Goal: Transaction & Acquisition: Purchase product/service

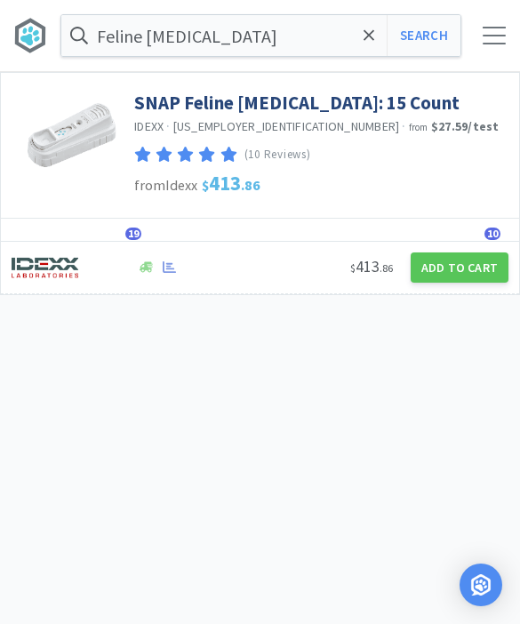
click at [380, 38] on input "Feline [MEDICAL_DATA]" at bounding box center [260, 35] width 399 height 41
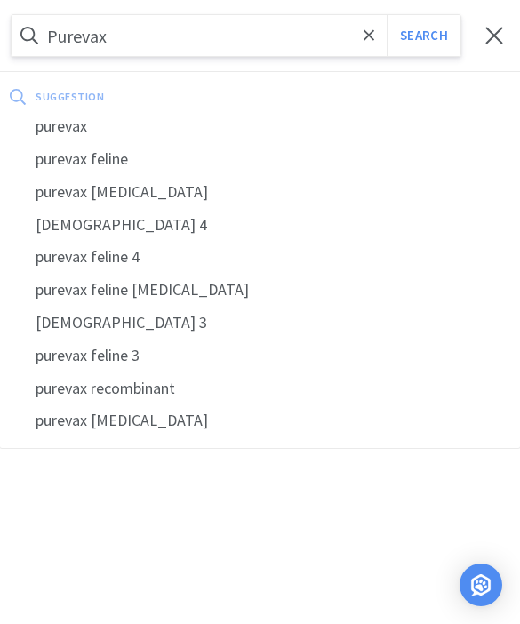
click at [59, 127] on div "purevax" at bounding box center [260, 126] width 520 height 33
type input "purevax"
select select "3"
select select "8"
select select "1"
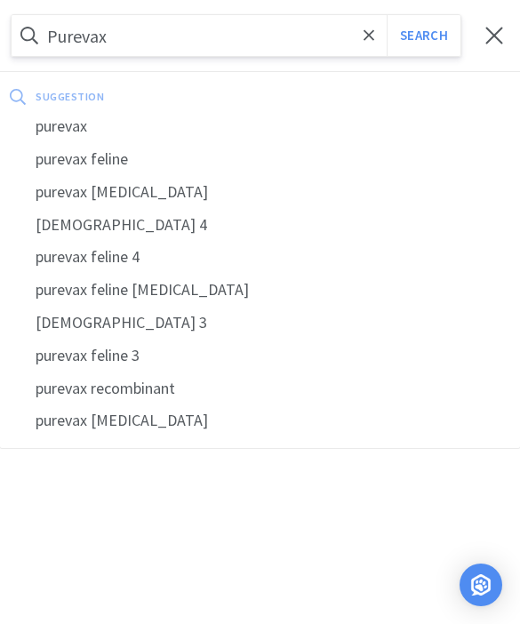
select select "1"
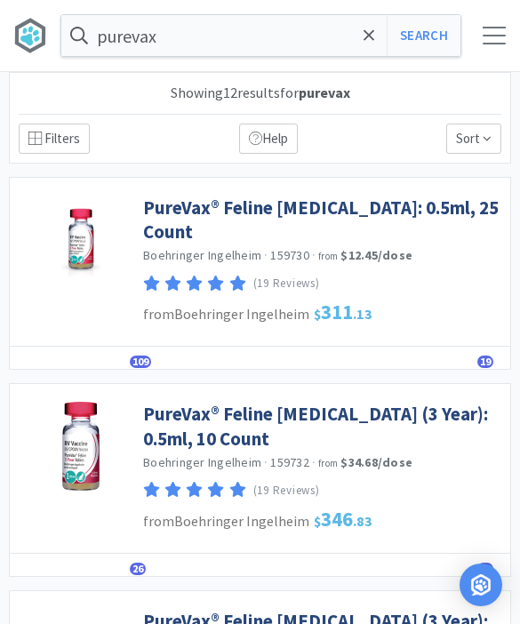
click at [199, 208] on link "PureVax® Feline [MEDICAL_DATA]: 0.5ml, 25 Count" at bounding box center [322, 220] width 358 height 49
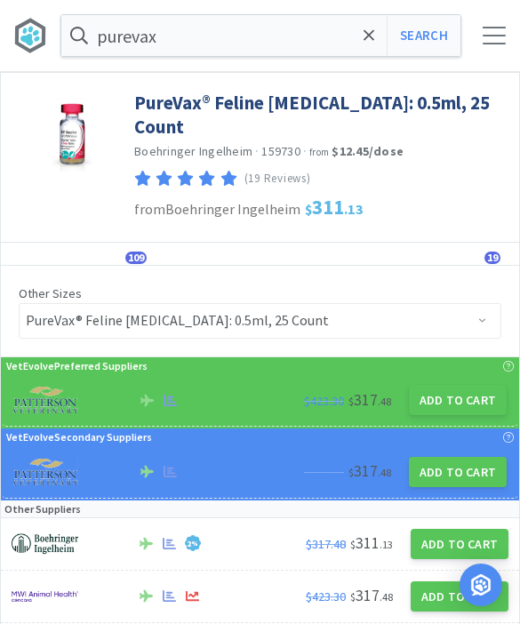
click at [447, 385] on button "Add to Cart" at bounding box center [458, 400] width 98 height 30
select select "1"
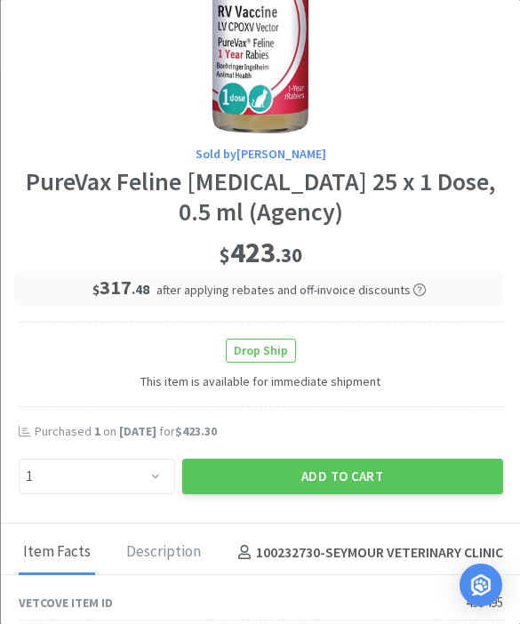
scroll to position [134, 0]
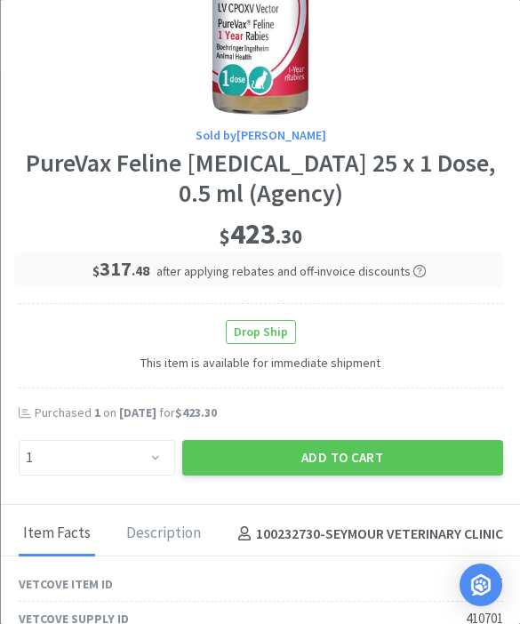
click at [322, 448] on button "Add to Cart" at bounding box center [341, 458] width 321 height 36
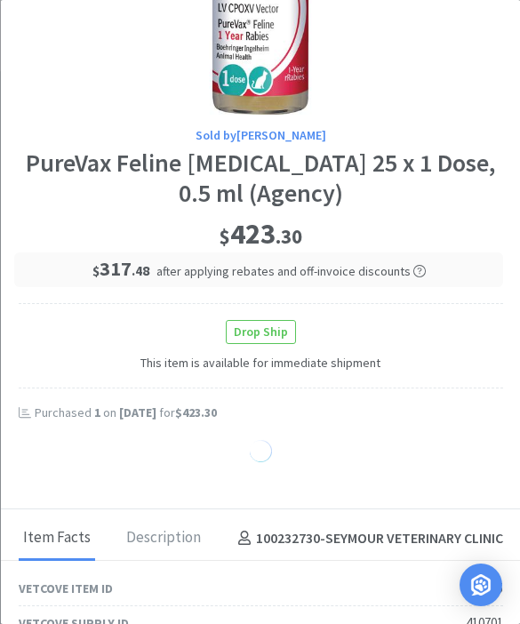
select select "1"
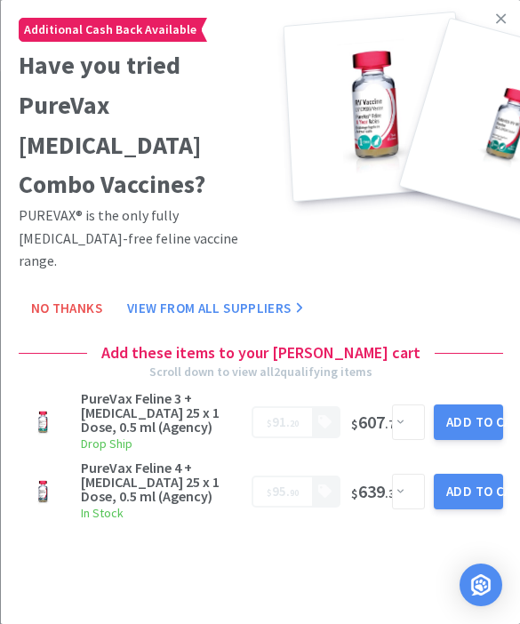
scroll to position [0, 0]
click at [494, 18] on link at bounding box center [501, 19] width 31 height 38
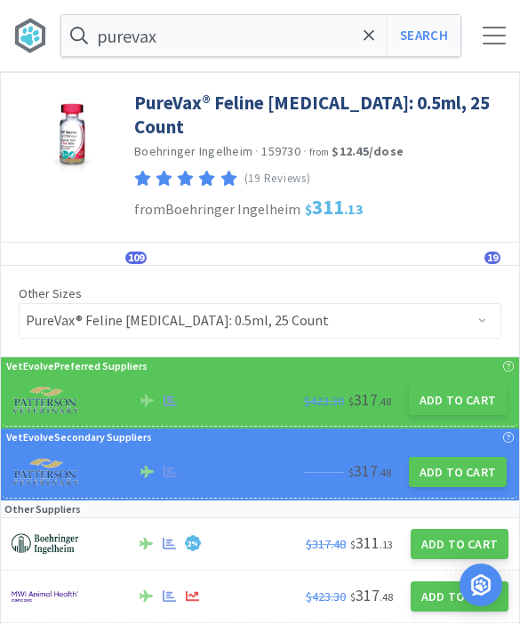
click at [413, 44] on button "Search" at bounding box center [424, 35] width 74 height 41
select select "3"
select select "8"
select select "1"
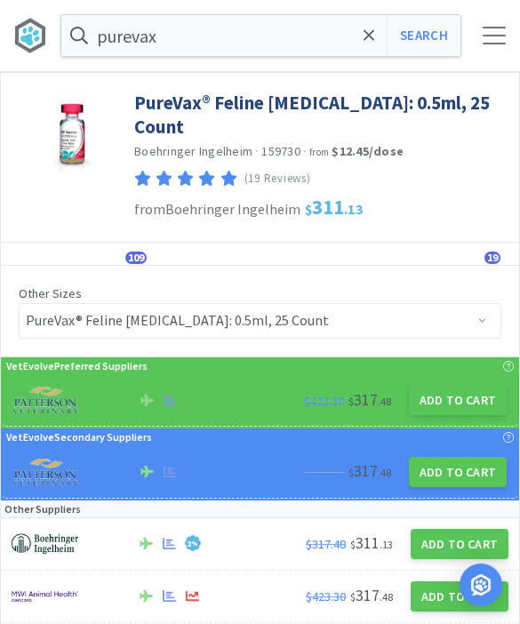
select select "1"
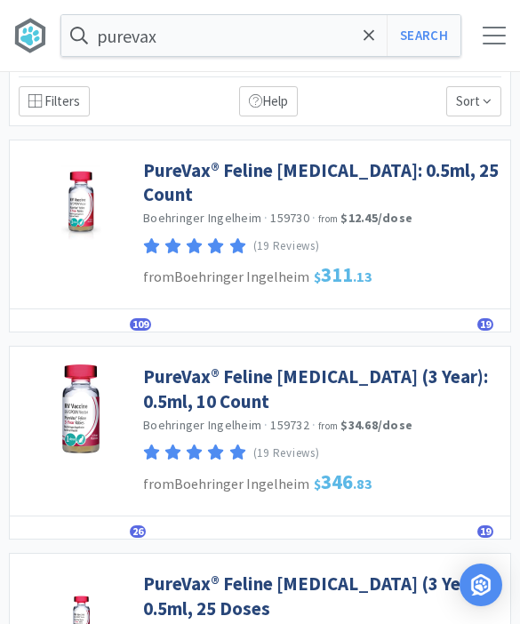
scroll to position [55, 0]
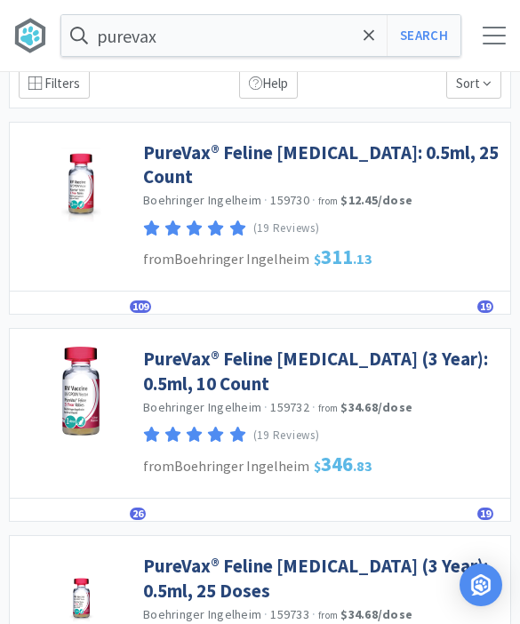
click at [174, 355] on link "PureVax® Feline [MEDICAL_DATA] (3 Year): 0.5ml, 10 Count" at bounding box center [322, 371] width 358 height 49
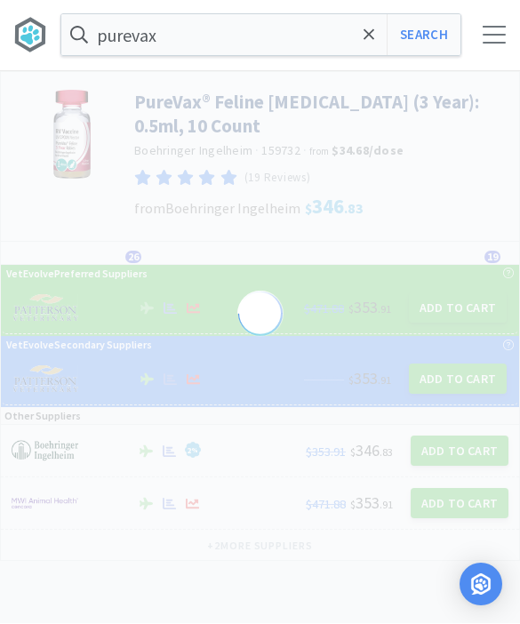
select select "433491"
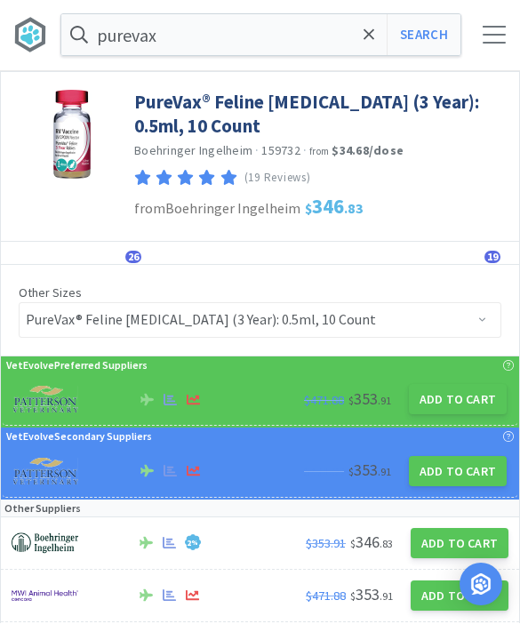
scroll to position [1, 0]
click at [438, 409] on button "Add to Cart" at bounding box center [458, 399] width 98 height 30
select select "1"
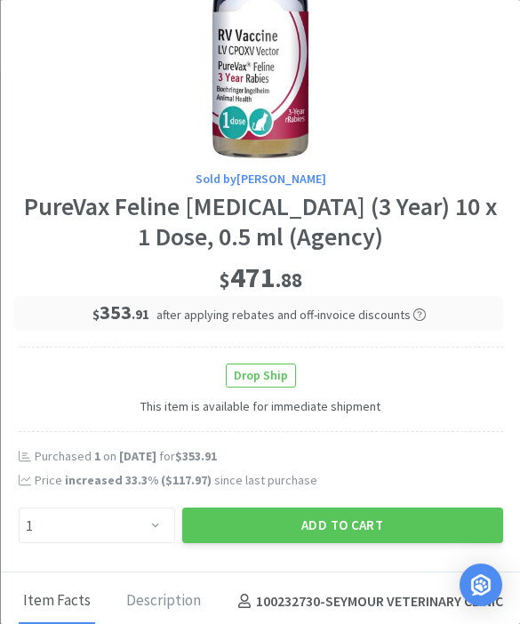
scroll to position [111, 0]
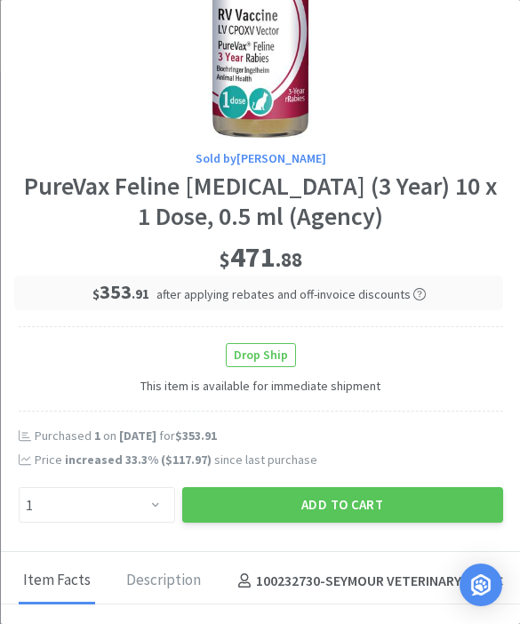
click at [301, 499] on button "Add to Cart" at bounding box center [341, 505] width 321 height 36
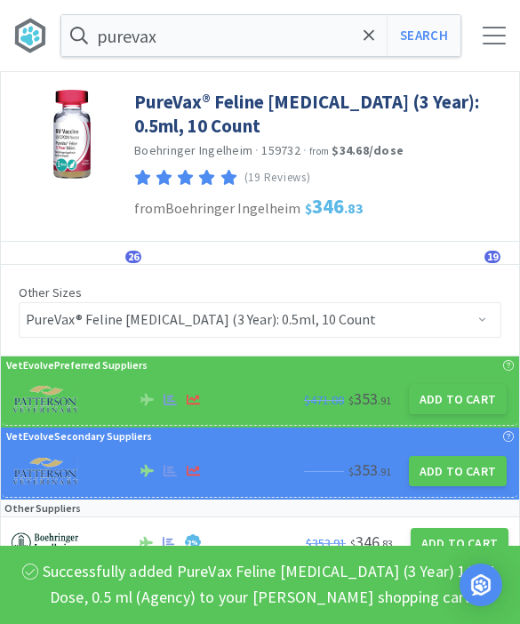
select select "3"
select select "8"
select select "1"
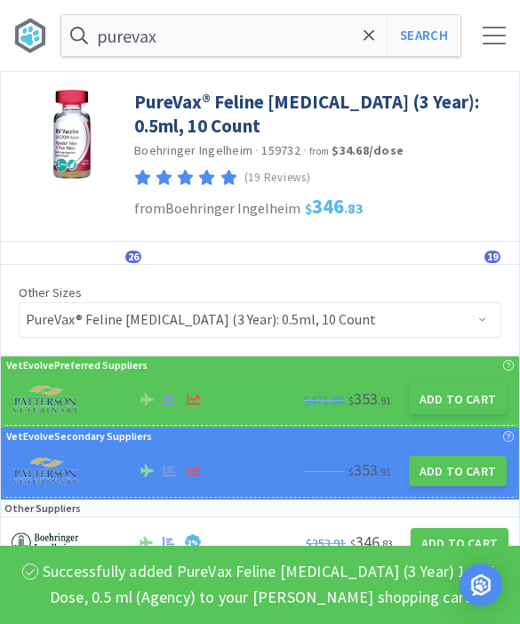
select select "1"
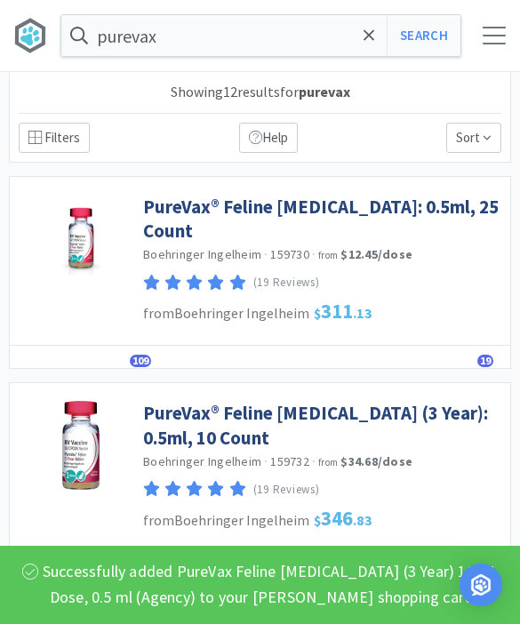
scroll to position [117, 0]
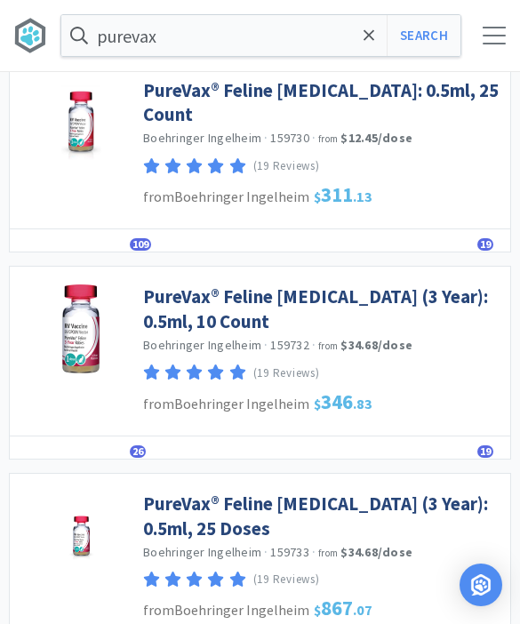
click at [483, 304] on link "PureVax® Feline [MEDICAL_DATA] (3 Year): 0.5ml, 10 Count" at bounding box center [322, 309] width 358 height 49
select select "433491"
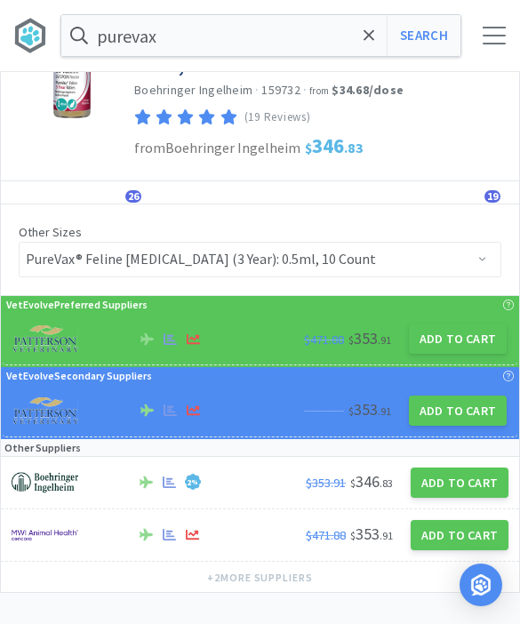
scroll to position [59, 0]
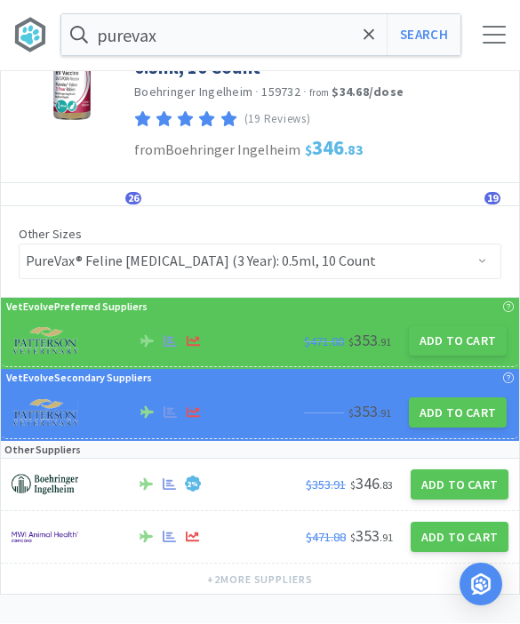
click at [481, 143] on h3 "from Boehringer Ingelheim $ 346 . 83" at bounding box center [322, 148] width 376 height 33
click at [454, 189] on div "Details Orders 26 Lists Track Notes Reviews 19" at bounding box center [260, 195] width 518 height 23
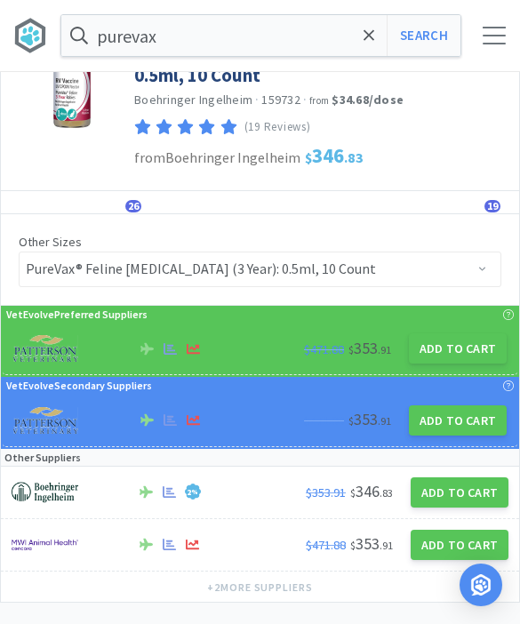
click at [359, 49] on span at bounding box center [369, 35] width 20 height 37
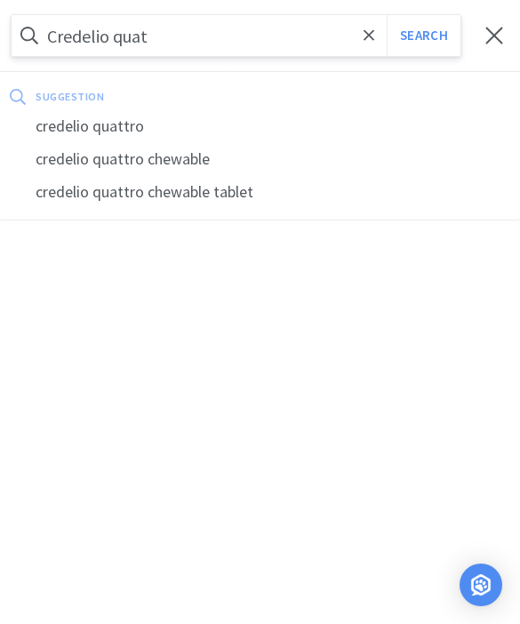
type input "Credelio quat"
click at [73, 120] on div "credelio quattro" at bounding box center [260, 126] width 520 height 33
select select "3"
select select "8"
select select "1"
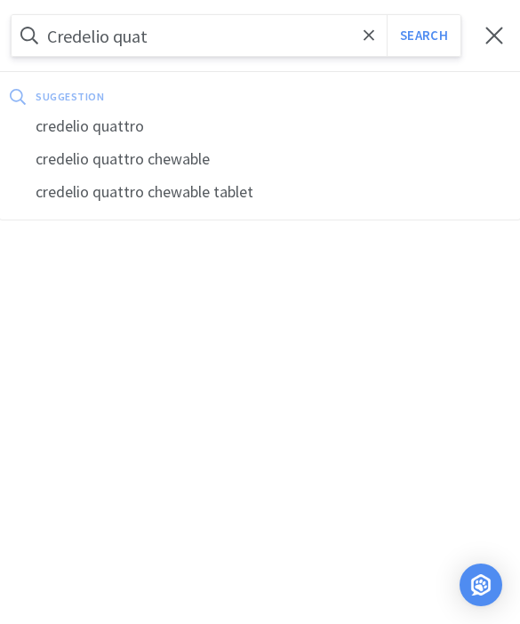
select select "1"
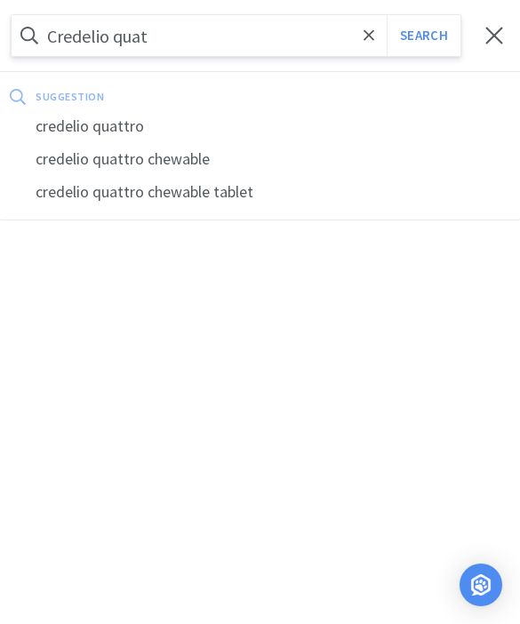
select select "1"
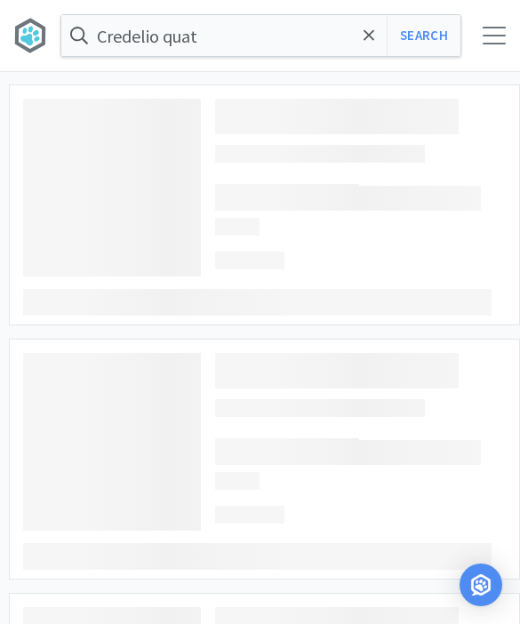
type input "credelio quattro"
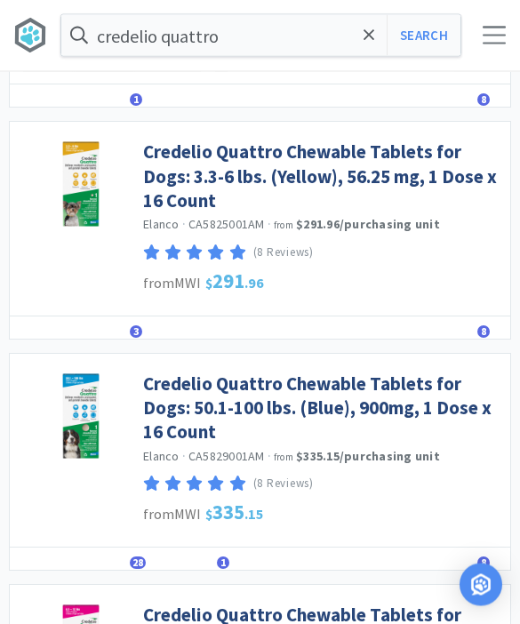
scroll to position [1460, 0]
click at [159, 395] on link "Credelio Quattro Chewable Tablets for Dogs: 50.1-100 lbs. (Blue), 900mg, 1 Dose…" at bounding box center [322, 408] width 358 height 73
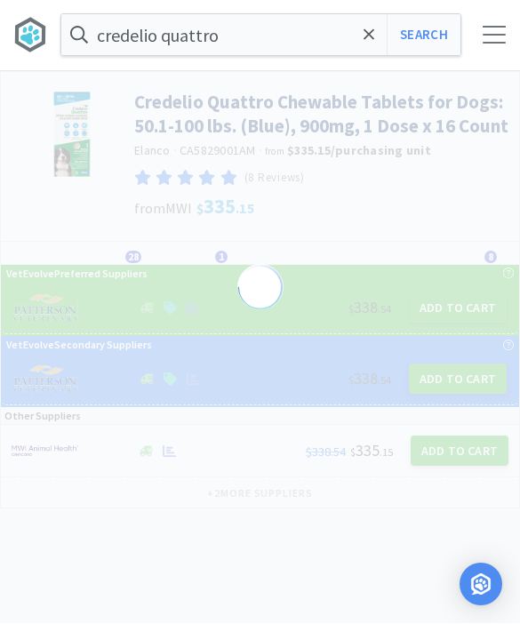
select select "822093"
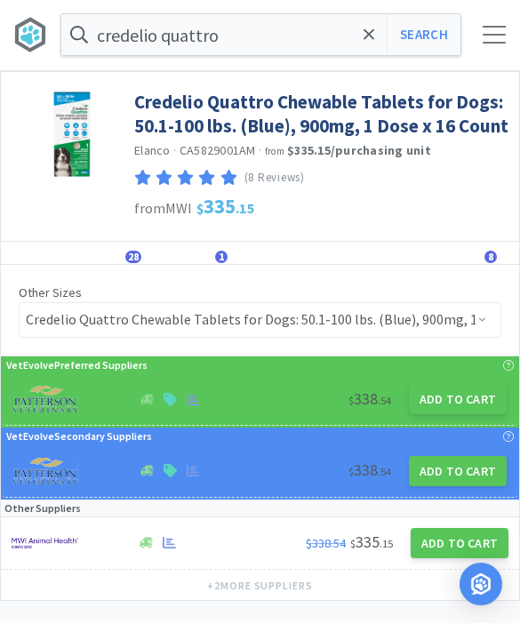
scroll to position [1, 0]
click at [460, 406] on button "Add to Cart" at bounding box center [458, 399] width 98 height 30
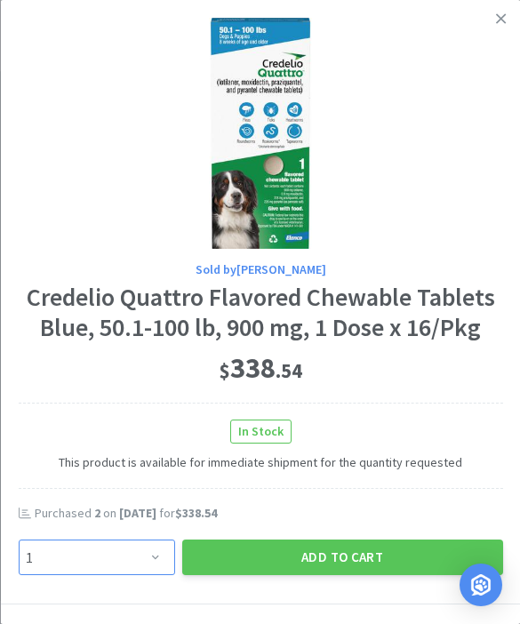
click at [154, 570] on select "Enter Quantity 1 2 3 4 5 6 7 8 9 10 11 12 13 14 15 16 17 18 19 20 Enter Quantity" at bounding box center [96, 558] width 157 height 36
select select "2"
click at [309, 555] on button "Add to Cart" at bounding box center [341, 558] width 321 height 36
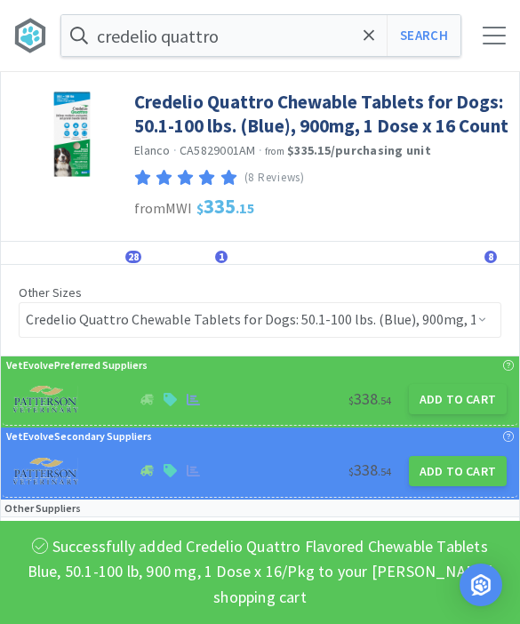
click at [421, 27] on button "Search" at bounding box center [424, 35] width 74 height 41
select select "3"
select select "8"
select select "2"
select select "1"
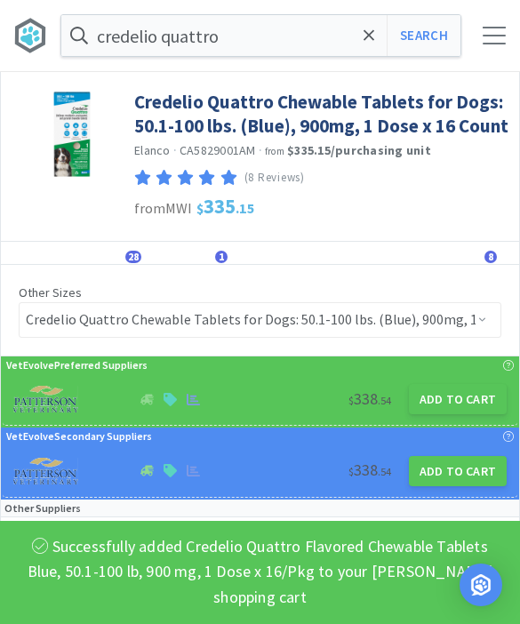
select select "1"
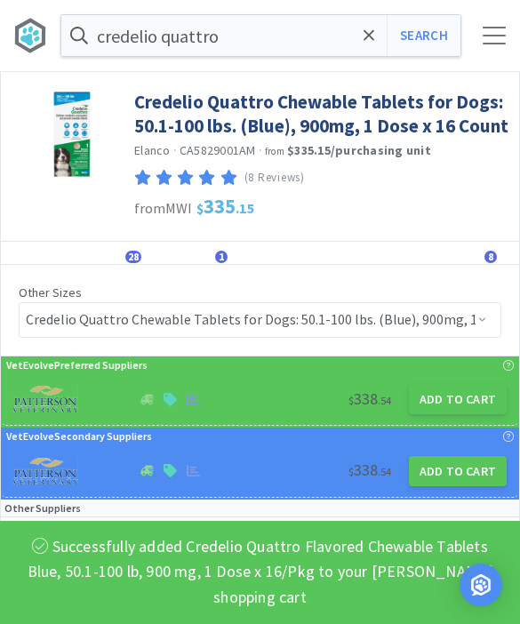
select select "1"
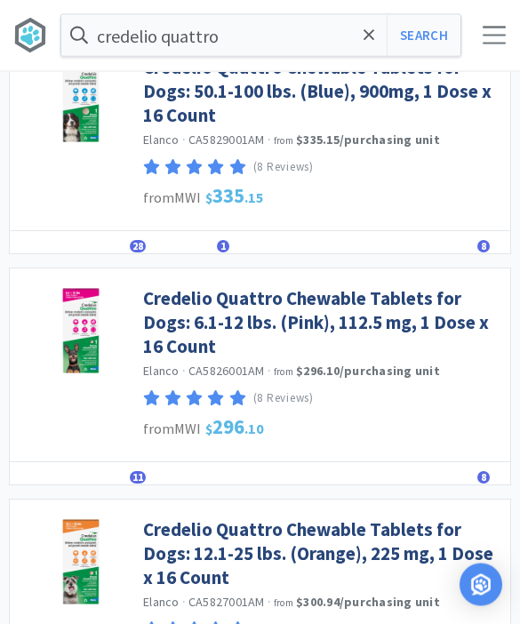
scroll to position [1809, 0]
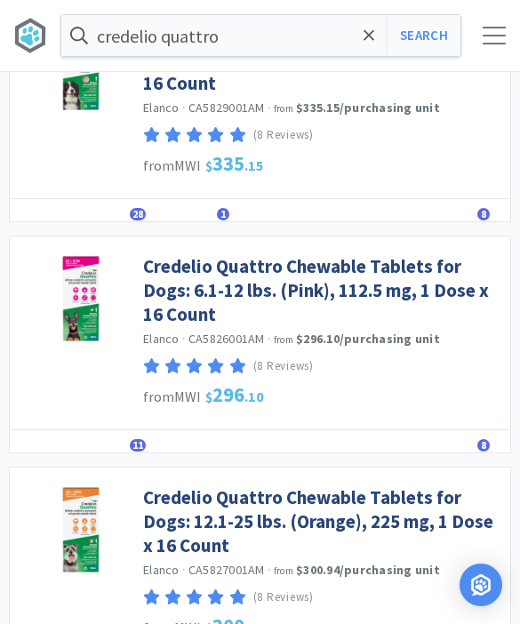
click at [154, 497] on link "Credelio Quattro Chewable Tablets for Dogs: 12.1-25 lbs. (Orange), 225 mg, 1 Do…" at bounding box center [322, 522] width 358 height 73
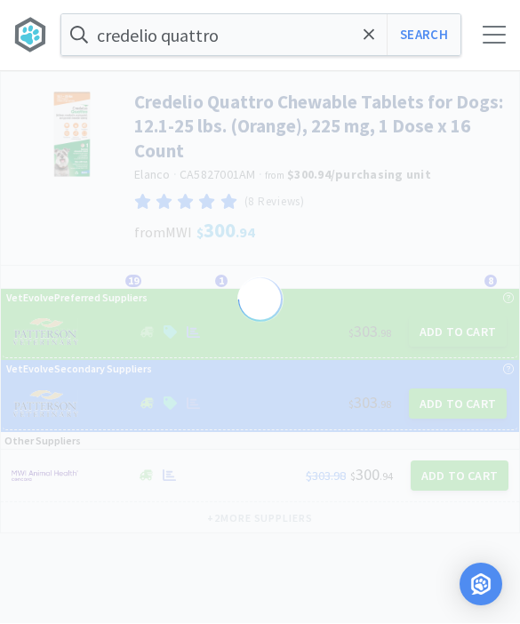
scroll to position [1, 0]
select select "822096"
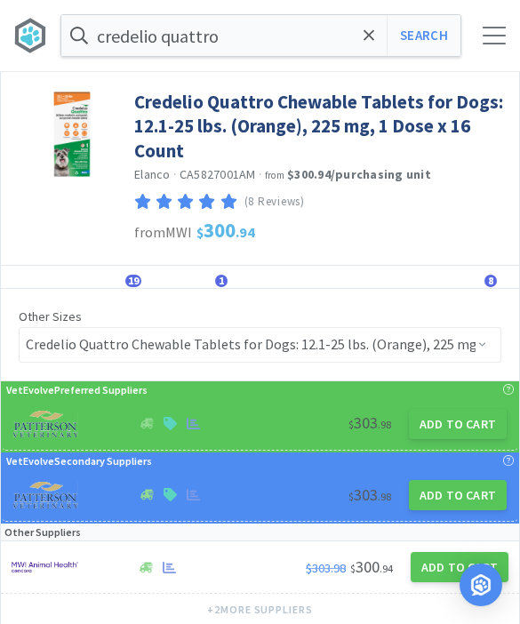
click at [445, 424] on button "Add to Cart" at bounding box center [458, 424] width 98 height 30
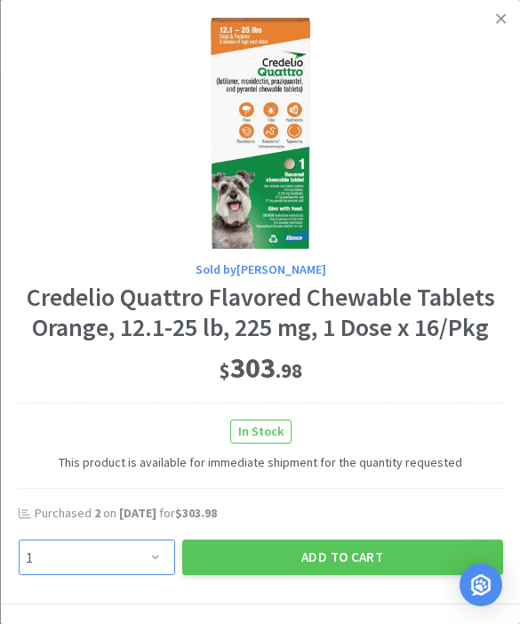
click at [111, 572] on select "Enter Quantity 1 2 3 4 5 6 7 8 9 10 11 12 13 14 15 16 17 18 19 20 Enter Quantity" at bounding box center [96, 558] width 157 height 36
select select "2"
click at [322, 544] on button "Add to Cart" at bounding box center [341, 558] width 321 height 36
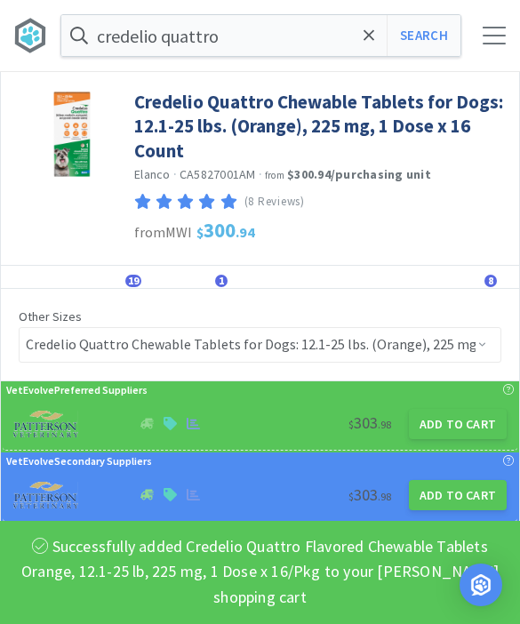
click at [410, 39] on button "Search" at bounding box center [424, 35] width 74 height 41
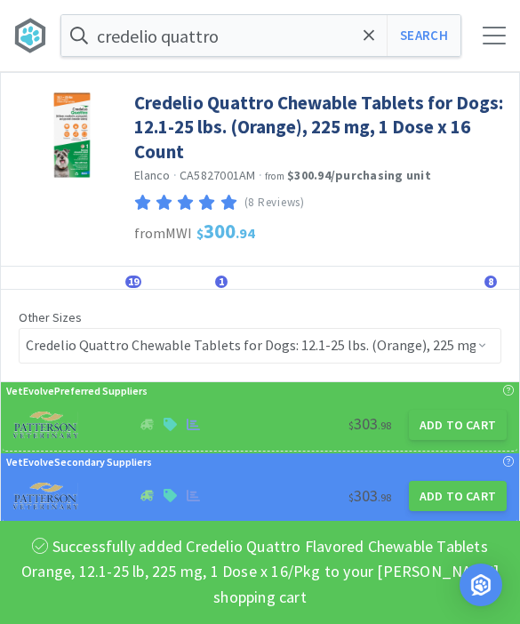
select select "3"
select select "8"
select select "2"
select select "1"
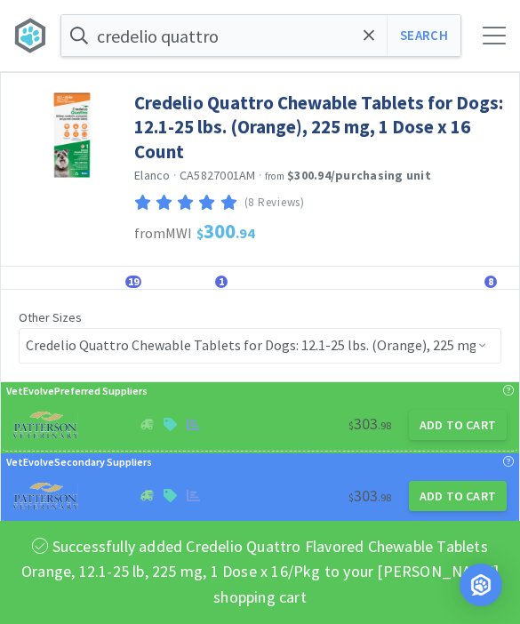
select select "1"
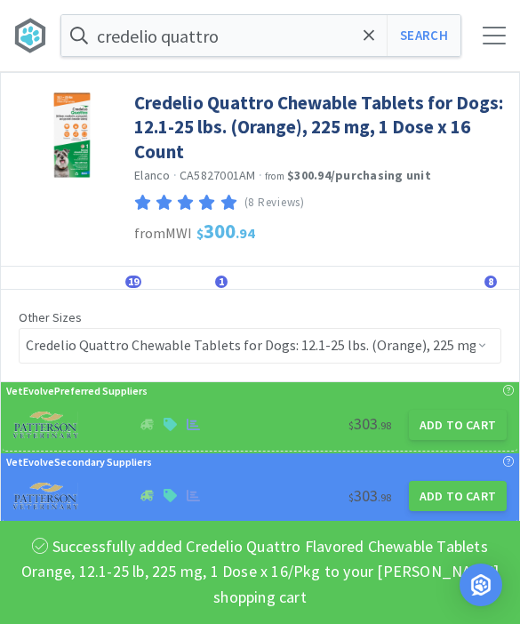
select select "1"
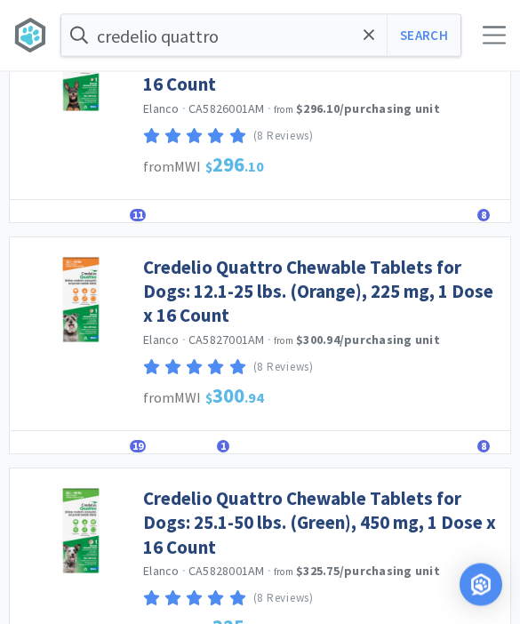
scroll to position [2050, 0]
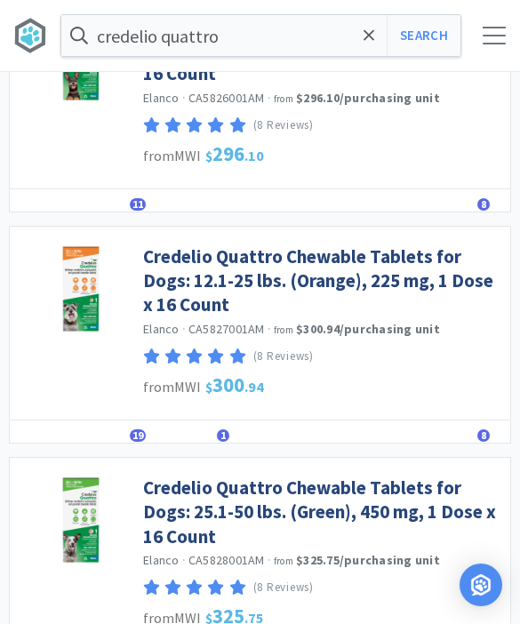
click at [163, 494] on link "Credelio Quattro Chewable Tablets for Dogs: 25.1-50 lbs. (Green), 450 mg, 1 Dos…" at bounding box center [322, 512] width 358 height 73
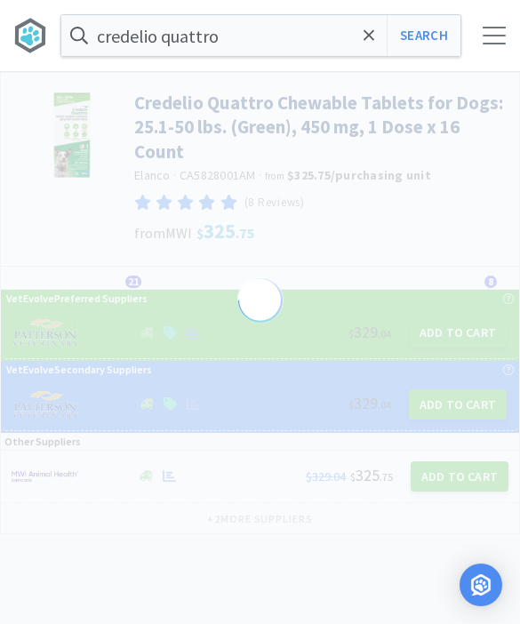
scroll to position [1, 0]
select select "822094"
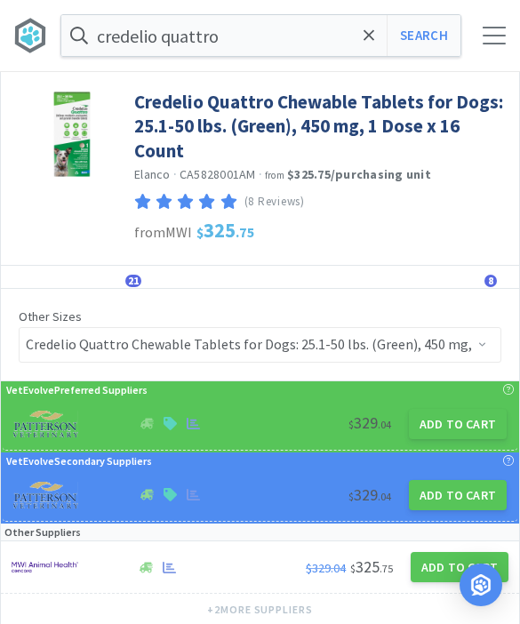
click at [457, 413] on button "Add to Cart" at bounding box center [458, 424] width 98 height 30
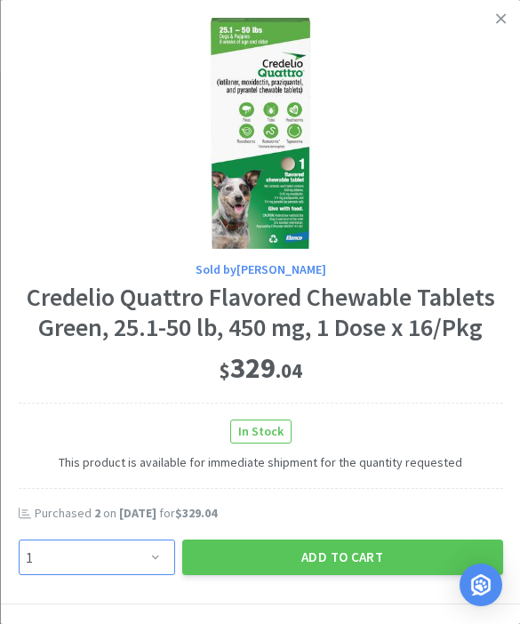
click at [151, 556] on select "Enter Quantity 1 2 3 4 5 6 7 8 9 10 11 12 13 14 15 16 17 18 19 20 Enter Quantity" at bounding box center [96, 558] width 157 height 36
select select "2"
click at [331, 554] on button "Add to Cart" at bounding box center [341, 558] width 321 height 36
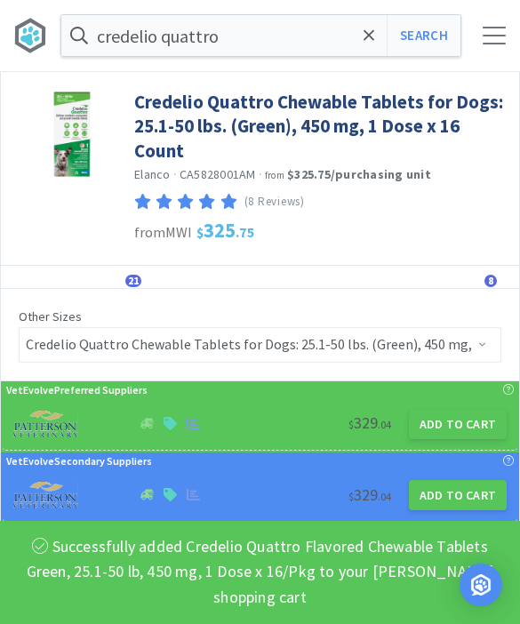
click at [361, 52] on span at bounding box center [369, 35] width 20 height 37
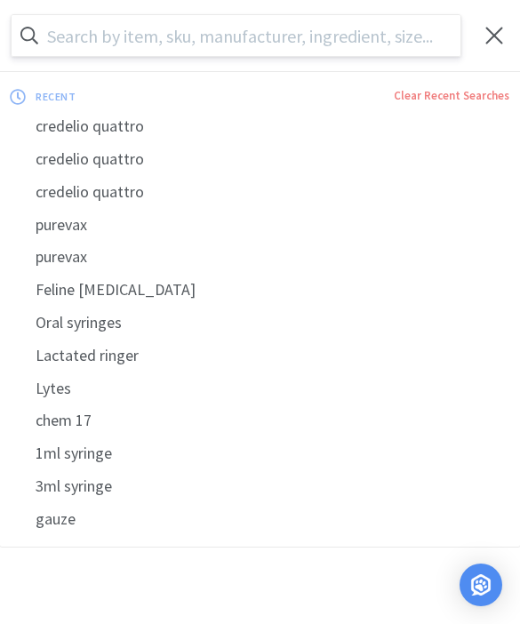
scroll to position [0, 0]
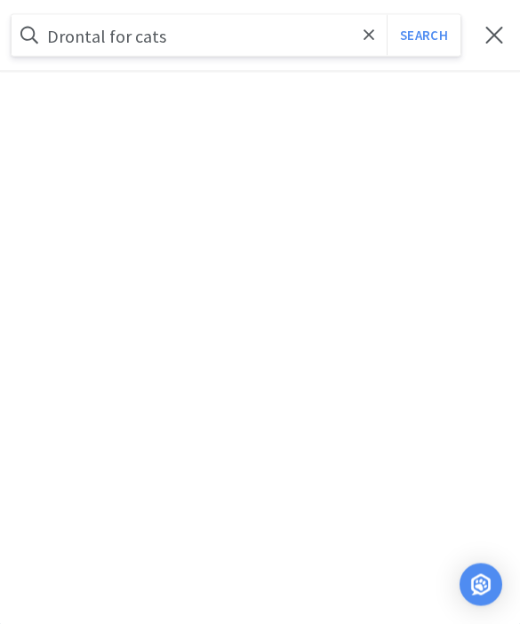
type input "Drontal for cats"
click at [423, 35] on button "Search" at bounding box center [424, 35] width 74 height 41
select select "3"
select select "8"
select select "2"
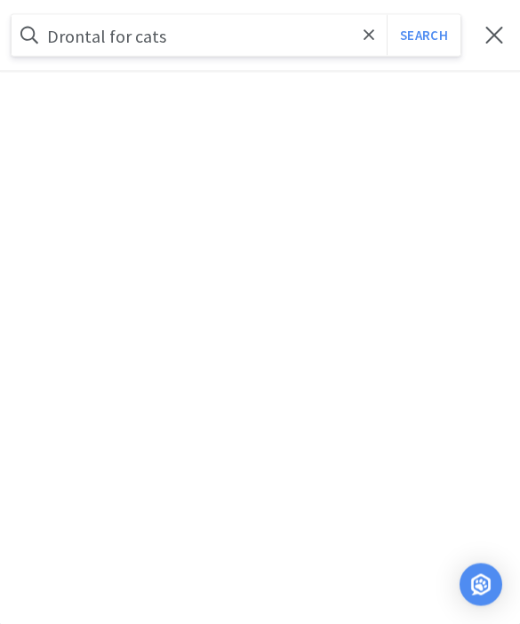
select select "2"
select select "1"
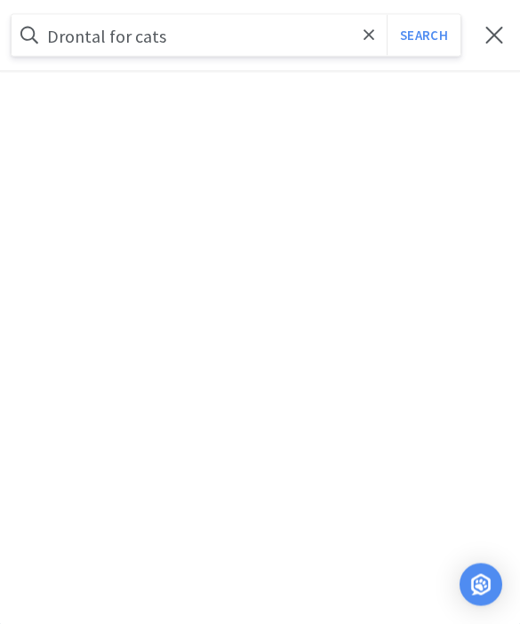
select select "1"
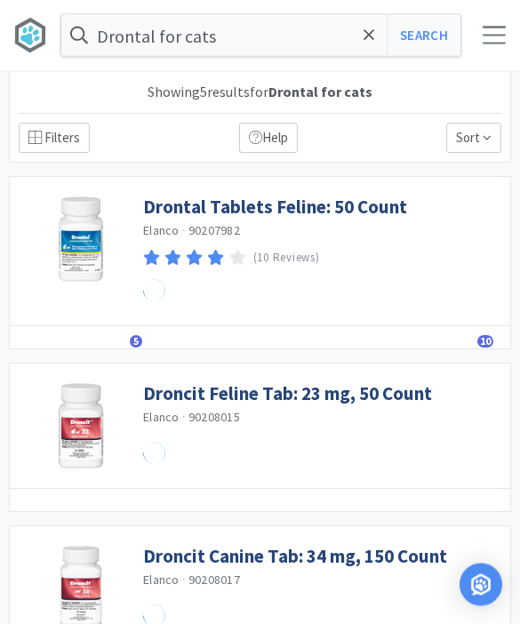
scroll to position [1, 0]
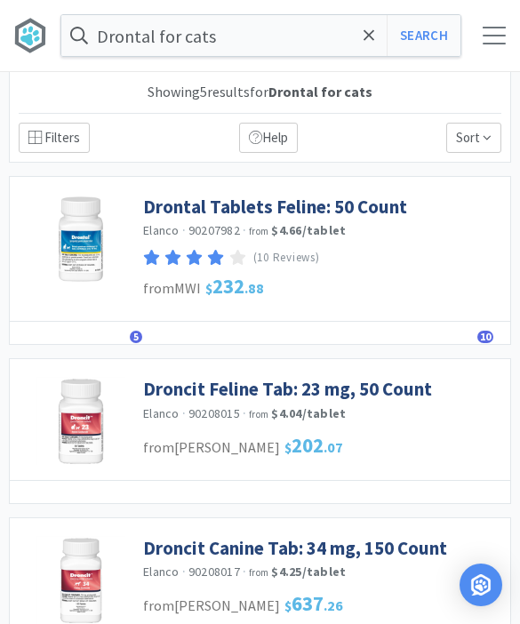
click at [171, 207] on link "Drontal Tablets Feline: 50 Count" at bounding box center [275, 207] width 264 height 24
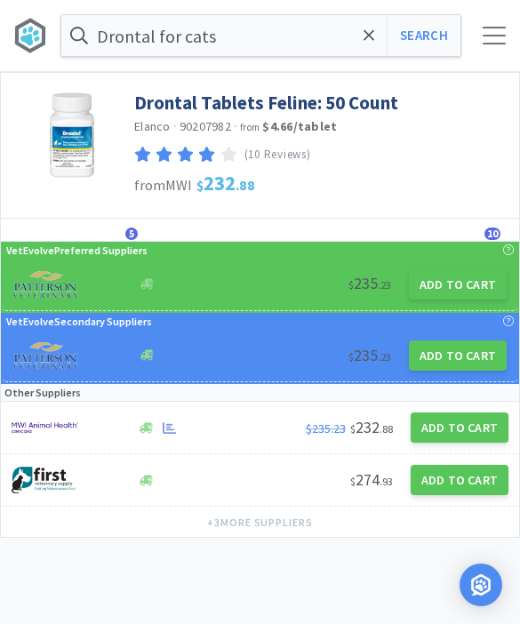
click at [460, 277] on button "Add to Cart" at bounding box center [458, 284] width 98 height 30
select select "1"
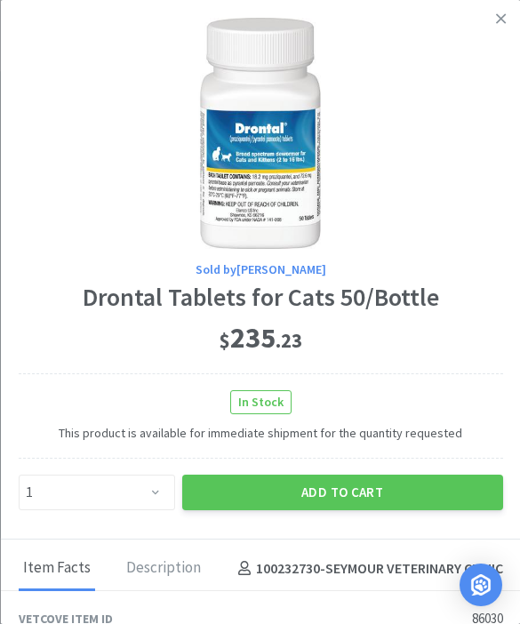
click at [284, 489] on button "Add to Cart" at bounding box center [341, 493] width 321 height 36
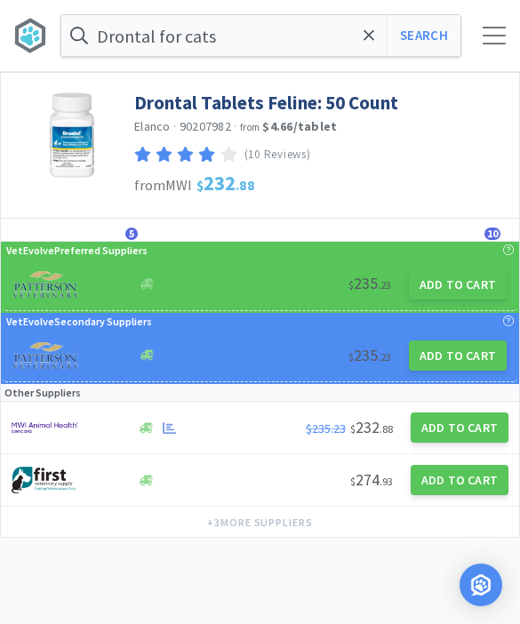
click at [378, 25] on span at bounding box center [369, 35] width 20 height 37
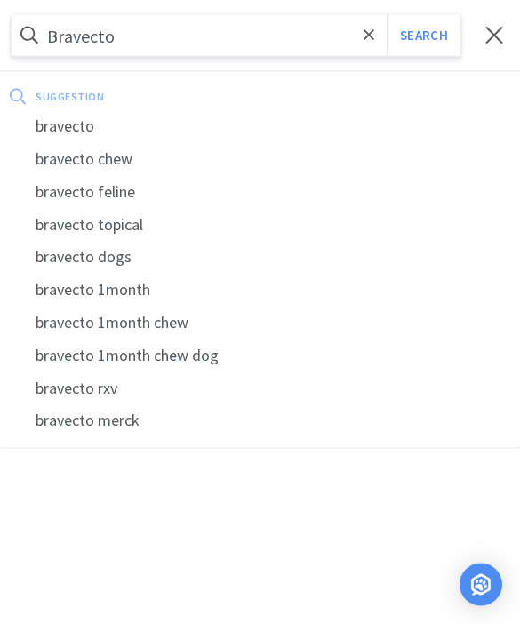
click at [54, 128] on div "bravecto" at bounding box center [260, 126] width 520 height 33
type input "bravecto"
select select "3"
select select "8"
select select "2"
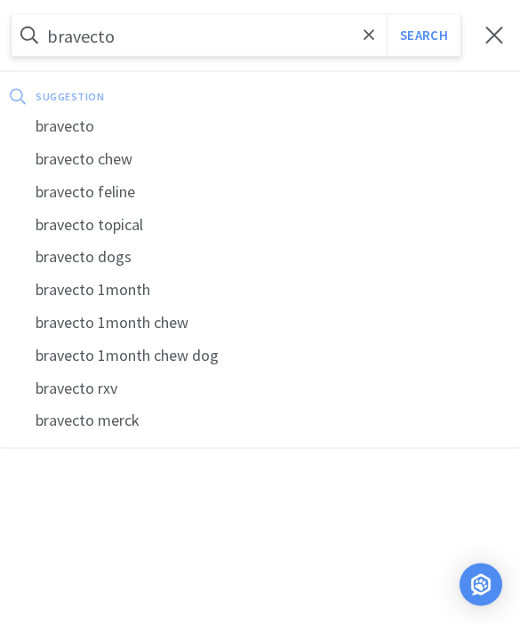
select select "2"
select select "1"
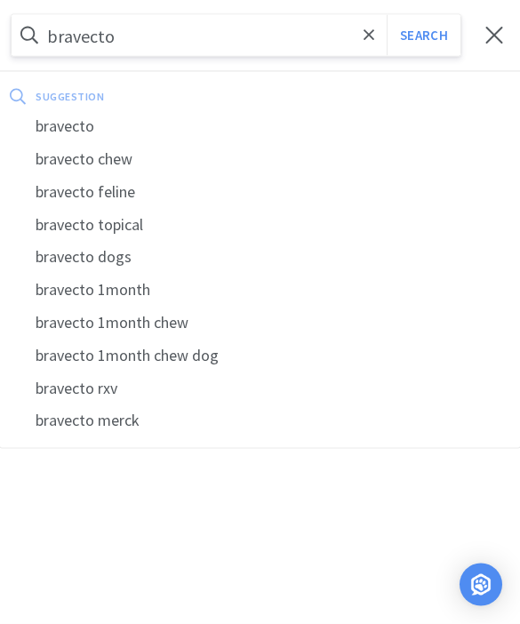
select select "1"
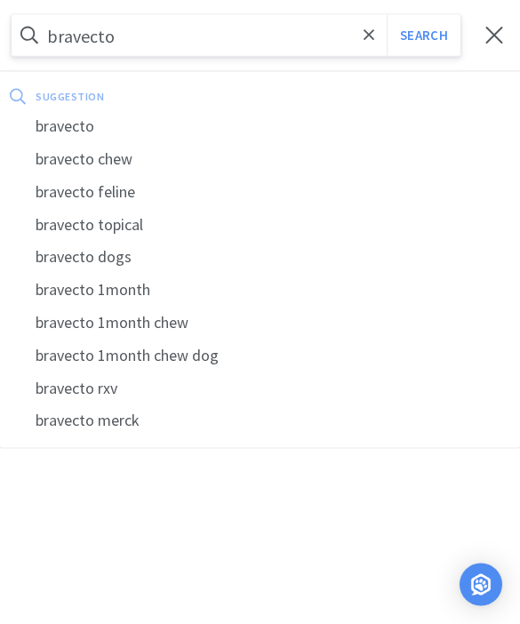
select select "1"
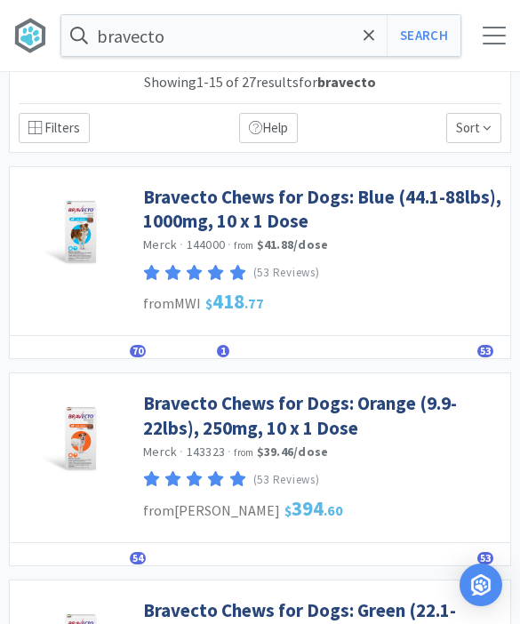
scroll to position [28, 0]
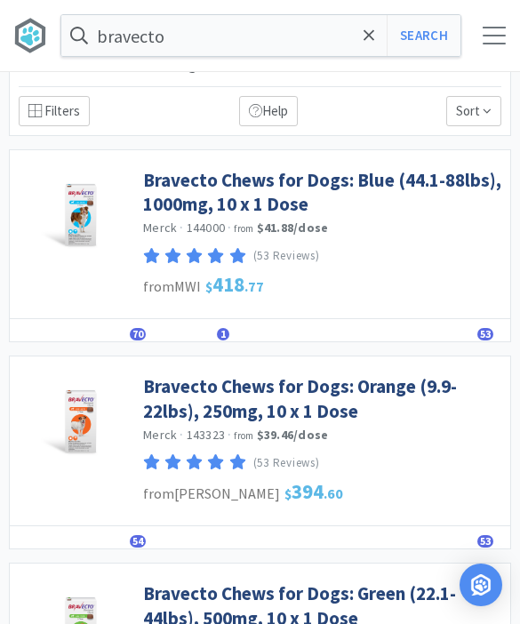
click at [169, 203] on link "Bravecto Chews for Dogs: Blue (44.1-88lbs), 1000mg, 10 x 1 Dose" at bounding box center [322, 192] width 358 height 49
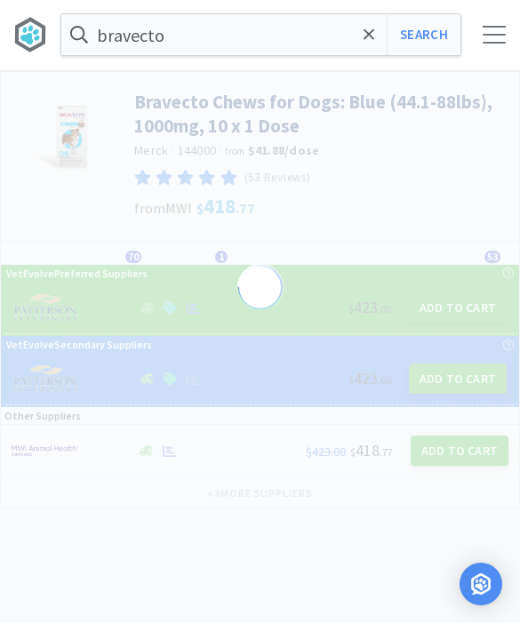
scroll to position [1, 0]
select select "87127"
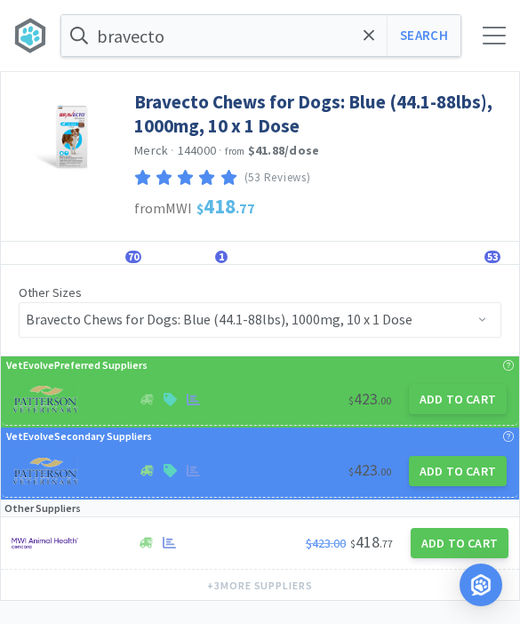
click at [450, 400] on button "Add to Cart" at bounding box center [458, 399] width 98 height 30
select select "1"
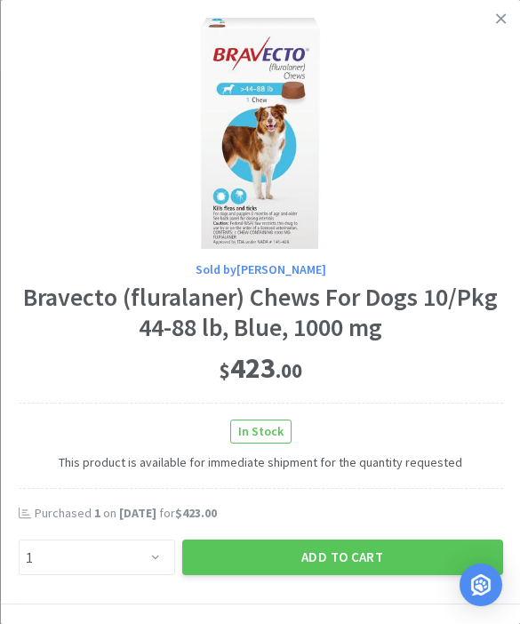
click at [331, 554] on button "Add to Cart" at bounding box center [341, 558] width 321 height 36
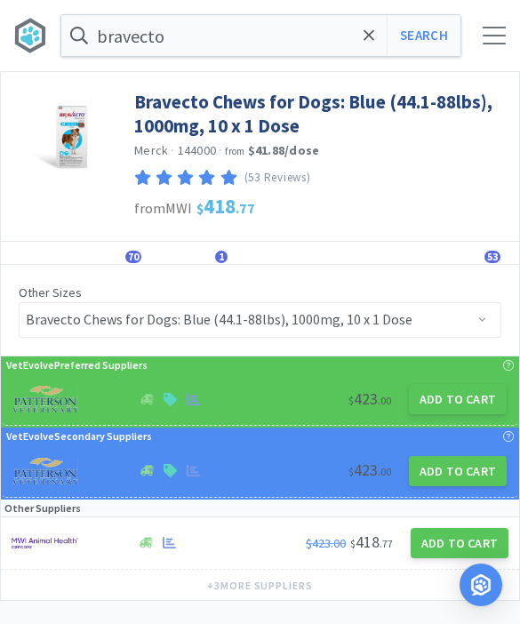
select select "3"
select select "8"
select select "1"
select select "2"
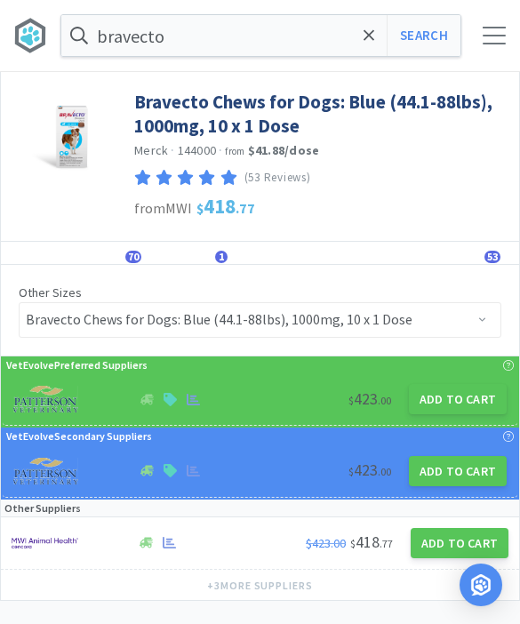
select select "2"
select select "1"
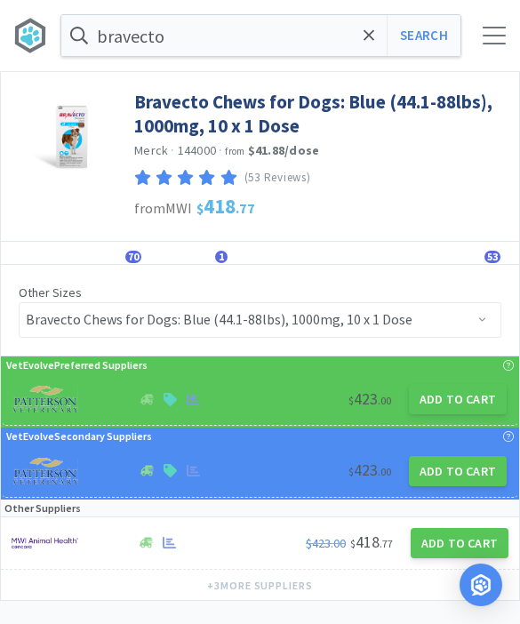
select select "1"
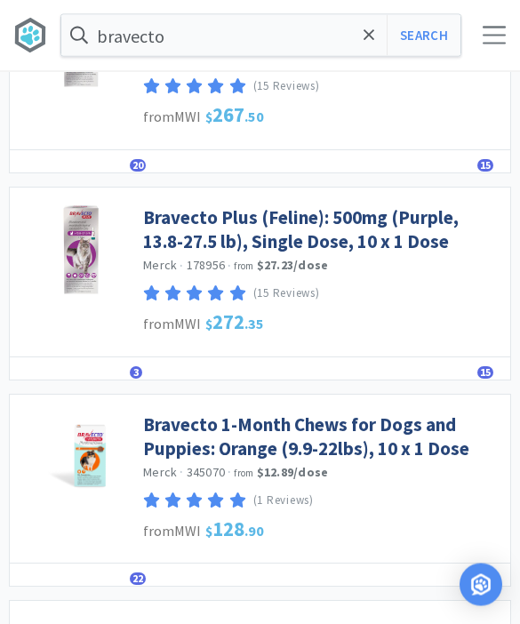
scroll to position [1248, 0]
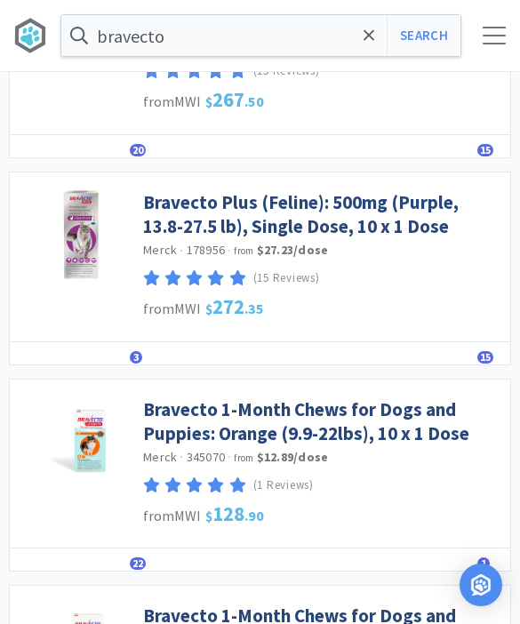
click at [206, 413] on link "Bravecto 1-Month Chews for Dogs and Puppies: Orange (9.9-22lbs), 10 x 1 Dose" at bounding box center [322, 421] width 358 height 49
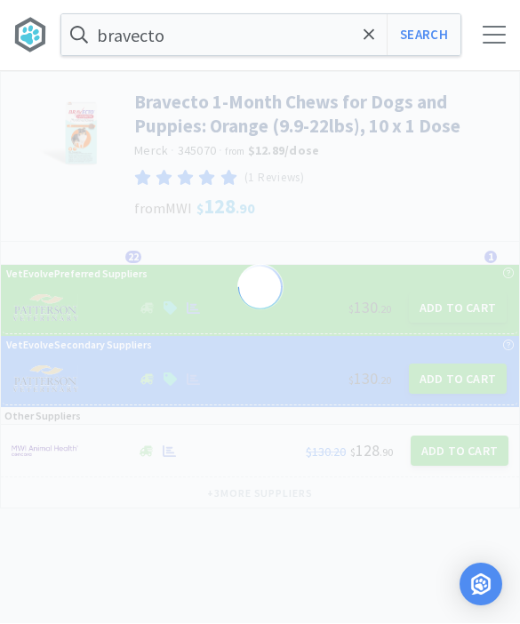
scroll to position [1, 0]
select select "390907"
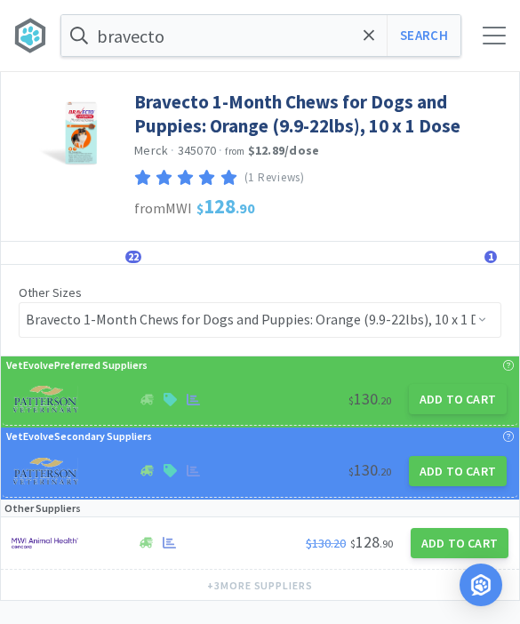
click at [456, 397] on button "Add to Cart" at bounding box center [458, 399] width 98 height 30
select select "1"
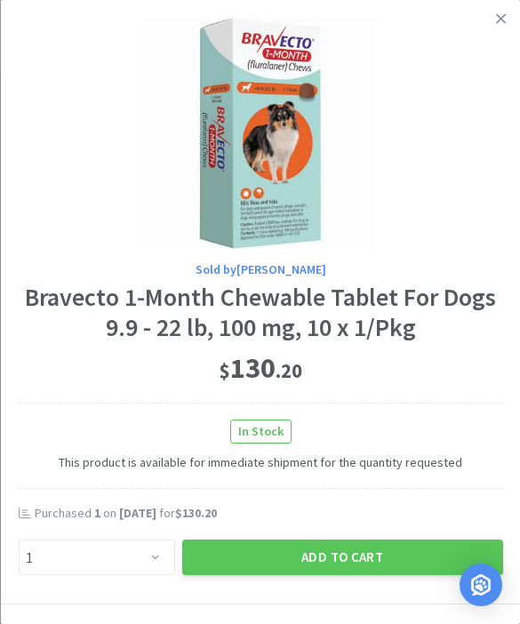
click at [329, 546] on button "Add to Cart" at bounding box center [341, 558] width 321 height 36
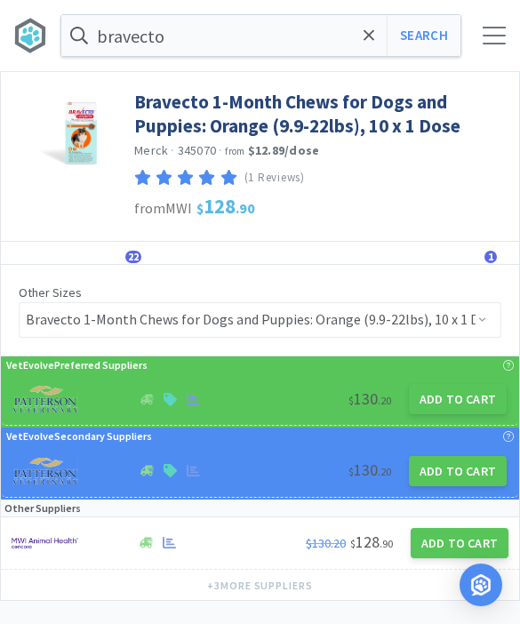
click at [372, 42] on icon at bounding box center [370, 36] width 12 height 18
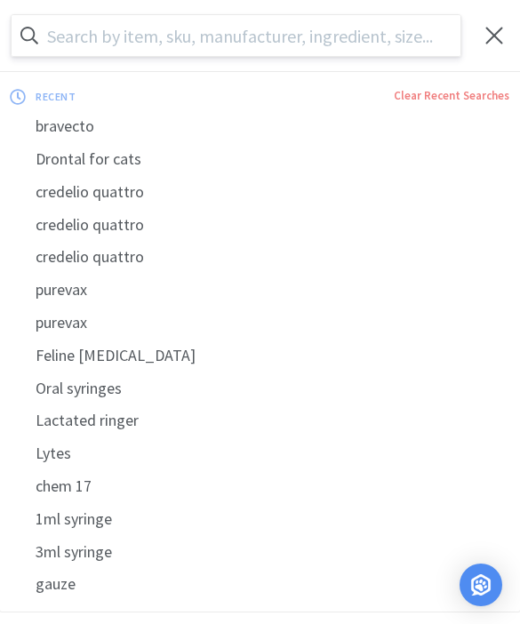
scroll to position [0, 0]
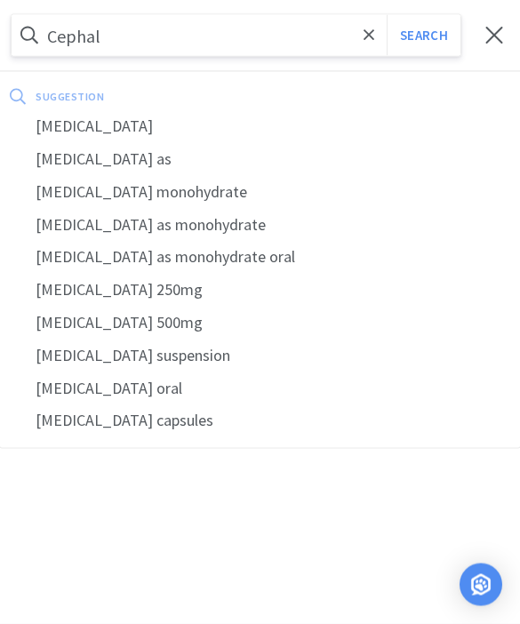
type input "Cephal"
click at [63, 127] on div "[MEDICAL_DATA]" at bounding box center [260, 126] width 520 height 33
select select "3"
select select "8"
select select "1"
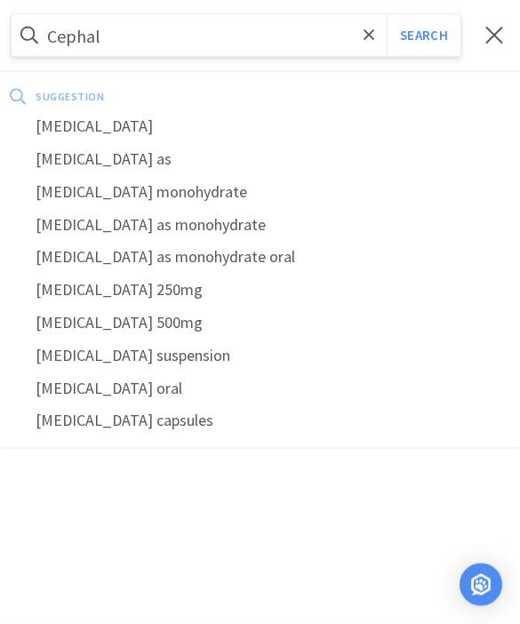
select select "1"
select select "2"
select select "1"
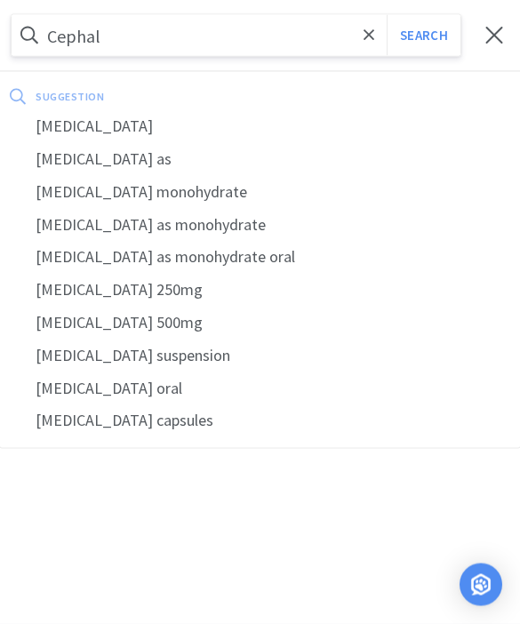
select select "1"
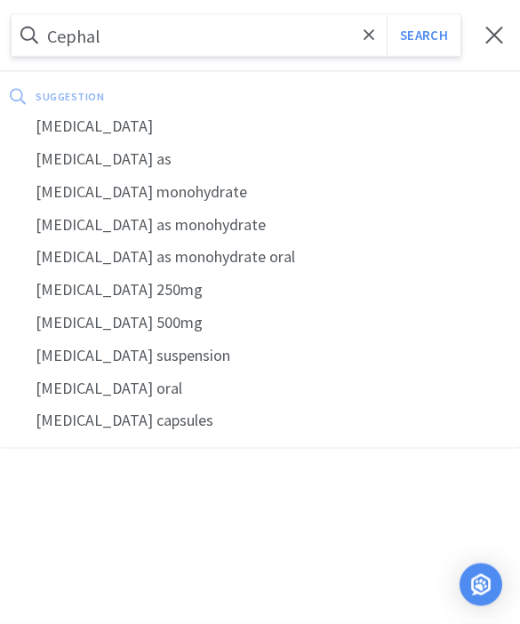
select select "1"
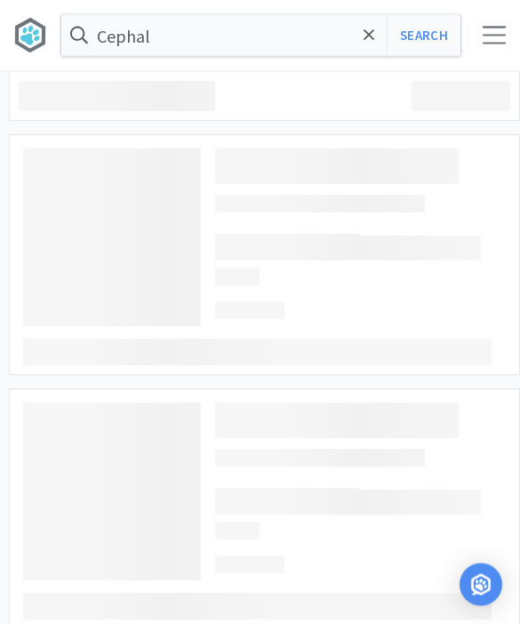
type input "[MEDICAL_DATA]"
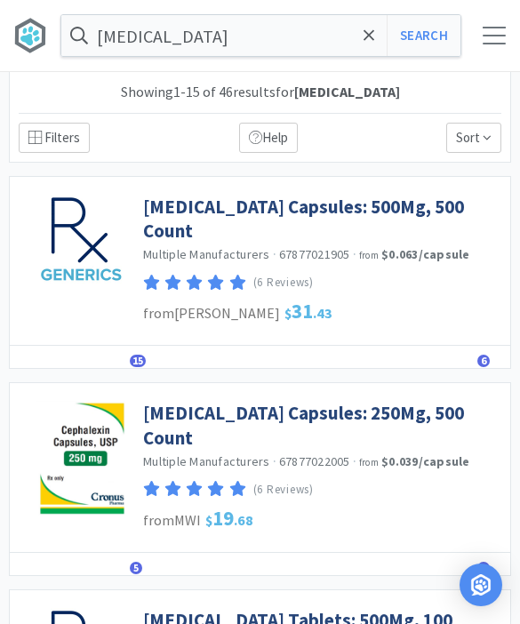
click at [202, 205] on link "[MEDICAL_DATA] Capsules: 500Mg, 500 Count" at bounding box center [322, 219] width 358 height 49
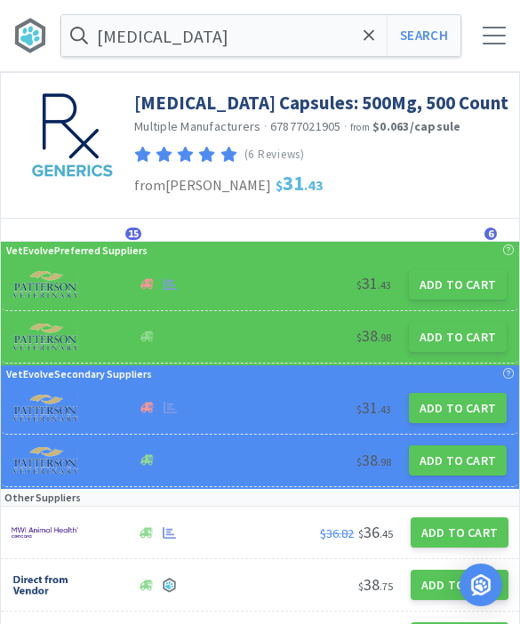
click at [446, 340] on button "Add to Cart" at bounding box center [458, 337] width 98 height 30
select select "1"
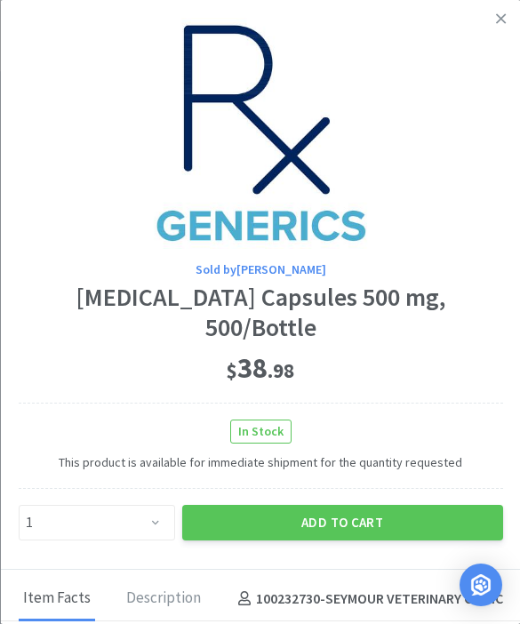
click at [322, 505] on button "Add to Cart" at bounding box center [341, 523] width 321 height 36
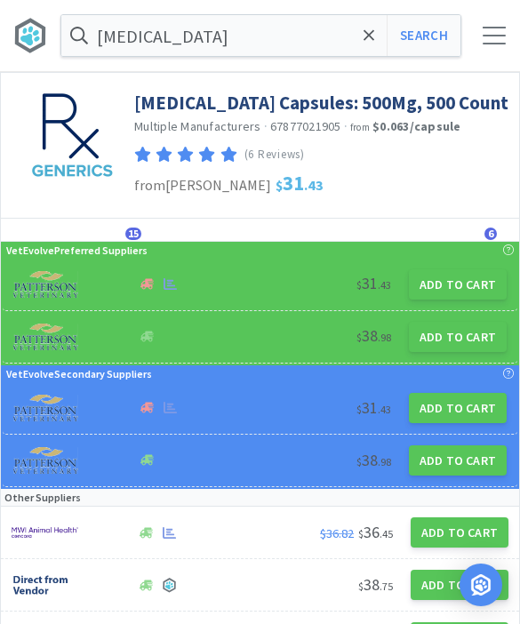
click at [367, 30] on icon at bounding box center [370, 36] width 12 height 18
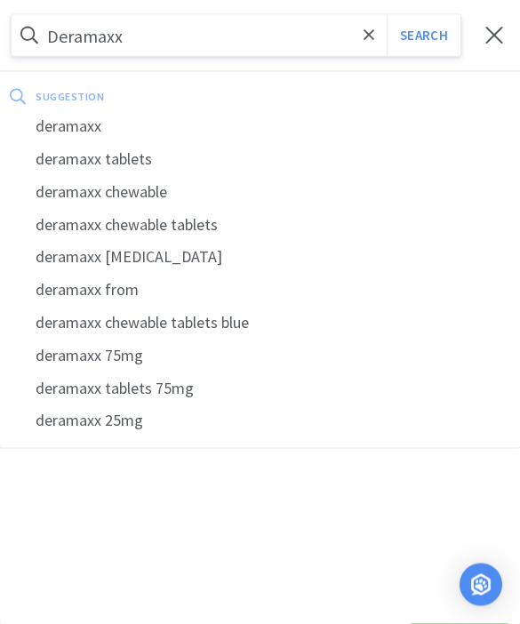
click at [58, 130] on div "deramaxx" at bounding box center [260, 126] width 520 height 33
type input "deramaxx"
select select "3"
select select "8"
select select "1"
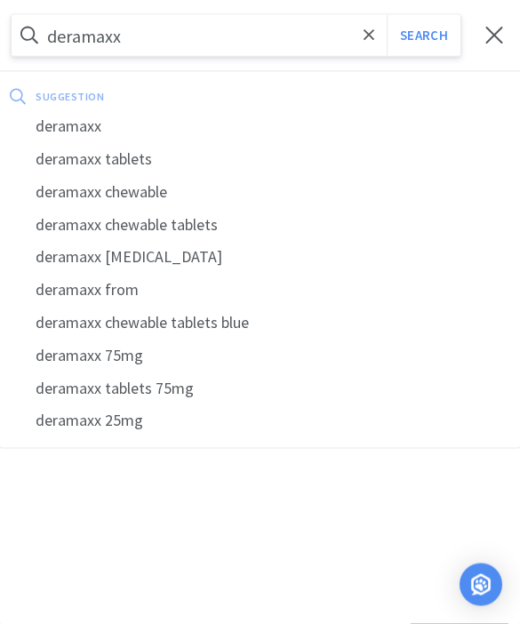
select select "1"
select select "2"
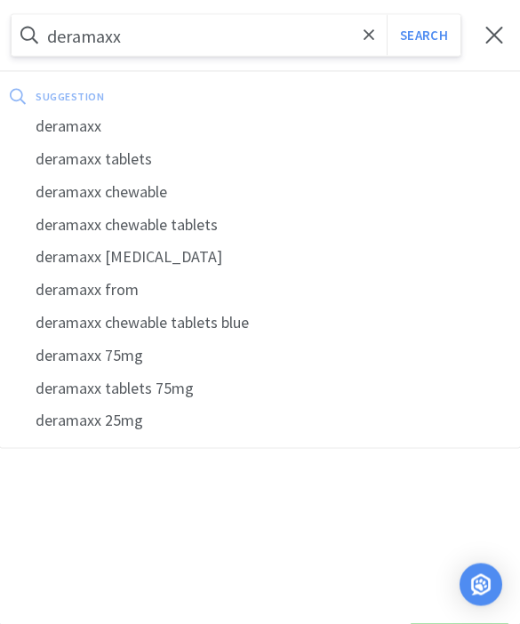
select select "1"
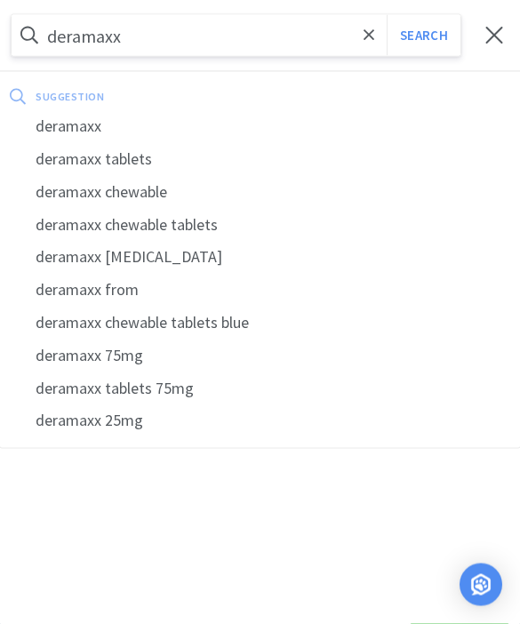
select select "1"
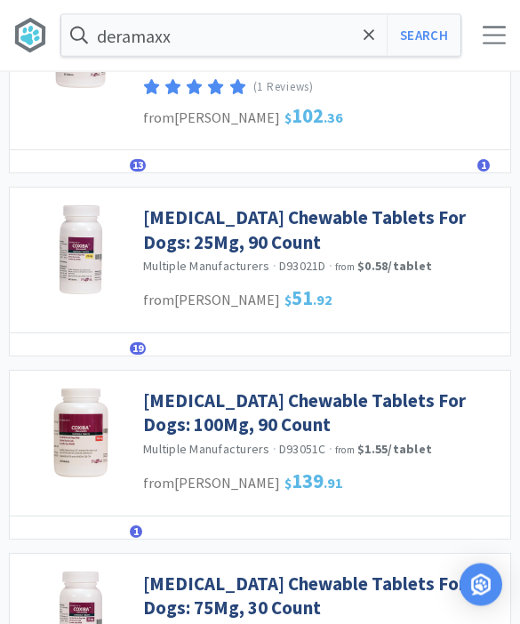
scroll to position [199, 0]
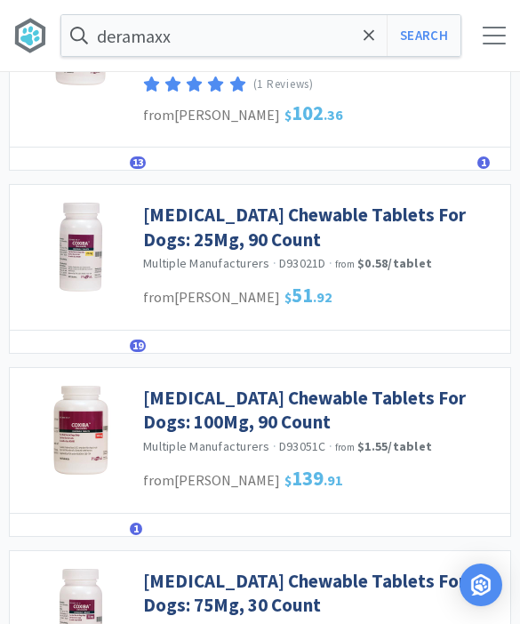
click at [180, 414] on link "[MEDICAL_DATA] Chewable Tablets For Dogs: 100Mg, 90 Count" at bounding box center [322, 410] width 358 height 49
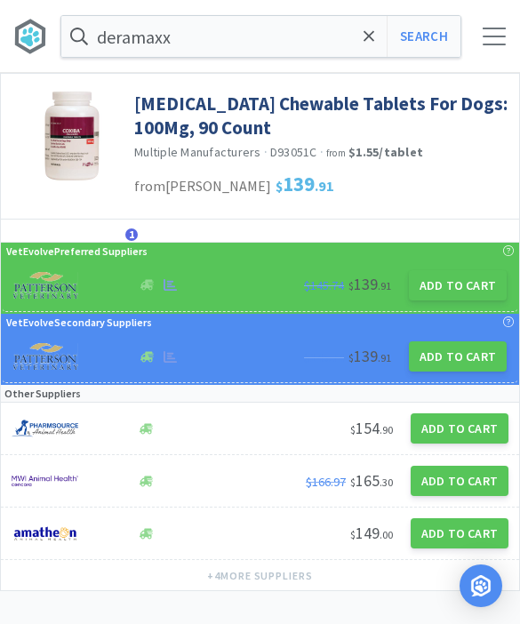
select select "3"
select select "8"
select select "1"
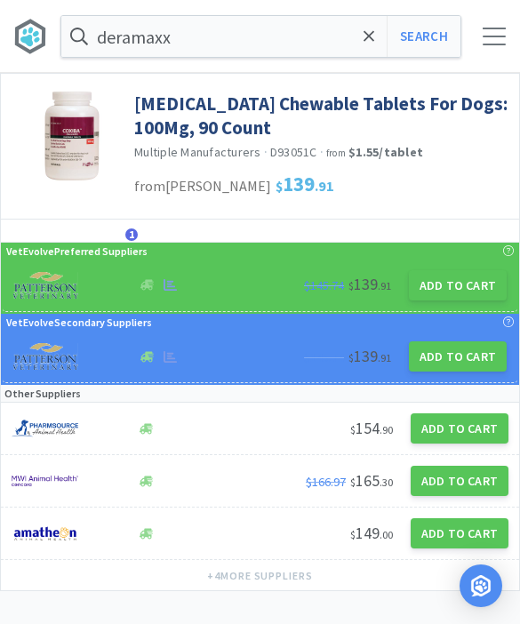
select select "2"
select select "1"
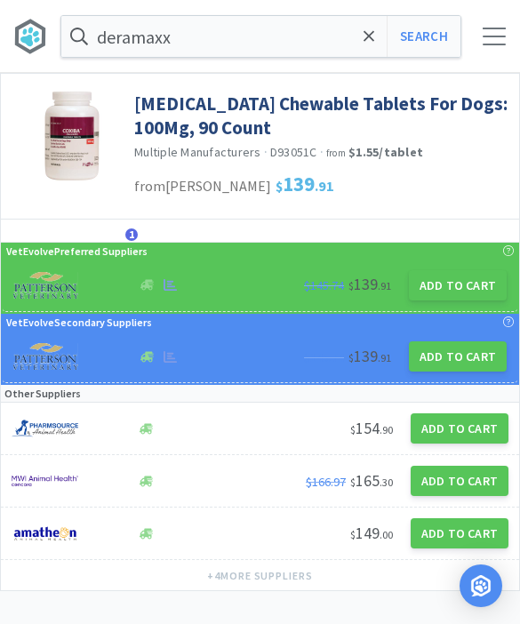
select select "1"
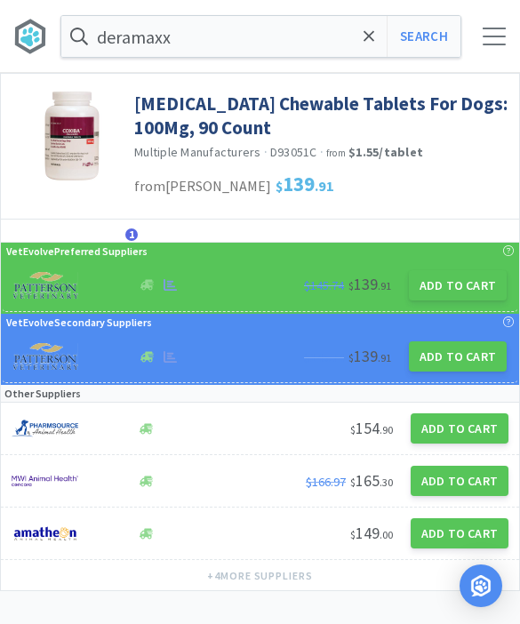
select select "1"
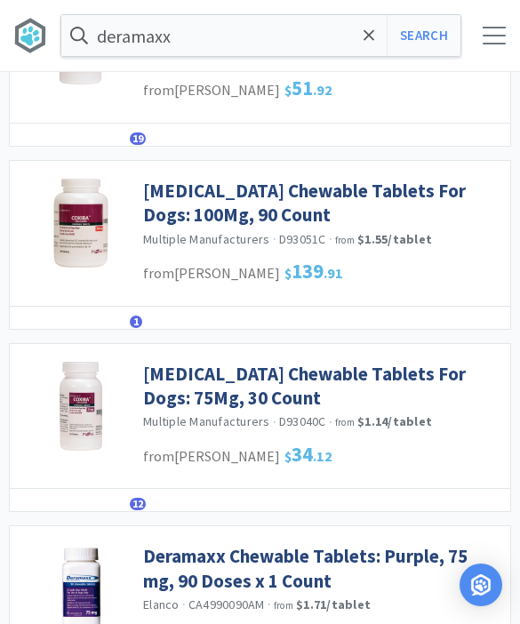
scroll to position [405, 0]
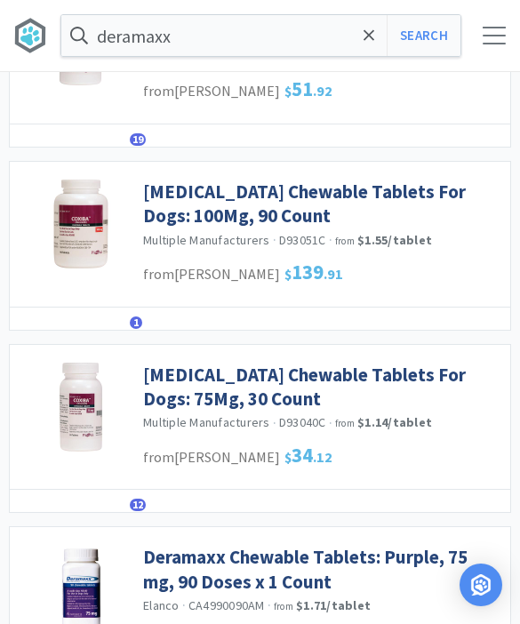
click at [181, 195] on link "[MEDICAL_DATA] Chewable Tablets For Dogs: 100Mg, 90 Count" at bounding box center [322, 204] width 358 height 49
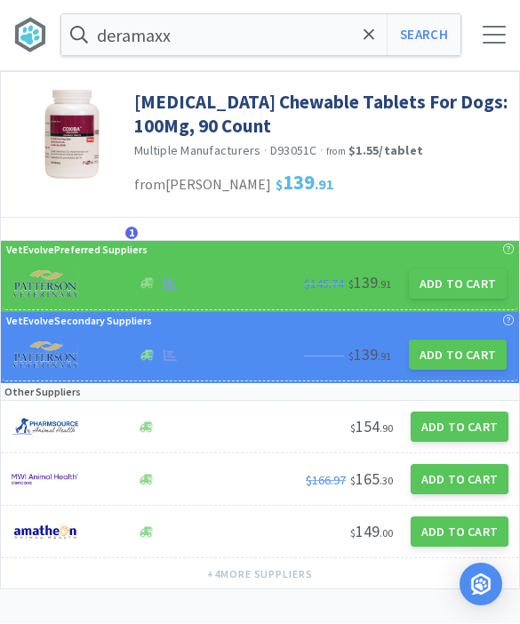
click at [442, 277] on button "Add to Cart" at bounding box center [458, 284] width 98 height 30
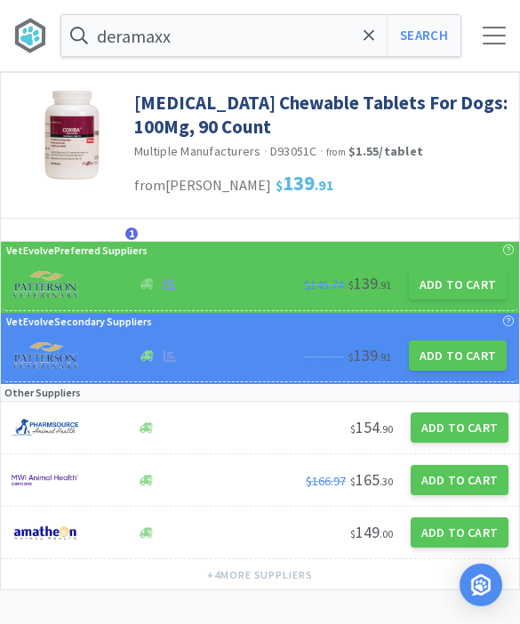
select select "1"
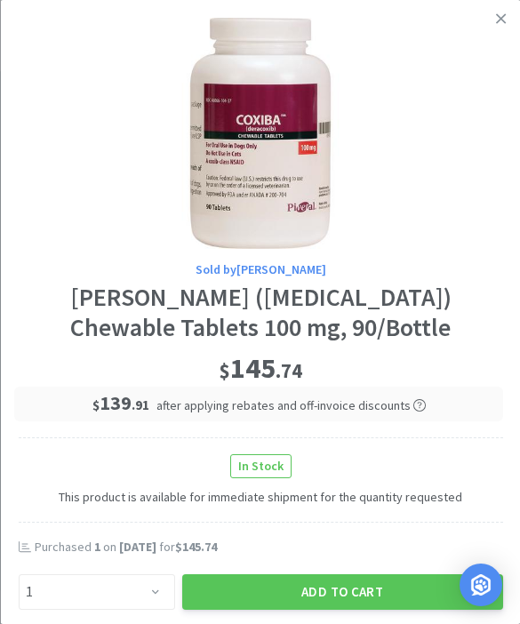
click at [331, 583] on button "Add to Cart" at bounding box center [341, 592] width 321 height 36
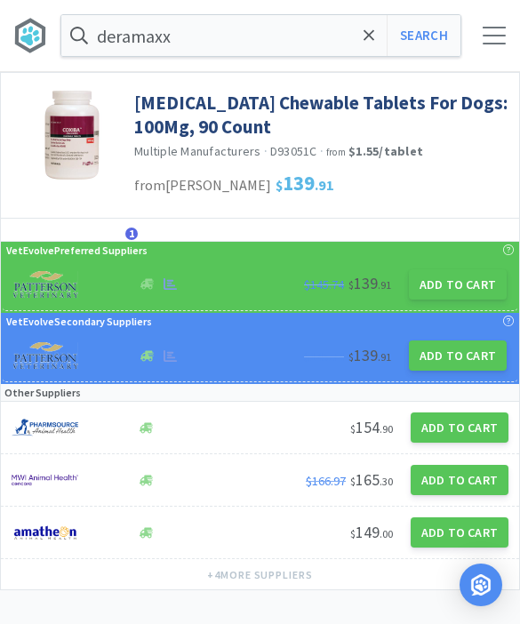
click at [366, 42] on icon at bounding box center [370, 36] width 12 height 18
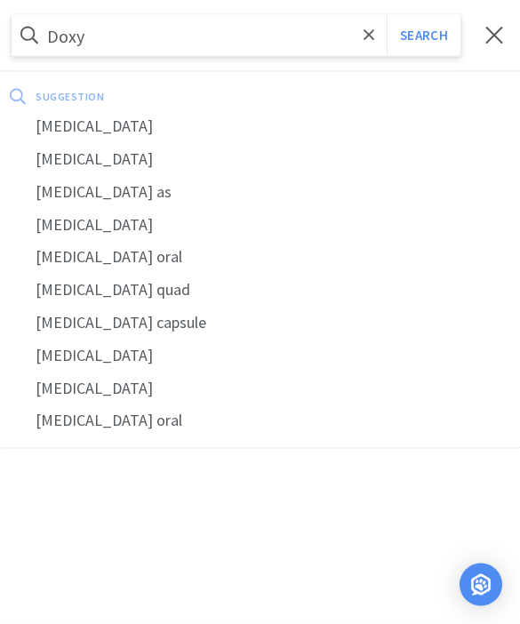
type input "Doxy"
click at [32, 141] on div "[MEDICAL_DATA]" at bounding box center [260, 126] width 520 height 33
select select "3"
select select "8"
select select "1"
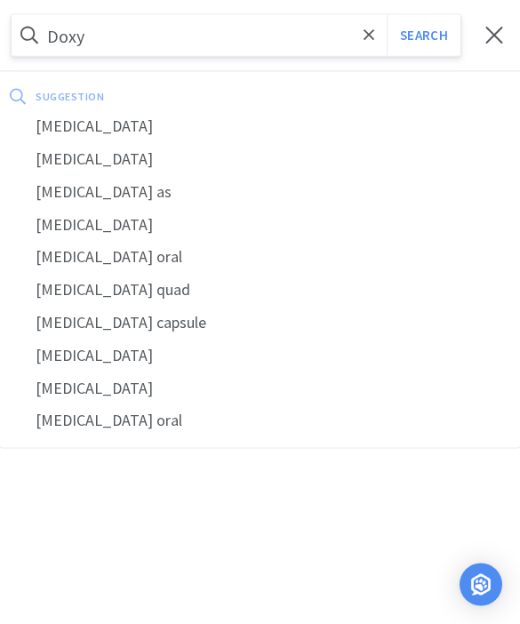
select select "1"
select select "2"
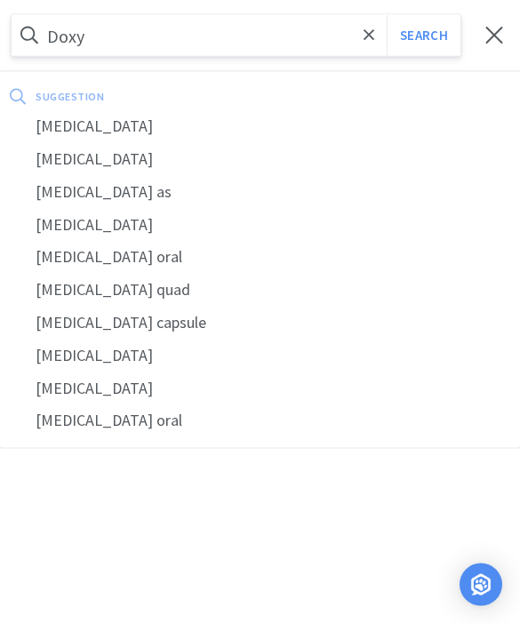
select select "1"
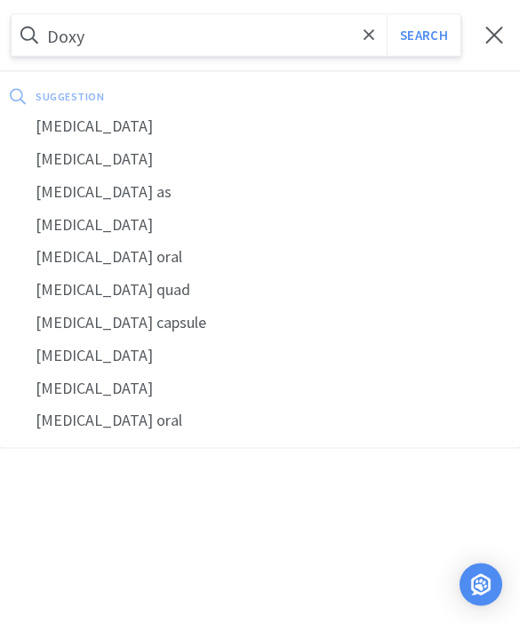
select select "1"
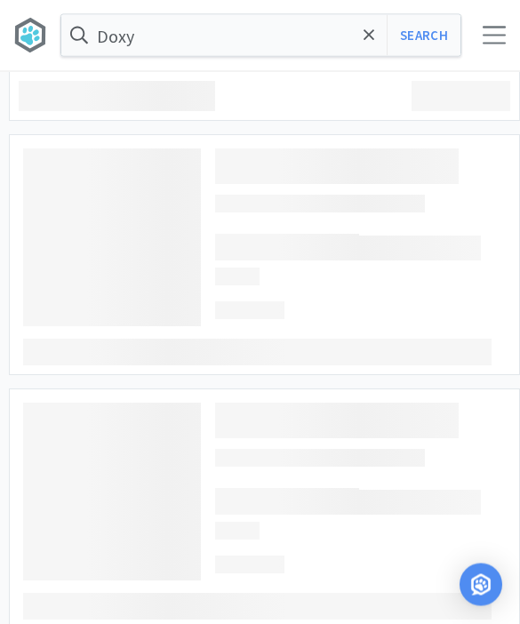
type input "[MEDICAL_DATA]"
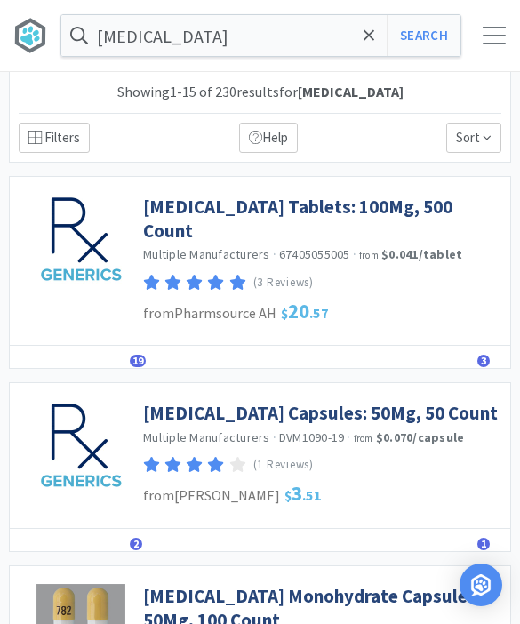
click at [165, 425] on link "[MEDICAL_DATA] Capsules: 50Mg, 50 Count" at bounding box center [320, 413] width 355 height 24
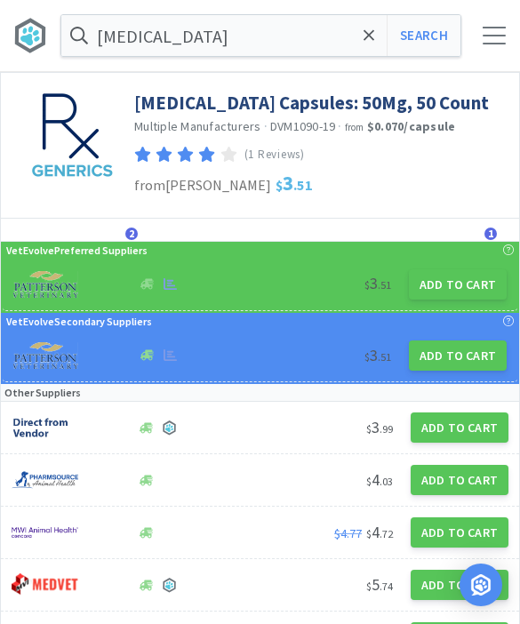
click at [454, 300] on button "Add to Cart" at bounding box center [458, 284] width 98 height 30
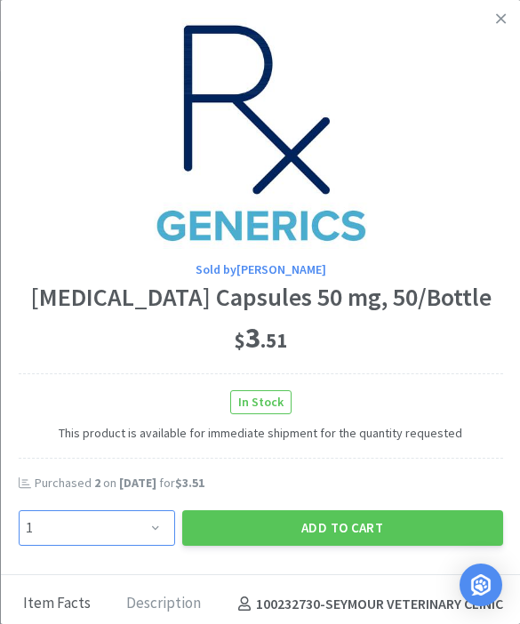
click at [143, 546] on select "Enter Quantity 1 2 3 4 5 6 7 8 9 10 11 12 13 14 15 16 17 18 19 20 Enter Quantity" at bounding box center [96, 528] width 157 height 36
select select "2"
click at [324, 546] on button "Add to Cart" at bounding box center [341, 528] width 321 height 36
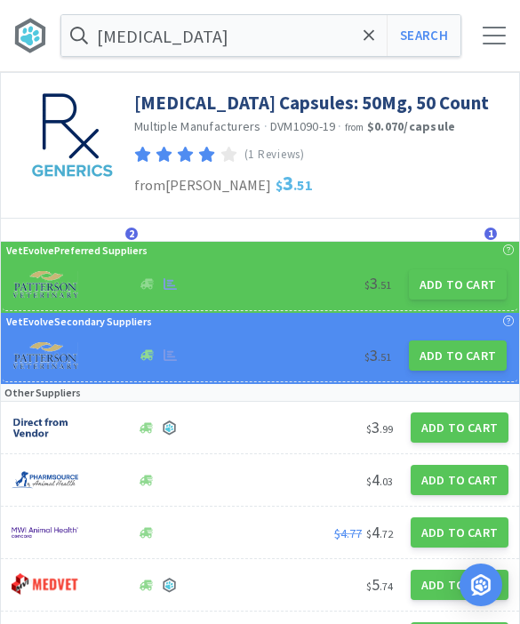
click at [371, 46] on span at bounding box center [369, 35] width 20 height 37
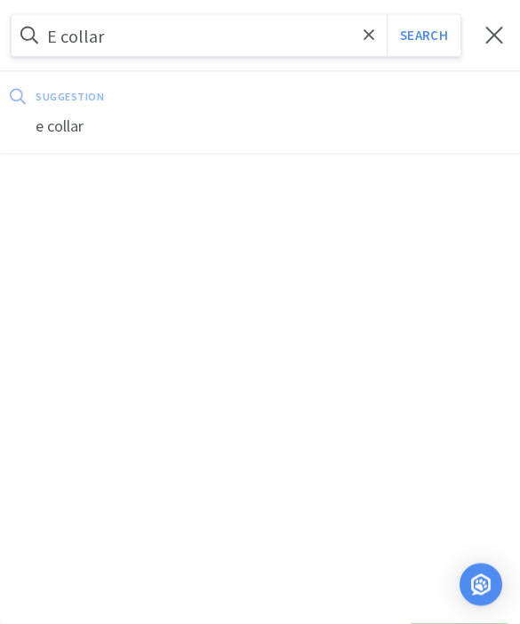
click at [423, 35] on button "Search" at bounding box center [424, 35] width 74 height 41
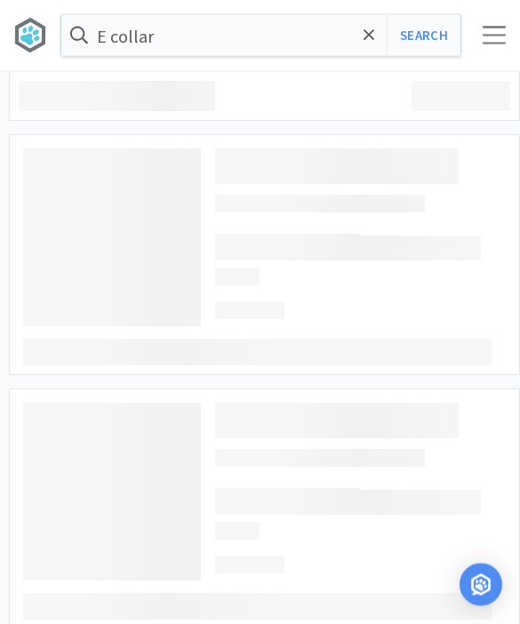
scroll to position [1, 0]
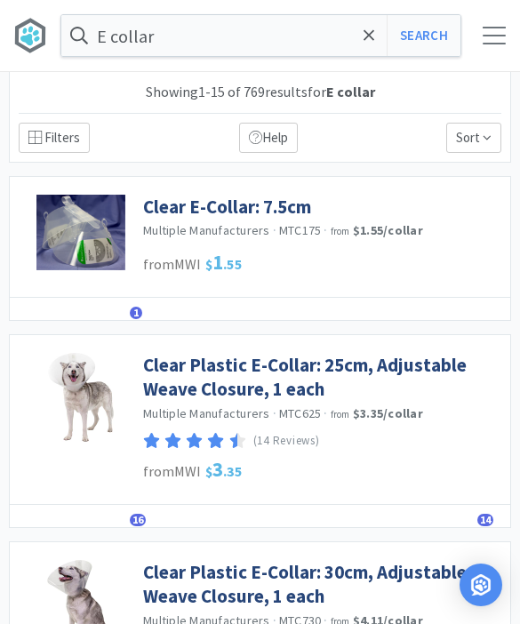
click at [165, 383] on link "Clear Plastic E-Collar: 25cm, Adjustable Weave Closure, 1 each" at bounding box center [322, 377] width 358 height 49
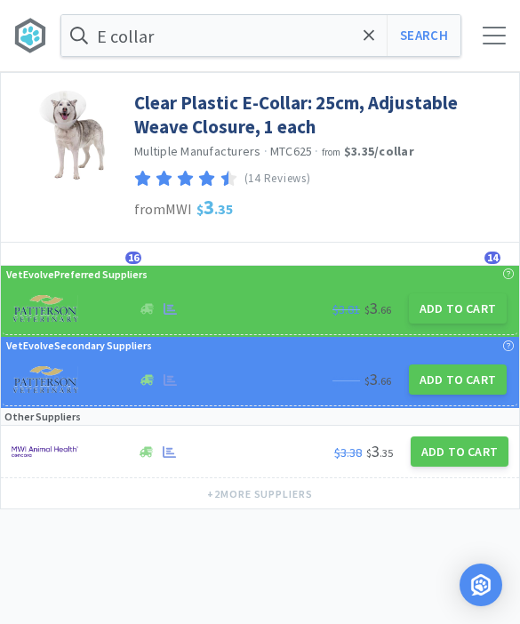
click at [464, 303] on button "Add to Cart" at bounding box center [458, 308] width 98 height 30
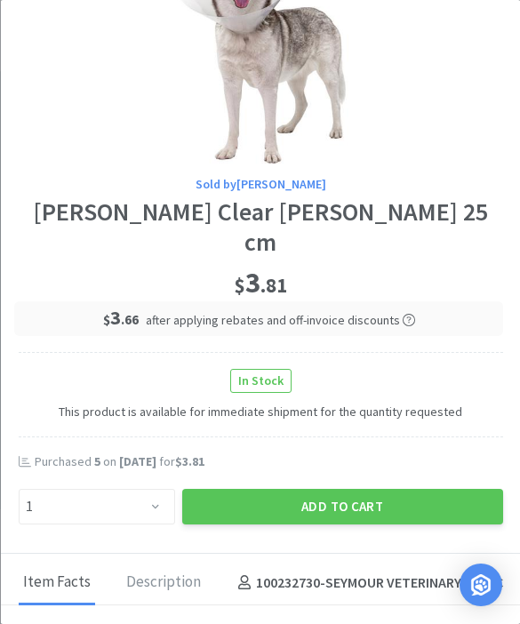
scroll to position [86, 0]
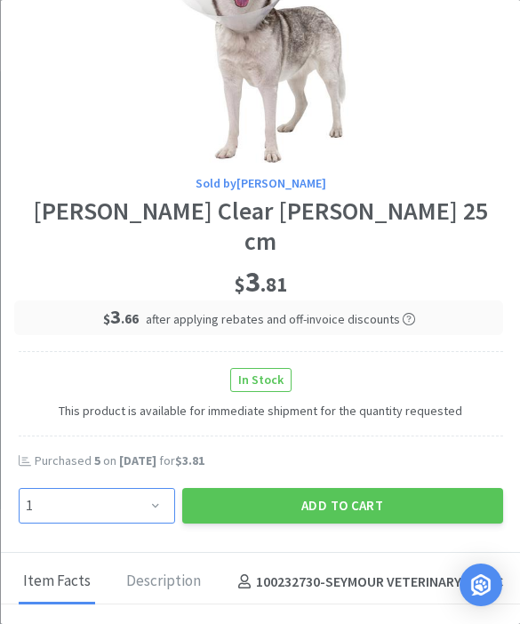
click at [141, 508] on select "Enter Quantity 1 2 3 4 5 6 7 8 9 10 11 12 13 14 15 16 17 18 19 20 Enter Quantity" at bounding box center [96, 506] width 157 height 36
click at [126, 510] on select "Enter Quantity 1 2 3 4 5 6 7 8 9 10 11 12 13 14 15 16 17 18 19 20 Enter Quantity" at bounding box center [96, 506] width 157 height 36
click at [298, 495] on button "Add to Cart" at bounding box center [341, 506] width 321 height 36
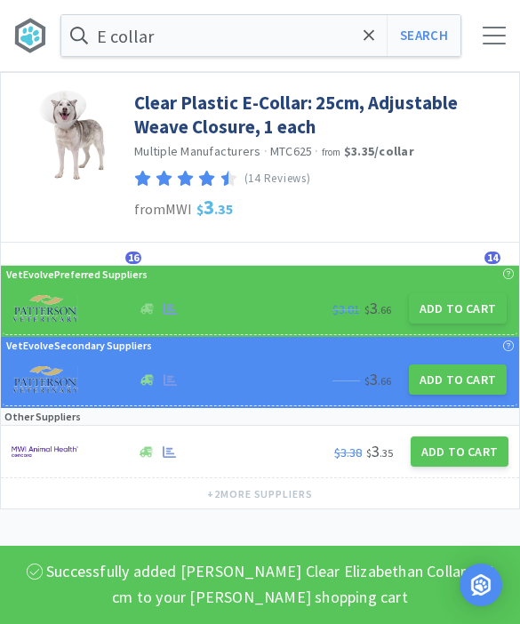
click at [420, 27] on button "Search" at bounding box center [424, 35] width 74 height 41
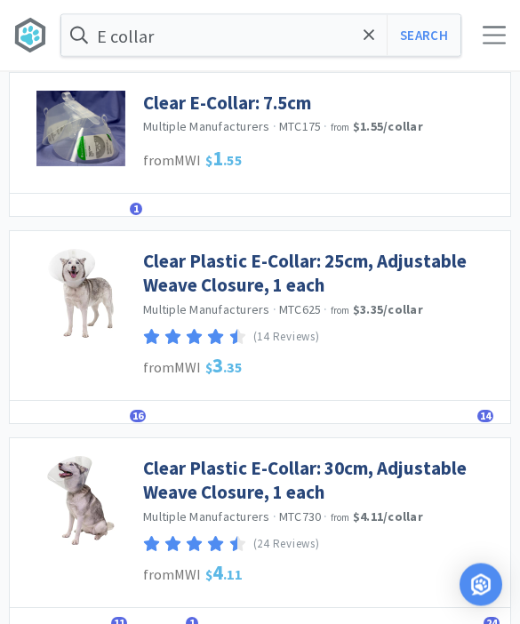
scroll to position [105, 0]
click at [174, 469] on link "Clear Plastic E-Collar: 30cm, Adjustable Weave Closure, 1 each" at bounding box center [322, 480] width 358 height 49
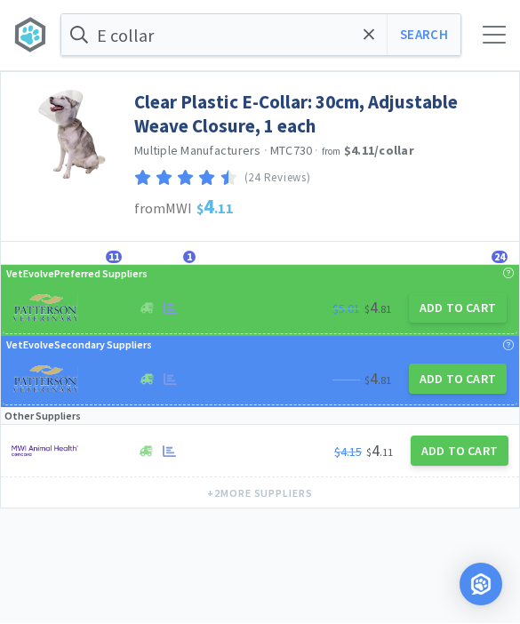
click at [451, 311] on button "Add to Cart" at bounding box center [458, 308] width 98 height 30
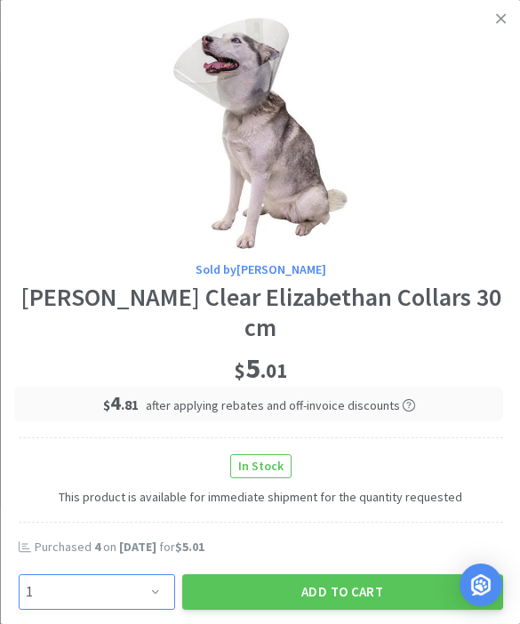
click at [138, 583] on select "Enter Quantity 1 2 3 4 5 6 7 8 9 10 11 12 13 14 15 16 17 18 19 20 Enter Quantity" at bounding box center [96, 592] width 157 height 36
click at [328, 582] on button "Add to Cart" at bounding box center [341, 592] width 321 height 36
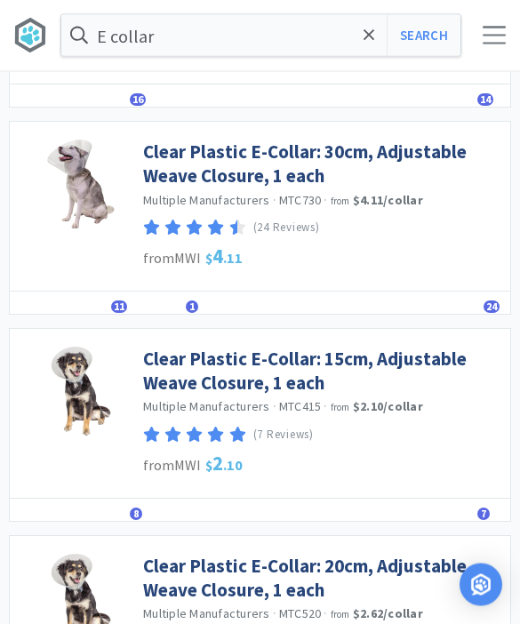
scroll to position [421, 0]
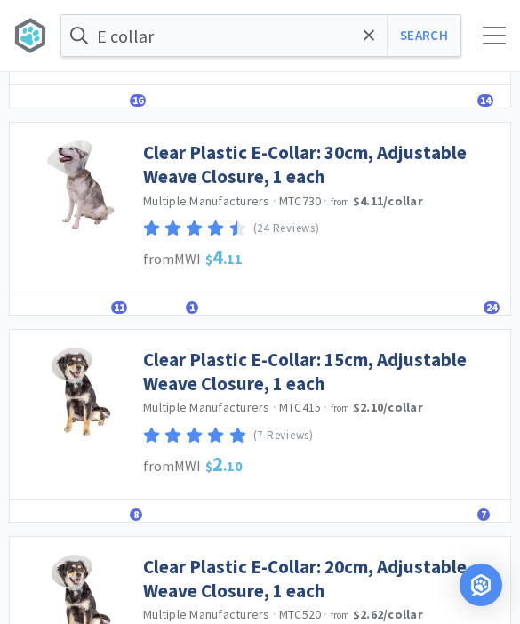
click at [199, 378] on link "Clear Plastic E-Collar: 15cm, Adjustable Weave Closure, 1 each" at bounding box center [322, 372] width 358 height 49
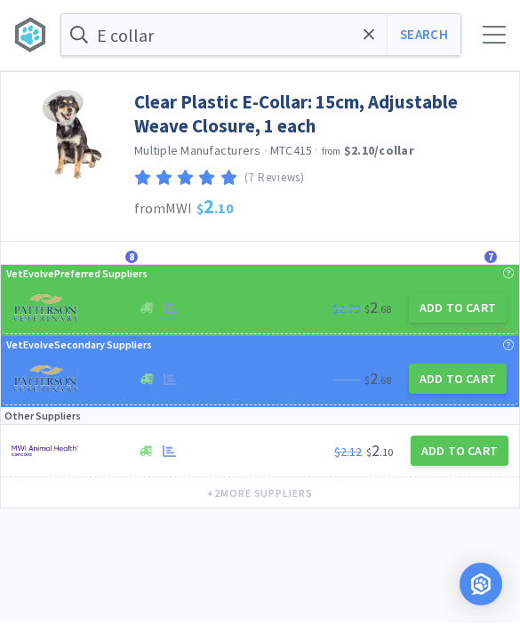
click at [453, 309] on button "Add to Cart" at bounding box center [458, 308] width 98 height 30
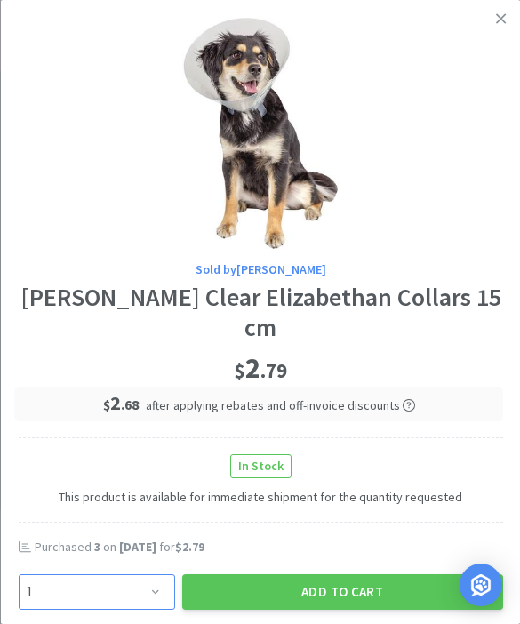
click at [149, 585] on select "Enter Quantity 1 2 3 4 5 6 7 8 9 10 11 12 13 14 15 16 17 18 19 20 Enter Quantity" at bounding box center [96, 592] width 157 height 36
click at [314, 600] on button "Add to Cart" at bounding box center [341, 592] width 321 height 36
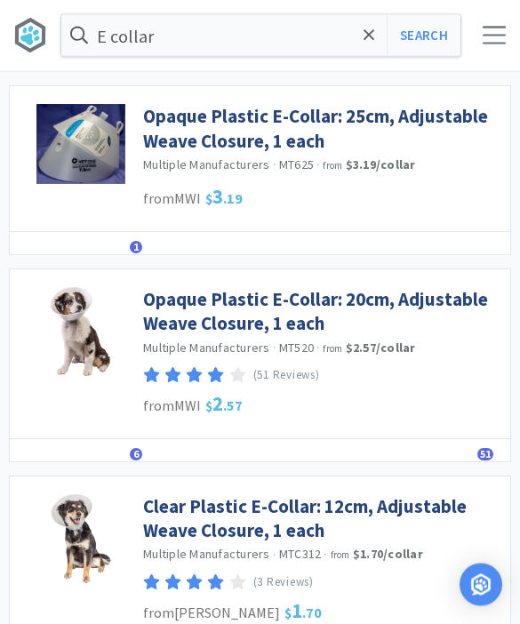
scroll to position [1355, 0]
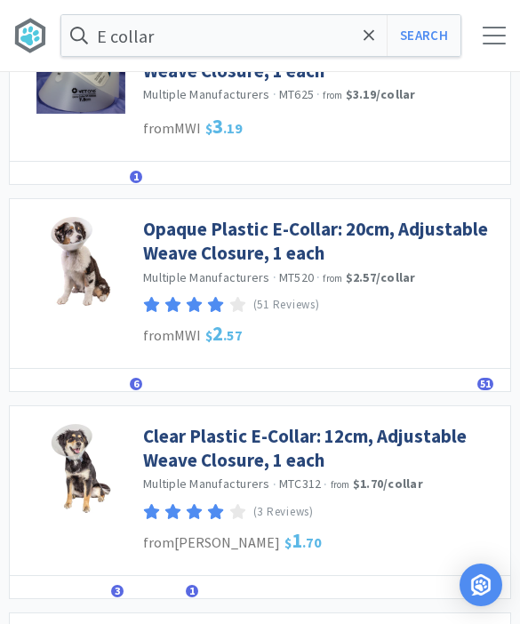
click at [158, 429] on link "Clear Plastic E-Collar: 12cm, Adjustable Weave Closure, 1 each" at bounding box center [322, 448] width 358 height 49
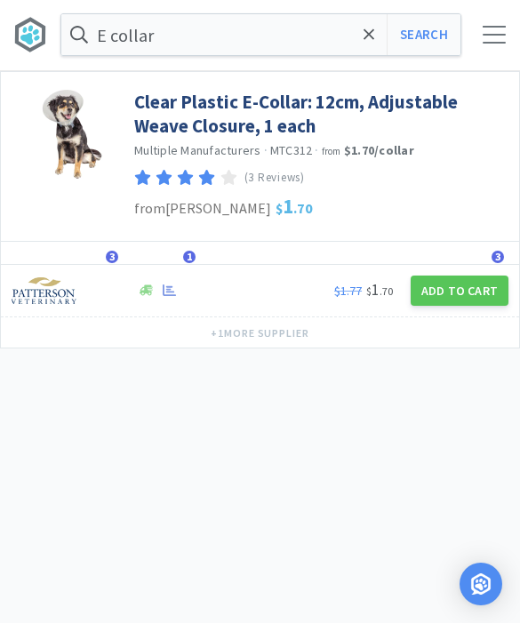
click at [456, 300] on button "Add to Cart" at bounding box center [460, 292] width 98 height 30
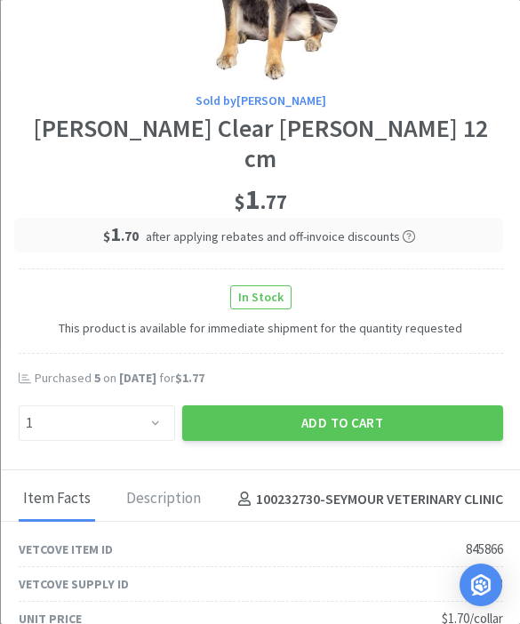
scroll to position [173, 0]
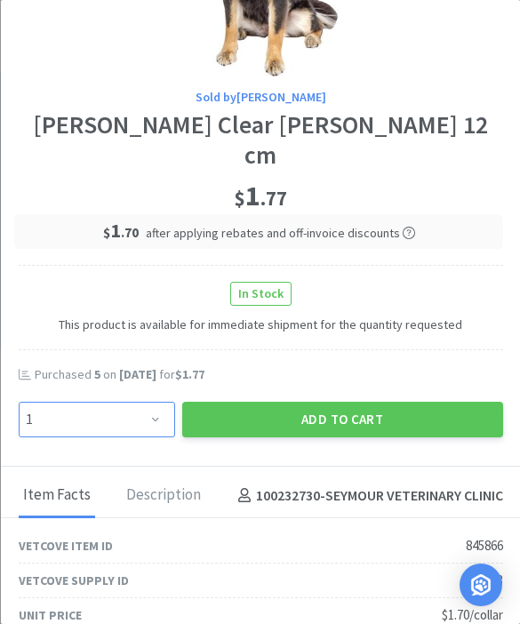
click at [130, 428] on select "Enter Quantity 1 2 3 4 5 6 7 8 9 10 11 12 13 14 15 16 17 18 19 20 Enter Quantity" at bounding box center [96, 420] width 157 height 36
click at [309, 413] on button "Add to Cart" at bounding box center [341, 420] width 321 height 36
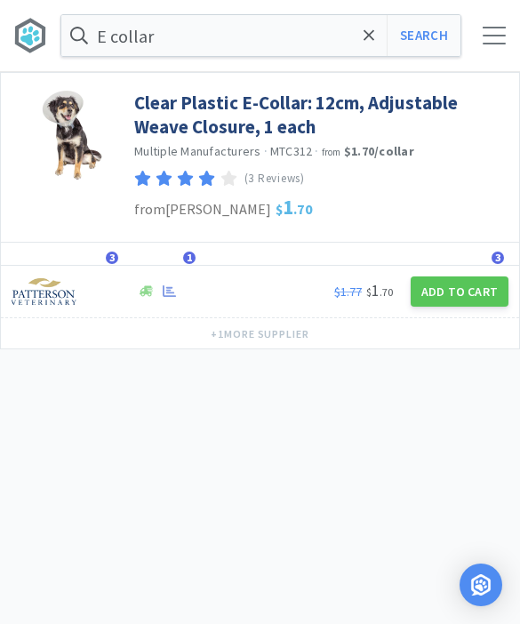
click at [366, 40] on icon at bounding box center [370, 36] width 12 height 18
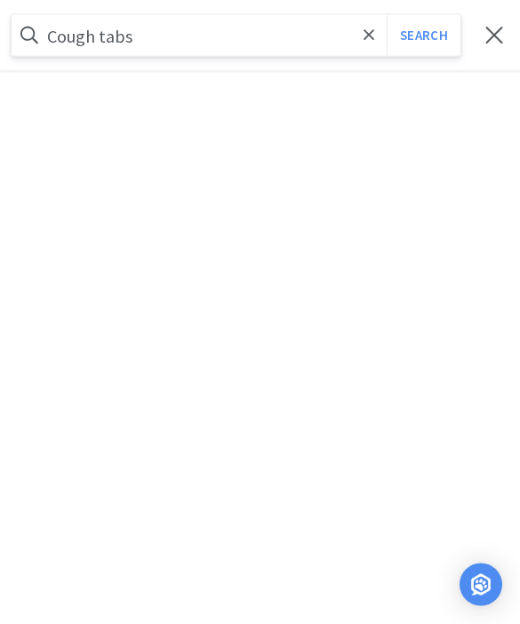
click at [423, 36] on button "Search" at bounding box center [424, 35] width 74 height 41
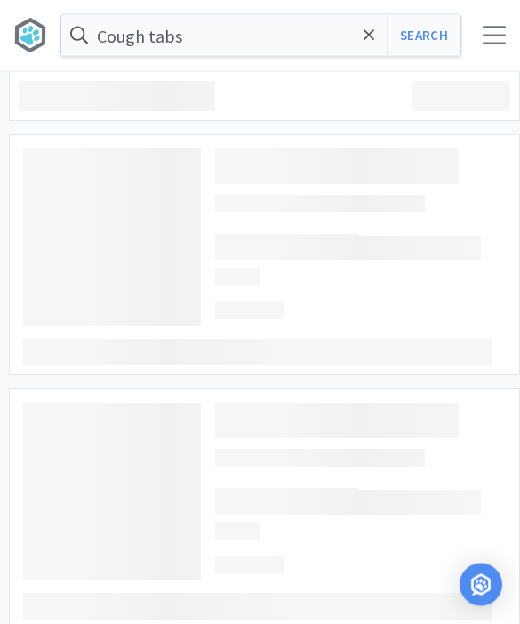
scroll to position [1, 0]
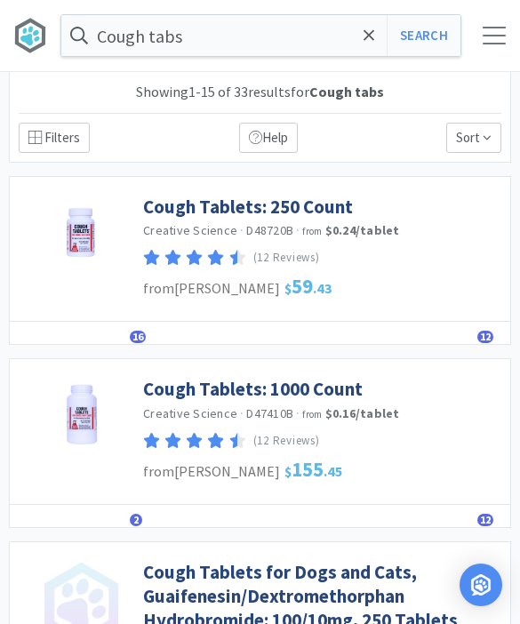
click at [201, 214] on link "Cough Tablets: 250 Count" at bounding box center [248, 207] width 210 height 24
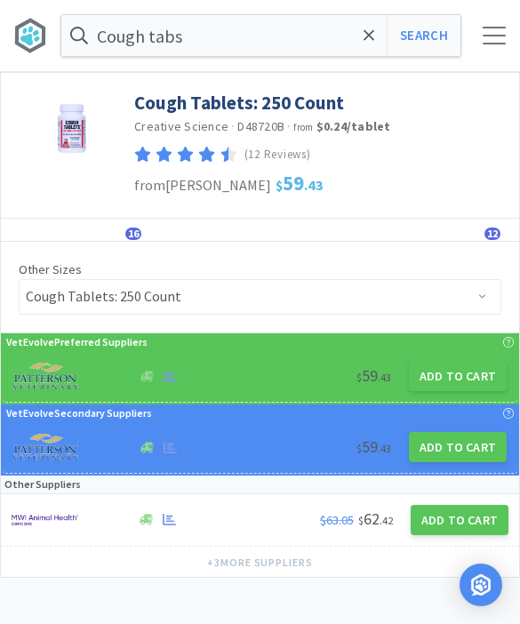
click at [463, 382] on button "Add to Cart" at bounding box center [458, 376] width 98 height 30
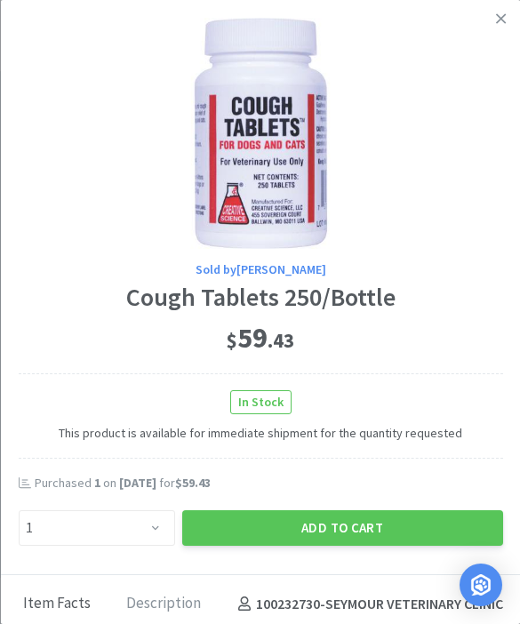
click at [341, 519] on button "Add to Cart" at bounding box center [341, 528] width 321 height 36
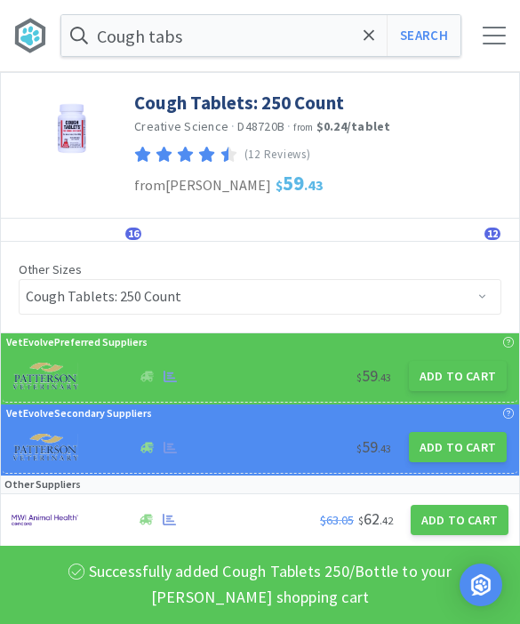
click at [364, 42] on icon at bounding box center [370, 36] width 12 height 18
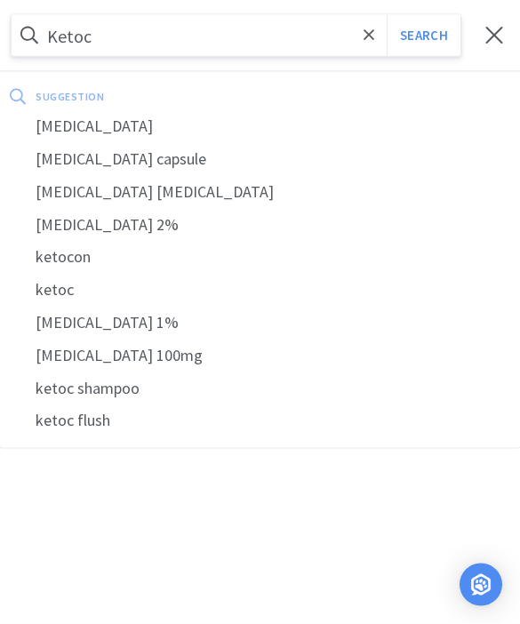
click at [76, 126] on div "[MEDICAL_DATA]" at bounding box center [260, 126] width 520 height 33
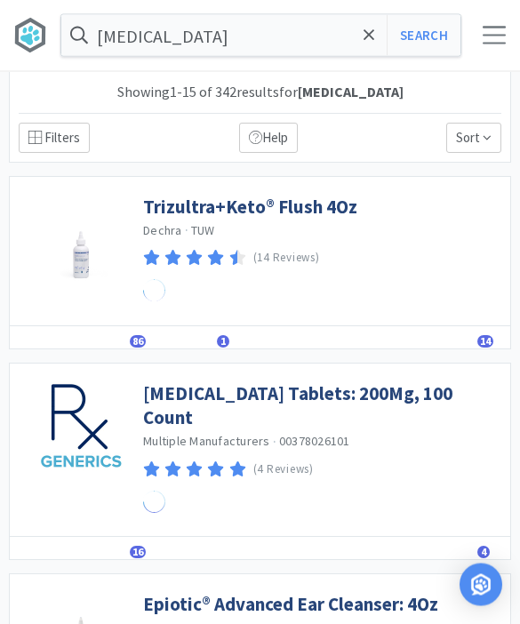
scroll to position [1, 0]
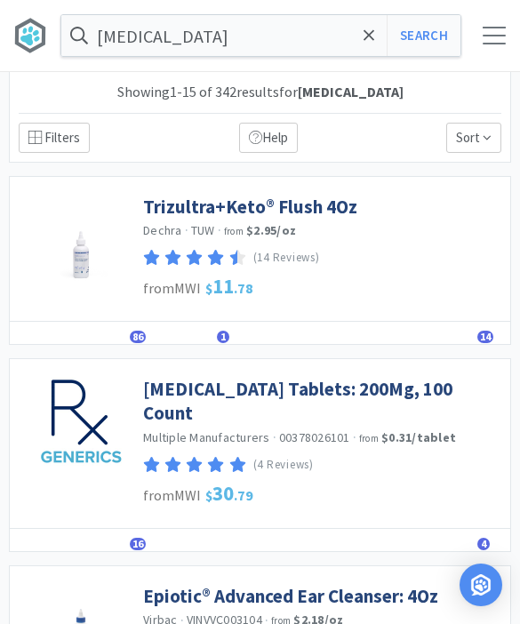
click at [233, 393] on link "[MEDICAL_DATA] Tablets: 200Mg, 100 Count" at bounding box center [322, 401] width 358 height 49
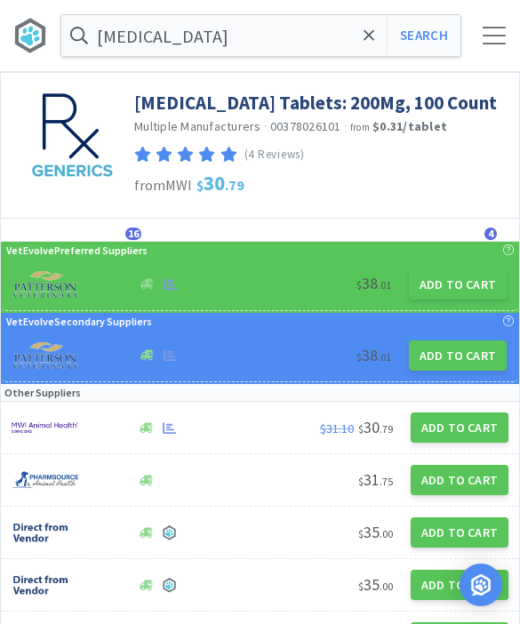
click at [444, 279] on button "Add to Cart" at bounding box center [458, 284] width 98 height 30
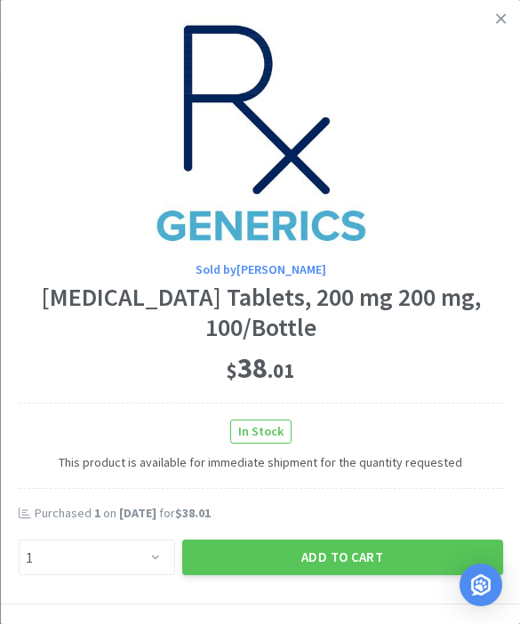
click at [333, 551] on button "Add to Cart" at bounding box center [341, 558] width 321 height 36
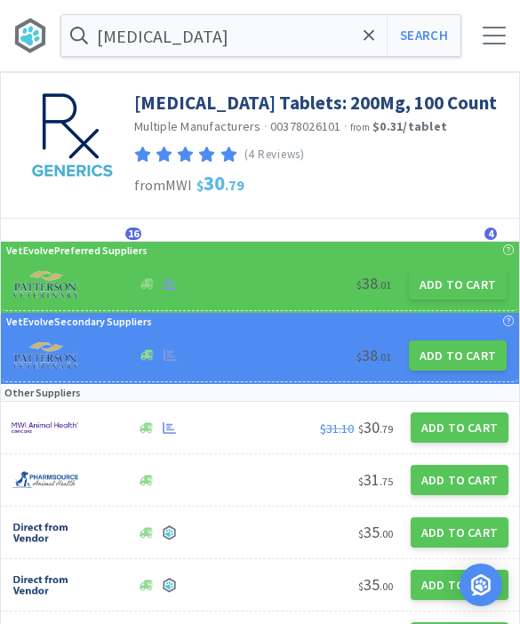
click at [454, 292] on button "Add to Cart" at bounding box center [458, 284] width 98 height 30
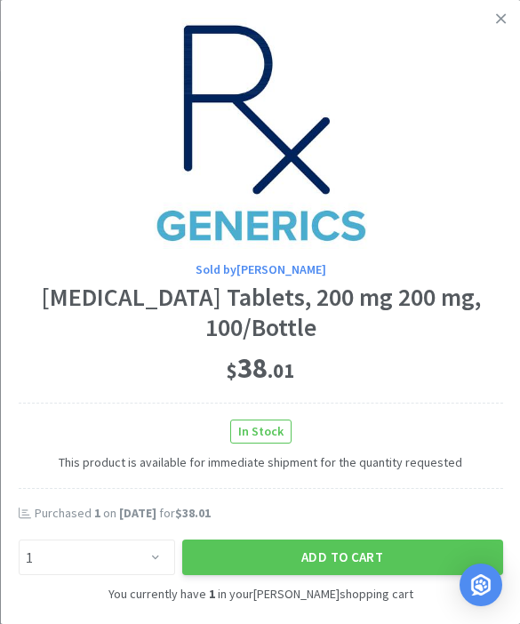
click at [499, 28] on link at bounding box center [501, 19] width 31 height 38
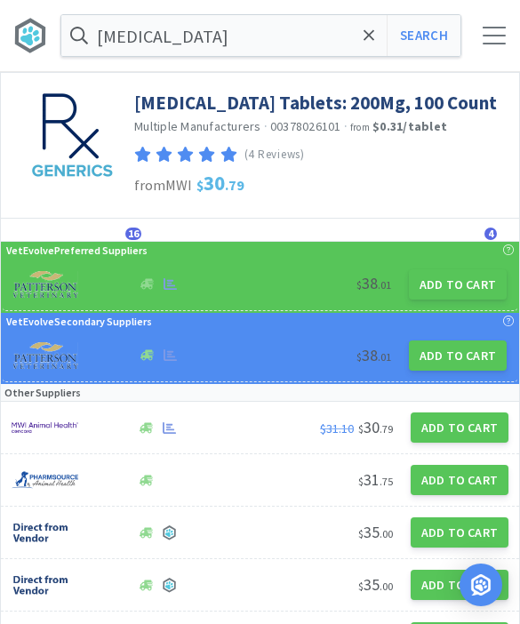
click at [372, 33] on icon at bounding box center [369, 34] width 11 height 11
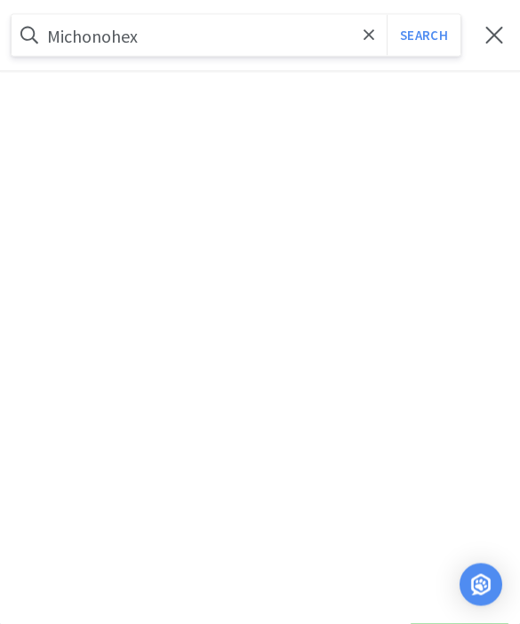
click at [423, 35] on button "Search" at bounding box center [424, 35] width 74 height 41
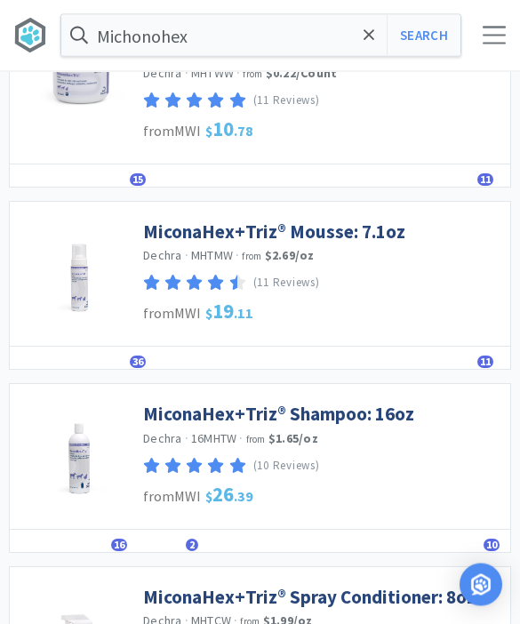
scroll to position [341, 0]
click at [188, 231] on link "MiconaHex+Triz® Mousse: 7.1oz" at bounding box center [274, 232] width 262 height 24
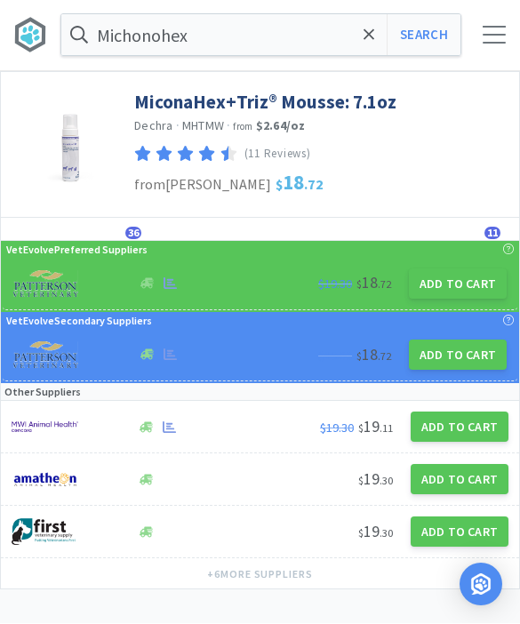
click at [459, 294] on button "Add to Cart" at bounding box center [458, 284] width 98 height 30
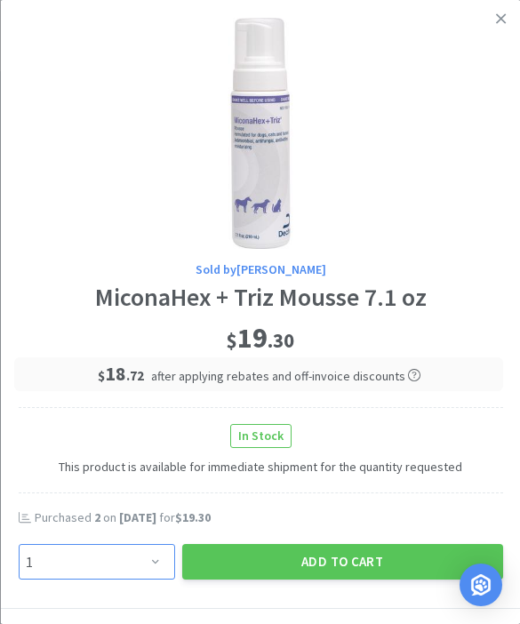
click at [148, 564] on select "Enter Quantity 1 2 3 4 5 6 7 8 9 10 11 12 13 14 15 16 17 18 19 20 Enter Quantity" at bounding box center [96, 562] width 157 height 36
click at [316, 544] on button "Add to Cart" at bounding box center [341, 562] width 321 height 36
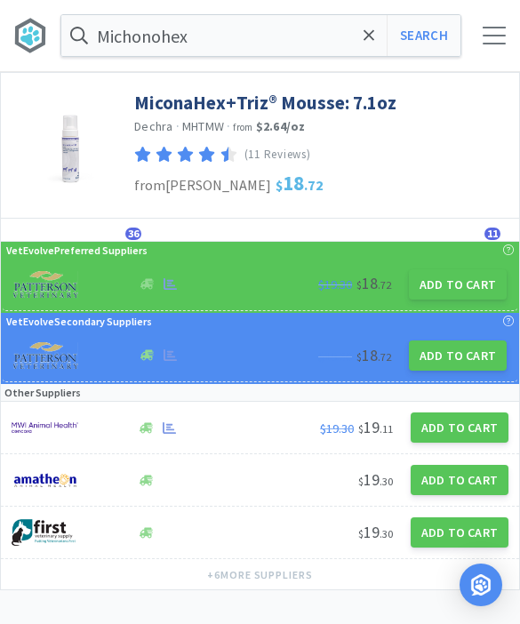
click at [370, 44] on icon at bounding box center [370, 36] width 12 height 18
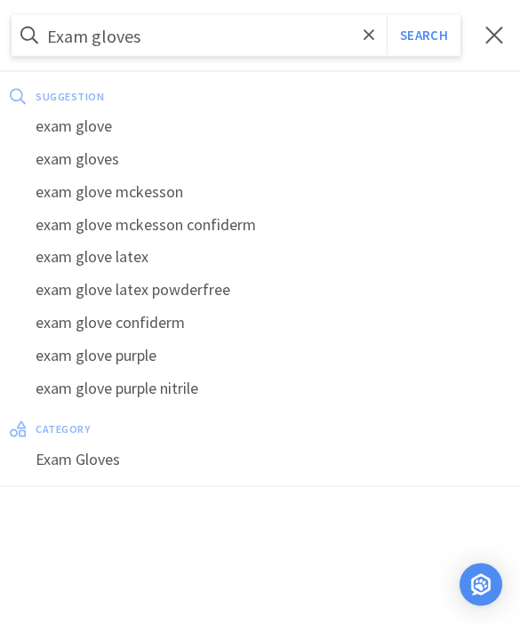
click at [423, 36] on button "Search" at bounding box center [424, 35] width 74 height 41
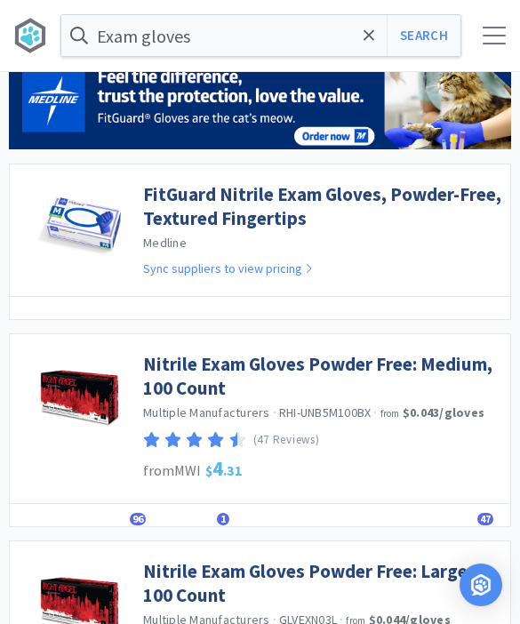
scroll to position [124, 0]
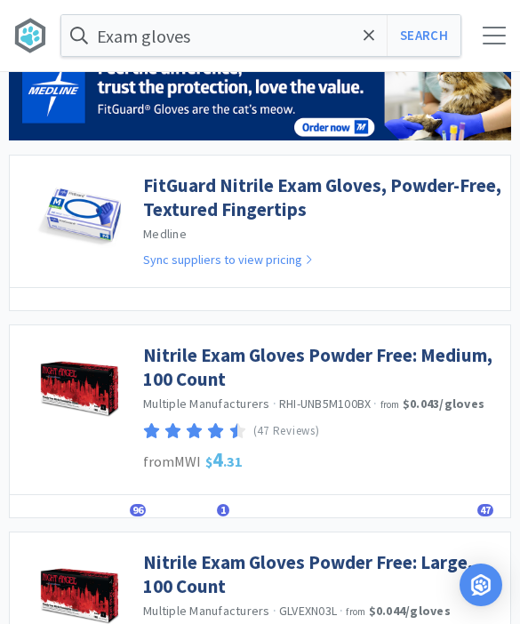
click at [175, 371] on link "Nitrile Exam Gloves Powder Free: Medium, 100 Count" at bounding box center [322, 367] width 358 height 49
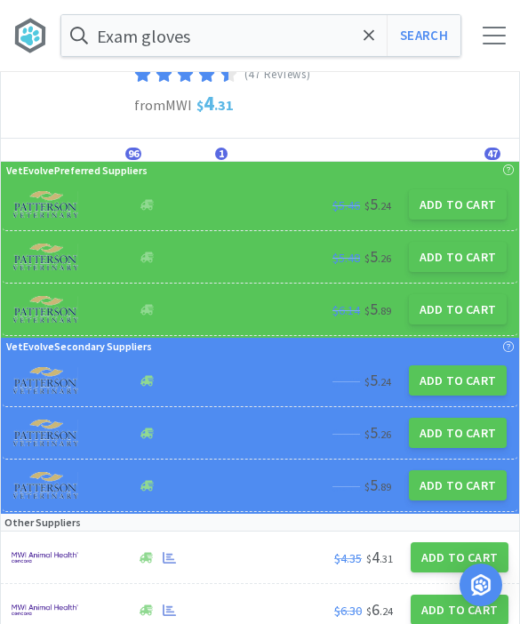
scroll to position [103, 0]
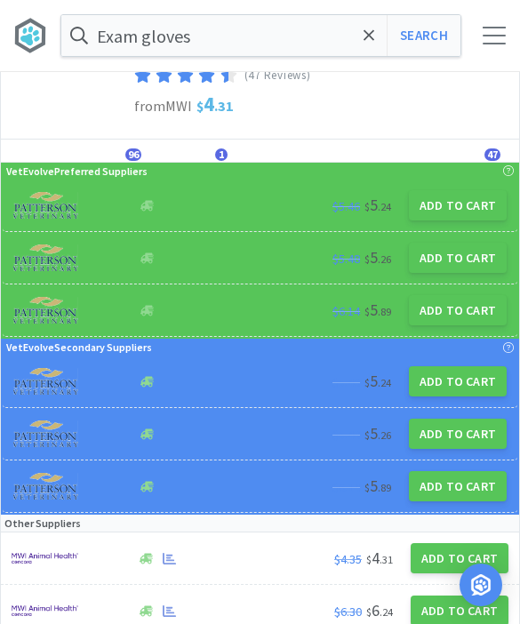
click at [454, 571] on button "Add to Cart" at bounding box center [460, 558] width 98 height 30
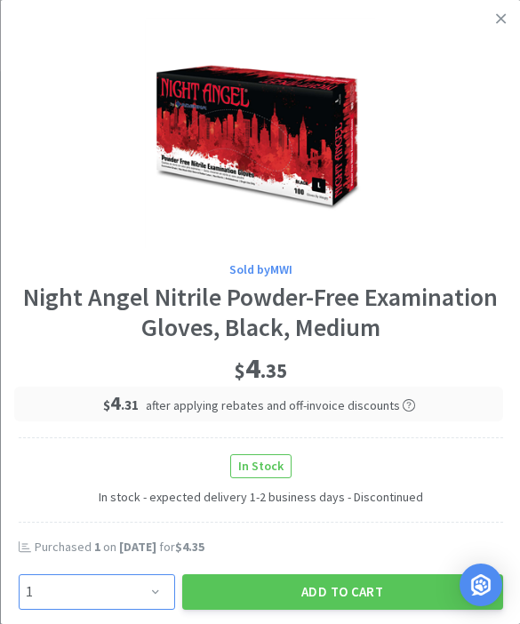
click at [155, 595] on select "Enter Quantity 1 2 3 4 5 6 7 8 9 10 11 12 13 14 15 16 17 18 19 20 Enter Quantity" at bounding box center [96, 592] width 157 height 36
click at [277, 595] on button "Add to Cart" at bounding box center [341, 592] width 321 height 36
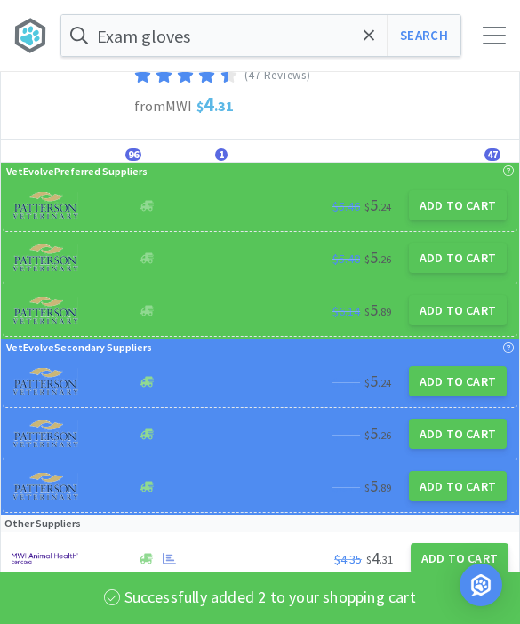
click at [419, 41] on button "Search" at bounding box center [424, 35] width 74 height 41
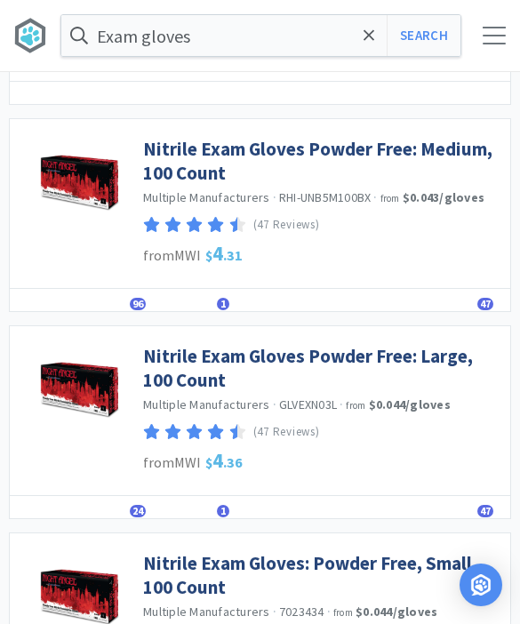
scroll to position [269, 0]
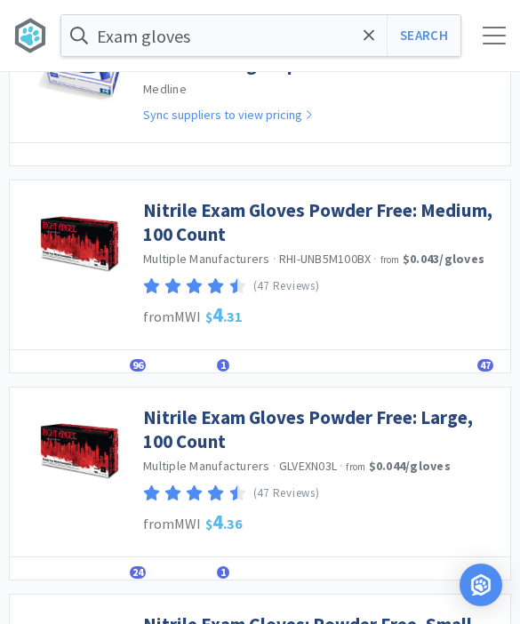
click at [184, 215] on link "Nitrile Exam Gloves Powder Free: Medium, 100 Count" at bounding box center [322, 222] width 358 height 49
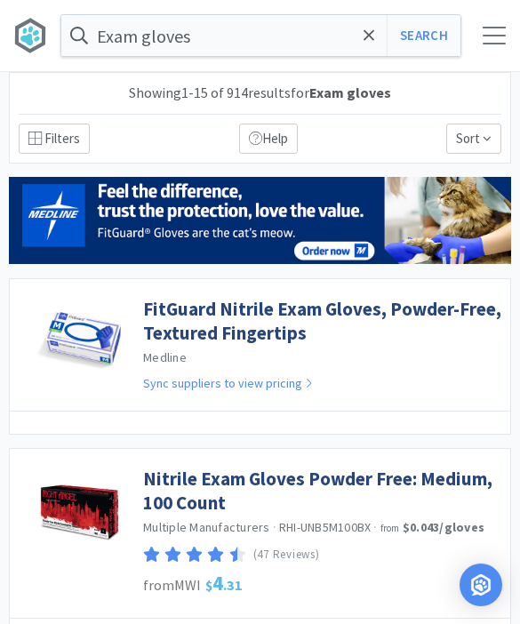
scroll to position [269, 0]
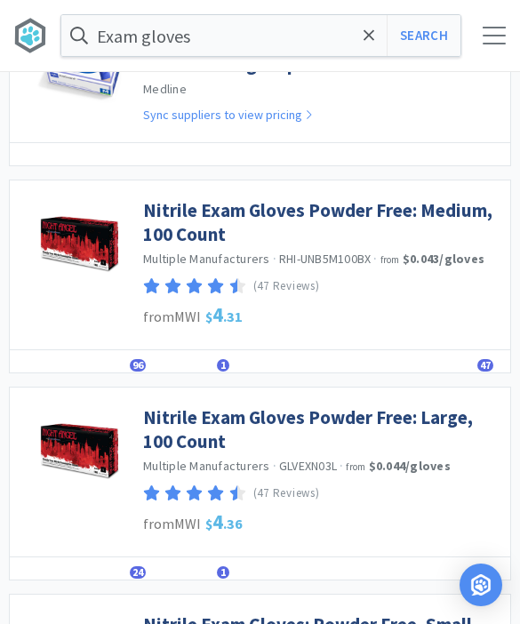
click at [196, 428] on link "Nitrile Exam Gloves Powder Free: Large, 100 Count" at bounding box center [322, 429] width 358 height 49
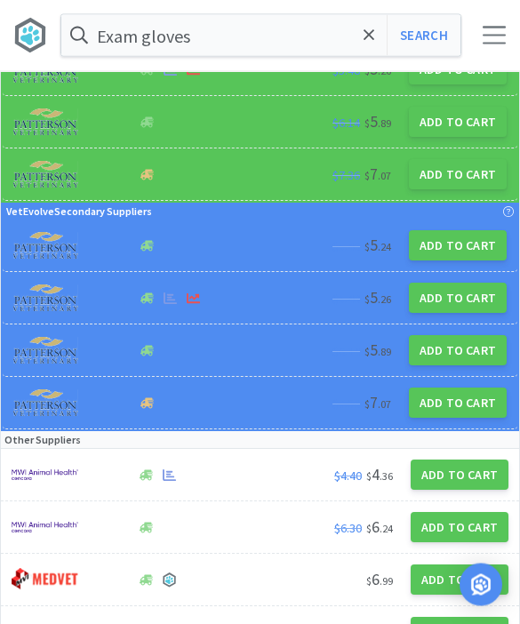
click at [462, 475] on button "Add to Cart" at bounding box center [460, 476] width 98 height 30
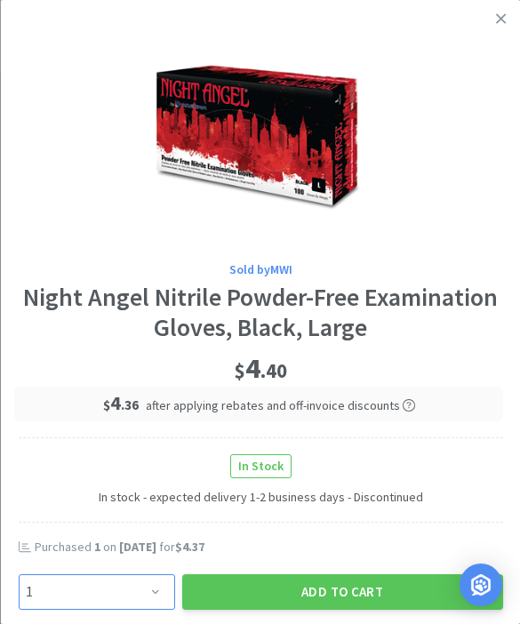
click at [163, 588] on select "Enter Quantity 1 2 3 4 5 6 7 8 9 10 11 12 13 14 15 16 17 18 19 20 Enter Quantity" at bounding box center [96, 592] width 157 height 36
click at [348, 581] on button "Add to Cart" at bounding box center [341, 592] width 321 height 36
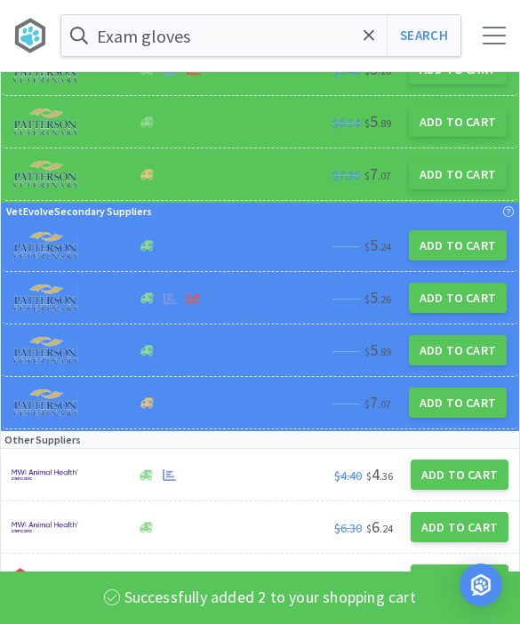
click at [366, 44] on icon at bounding box center [370, 36] width 12 height 18
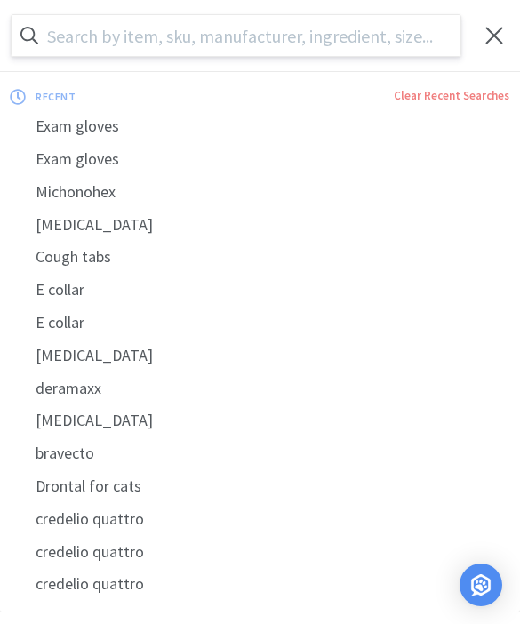
scroll to position [291, 0]
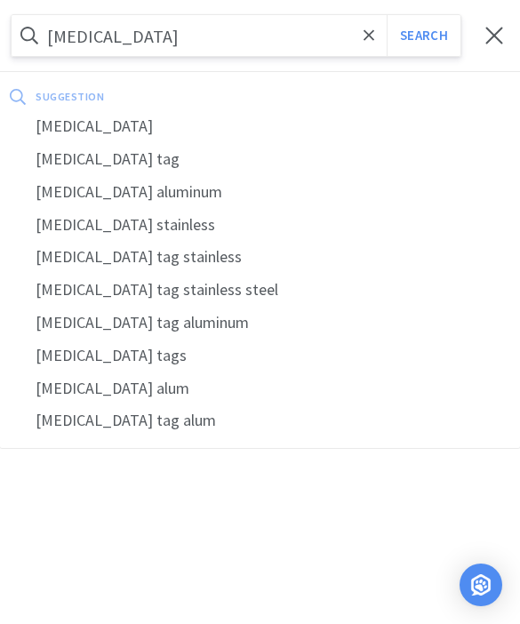
click at [66, 137] on div "[MEDICAL_DATA]" at bounding box center [260, 126] width 520 height 33
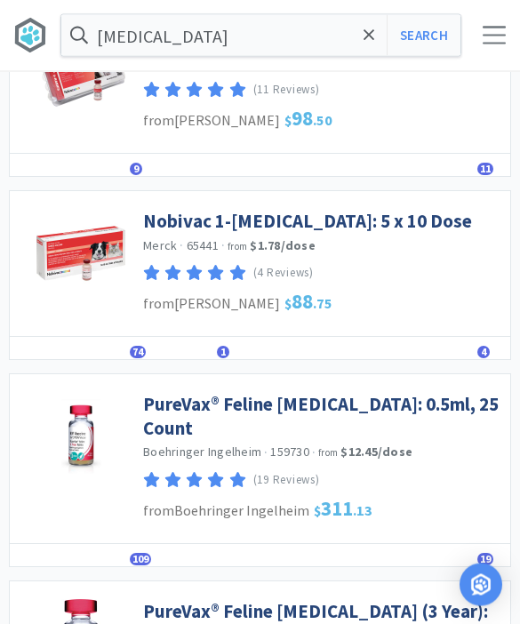
scroll to position [169, 0]
click at [193, 216] on link "Nobivac 1-[MEDICAL_DATA]: 5 x 10 Dose" at bounding box center [307, 221] width 329 height 24
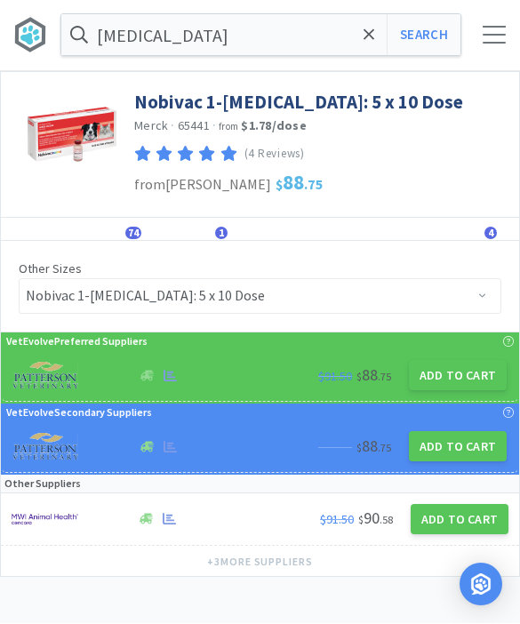
click at [467, 372] on button "Add to Cart" at bounding box center [458, 376] width 98 height 30
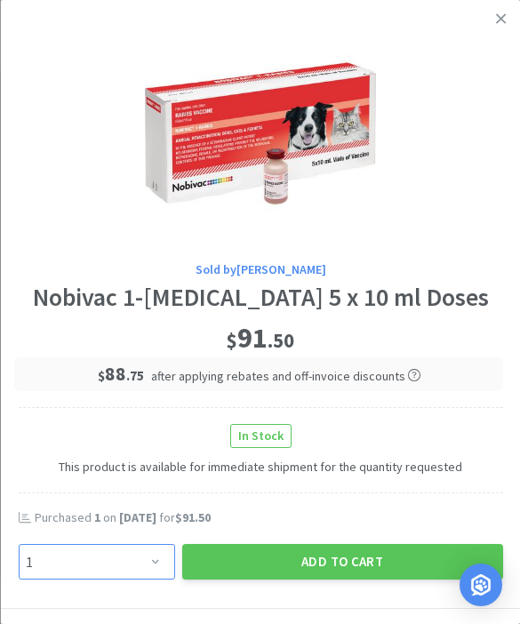
click at [149, 569] on select "Enter Quantity 1 2 3 4 5 6 7 8 9 10 11 12 13 14 15 16 17 18 19 20 Enter Quantity" at bounding box center [96, 562] width 157 height 36
click at [307, 566] on button "Add to Cart" at bounding box center [341, 562] width 321 height 36
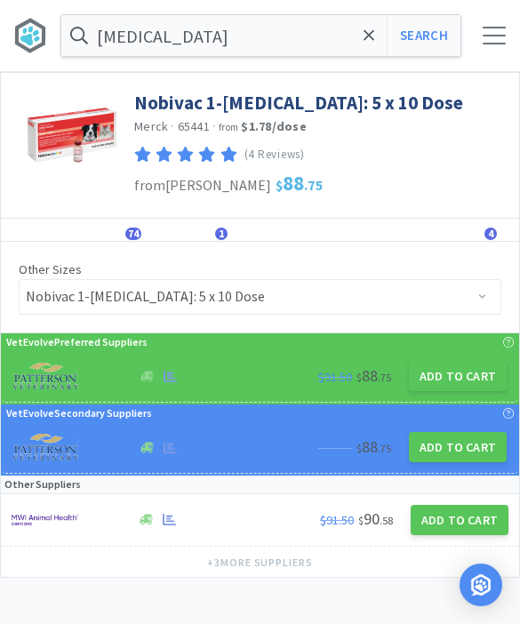
click at [365, 41] on icon at bounding box center [370, 36] width 12 height 18
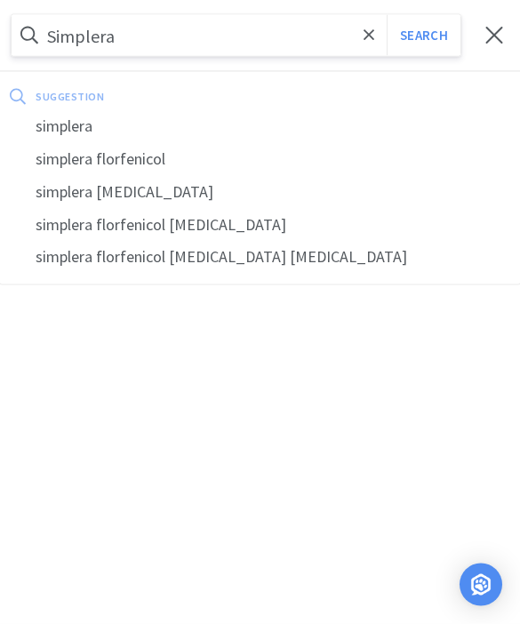
click at [92, 123] on div "simplera" at bounding box center [260, 126] width 520 height 33
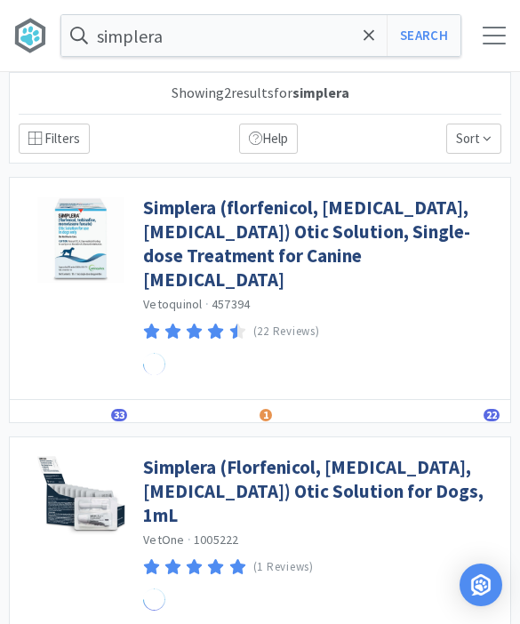
scroll to position [1, 0]
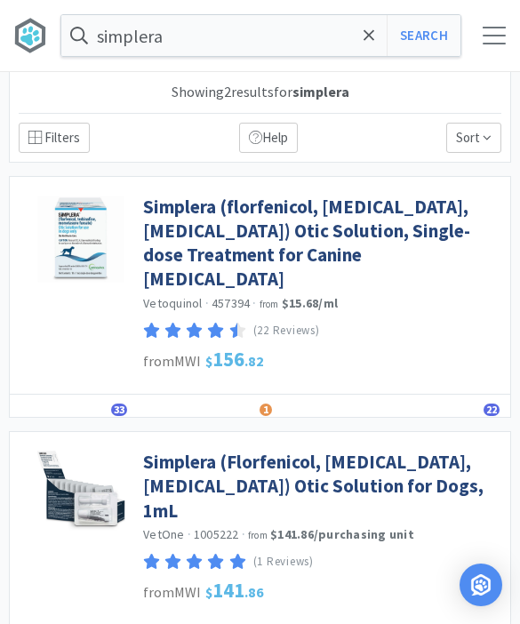
click at [173, 212] on link "Simplera (florfenicol, [MEDICAL_DATA], [MEDICAL_DATA]) Otic Solution, Single-do…" at bounding box center [322, 243] width 358 height 97
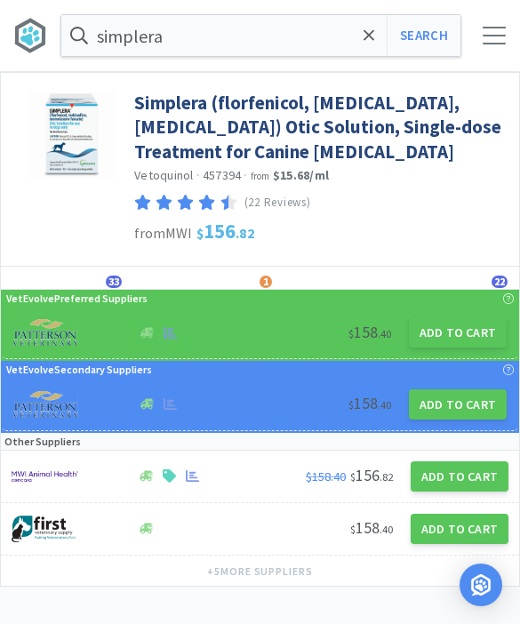
click at [443, 329] on button "Add to Cart" at bounding box center [458, 332] width 98 height 30
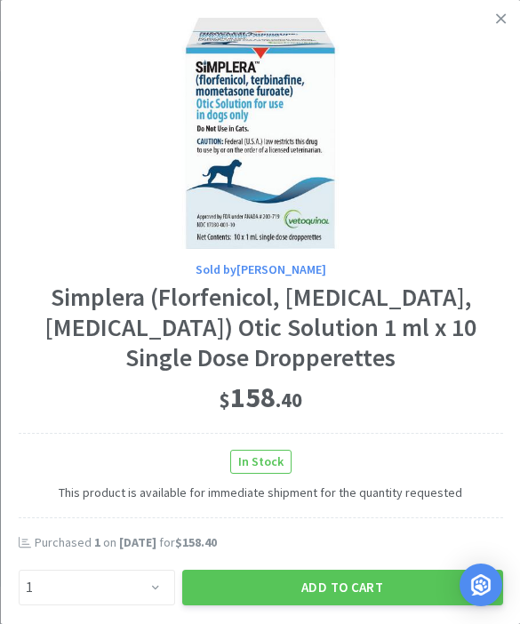
click at [318, 575] on button "Add to Cart" at bounding box center [341, 588] width 321 height 36
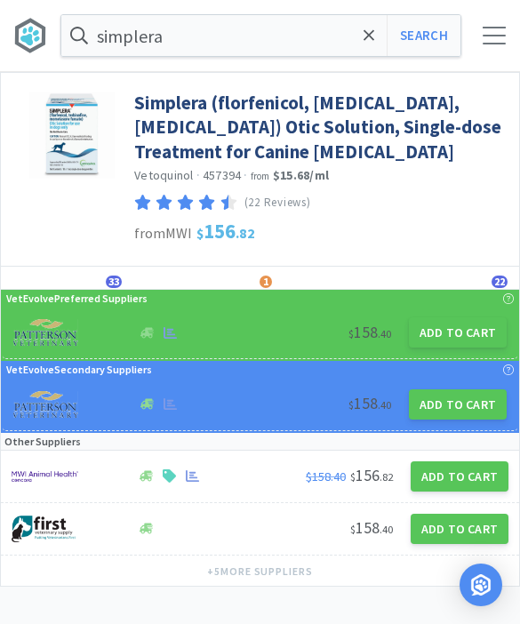
click at [363, 49] on span at bounding box center [369, 35] width 20 height 37
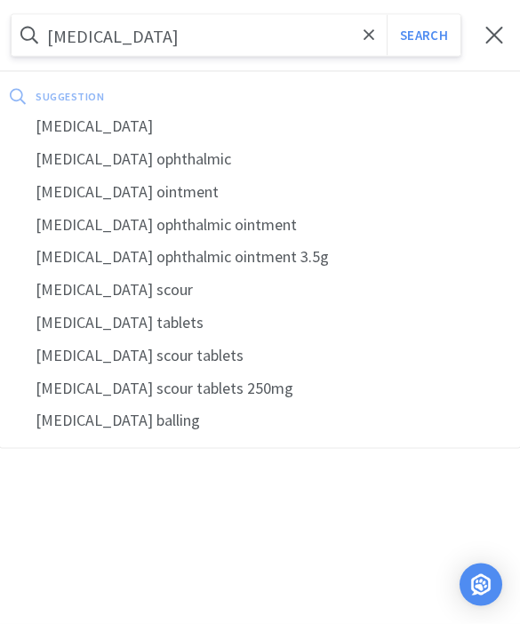
click at [423, 36] on button "Search" at bounding box center [424, 35] width 74 height 41
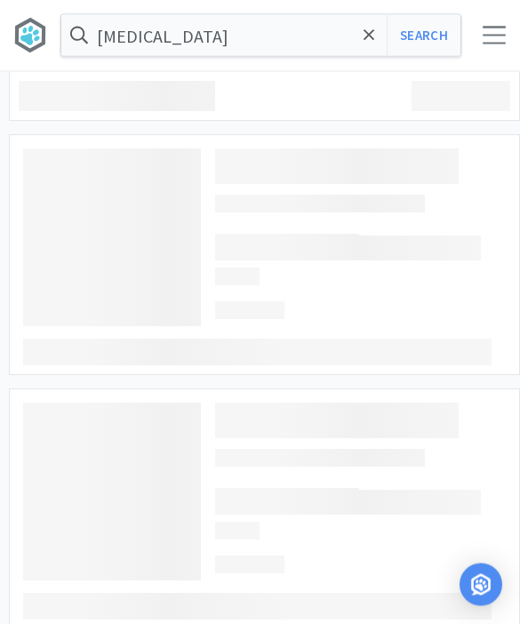
scroll to position [1, 0]
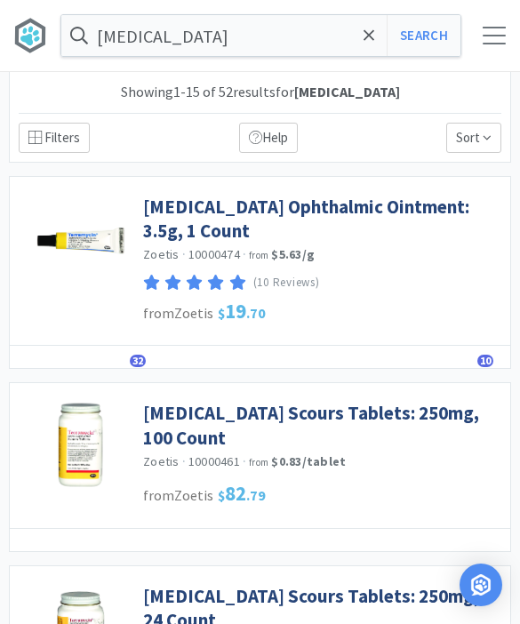
click at [168, 224] on link "[MEDICAL_DATA] Ophthalmic Ointment: 3.5g, 1 Count" at bounding box center [322, 219] width 358 height 49
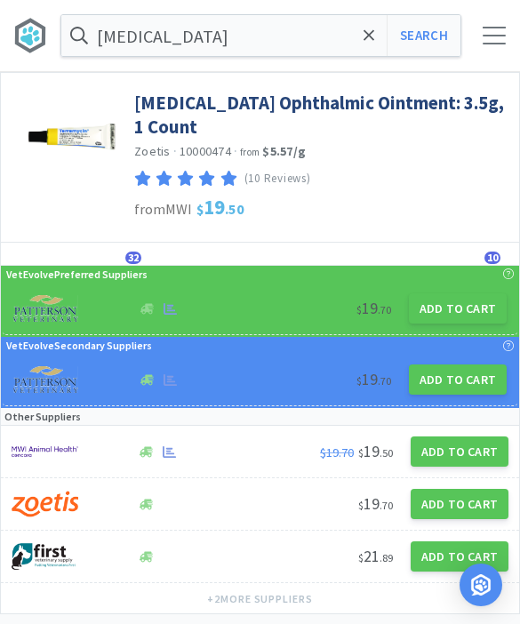
click at [451, 306] on button "Add to Cart" at bounding box center [458, 308] width 98 height 30
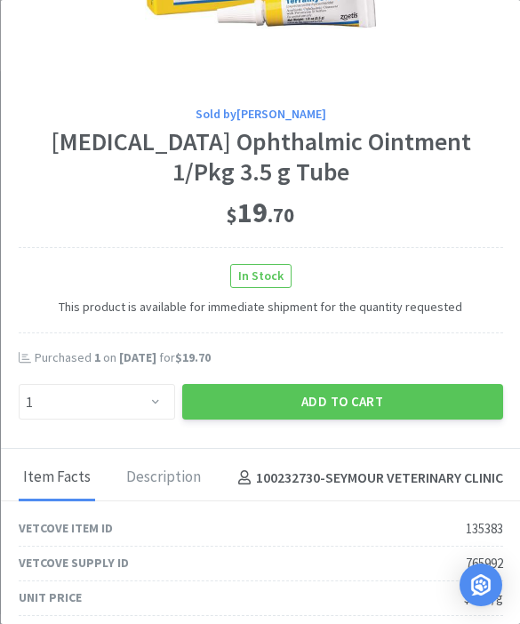
scroll to position [157, 0]
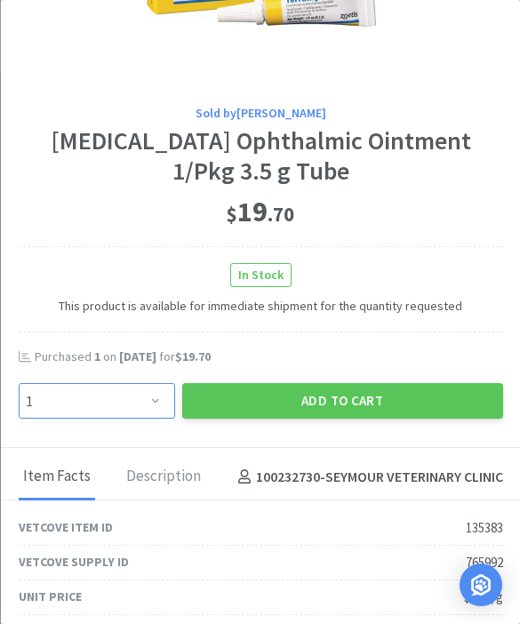
click at [163, 405] on select "Enter Quantity 1 2 3 4 5 6 7 8 9 10 11 12 13 14 15 16 17 18 19 20 Enter Quantity" at bounding box center [96, 401] width 157 height 36
click at [350, 397] on button "Add to Cart" at bounding box center [341, 401] width 321 height 36
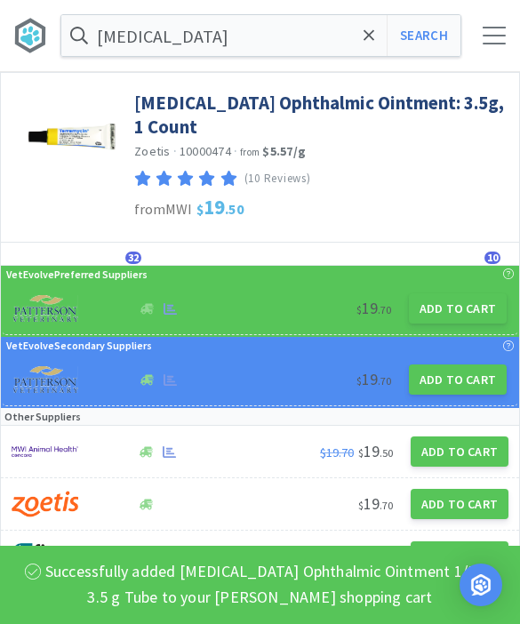
click at [367, 36] on icon at bounding box center [369, 34] width 11 height 11
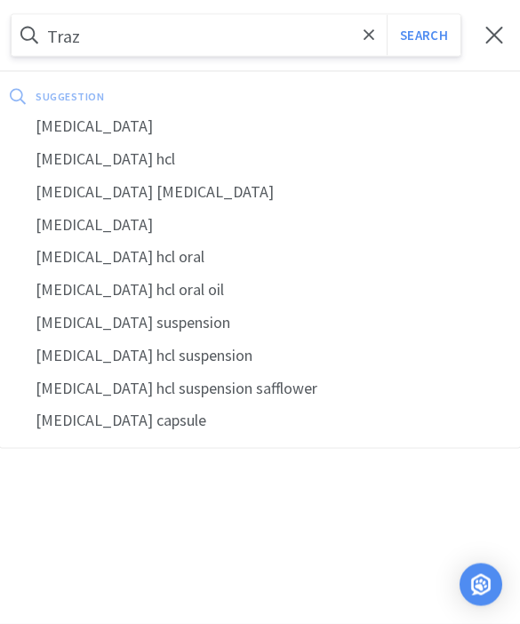
click at [65, 127] on div "[MEDICAL_DATA]" at bounding box center [260, 126] width 520 height 33
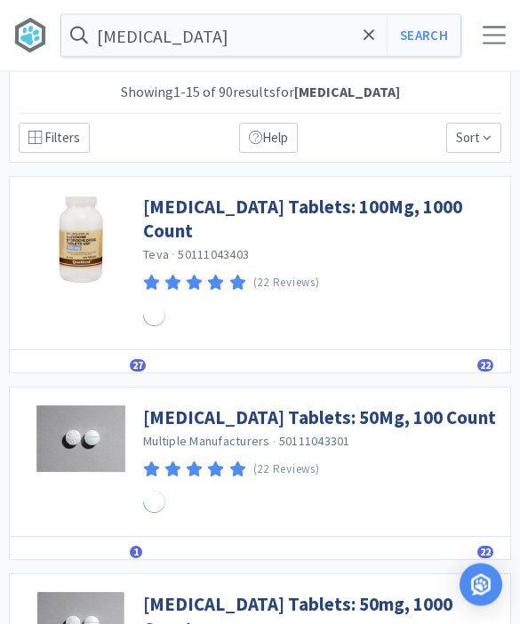
scroll to position [1, 0]
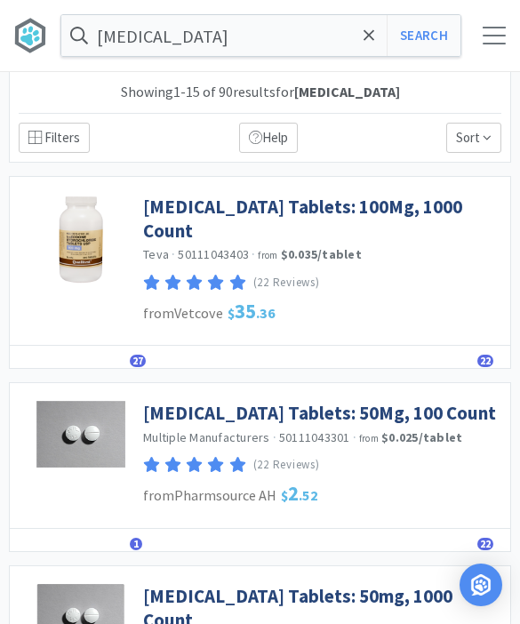
click at [175, 205] on link "[MEDICAL_DATA] Tablets: 100Mg, 1000 Count" at bounding box center [322, 219] width 358 height 49
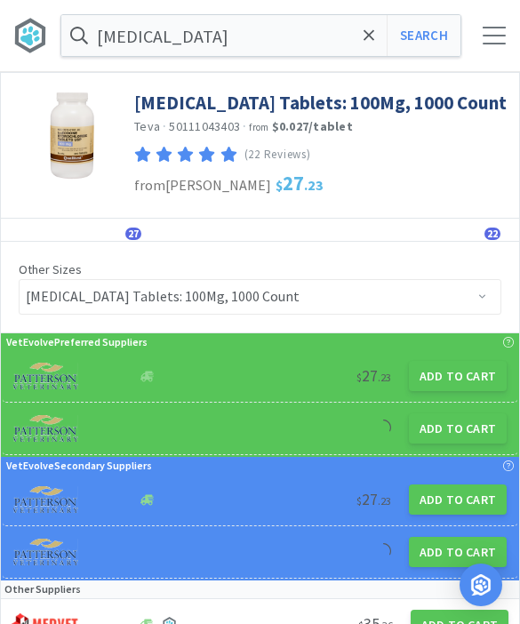
click at [462, 386] on button "Add to Cart" at bounding box center [458, 376] width 98 height 30
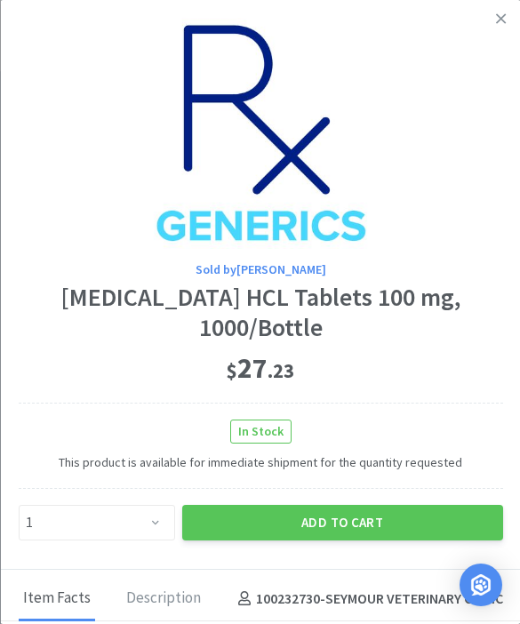
click at [500, 28] on link at bounding box center [501, 19] width 31 height 38
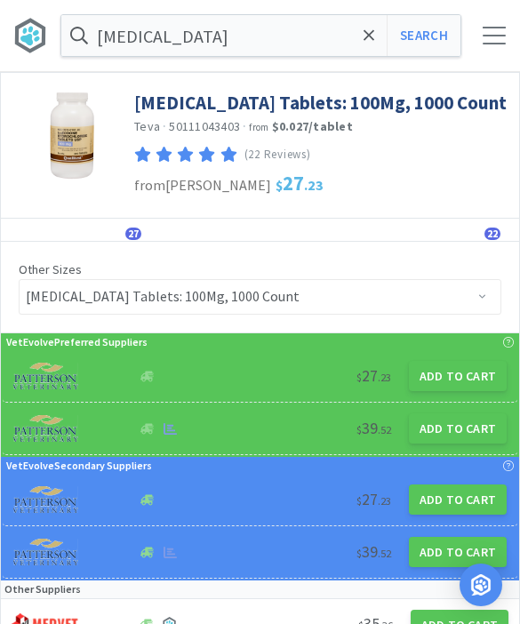
click at [125, 234] on span "27" at bounding box center [133, 234] width 16 height 12
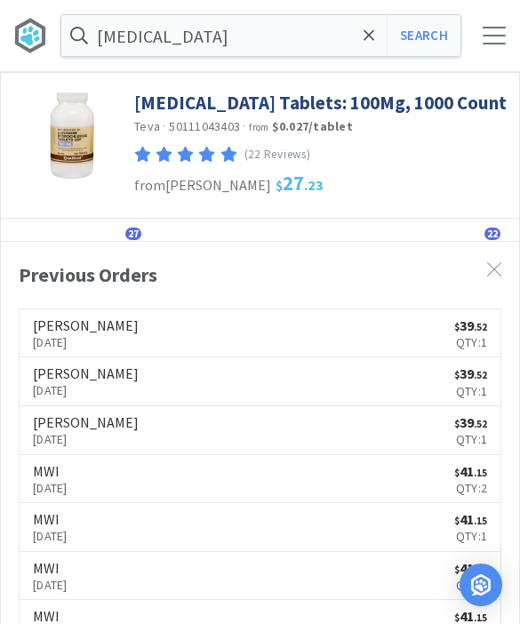
click at [138, 237] on span "27" at bounding box center [133, 234] width 16 height 12
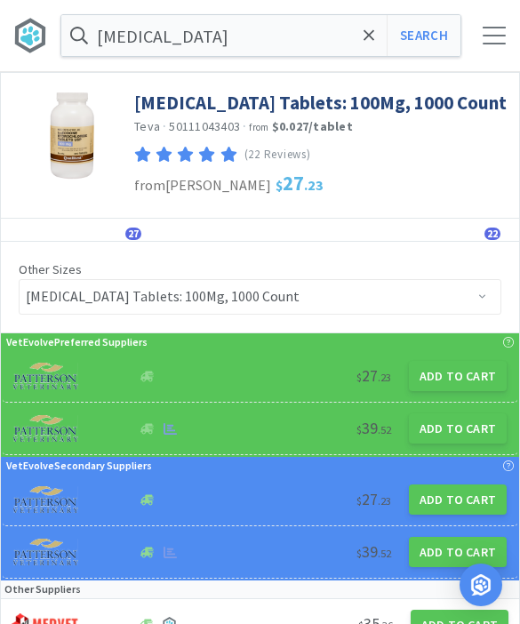
click at [465, 385] on button "Add to Cart" at bounding box center [458, 376] width 98 height 30
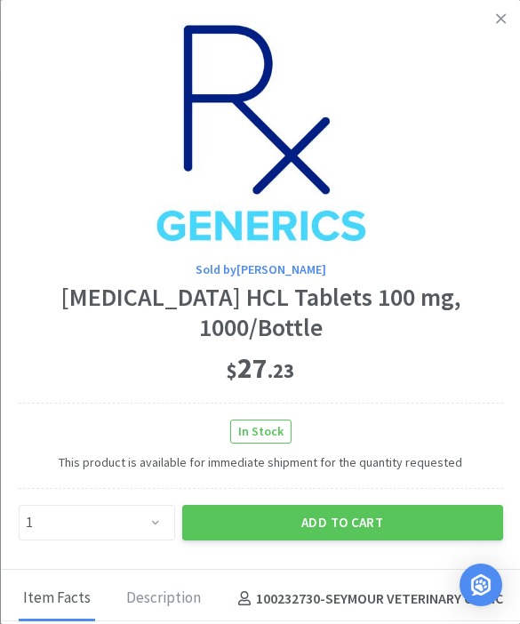
click at [341, 505] on button "Add to Cart" at bounding box center [341, 523] width 321 height 36
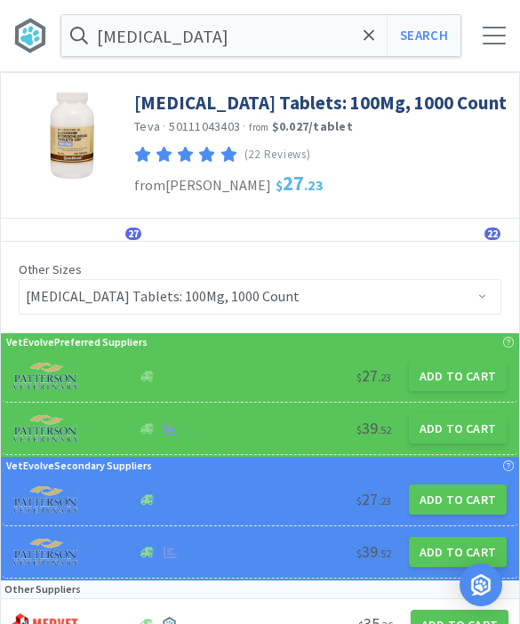
click at [362, 45] on span at bounding box center [369, 35] width 20 height 37
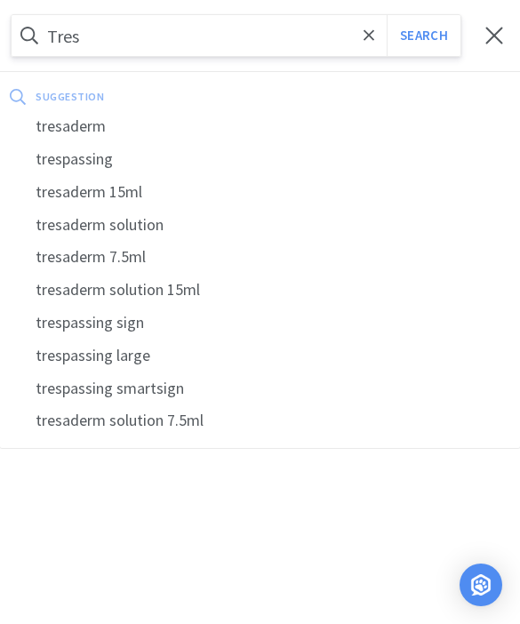
click at [60, 134] on div "tresaderm" at bounding box center [260, 126] width 520 height 33
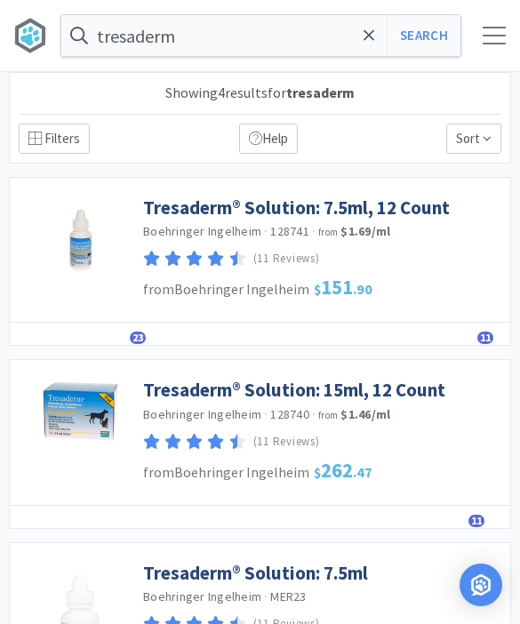
click at [367, 37] on icon at bounding box center [369, 34] width 11 height 11
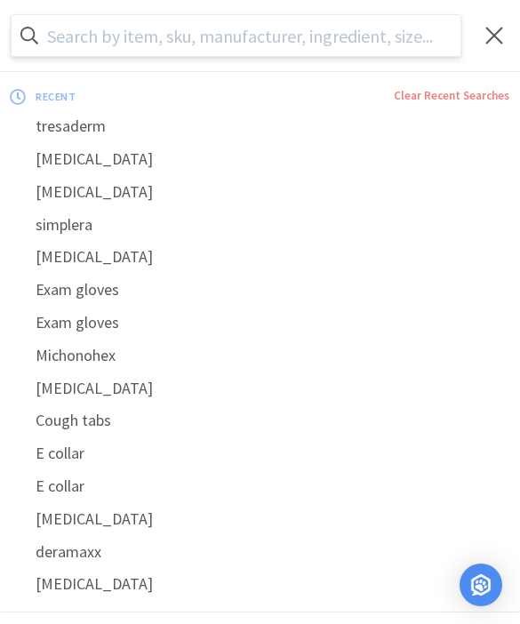
click at [66, 121] on div "tresaderm" at bounding box center [260, 126] width 520 height 33
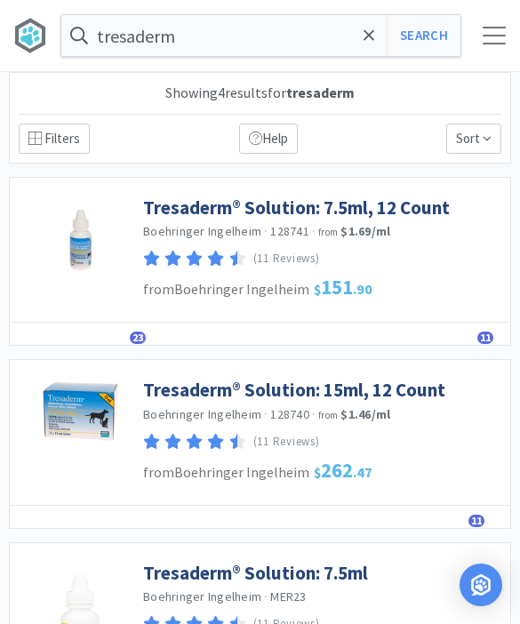
click at [140, 337] on span "23" at bounding box center [138, 338] width 16 height 12
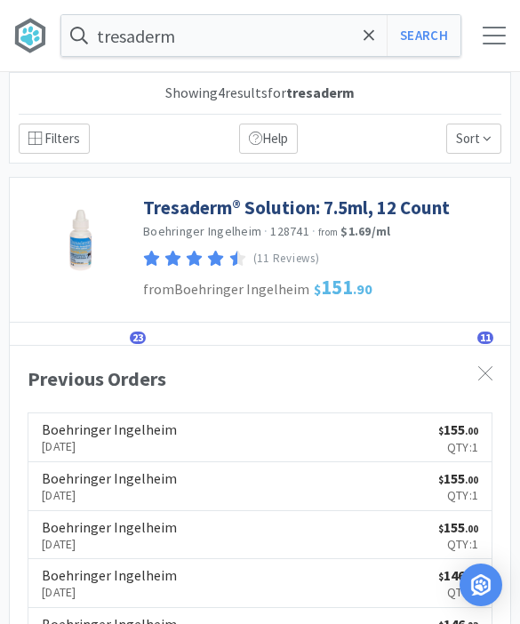
click at [135, 333] on span "23" at bounding box center [138, 338] width 16 height 12
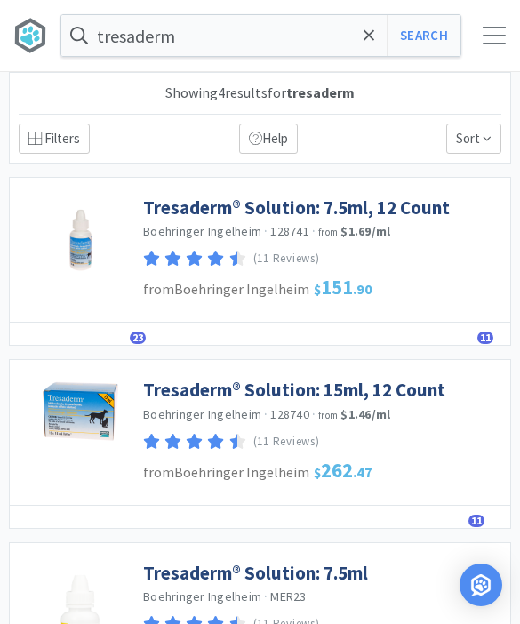
click at [359, 41] on span at bounding box center [369, 35] width 20 height 37
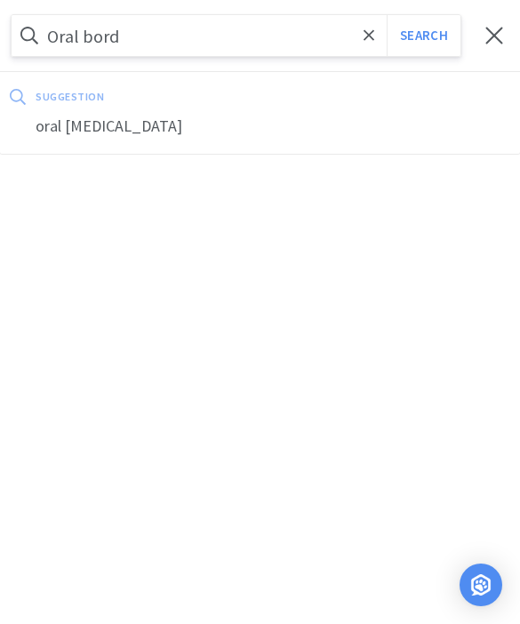
click at [96, 133] on div "oral [MEDICAL_DATA]" at bounding box center [260, 126] width 520 height 33
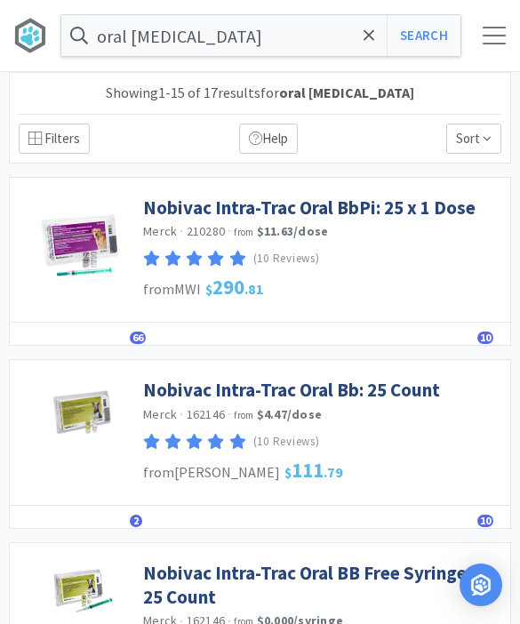
click at [214, 211] on link "Nobivac Intra-Trac Oral BbPi: 25 x 1 Dose" at bounding box center [309, 208] width 333 height 24
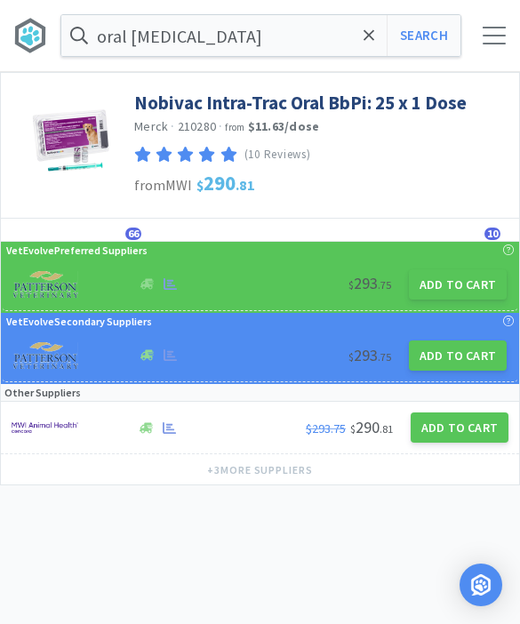
click at [436, 277] on button "Add to Cart" at bounding box center [458, 284] width 98 height 30
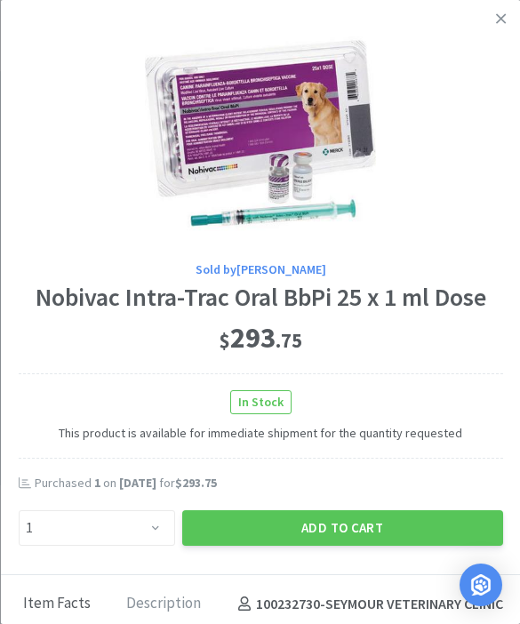
click at [274, 510] on button "Add to Cart" at bounding box center [341, 528] width 321 height 36
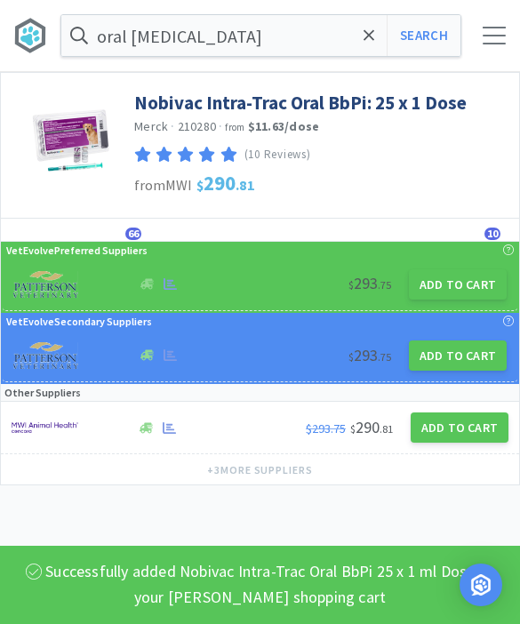
click at [380, 50] on input "oral [MEDICAL_DATA]" at bounding box center [260, 35] width 399 height 41
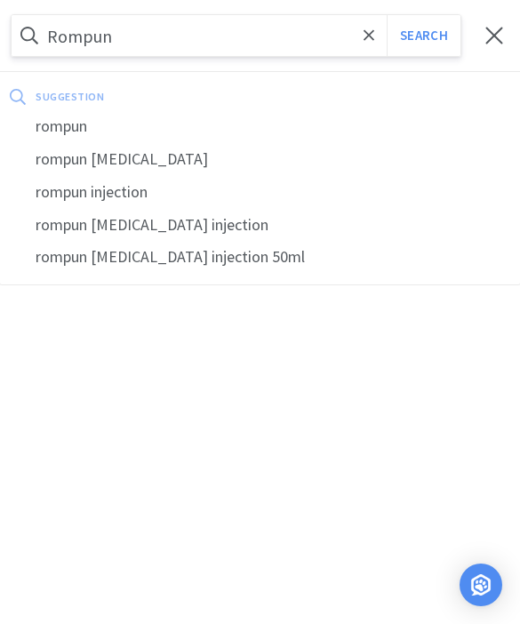
click at [70, 130] on div "rompun" at bounding box center [260, 126] width 520 height 33
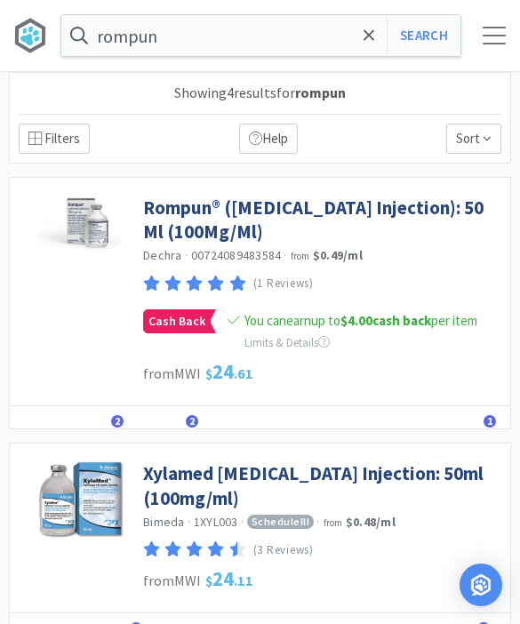
click at [173, 226] on link "Rompun® ([MEDICAL_DATA] Injection): 50 Ml (100Mg/Ml)" at bounding box center [322, 220] width 358 height 49
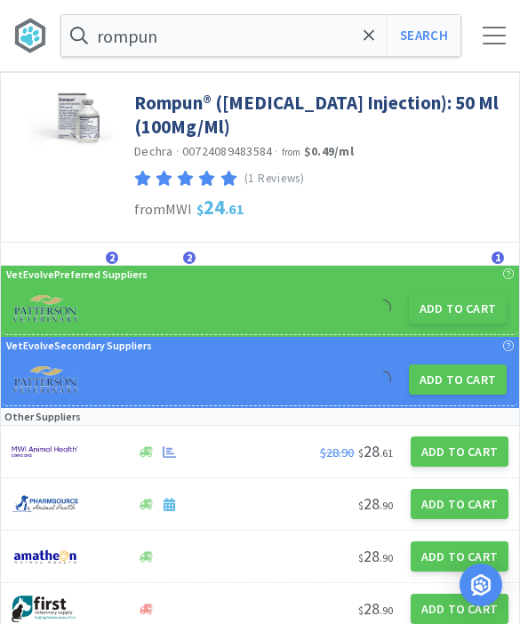
click at [447, 310] on button "Add to Cart" at bounding box center [458, 308] width 98 height 30
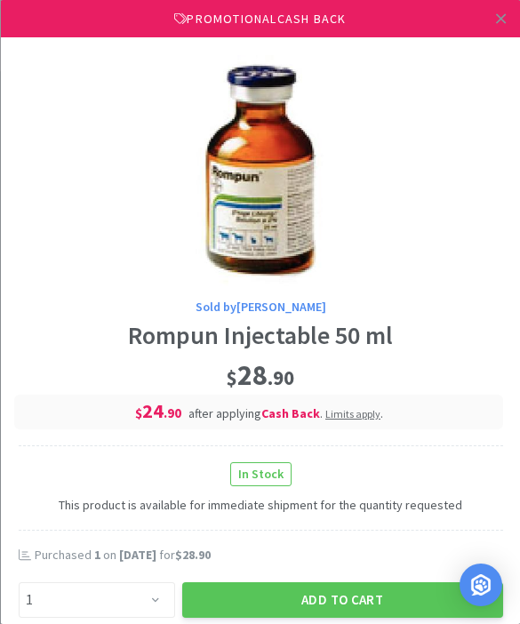
click at [493, 28] on link at bounding box center [501, 19] width 31 height 38
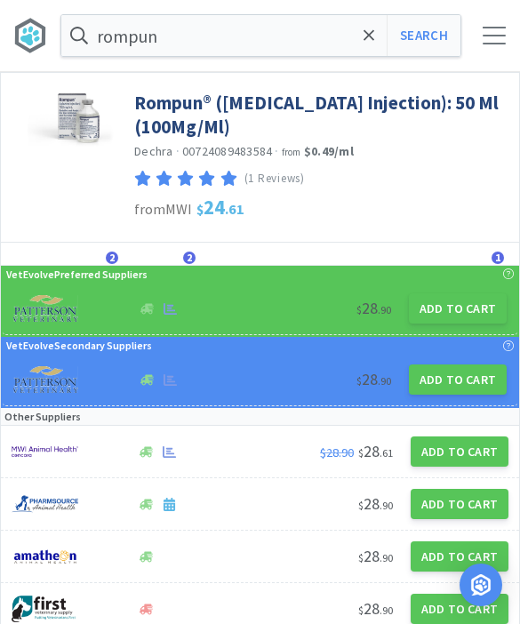
click at [367, 43] on icon at bounding box center [370, 36] width 12 height 18
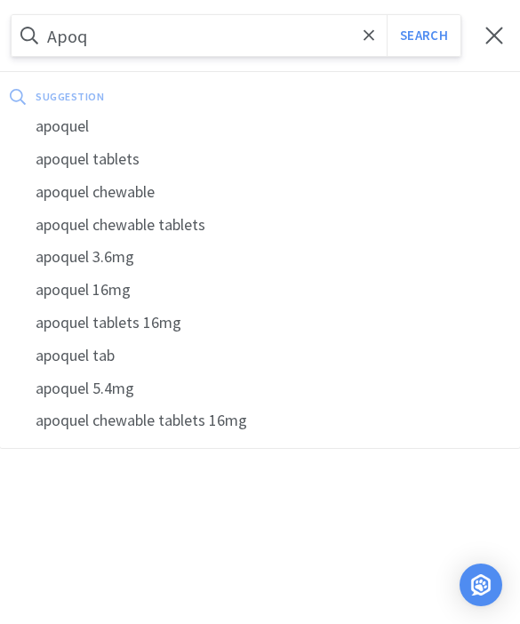
click at [64, 134] on div "apoquel" at bounding box center [260, 126] width 520 height 33
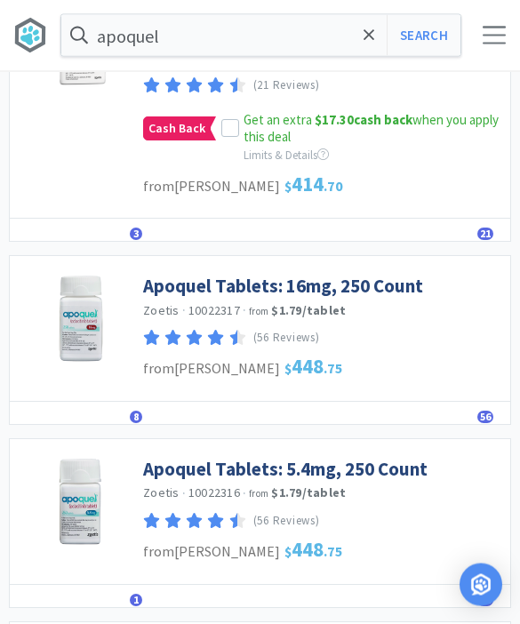
scroll to position [198, 0]
click at [181, 471] on link "Apoquel Tablets: 5.4mg, 250 Count" at bounding box center [285, 469] width 285 height 24
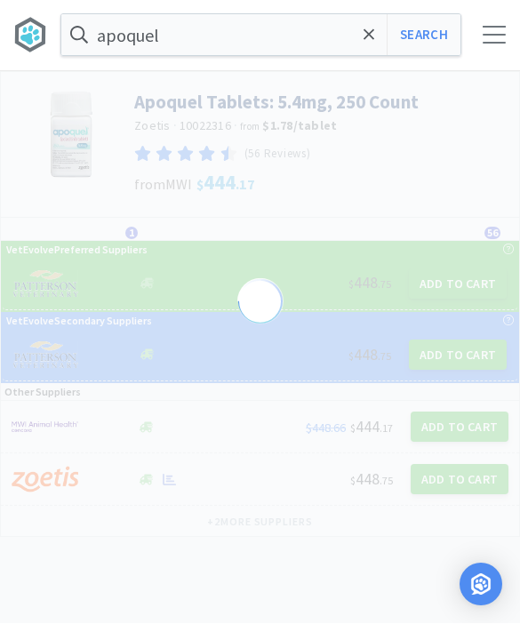
scroll to position [1, 0]
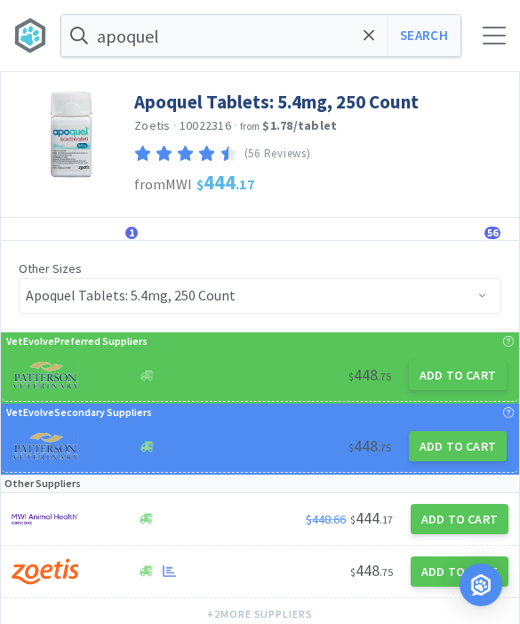
click at [444, 375] on button "Add to Cart" at bounding box center [458, 375] width 98 height 30
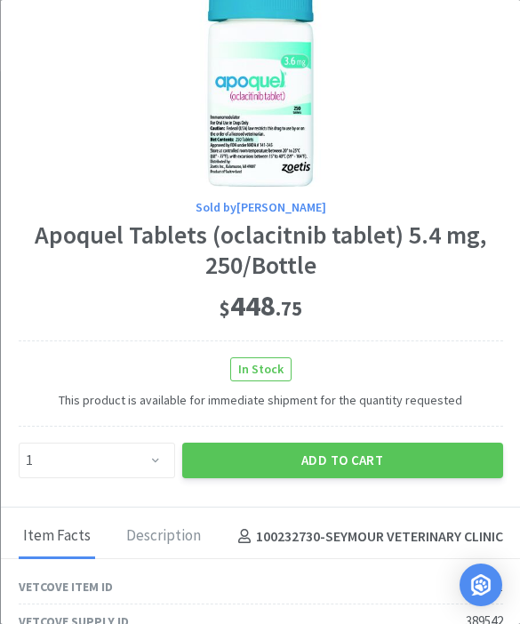
scroll to position [69, 0]
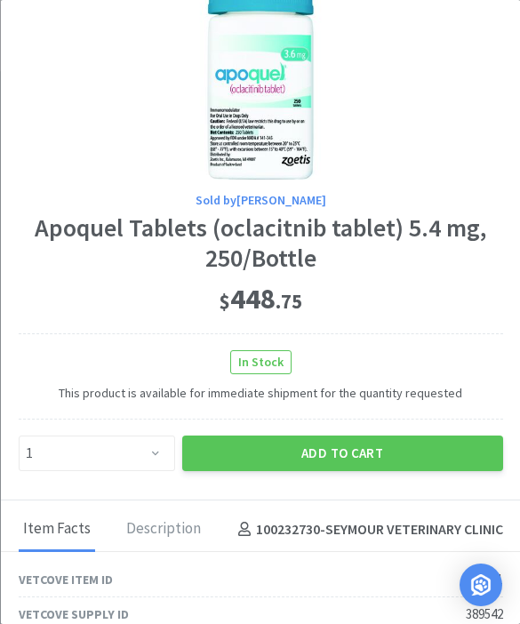
click at [321, 448] on button "Add to Cart" at bounding box center [341, 454] width 321 height 36
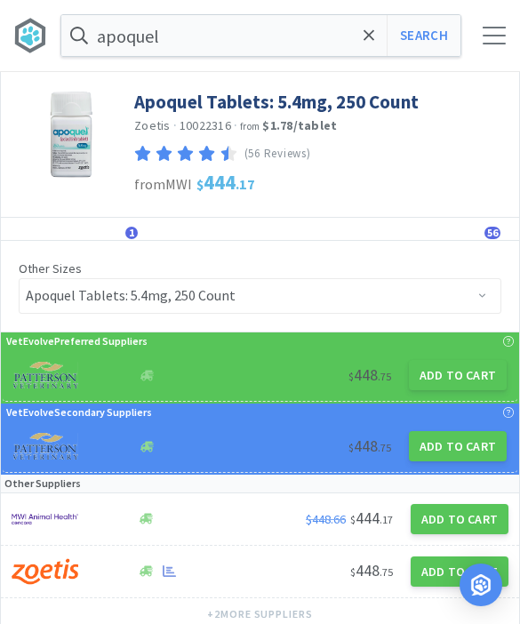
click at [361, 41] on span at bounding box center [369, 35] width 20 height 37
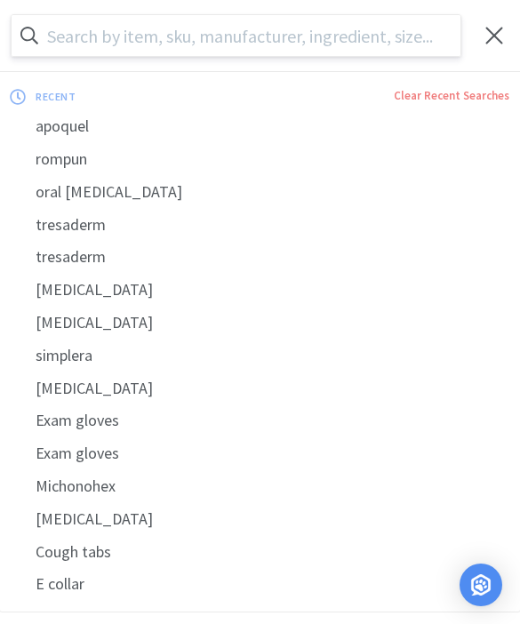
scroll to position [0, 0]
click at [372, 41] on input "text" at bounding box center [236, 35] width 449 height 41
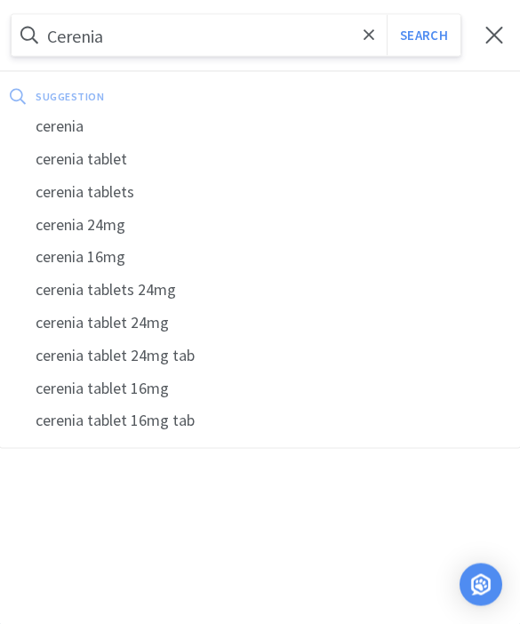
click at [60, 128] on div "cerenia" at bounding box center [260, 126] width 520 height 33
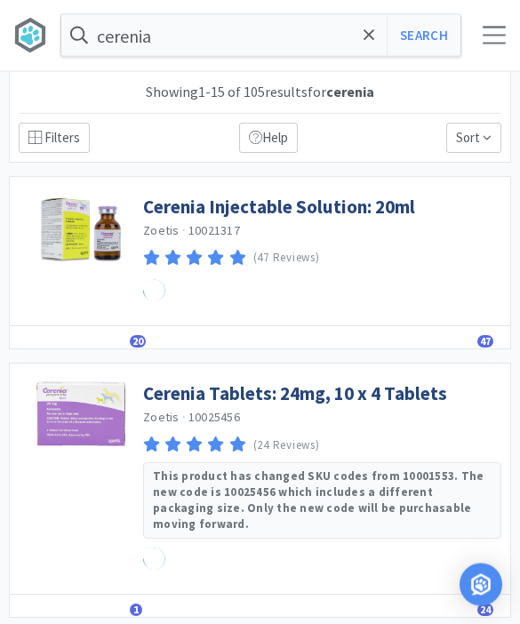
scroll to position [1, 0]
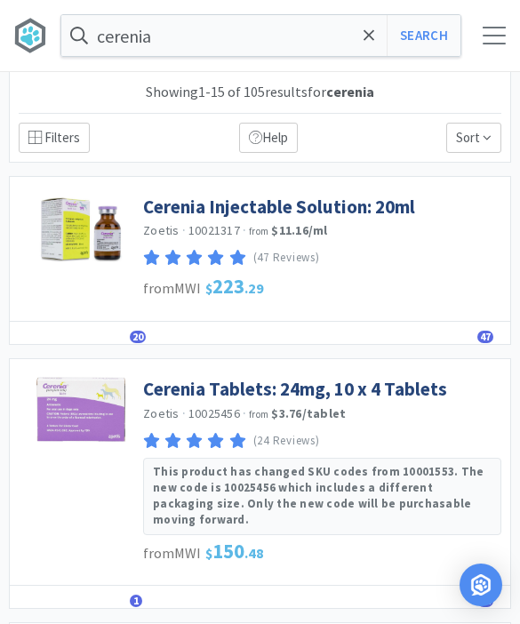
click at [178, 205] on link "Cerenia Injectable Solution: 20ml" at bounding box center [279, 207] width 272 height 24
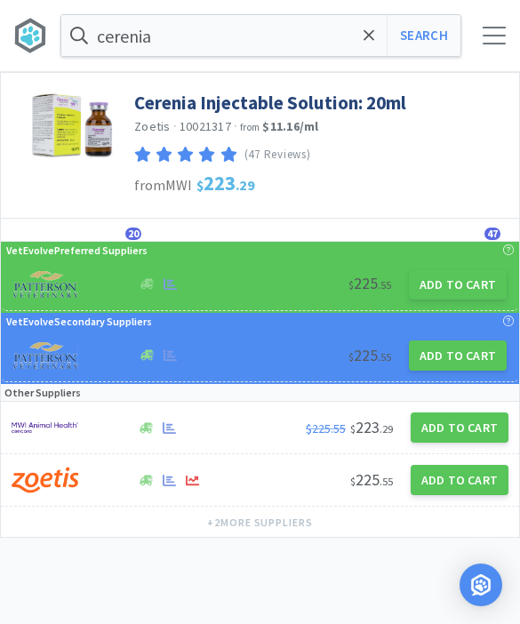
click at [447, 286] on button "Add to Cart" at bounding box center [458, 284] width 98 height 30
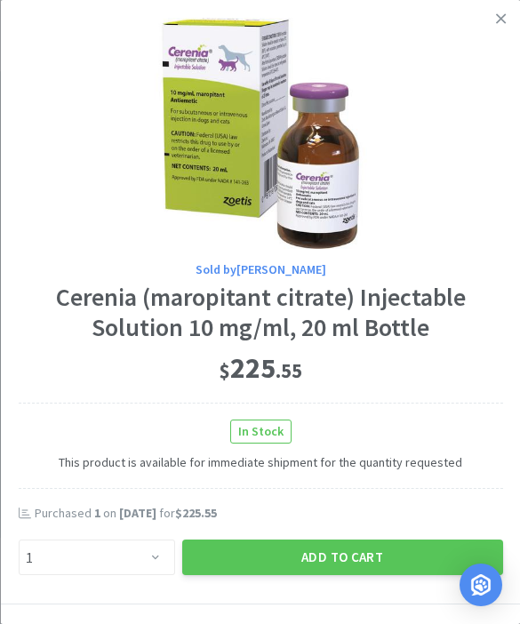
click at [317, 547] on button "Add to Cart" at bounding box center [341, 558] width 321 height 36
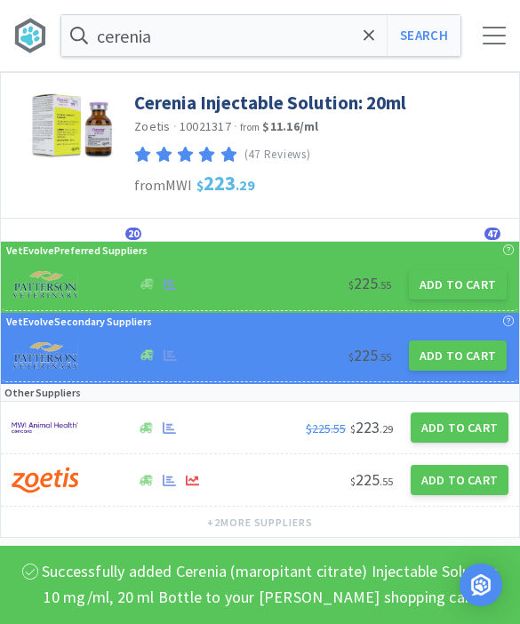
click at [365, 48] on span at bounding box center [369, 35] width 20 height 37
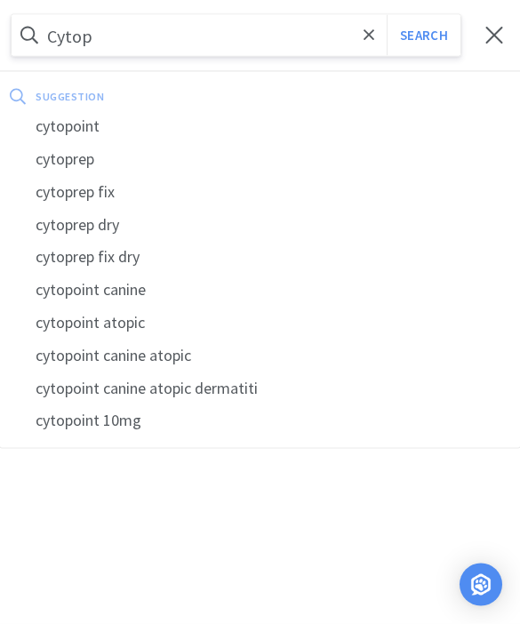
click at [62, 119] on div "cytopoint" at bounding box center [260, 126] width 520 height 33
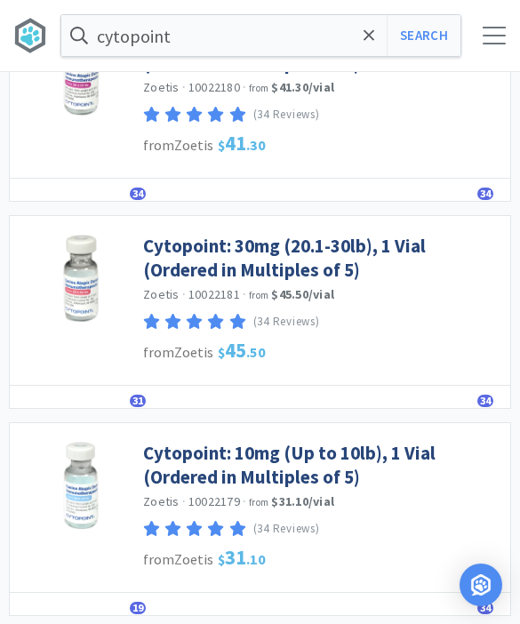
scroll to position [1306, 0]
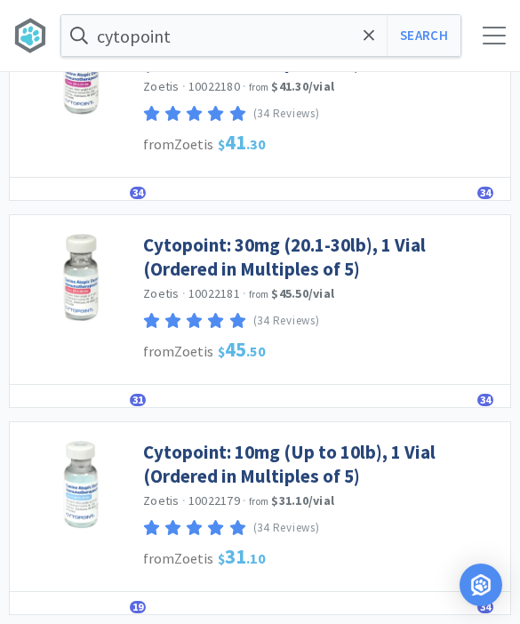
click at [205, 445] on link "Cytopoint: 10mg (Up to 10lb), 1 Vial (Ordered in Multiples of 5)" at bounding box center [322, 464] width 358 height 49
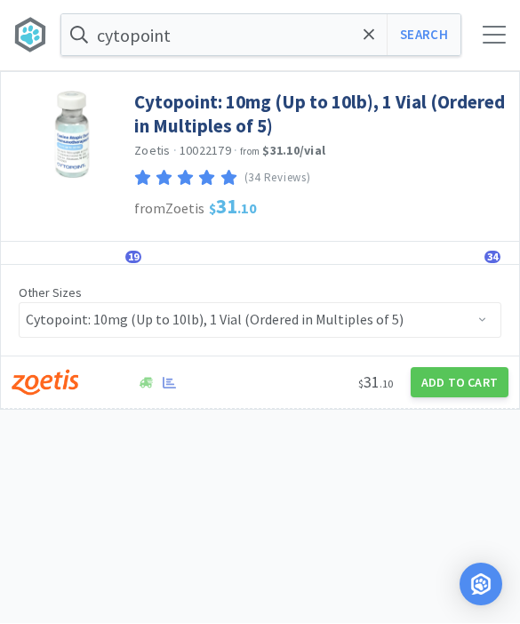
click at [136, 260] on span "19" at bounding box center [133, 258] width 16 height 12
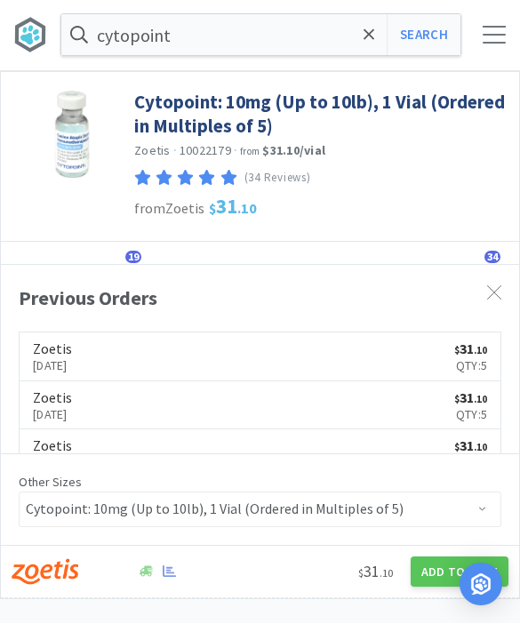
scroll to position [1, 0]
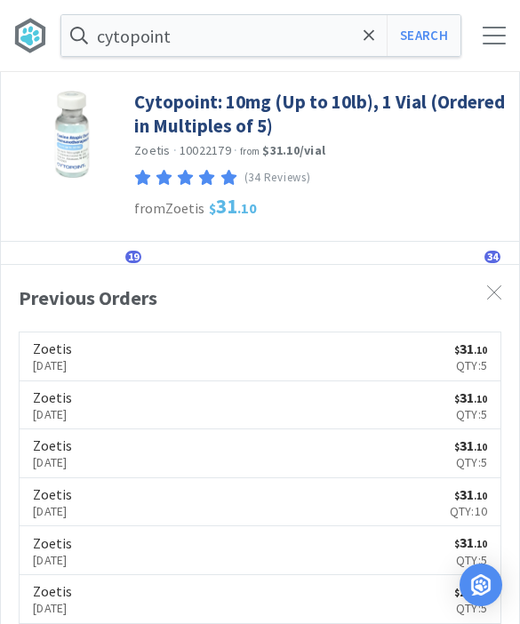
click at [126, 259] on span "19" at bounding box center [133, 257] width 16 height 12
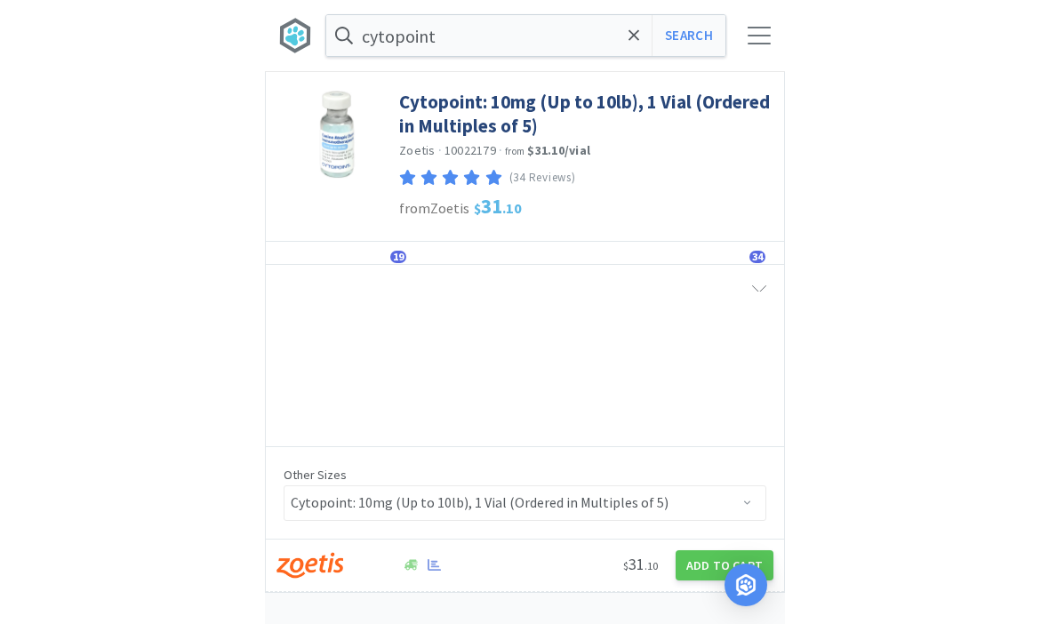
scroll to position [0, 0]
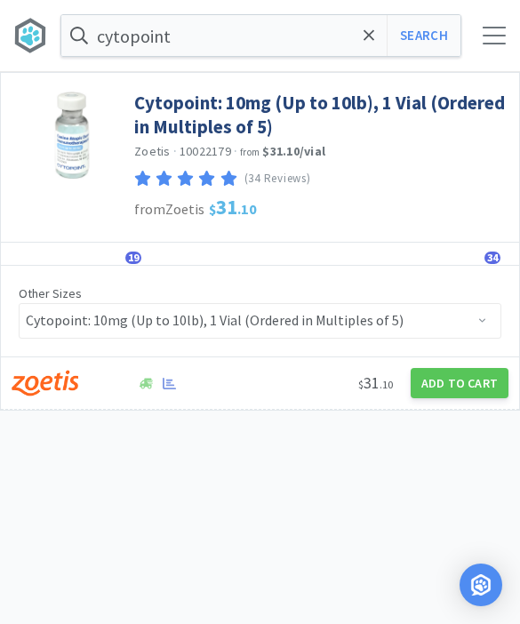
click at [465, 376] on button "Add to Cart" at bounding box center [460, 383] width 98 height 30
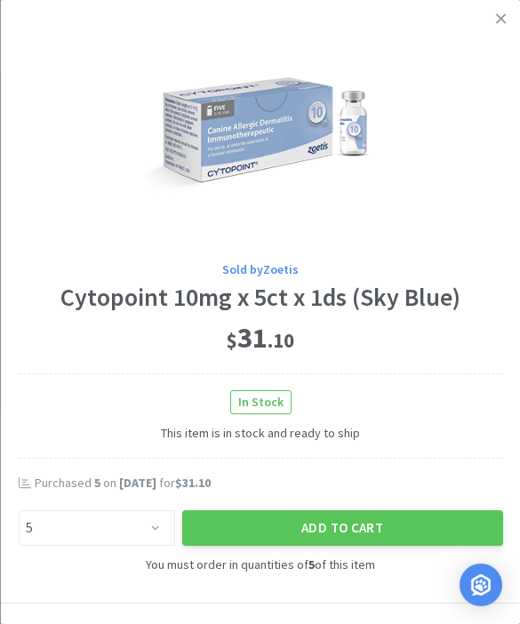
click at [325, 520] on button "Add to Cart" at bounding box center [341, 528] width 321 height 36
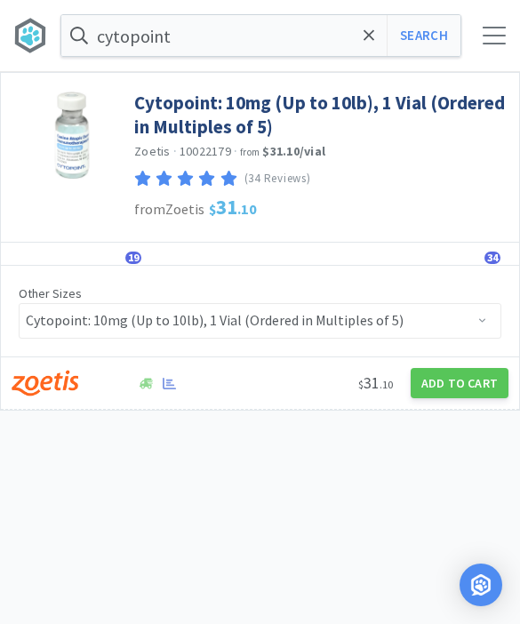
click at [485, 42] on div at bounding box center [494, 36] width 23 height 18
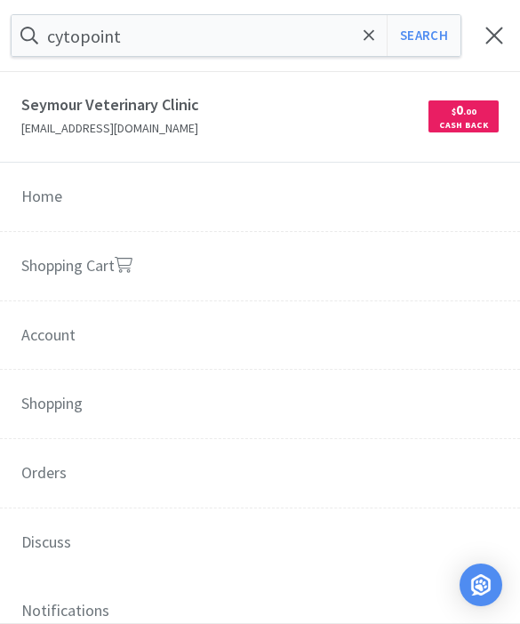
click at [100, 269] on link "Shopping Cart" at bounding box center [260, 267] width 520 height 70
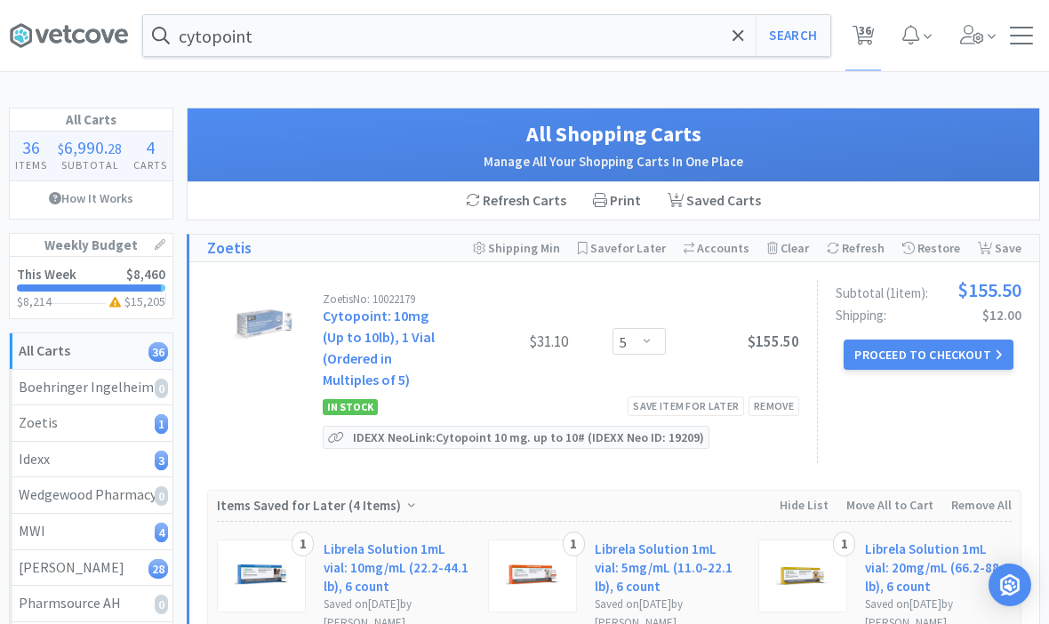
click at [998, 248] on div "Save Cart" at bounding box center [1000, 248] width 44 height 27
click at [994, 209] on div "Refresh Carts Print Saved Carts" at bounding box center [614, 200] width 852 height 37
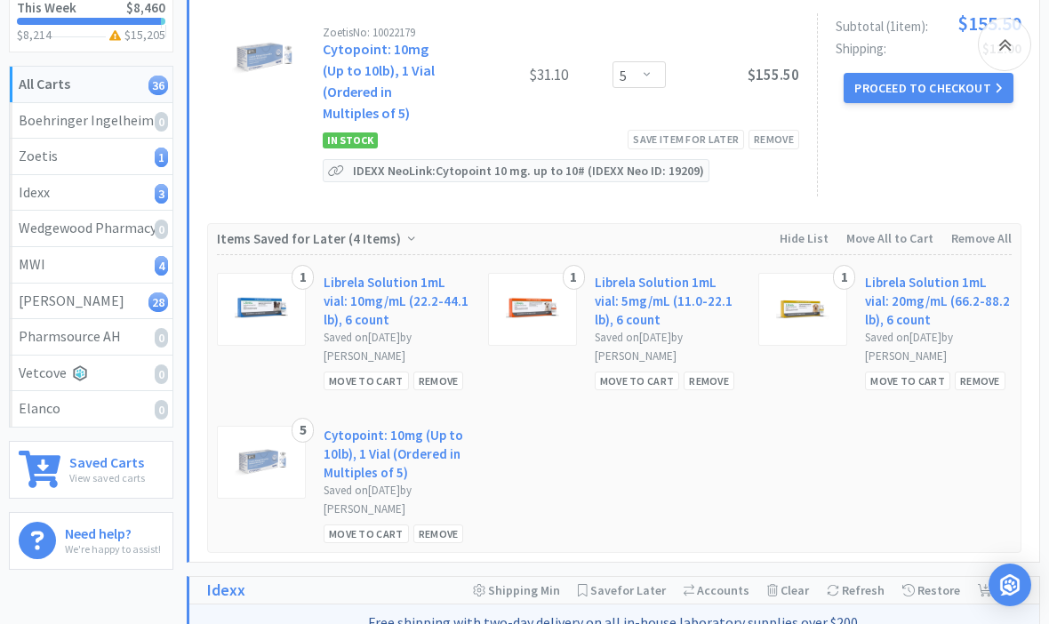
scroll to position [286, 0]
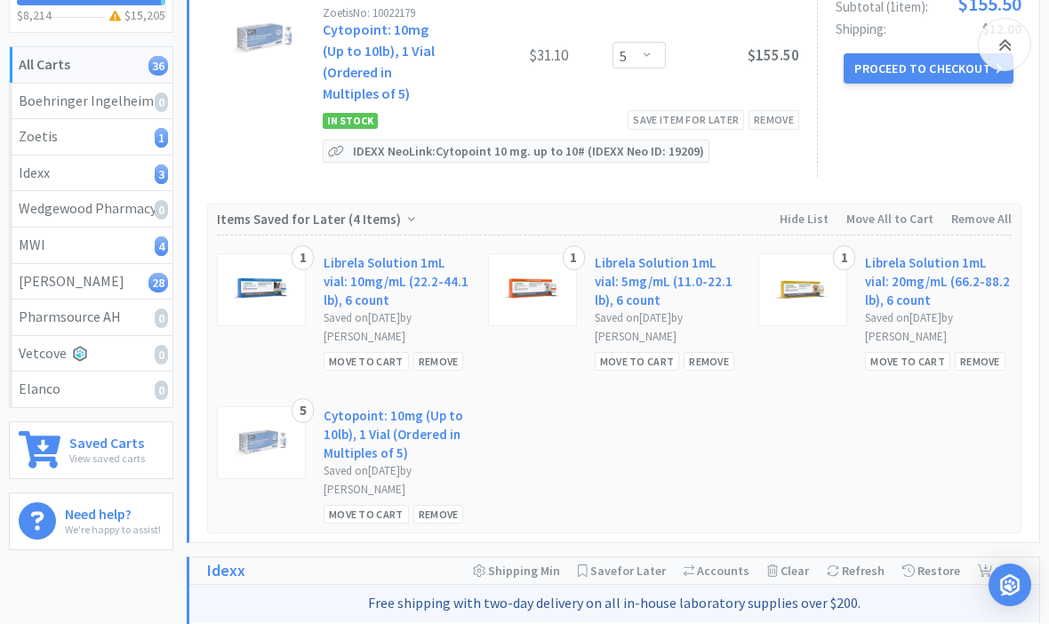
click at [438, 518] on div "Remove" at bounding box center [438, 514] width 51 height 19
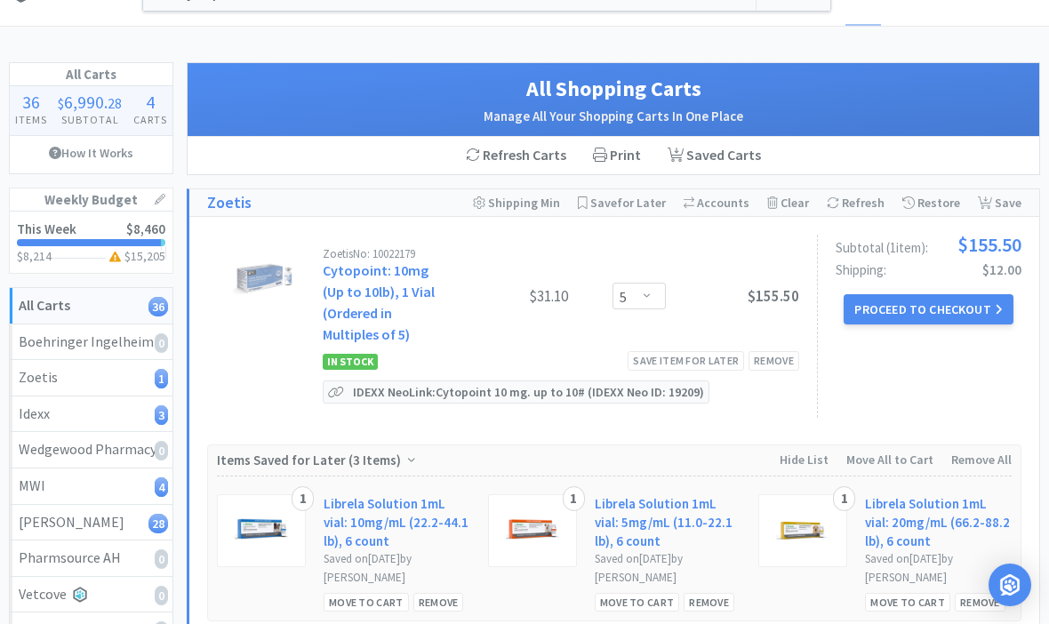
scroll to position [0, 0]
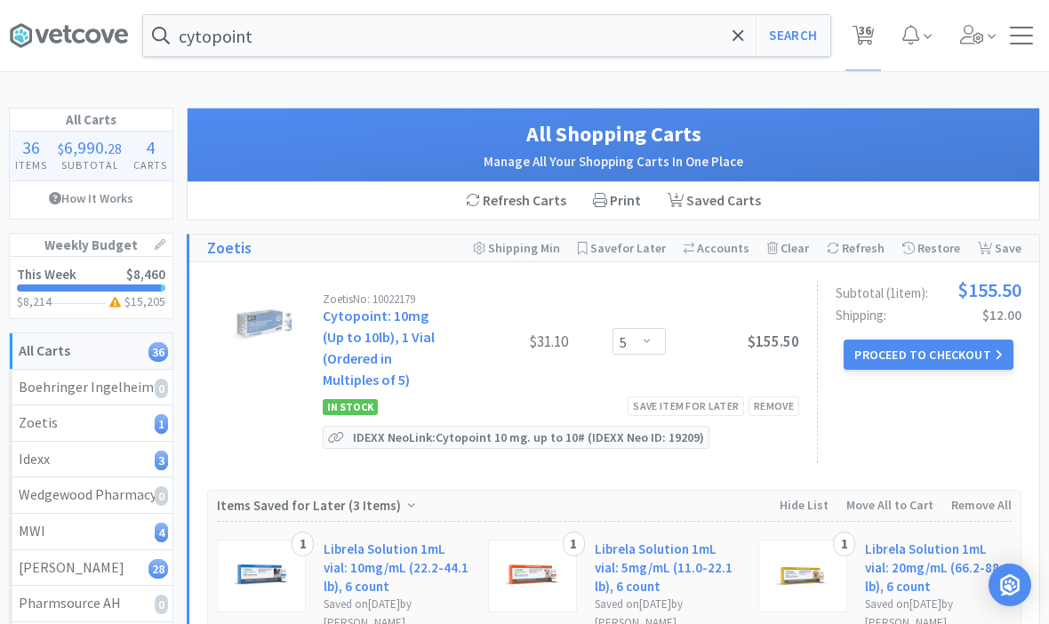
click at [1024, 36] on div at bounding box center [1021, 36] width 23 height 18
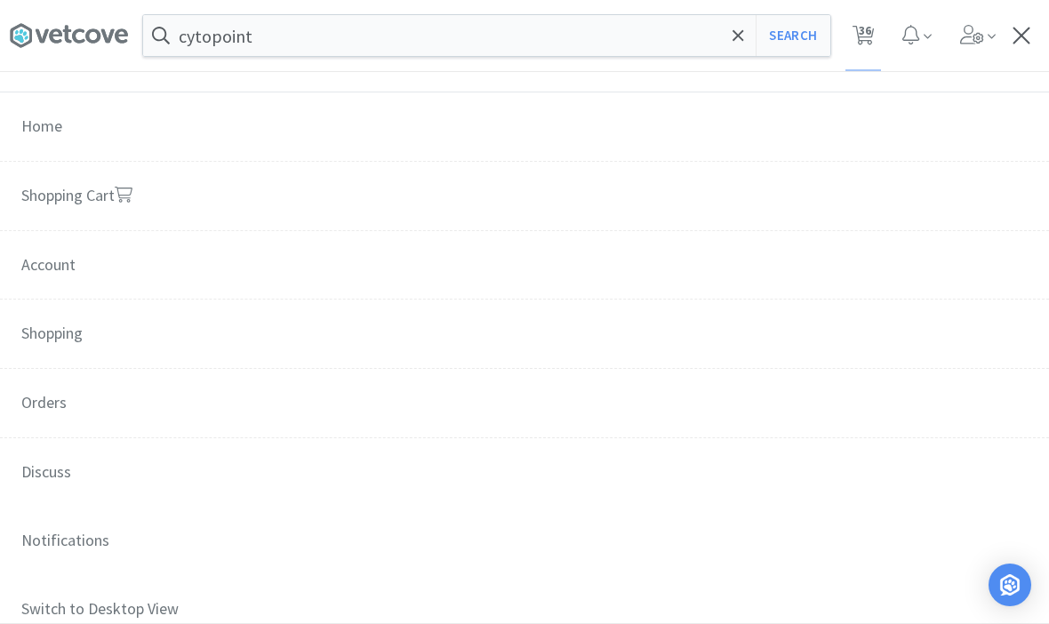
scroll to position [61, 0]
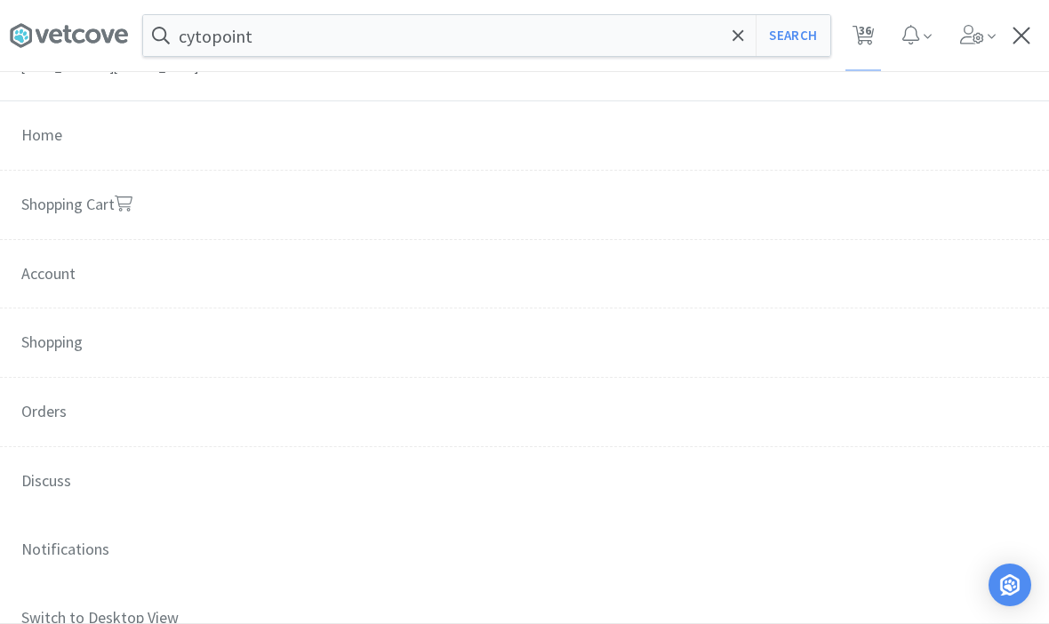
click at [44, 352] on span "Shopping" at bounding box center [524, 344] width 1049 height 70
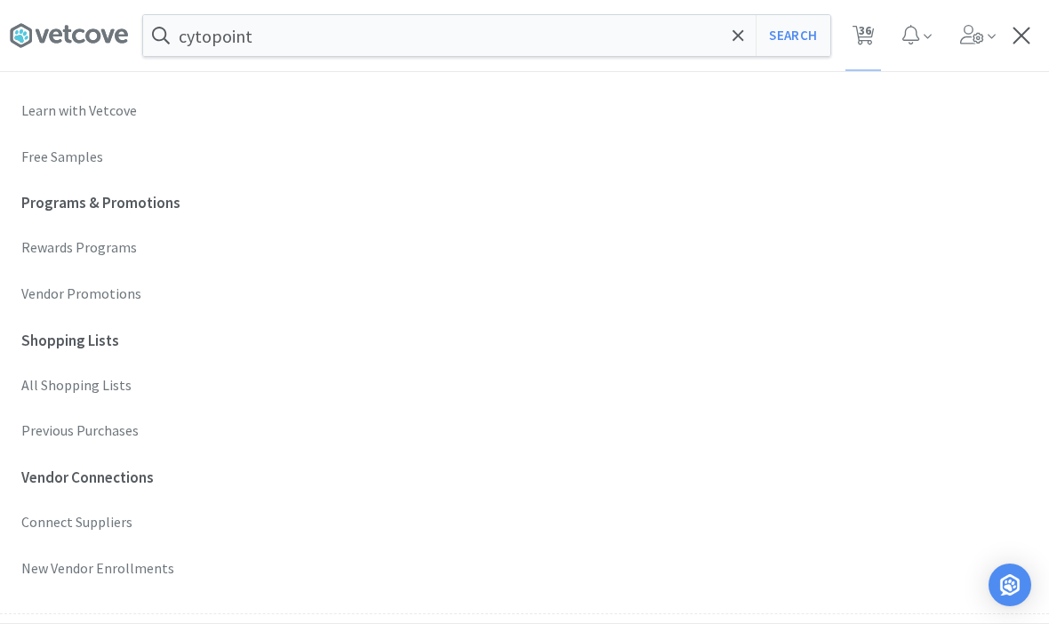
scroll to position [447, 0]
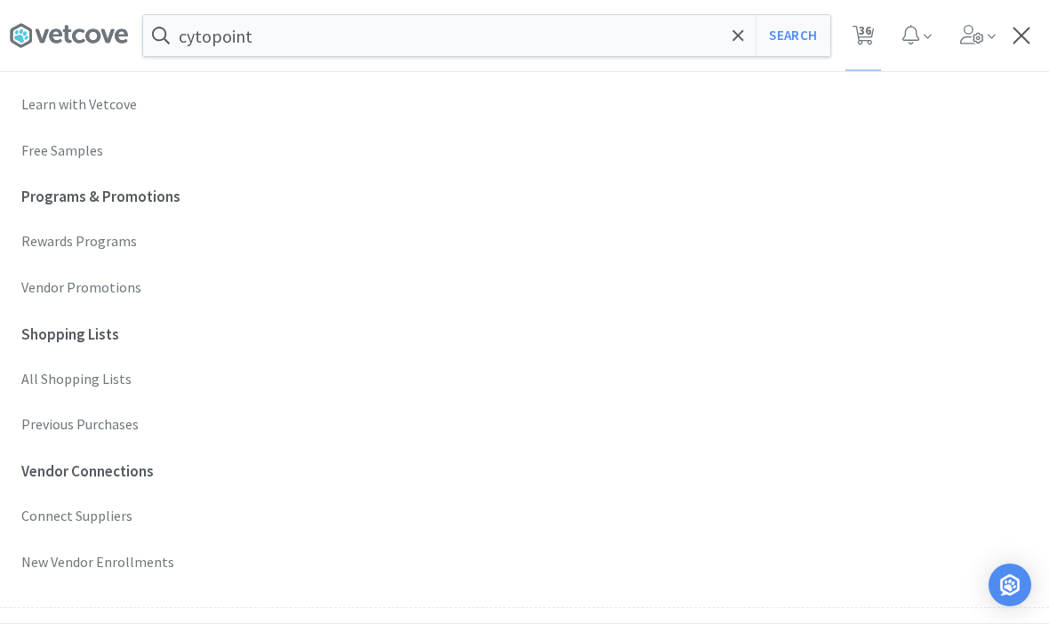
click at [54, 373] on p "All Shopping Lists" at bounding box center [524, 379] width 1007 height 23
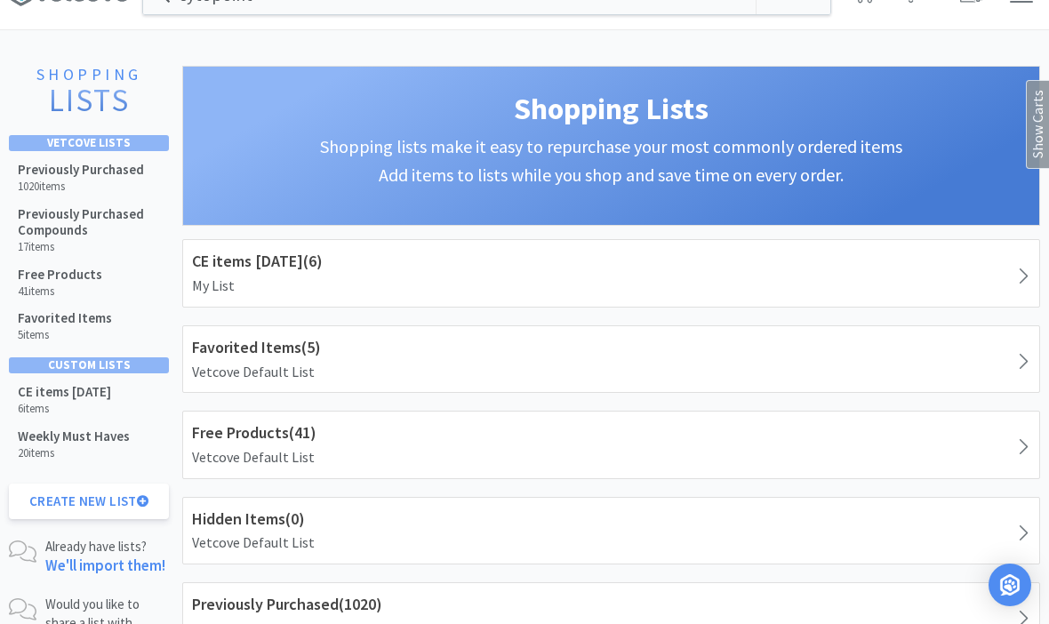
scroll to position [43, 0]
click at [62, 510] on button "Create New List" at bounding box center [89, 501] width 160 height 36
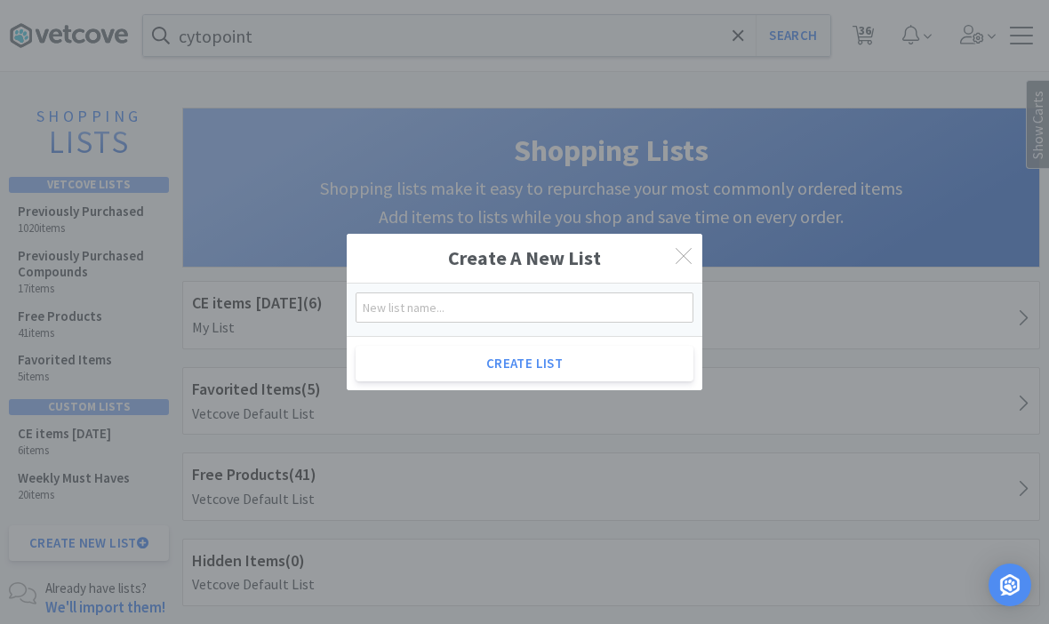
scroll to position [0, 0]
click at [410, 319] on input "text" at bounding box center [525, 308] width 338 height 30
click at [491, 369] on button "Create List" at bounding box center [525, 364] width 338 height 36
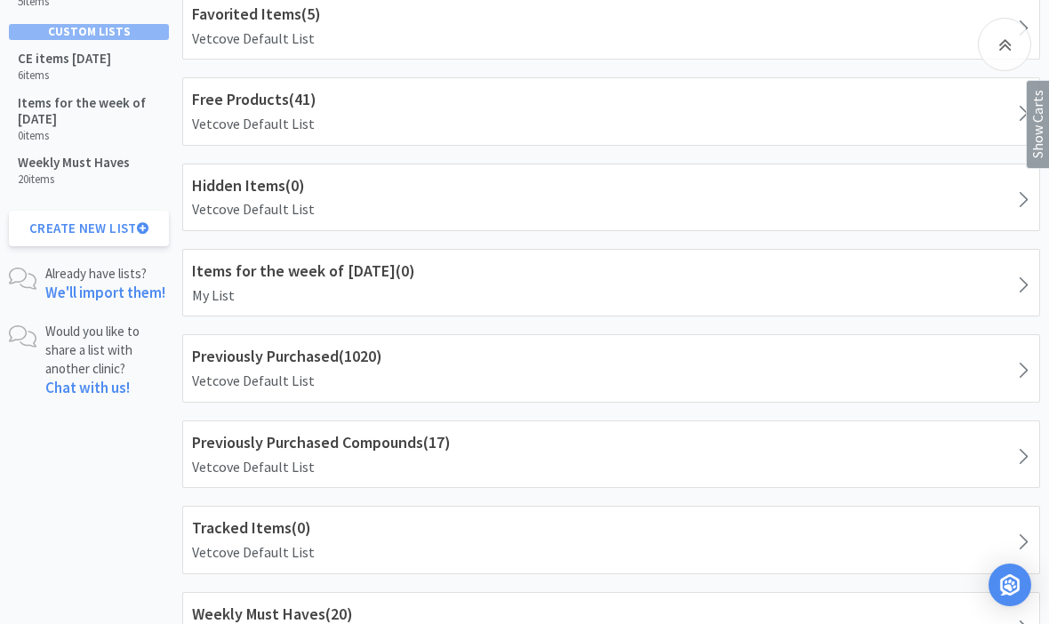
scroll to position [374, 0]
click at [909, 285] on p "My List" at bounding box center [611, 296] width 839 height 23
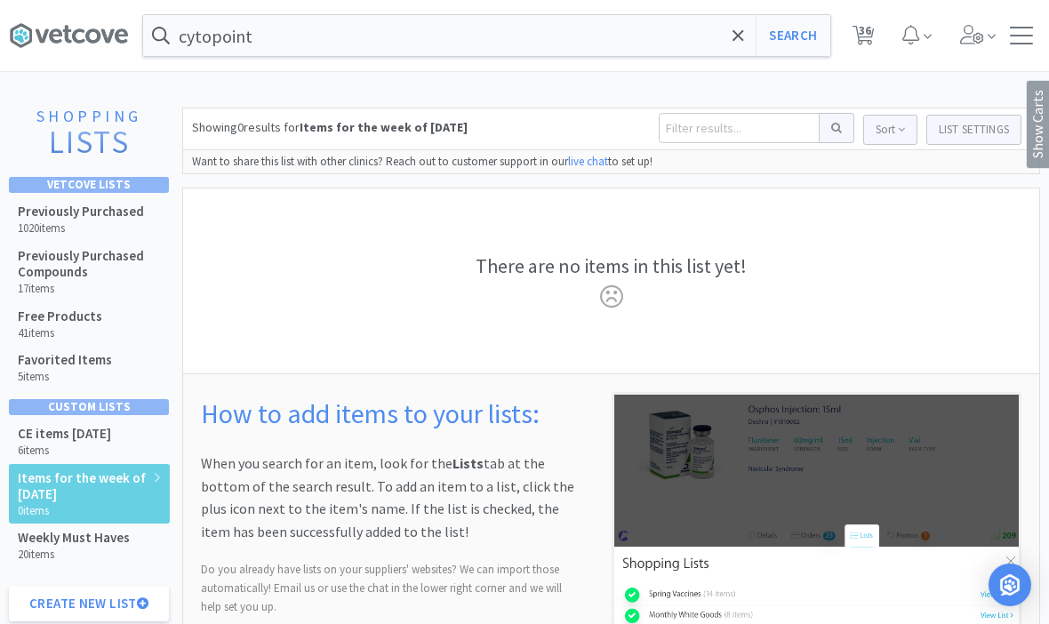
click at [863, 29] on span "36" at bounding box center [865, 30] width 12 height 71
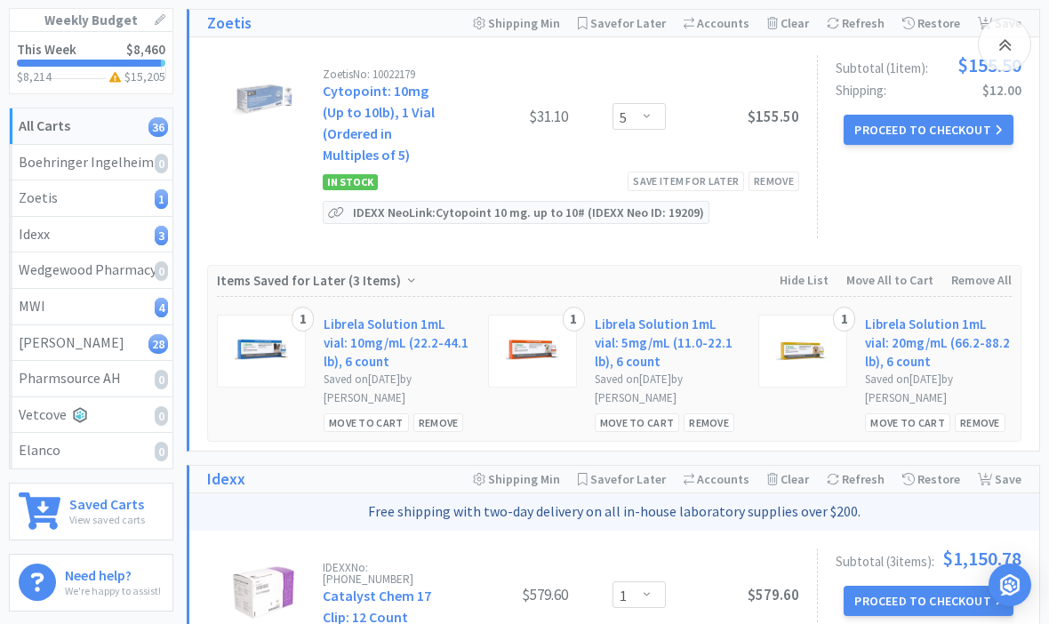
scroll to position [217, 0]
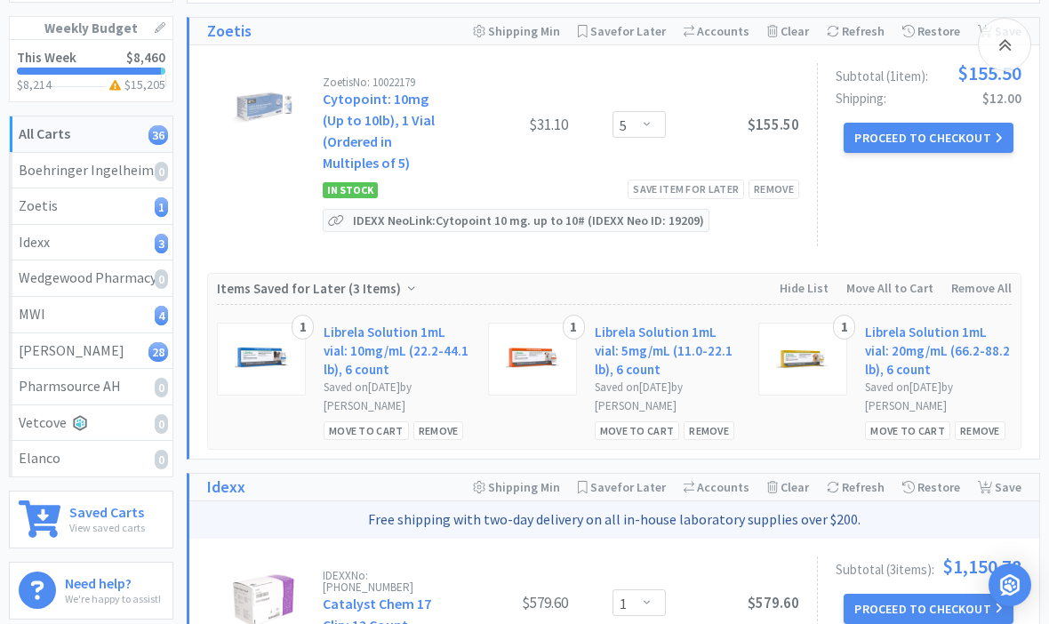
click at [352, 122] on link "Cytopoint: 10mg (Up to 10lb), 1 Vial (Ordered in Multiples of 5)" at bounding box center [379, 131] width 112 height 82
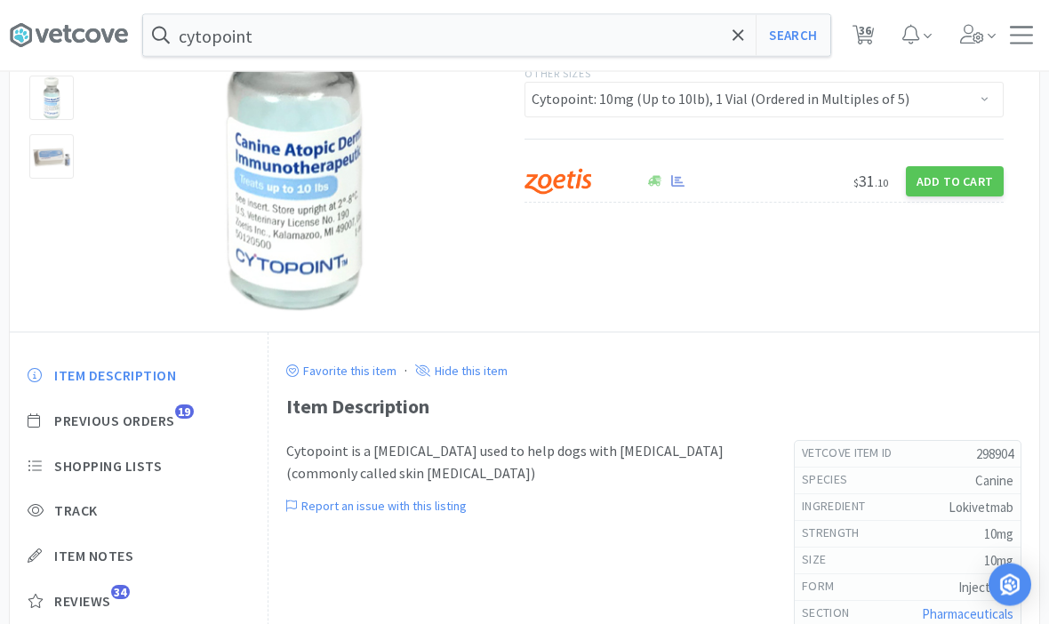
scroll to position [218, 0]
click at [104, 472] on span "Shopping Lists" at bounding box center [108, 466] width 108 height 19
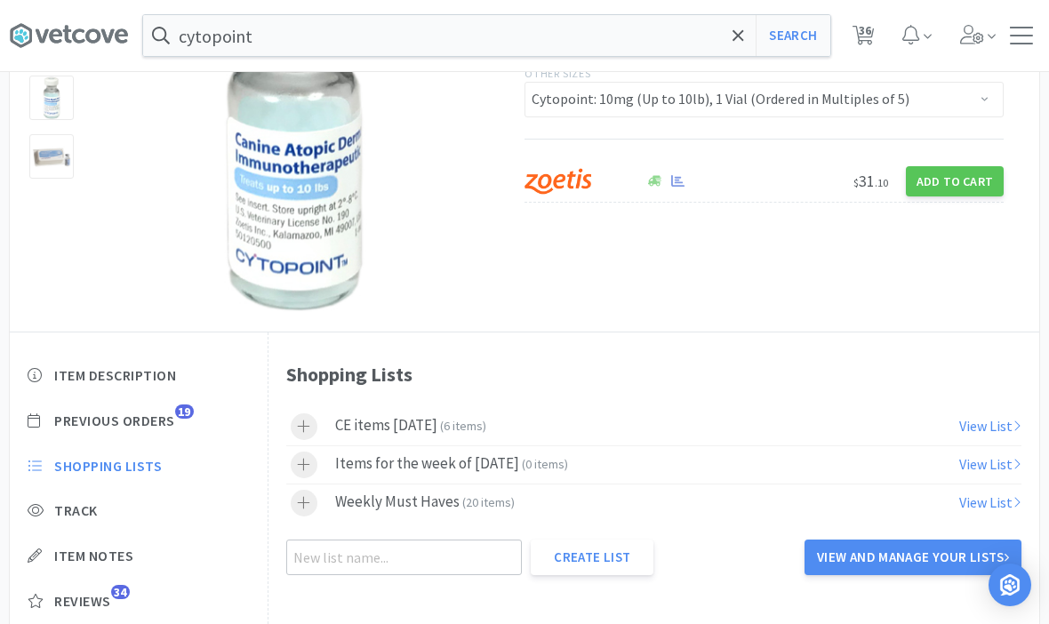
click at [307, 473] on div at bounding box center [304, 465] width 27 height 27
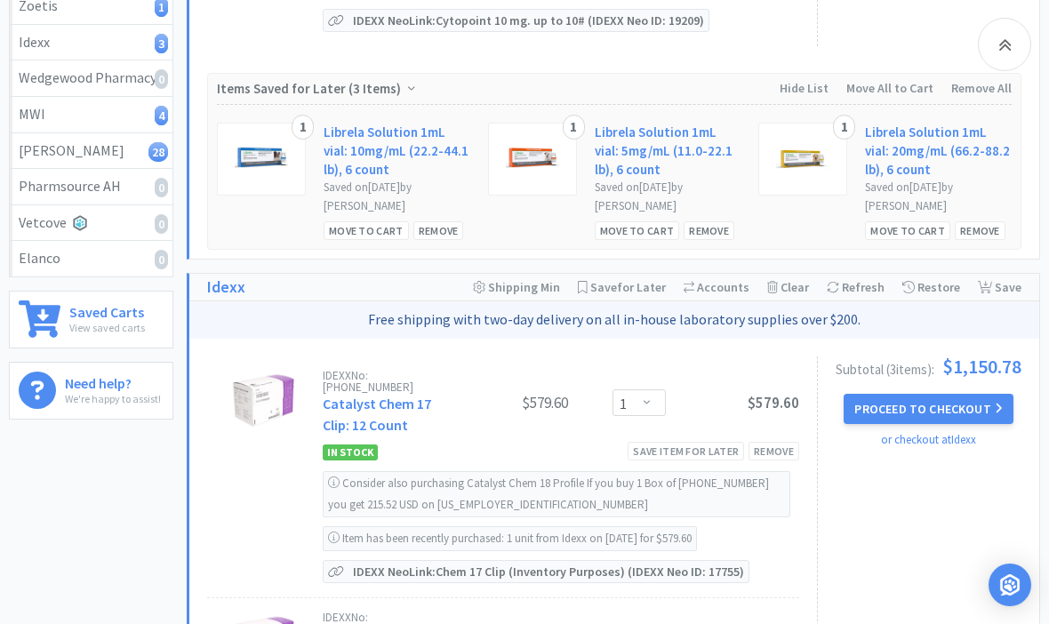
scroll to position [422, 0]
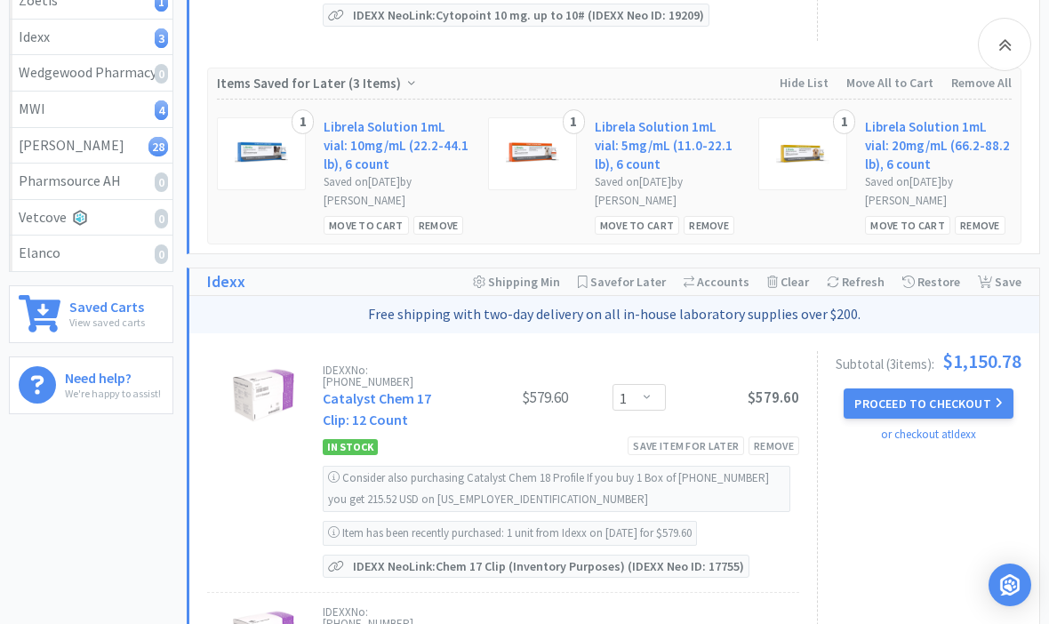
click at [359, 402] on link "Catalyst Chem 17 Clip: 12 Count" at bounding box center [377, 408] width 108 height 39
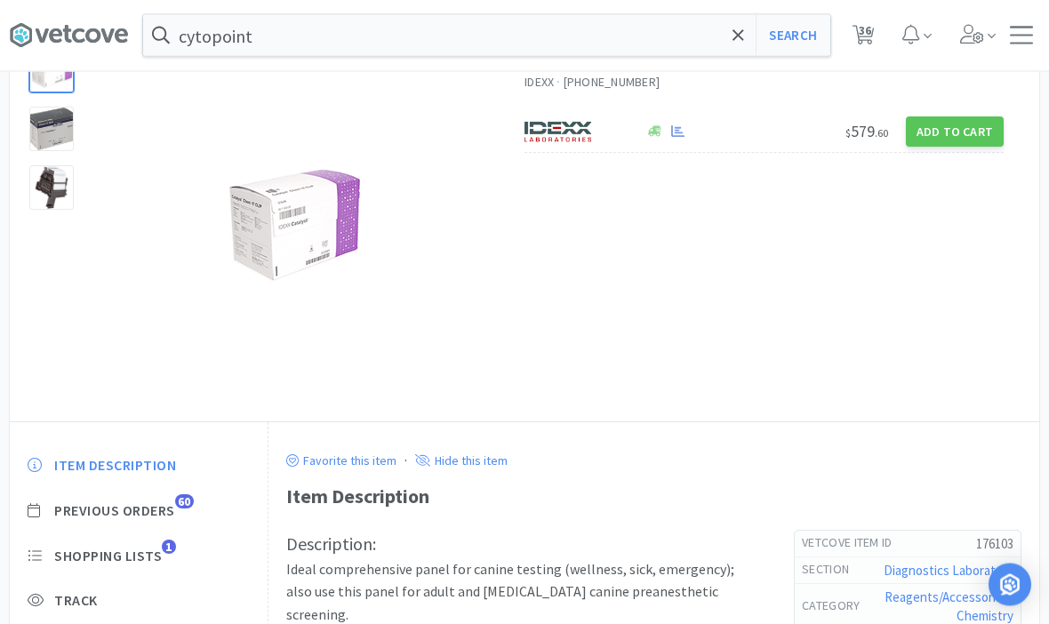
scroll to position [128, 0]
click at [100, 558] on span "Shopping Lists" at bounding box center [108, 556] width 108 height 19
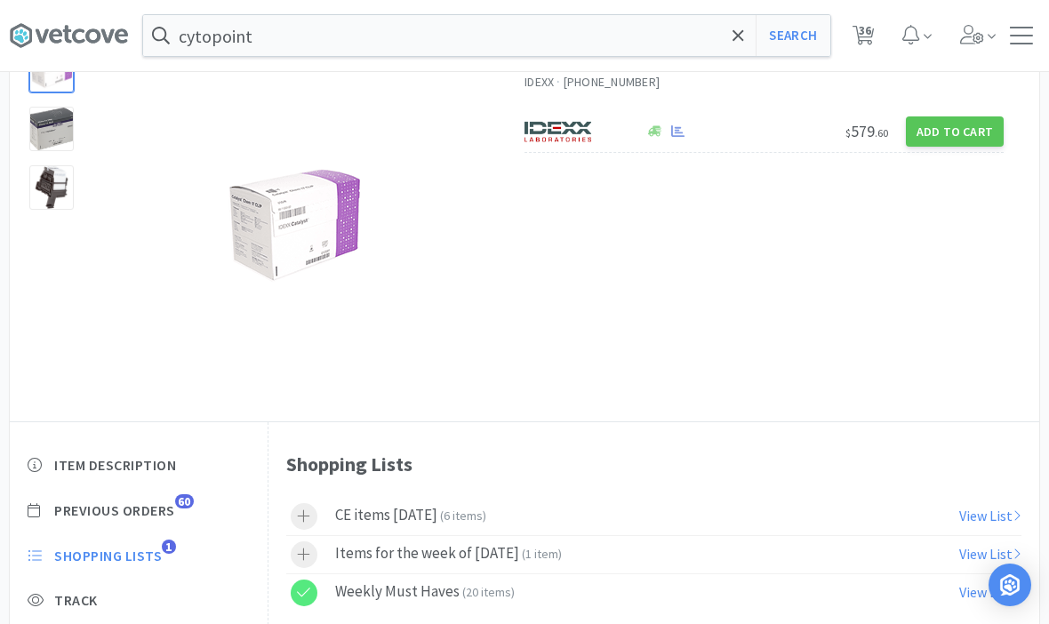
click at [312, 558] on div at bounding box center [304, 555] width 27 height 27
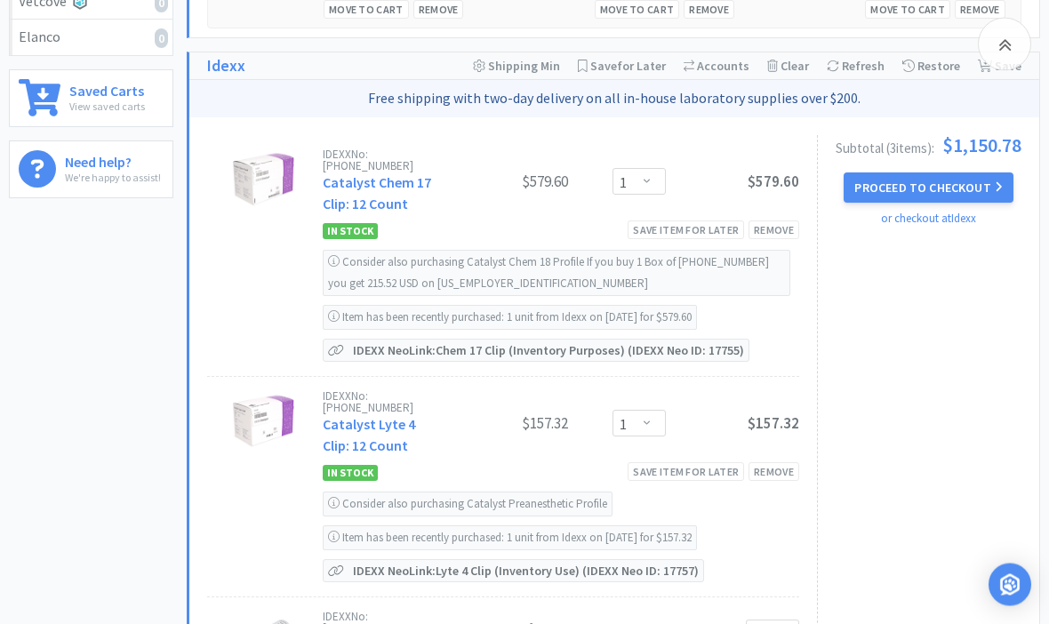
scroll to position [650, 0]
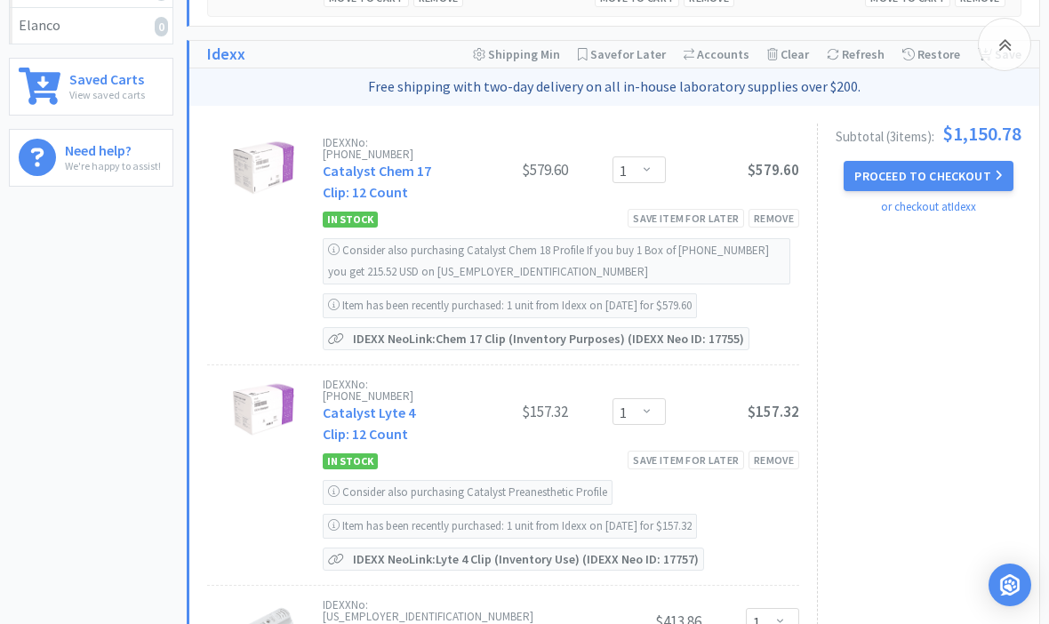
click at [348, 405] on link "Catalyst Lyte 4 Clip: 12 Count" at bounding box center [369, 423] width 92 height 39
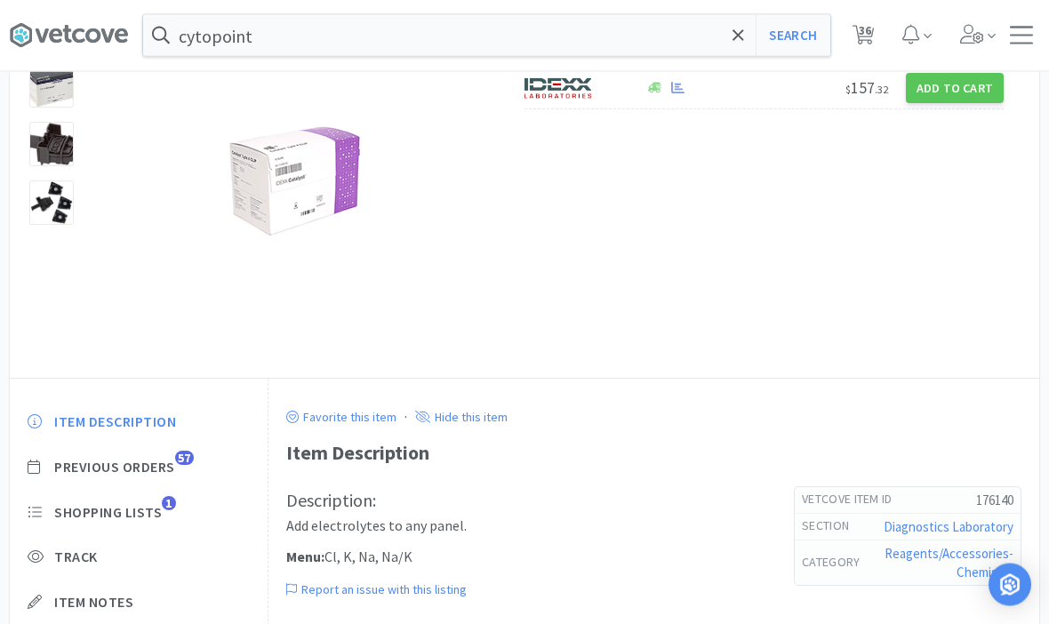
scroll to position [172, 0]
click at [86, 505] on span "Shopping Lists" at bounding box center [108, 512] width 108 height 19
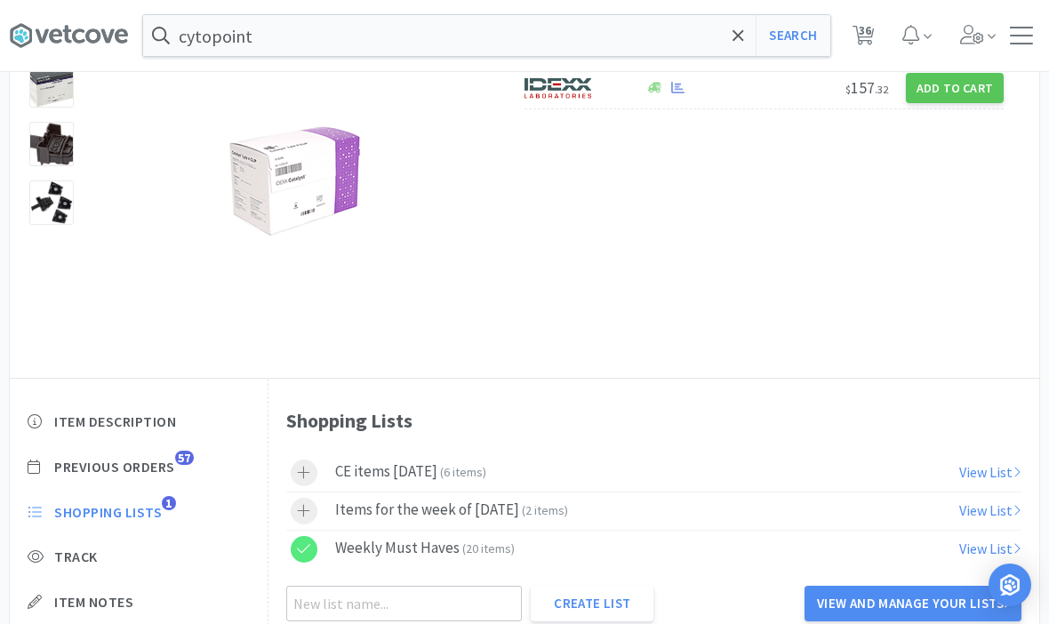
click at [304, 515] on icon at bounding box center [304, 511] width 12 height 12
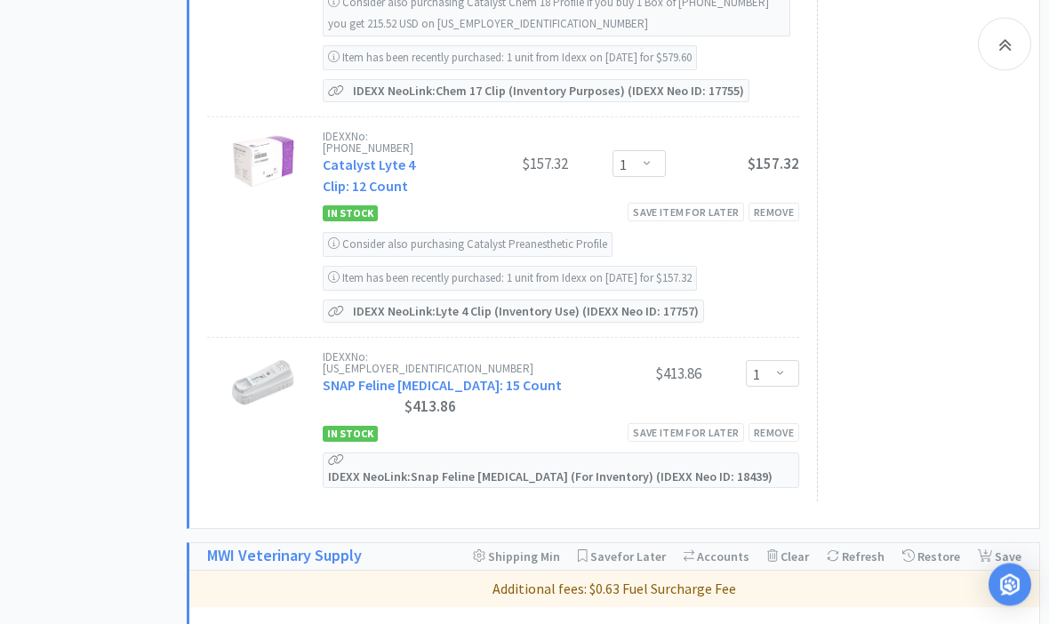
scroll to position [898, 0]
click at [360, 376] on link "SNAP Feline [MEDICAL_DATA]: 15 Count" at bounding box center [442, 385] width 239 height 18
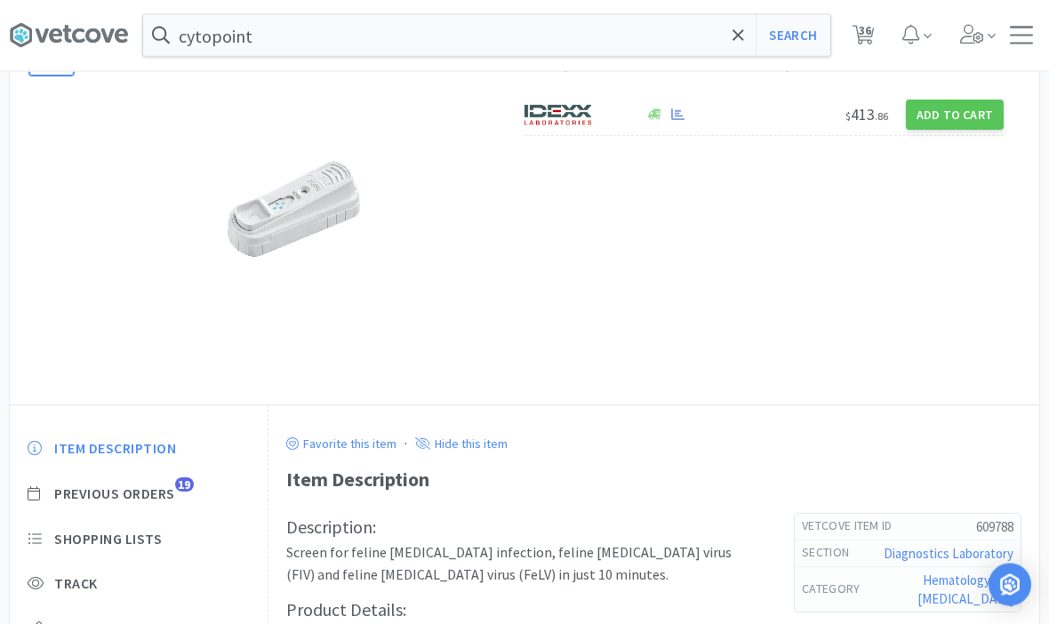
scroll to position [145, 0]
click at [87, 544] on span "Shopping Lists" at bounding box center [108, 539] width 108 height 19
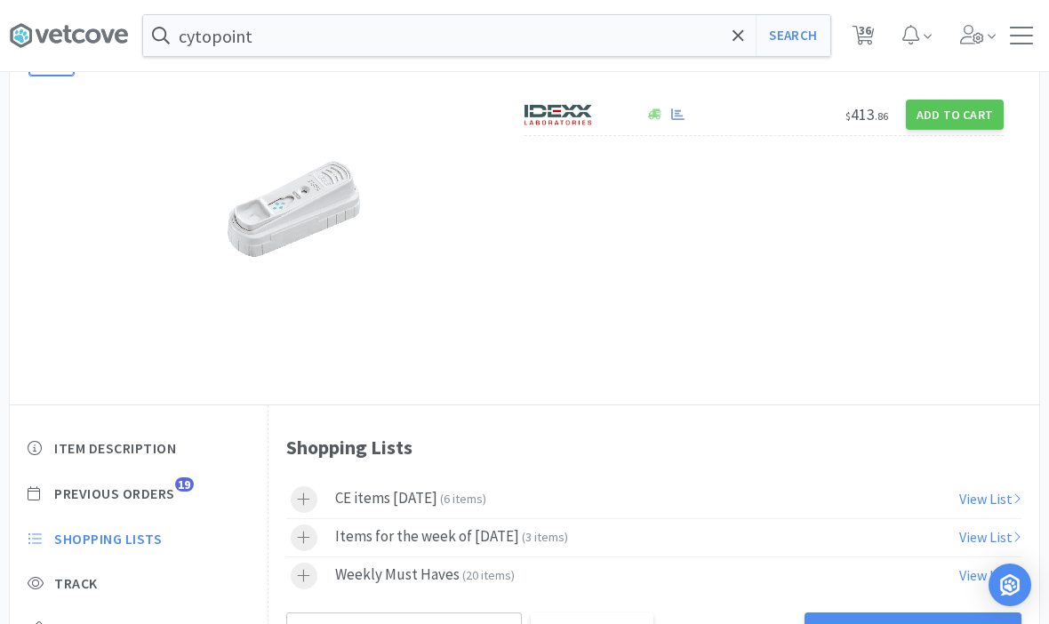
click at [309, 545] on icon at bounding box center [303, 537] width 13 height 15
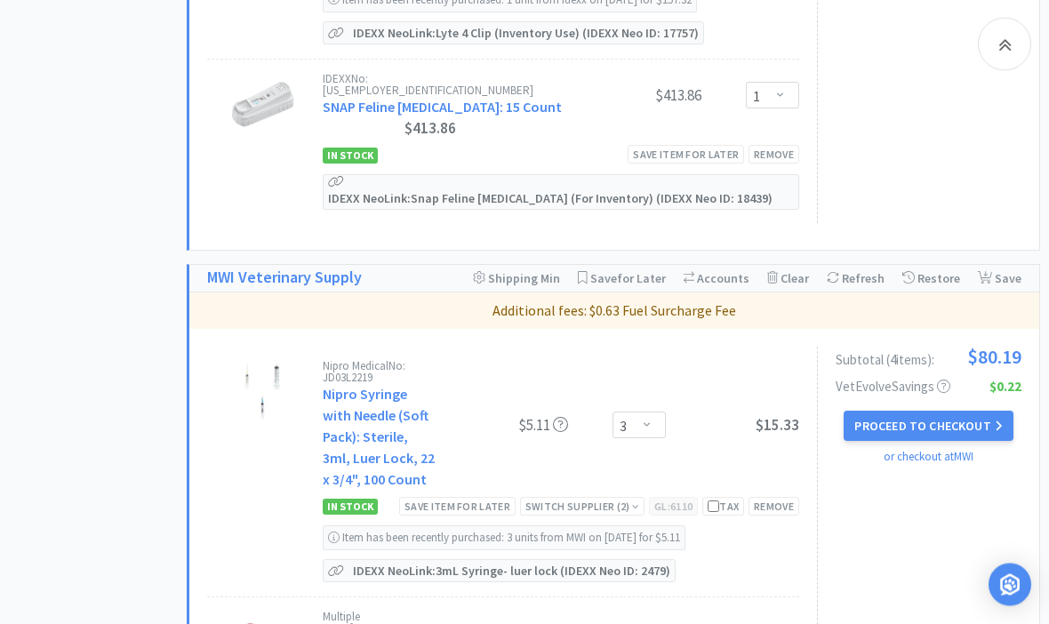
scroll to position [1177, 0]
click at [357, 384] on link "Nipro Syringe with Needle (Soft Pack): Sterile, 3ml, Luer Lock, 22 x 3/4", 100 …" at bounding box center [379, 435] width 112 height 103
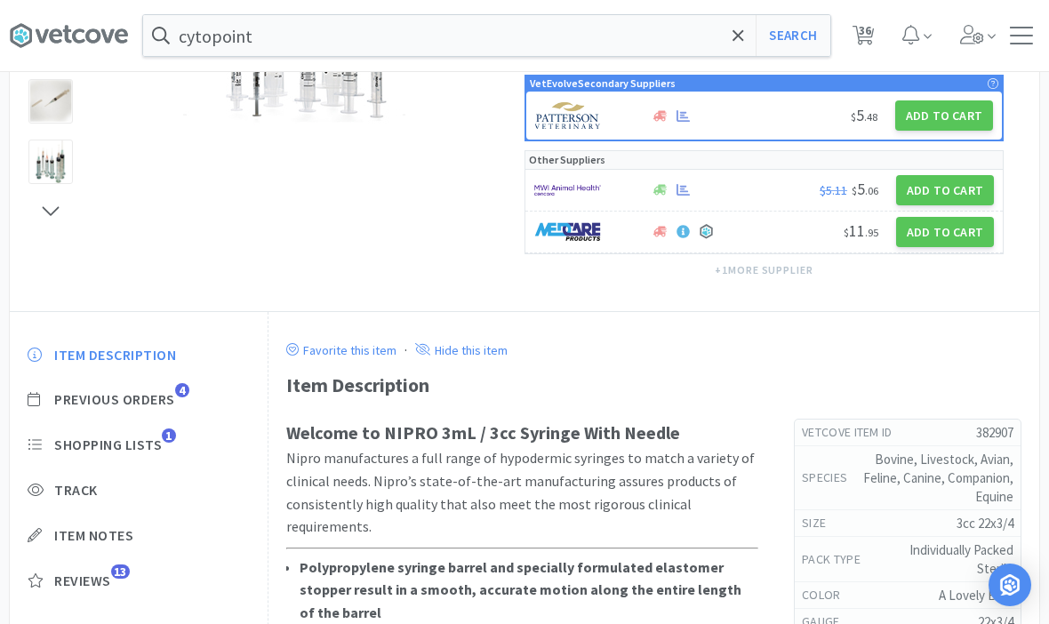
click at [117, 444] on span "Shopping Lists" at bounding box center [108, 445] width 108 height 19
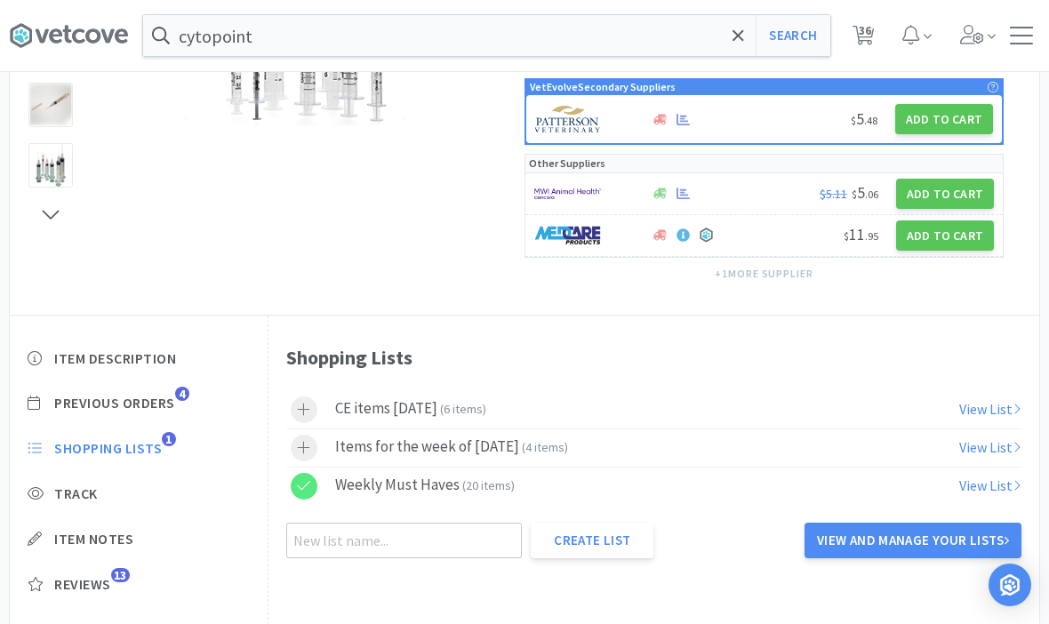
click at [299, 456] on div at bounding box center [304, 448] width 27 height 27
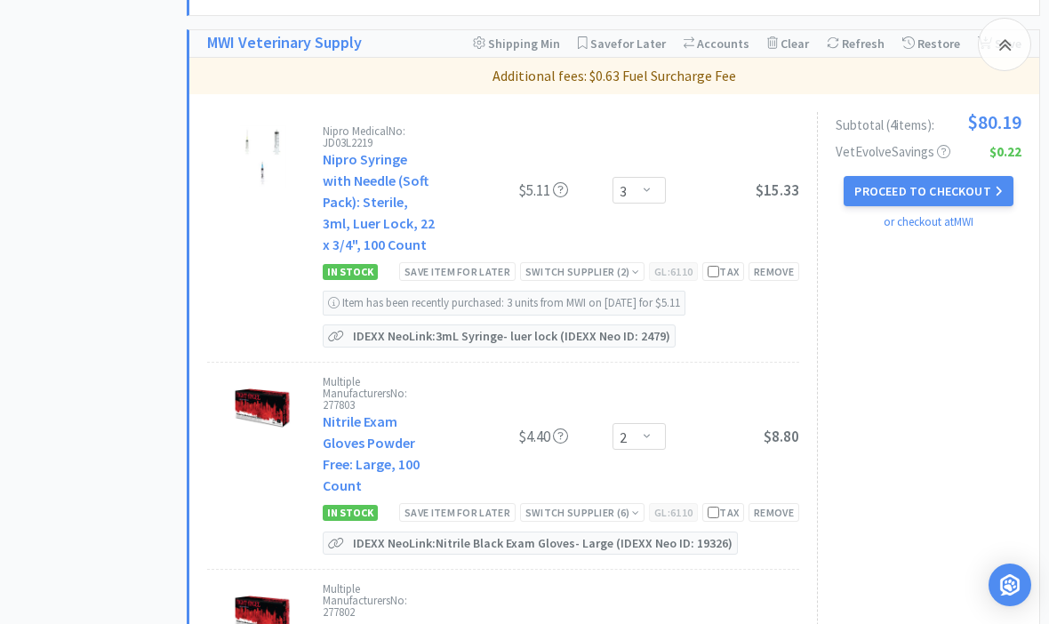
scroll to position [1516, 0]
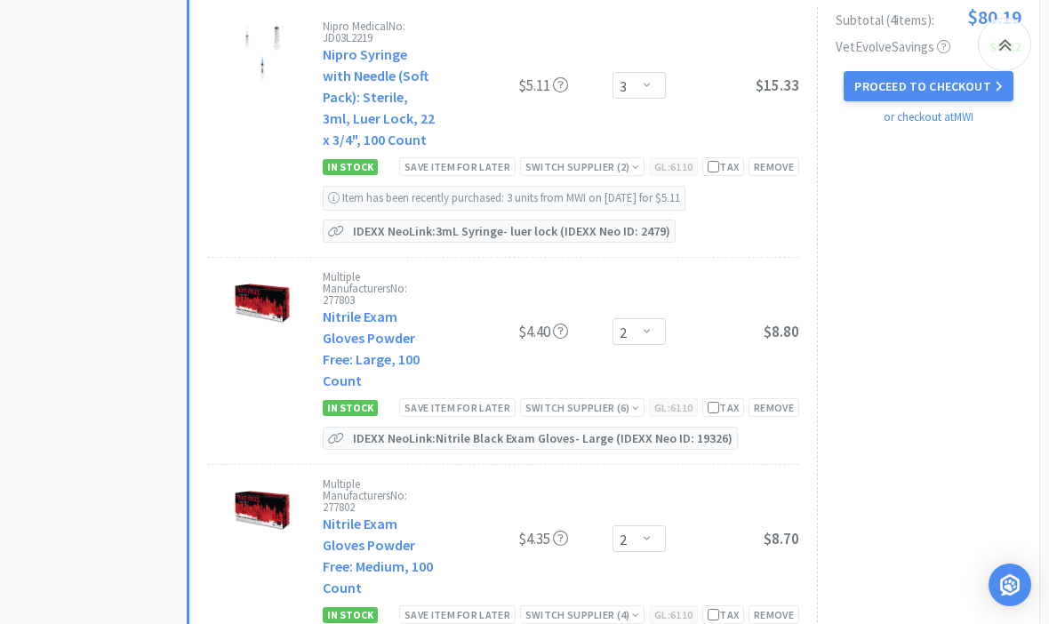
click at [365, 308] on link "Nitrile Exam Gloves Powder Free: Large, 100 Count" at bounding box center [371, 349] width 97 height 82
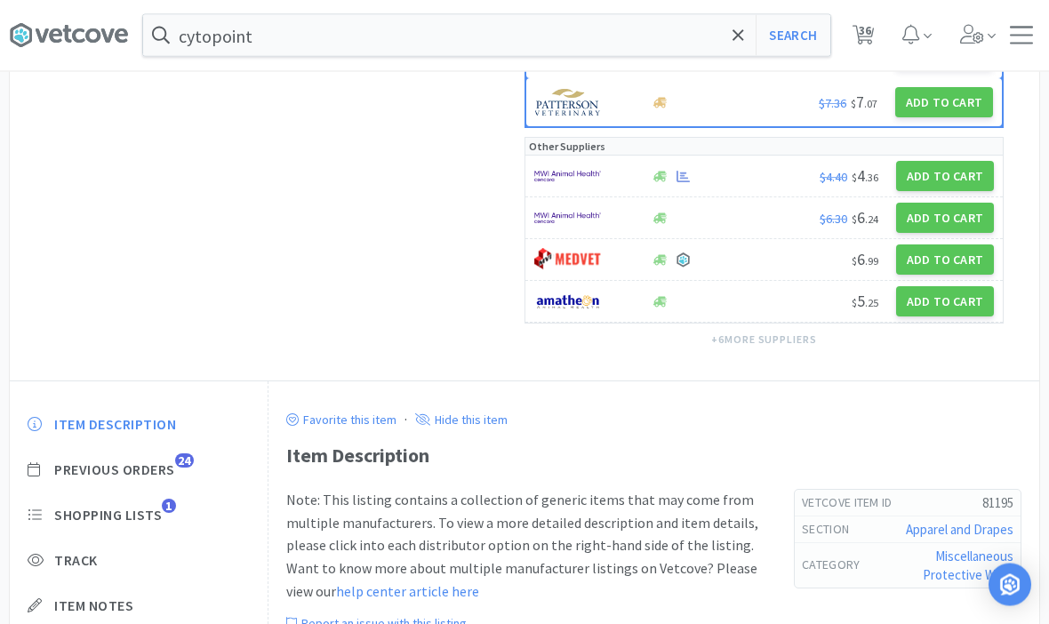
scroll to position [582, 0]
click at [102, 516] on span "Shopping Lists" at bounding box center [108, 515] width 108 height 19
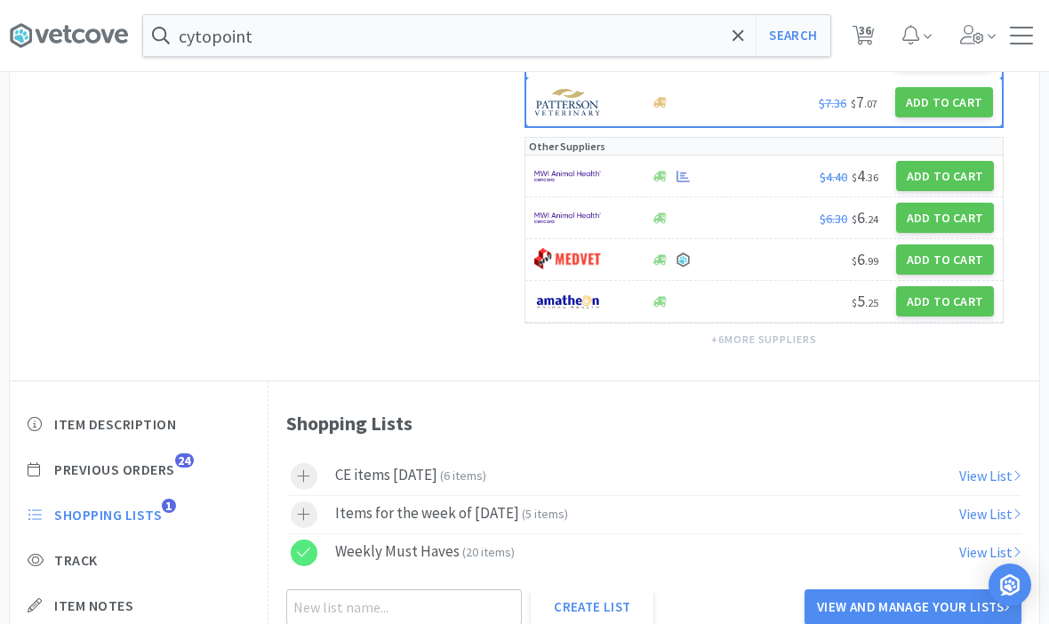
click at [317, 518] on div at bounding box center [313, 515] width 44 height 27
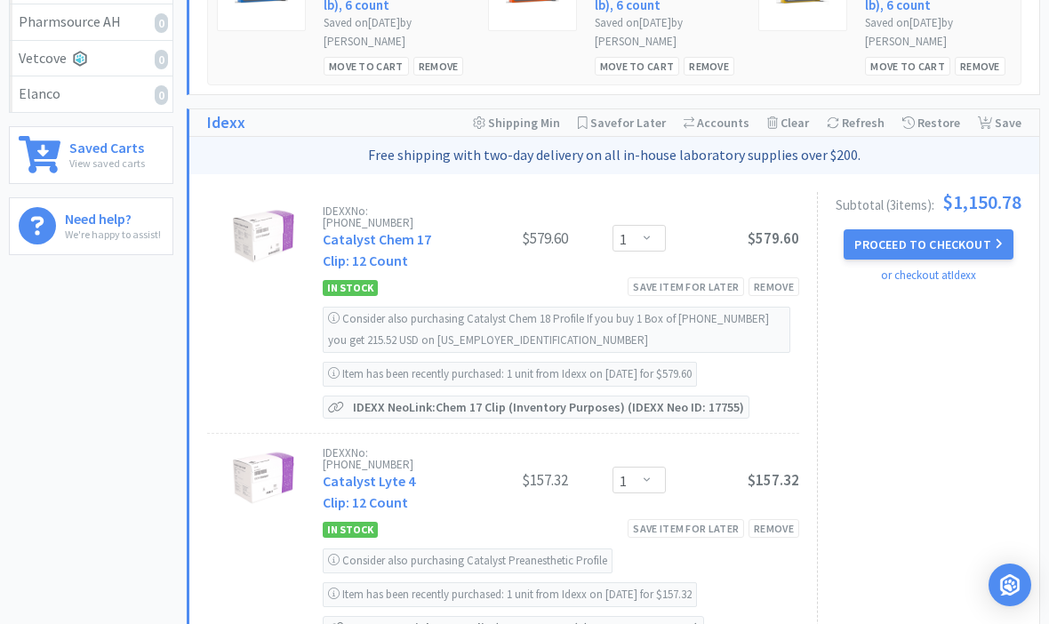
scroll to position [1516, 0]
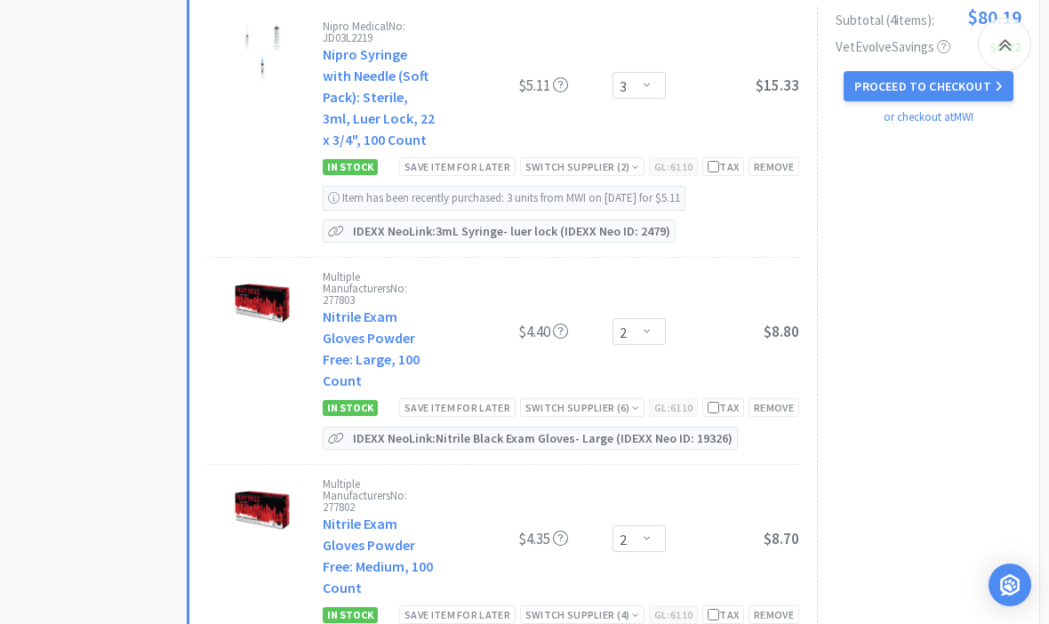
click at [357, 515] on link "Nitrile Exam Gloves Powder Free: Medium, 100 Count" at bounding box center [378, 556] width 110 height 82
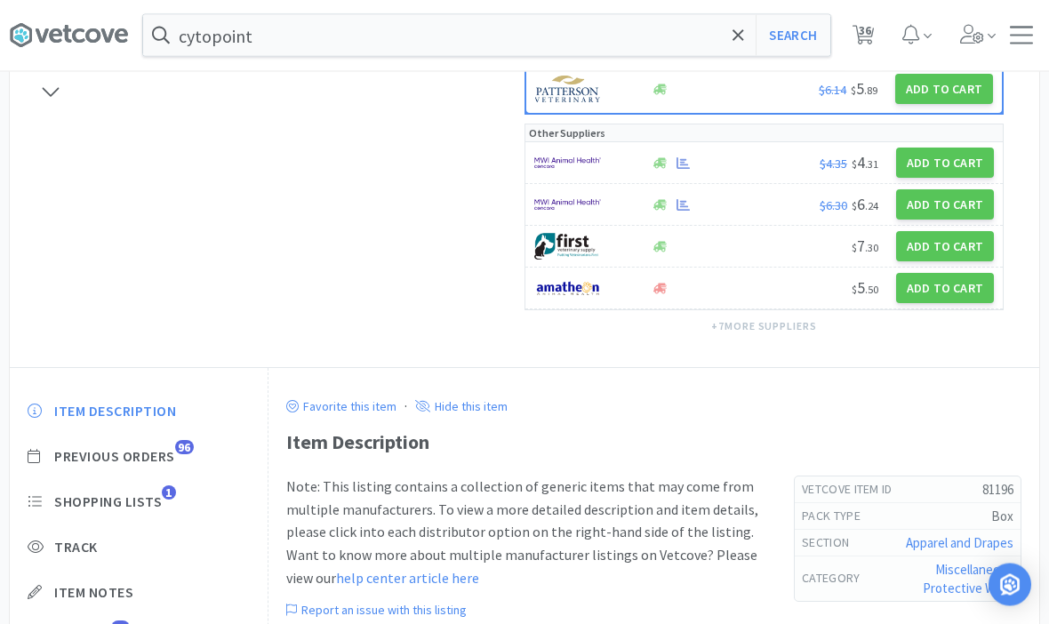
scroll to position [499, 0]
click at [85, 501] on span "Shopping Lists" at bounding box center [108, 502] width 108 height 19
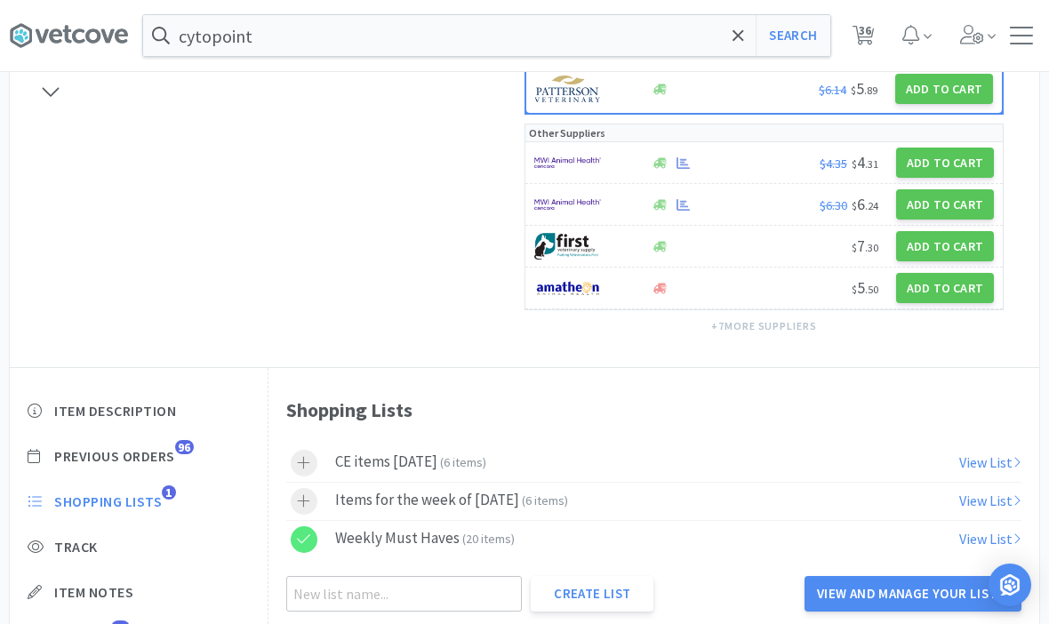
click at [311, 501] on div at bounding box center [304, 501] width 27 height 27
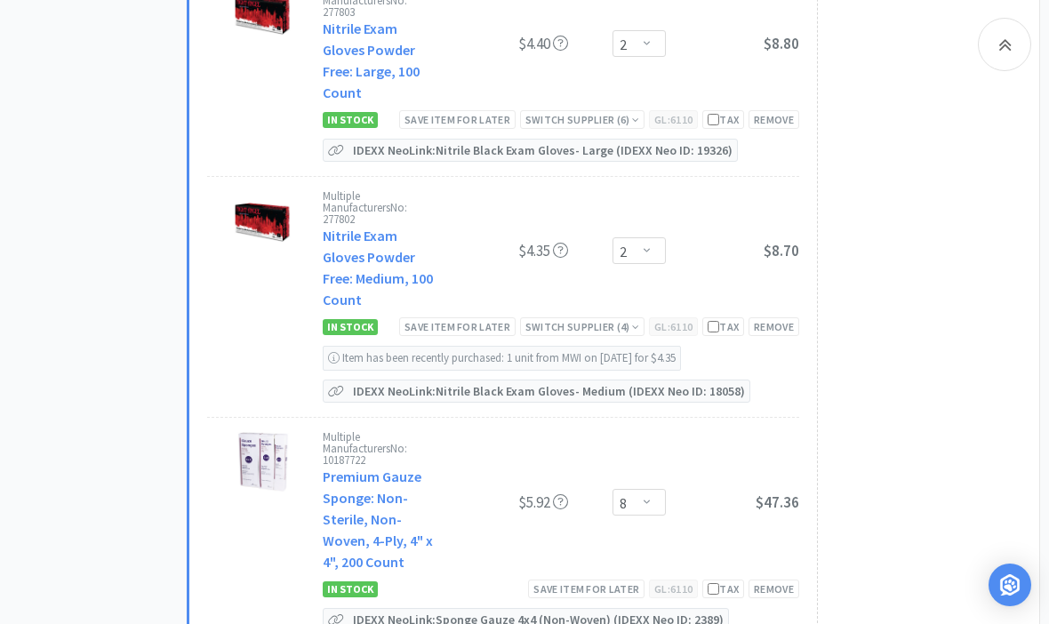
scroll to position [1837, 0]
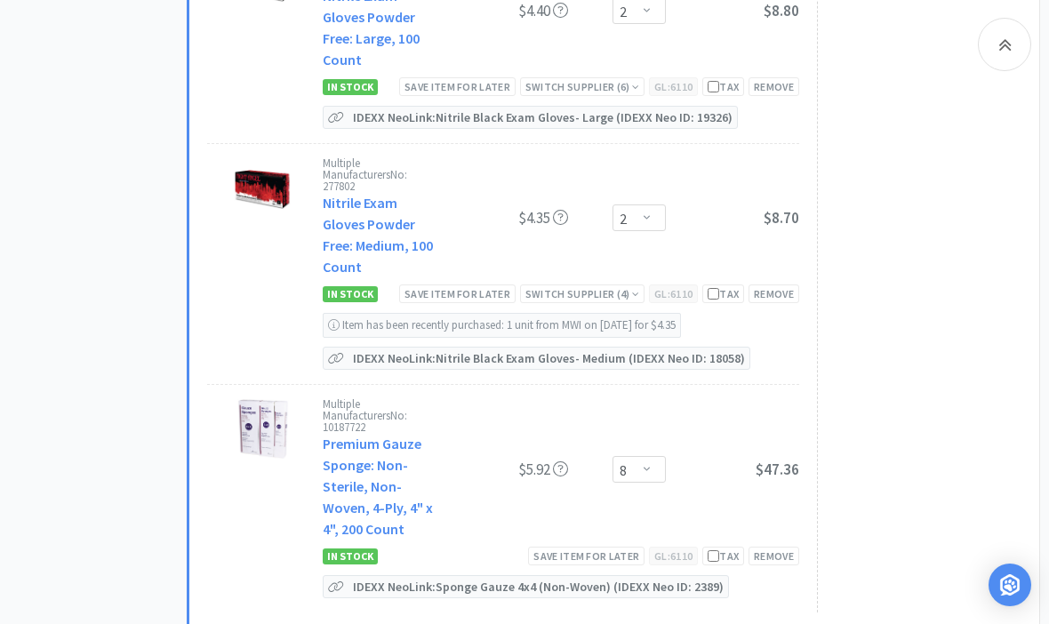
click at [345, 435] on link "Premium Gauze Sponge: Non-Sterile, Non-Woven, 4-Ply, 4" x 4", 200 Count" at bounding box center [378, 486] width 110 height 103
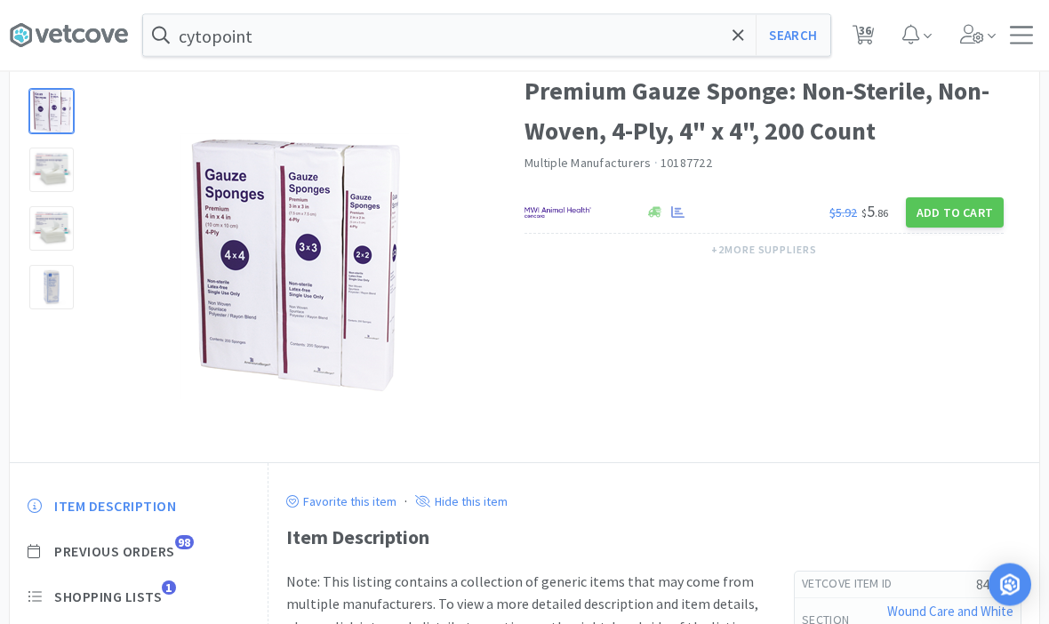
scroll to position [237, 0]
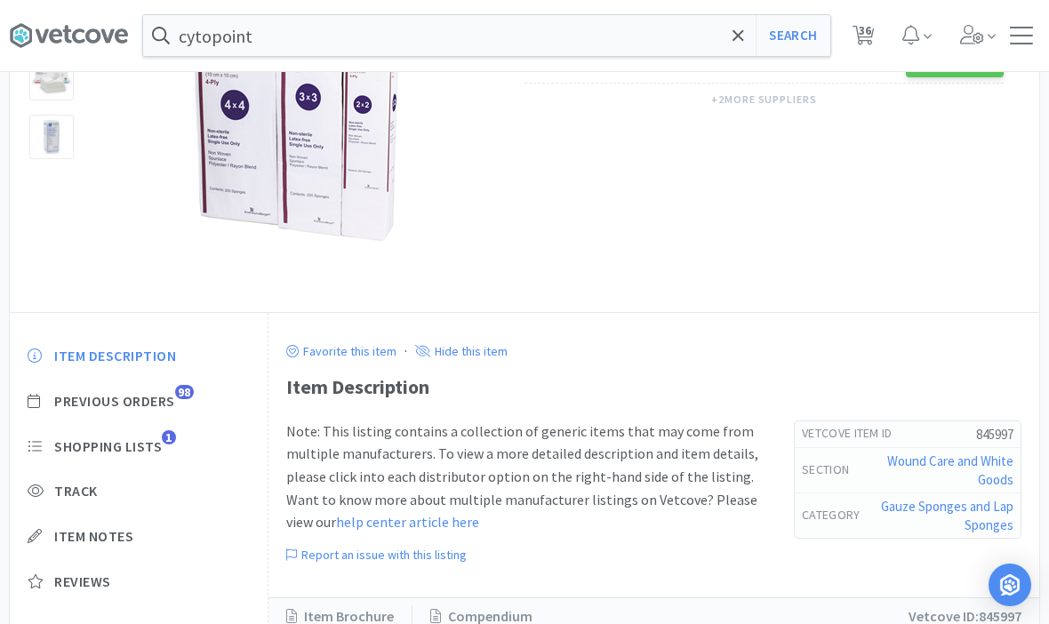
click at [92, 447] on span "Shopping Lists" at bounding box center [108, 447] width 108 height 19
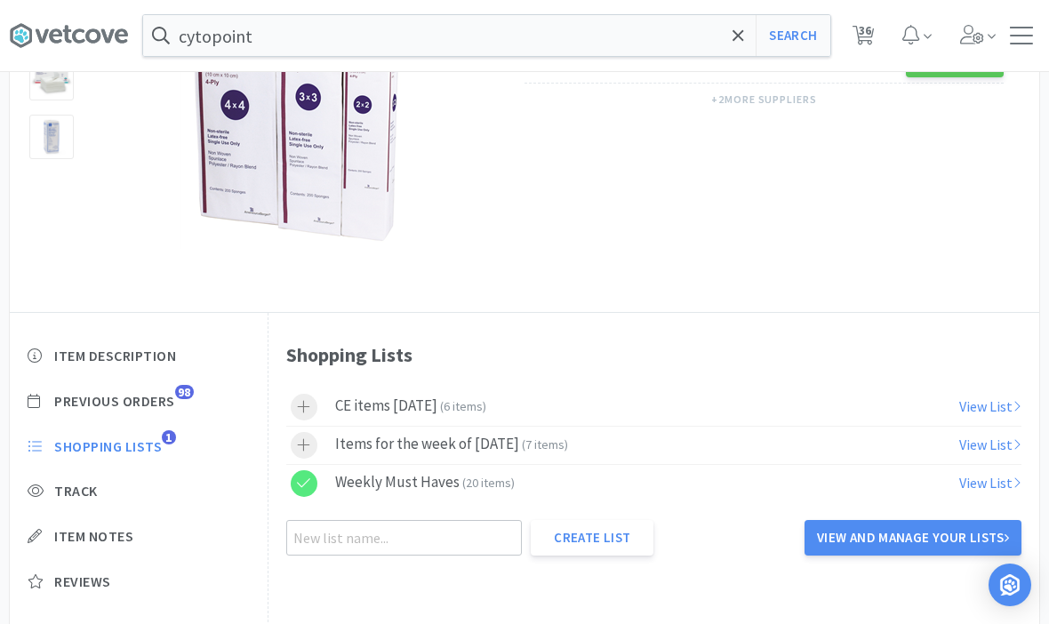
click at [307, 444] on icon at bounding box center [303, 445] width 13 height 15
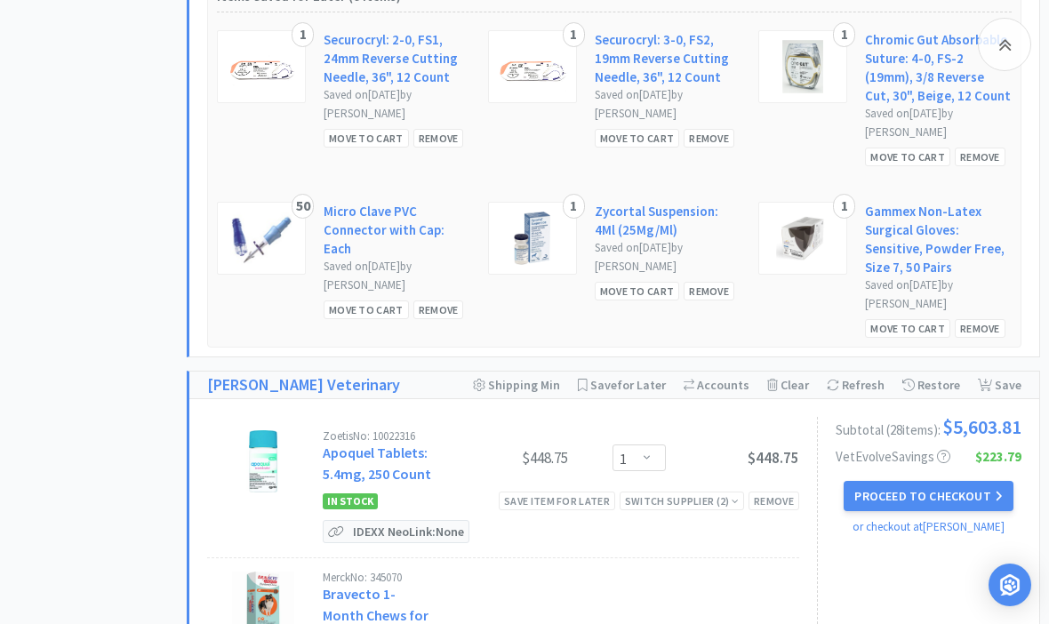
scroll to position [2495, 0]
click at [345, 445] on link "Apoquel Tablets: 5.4mg, 250 Count" at bounding box center [377, 464] width 108 height 39
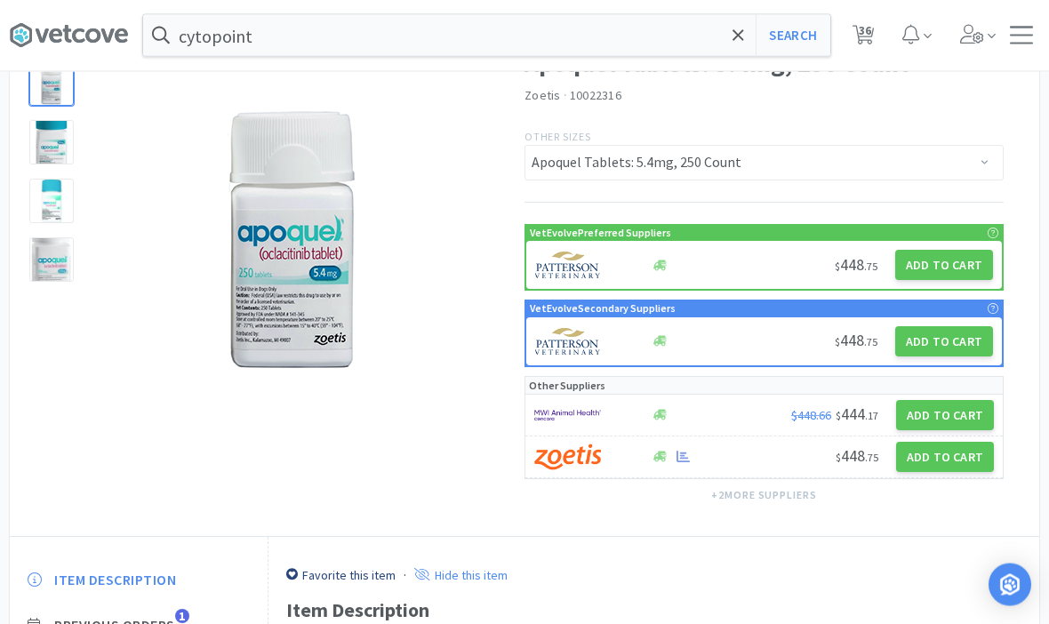
scroll to position [377, 0]
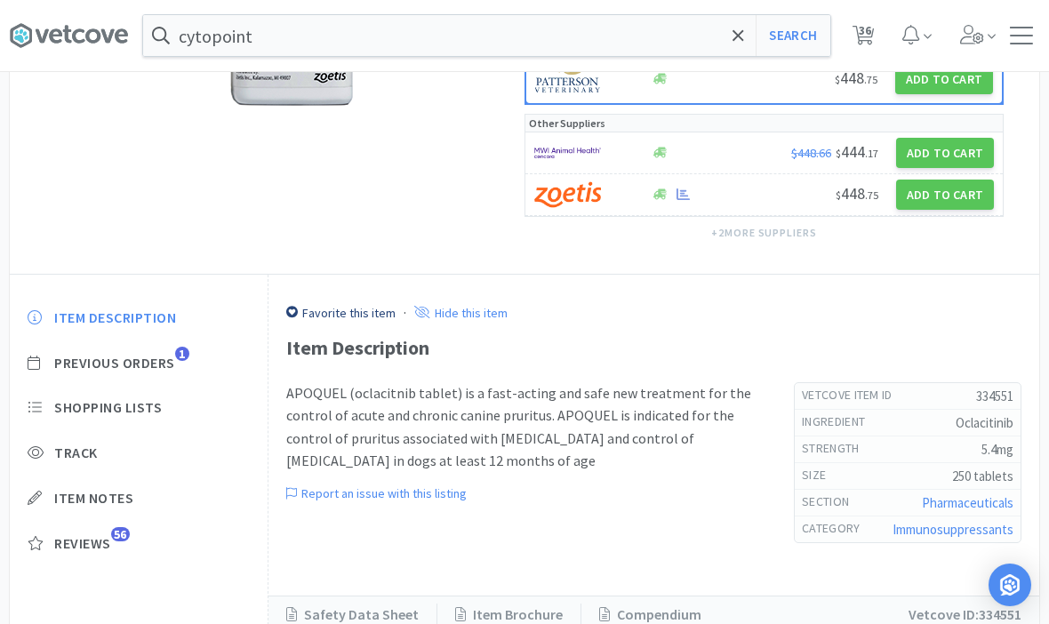
click at [89, 362] on span "Previous Orders" at bounding box center [114, 363] width 121 height 19
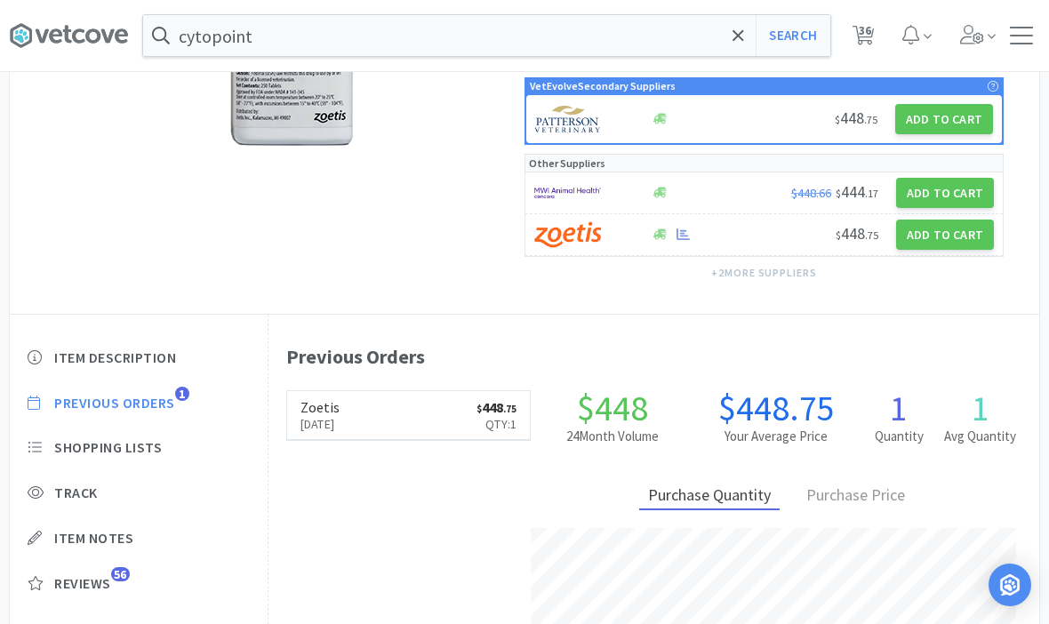
scroll to position [424, 771]
click at [82, 449] on span "Shopping Lists" at bounding box center [108, 447] width 108 height 19
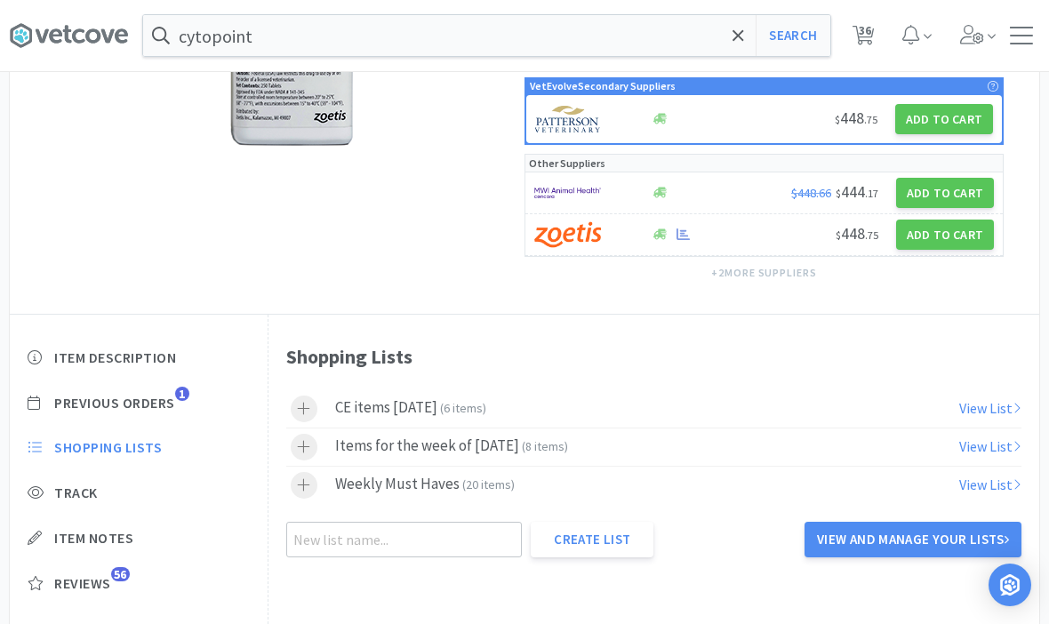
click at [304, 443] on icon at bounding box center [304, 447] width 12 height 12
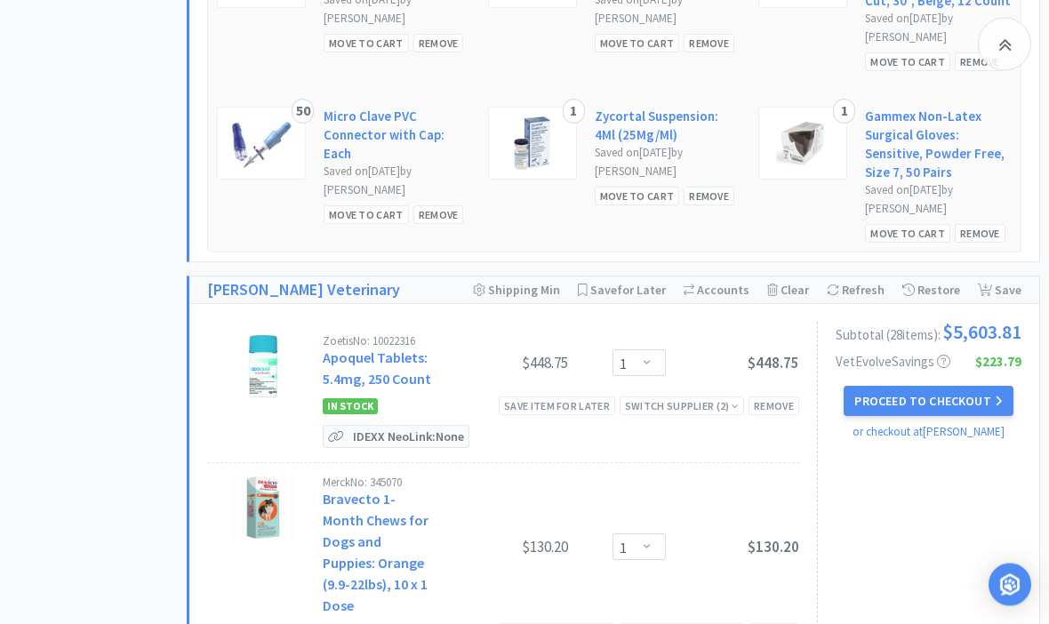
scroll to position [2591, 0]
click at [382, 490] on link "Bravecto 1-Month Chews for Dogs and Puppies: Orange (9.9-22lbs), 10 x 1 Dose" at bounding box center [376, 552] width 106 height 124
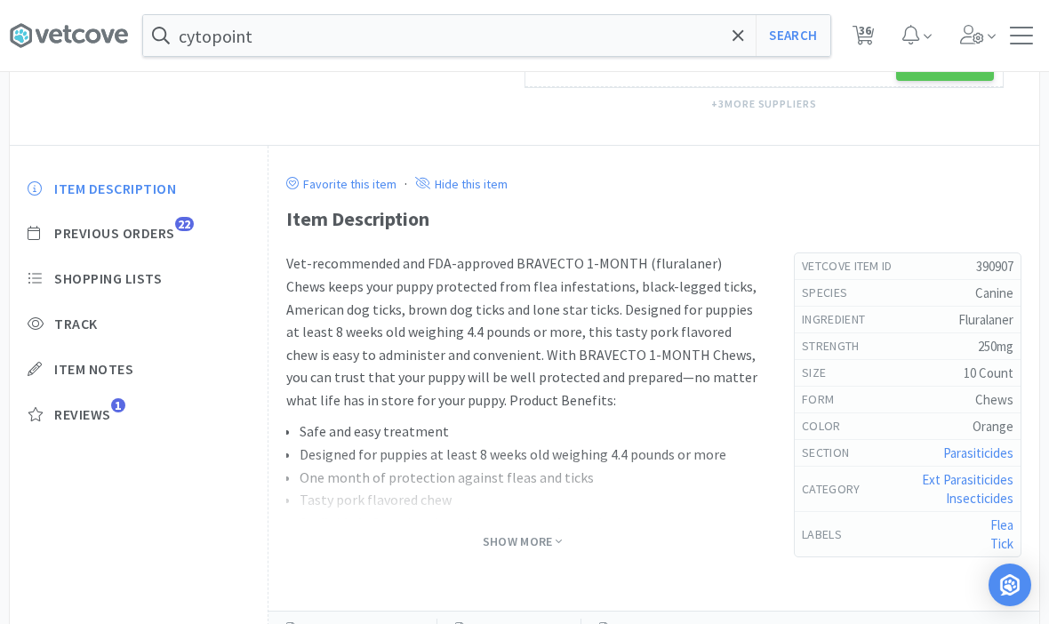
click at [84, 280] on span "Shopping Lists" at bounding box center [108, 278] width 108 height 19
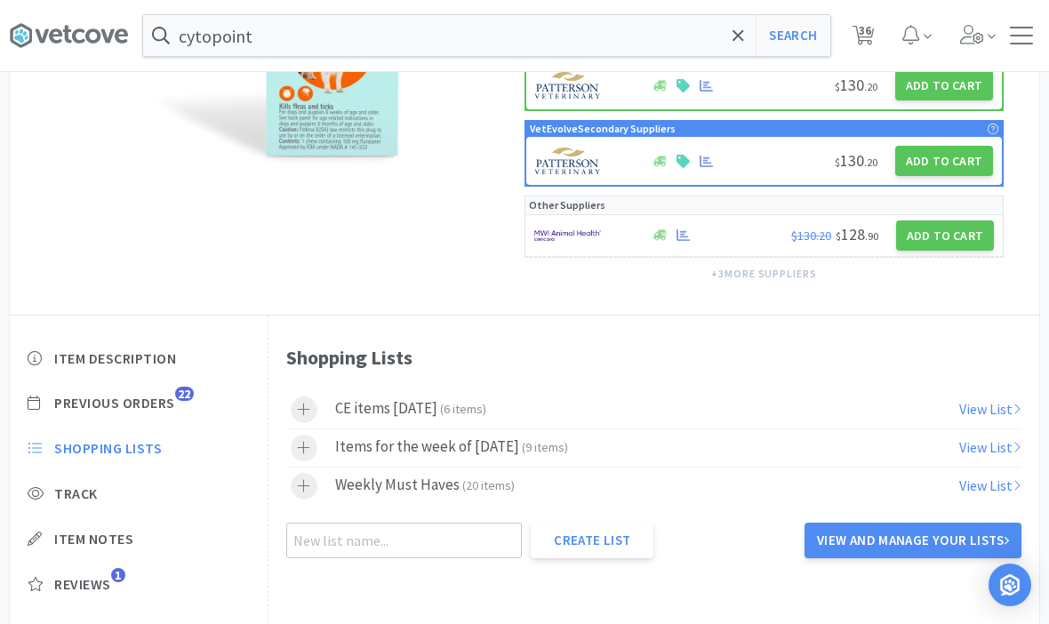
click at [310, 450] on div at bounding box center [304, 448] width 27 height 27
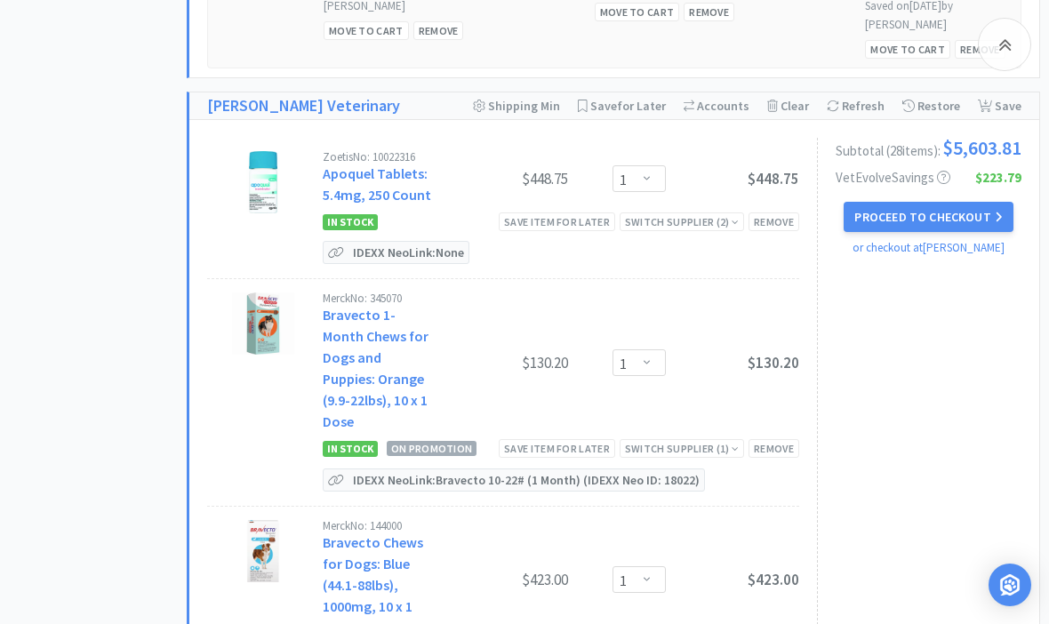
scroll to position [2790, 0]
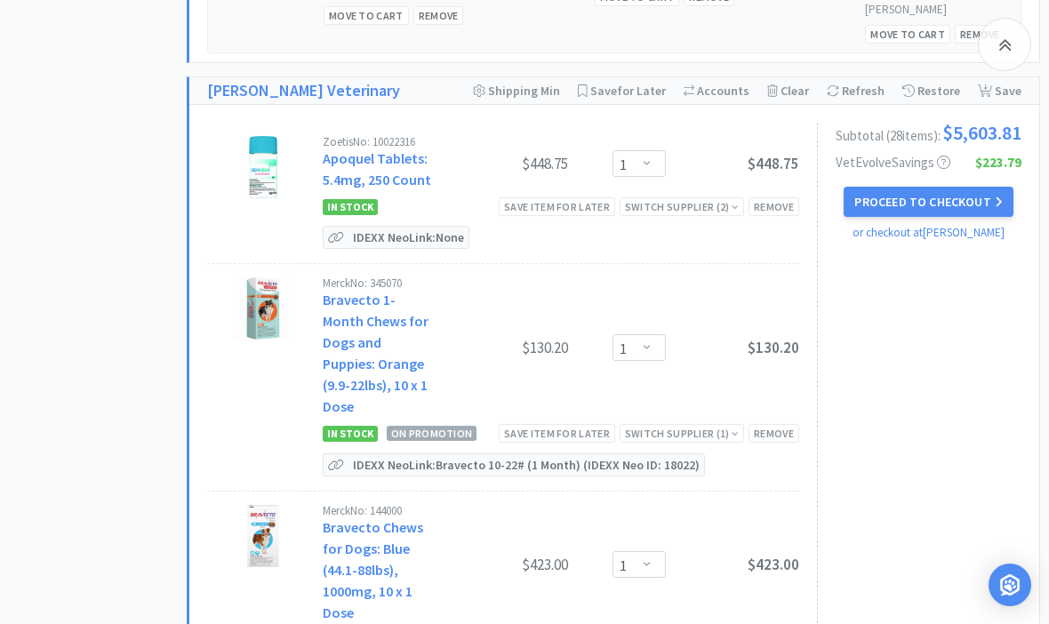
click at [350, 518] on link "Bravecto Chews for Dogs: Blue (44.1-88lbs), 1000mg, 10 x 1 Dose" at bounding box center [373, 569] width 100 height 103
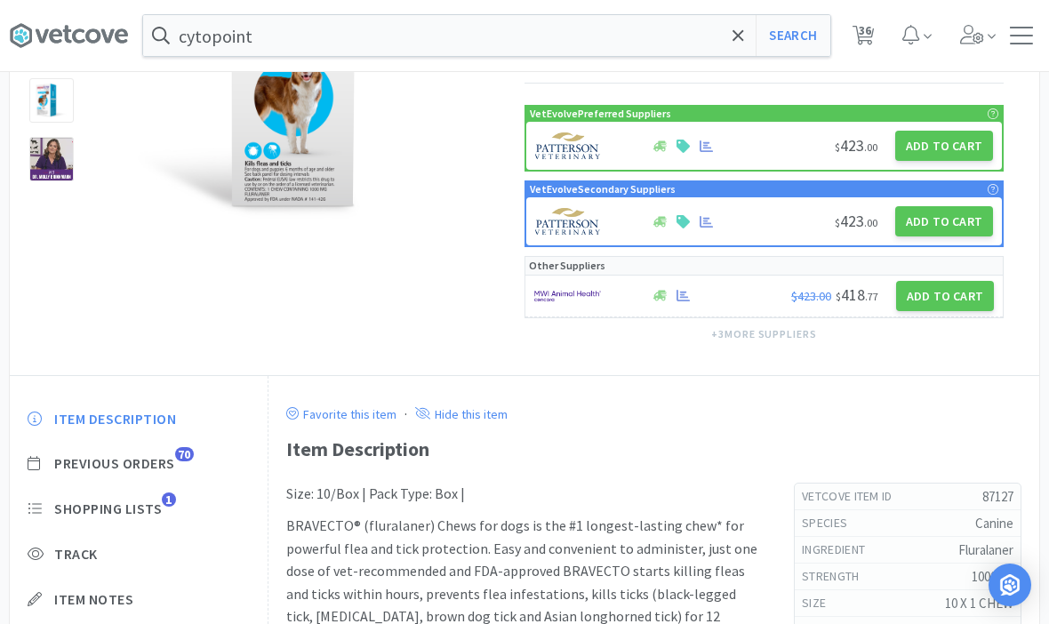
scroll to position [518, 0]
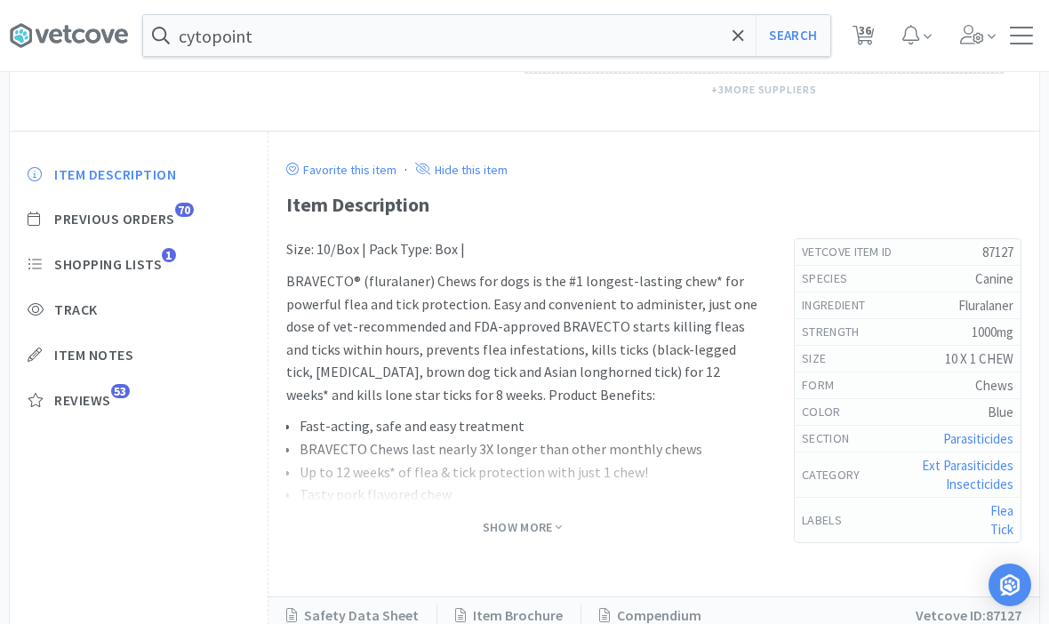
click at [83, 260] on span "Shopping Lists" at bounding box center [108, 264] width 108 height 19
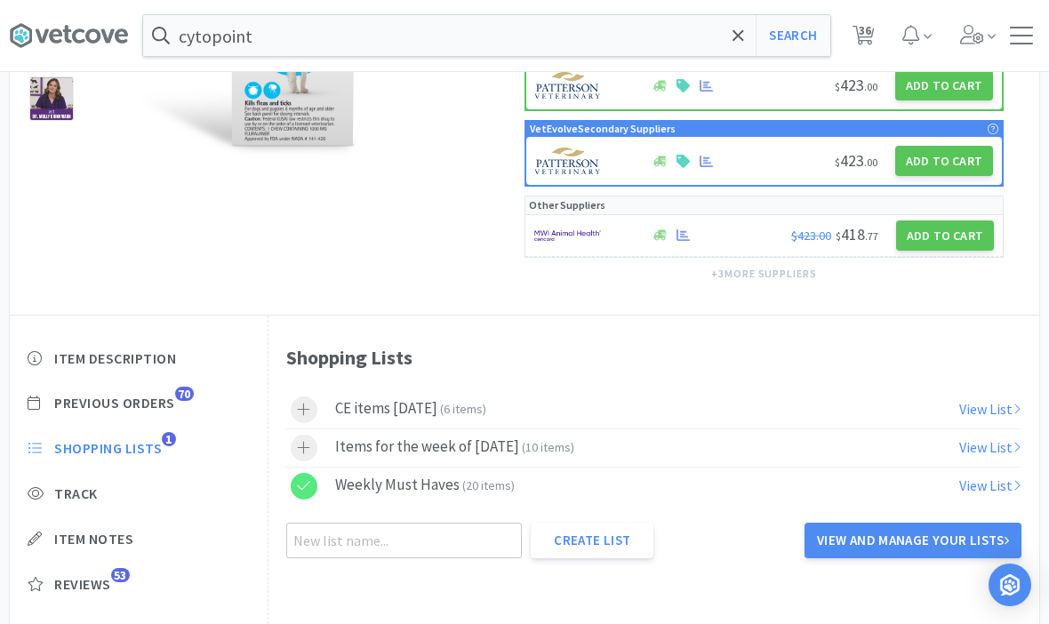
click at [309, 444] on icon at bounding box center [303, 447] width 13 height 15
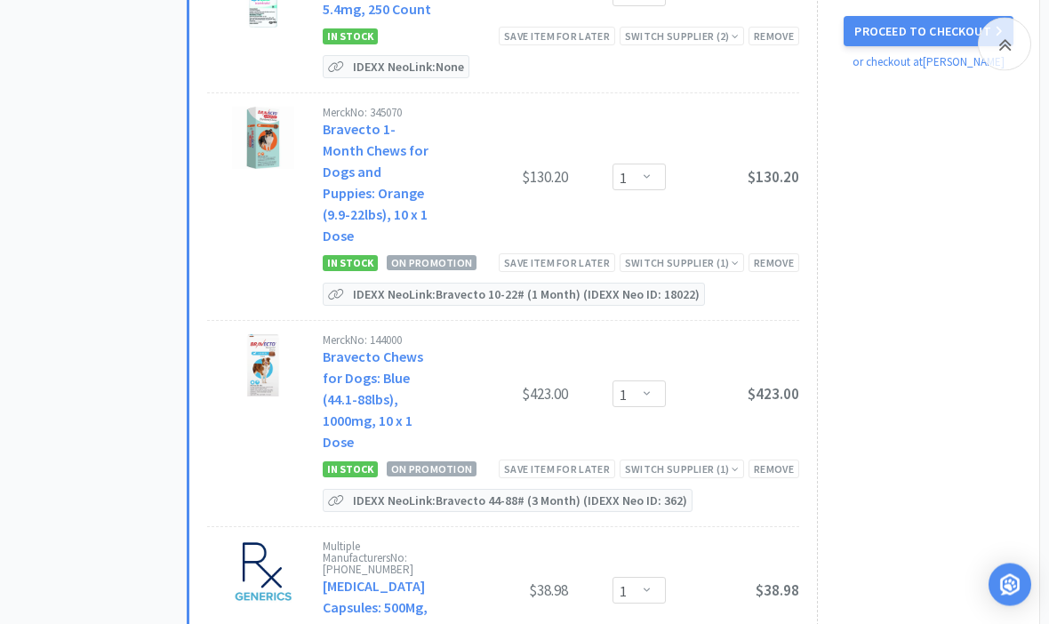
scroll to position [2970, 0]
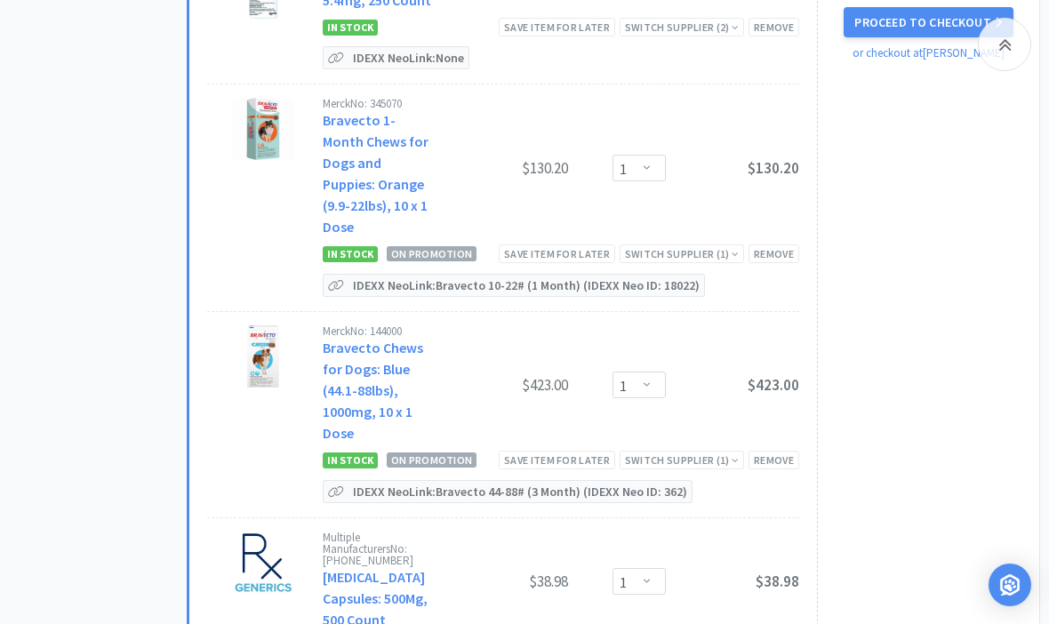
click at [346, 568] on link "[MEDICAL_DATA] Capsules: 500Mg, 500 Count" at bounding box center [375, 598] width 105 height 60
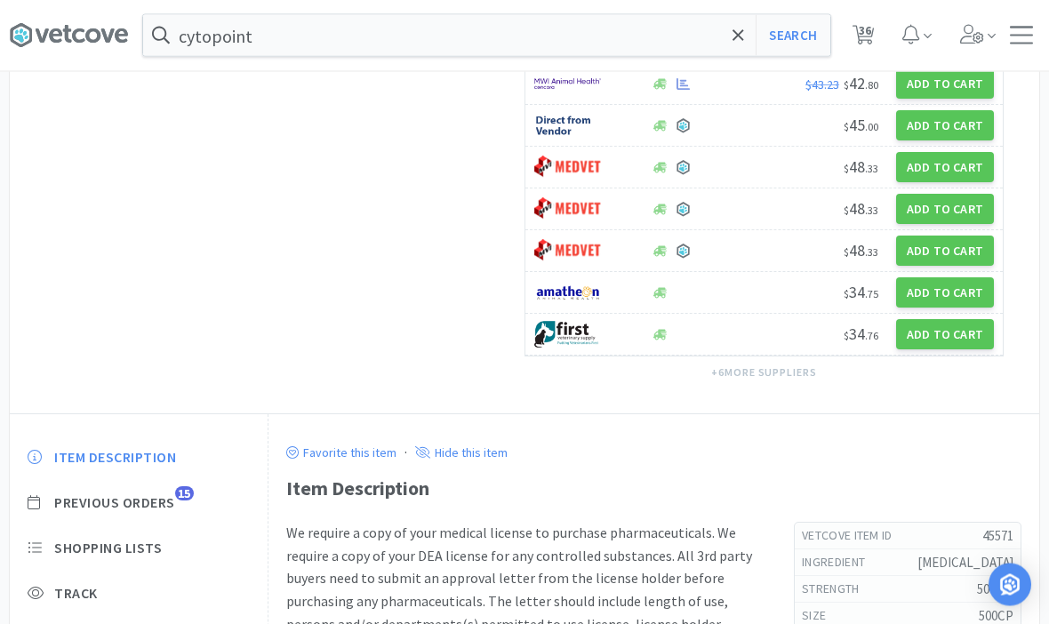
scroll to position [566, 0]
click at [92, 539] on span "Shopping Lists" at bounding box center [108, 548] width 108 height 19
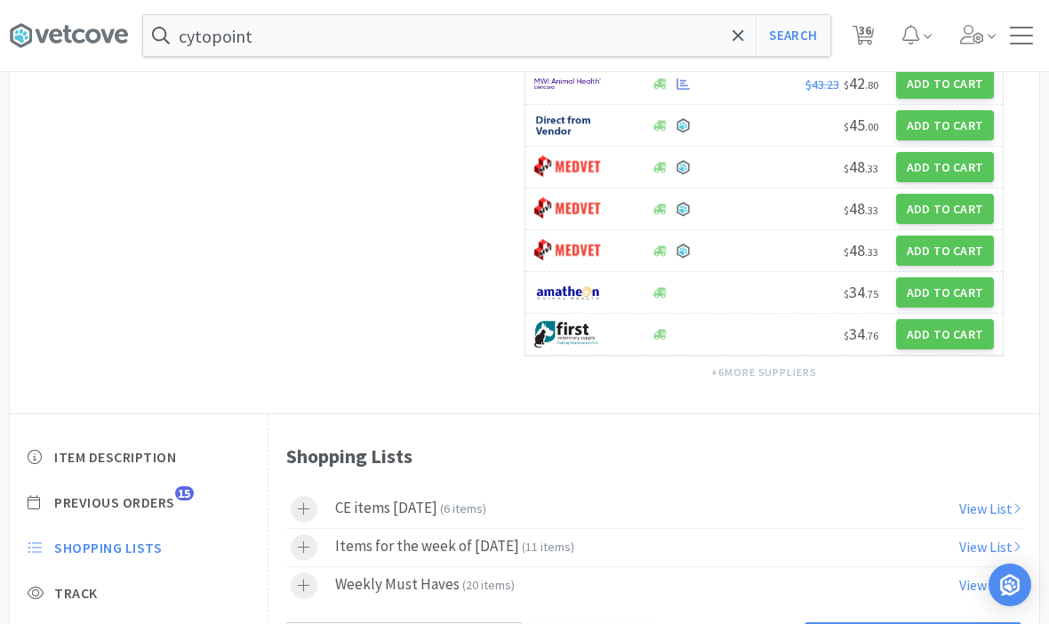
click at [314, 534] on div at bounding box center [313, 547] width 44 height 27
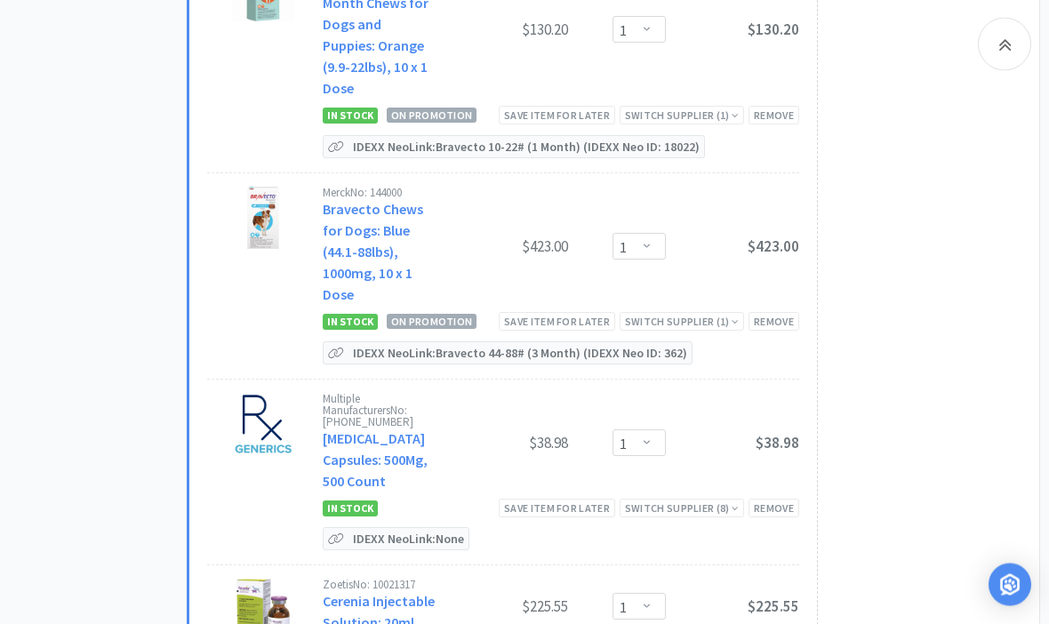
click at [350, 593] on link "Cerenia Injectable Solution: 20ml" at bounding box center [379, 612] width 112 height 39
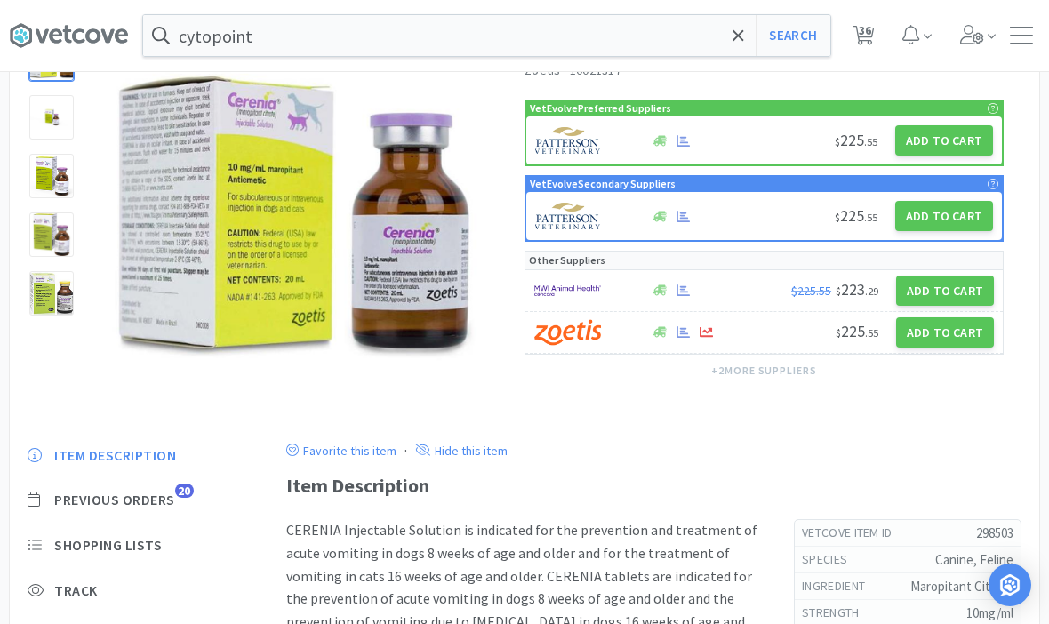
click at [84, 542] on span "Shopping Lists" at bounding box center [108, 545] width 108 height 19
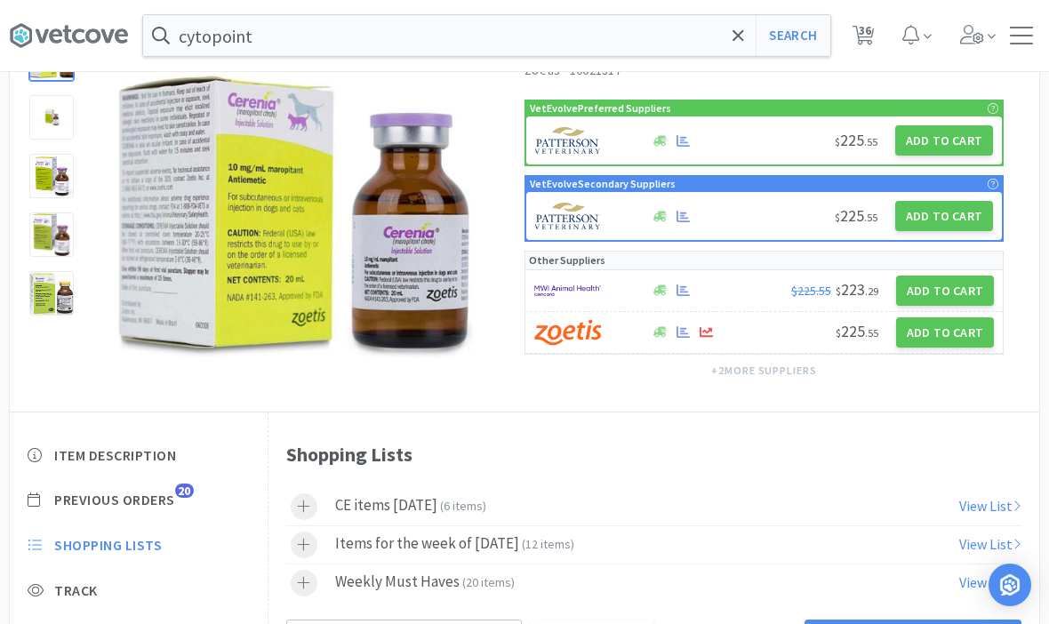
click at [315, 542] on div at bounding box center [304, 545] width 27 height 27
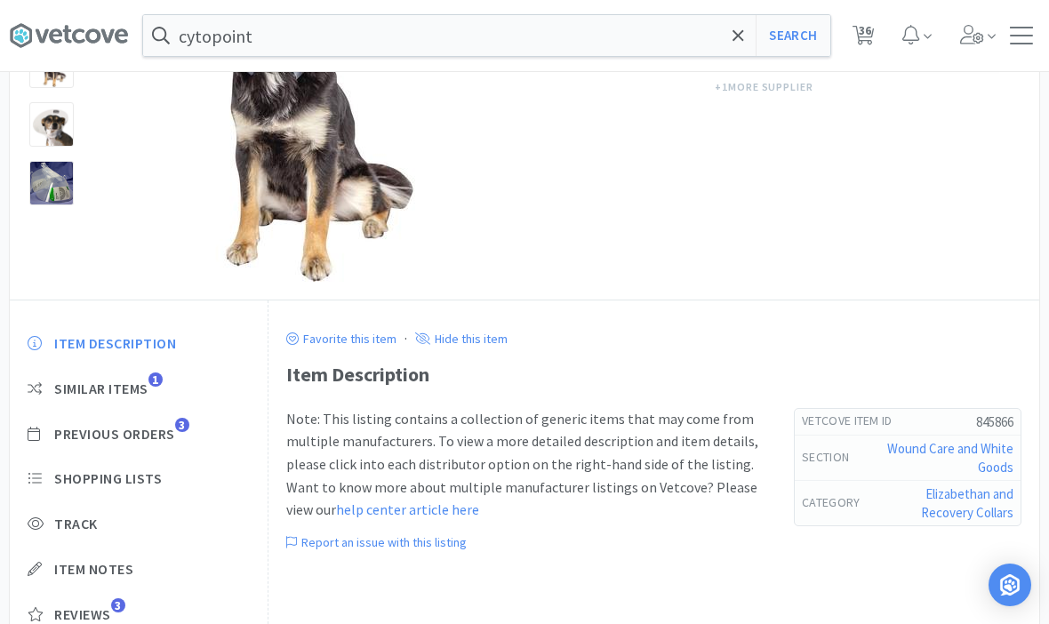
click at [79, 471] on span "Shopping Lists" at bounding box center [108, 479] width 108 height 19
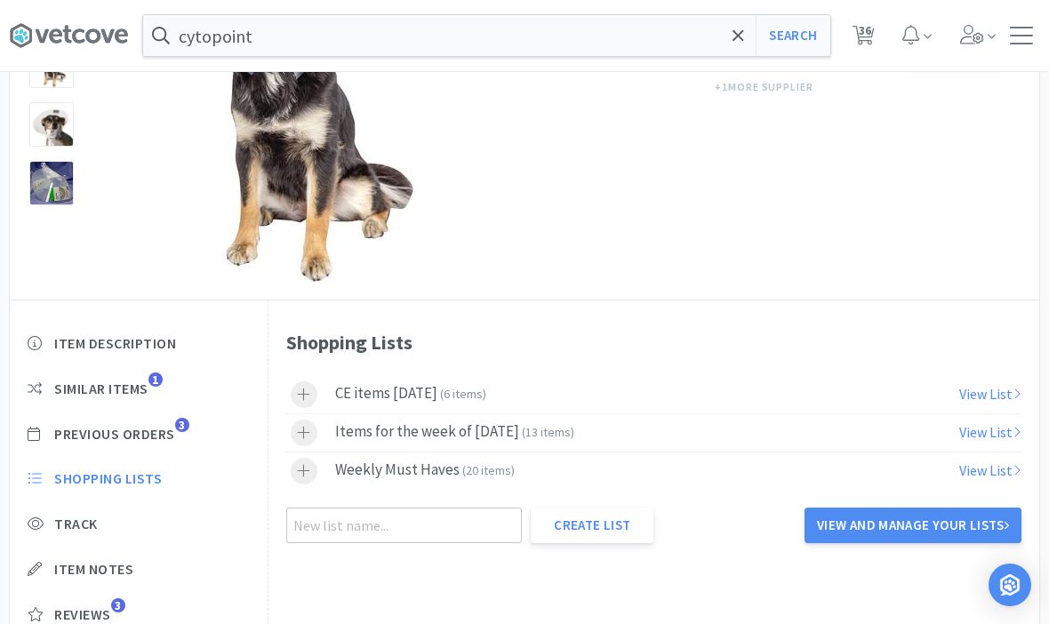
click at [305, 434] on icon at bounding box center [303, 432] width 13 height 15
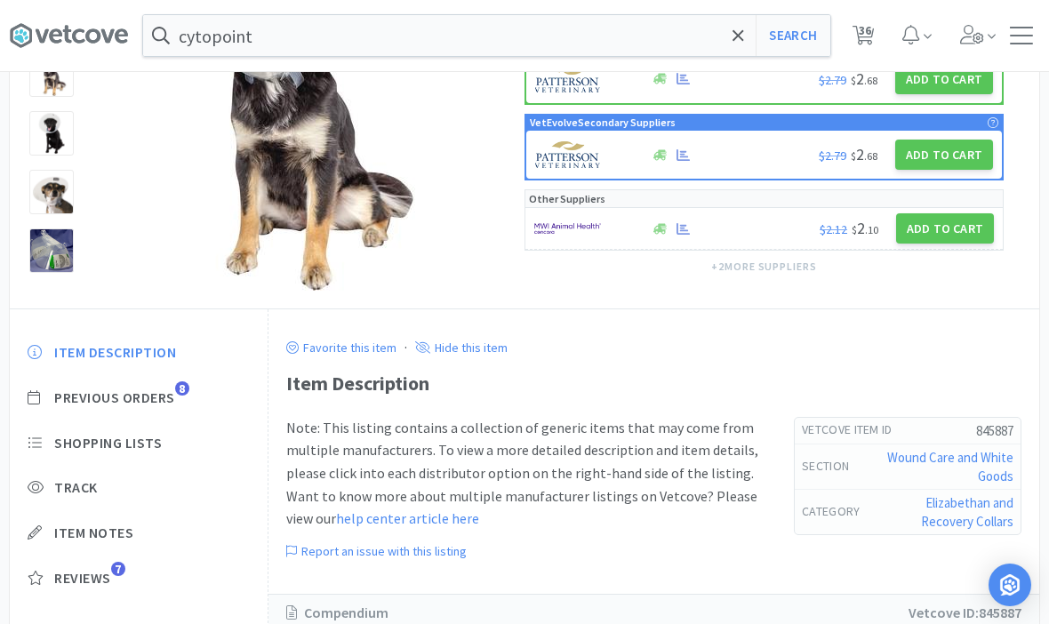
click at [118, 446] on span "Shopping Lists" at bounding box center [108, 443] width 108 height 19
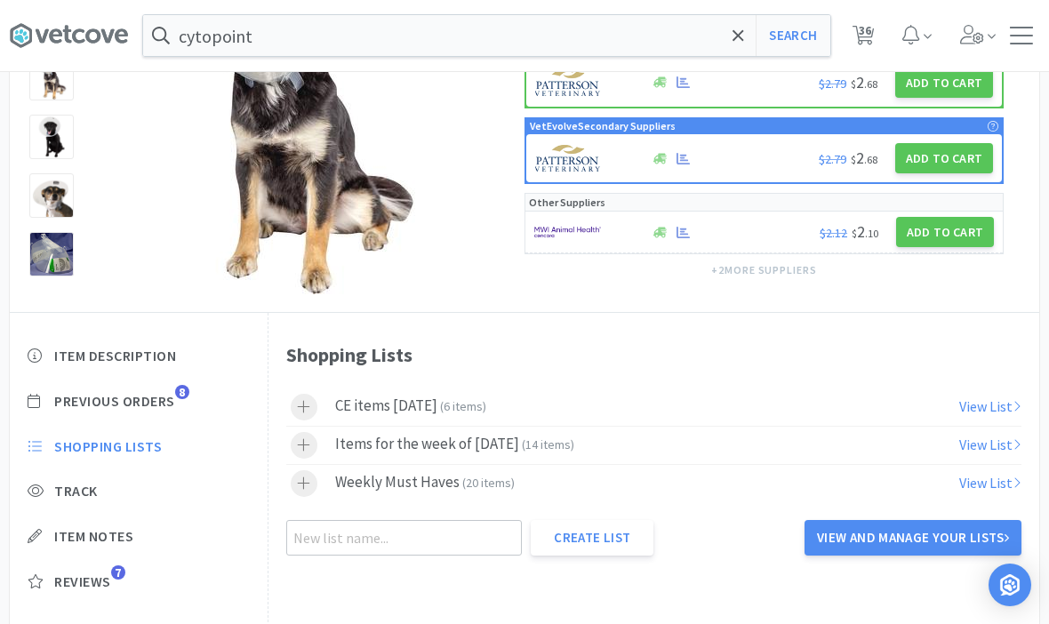
click at [307, 447] on icon at bounding box center [303, 445] width 13 height 15
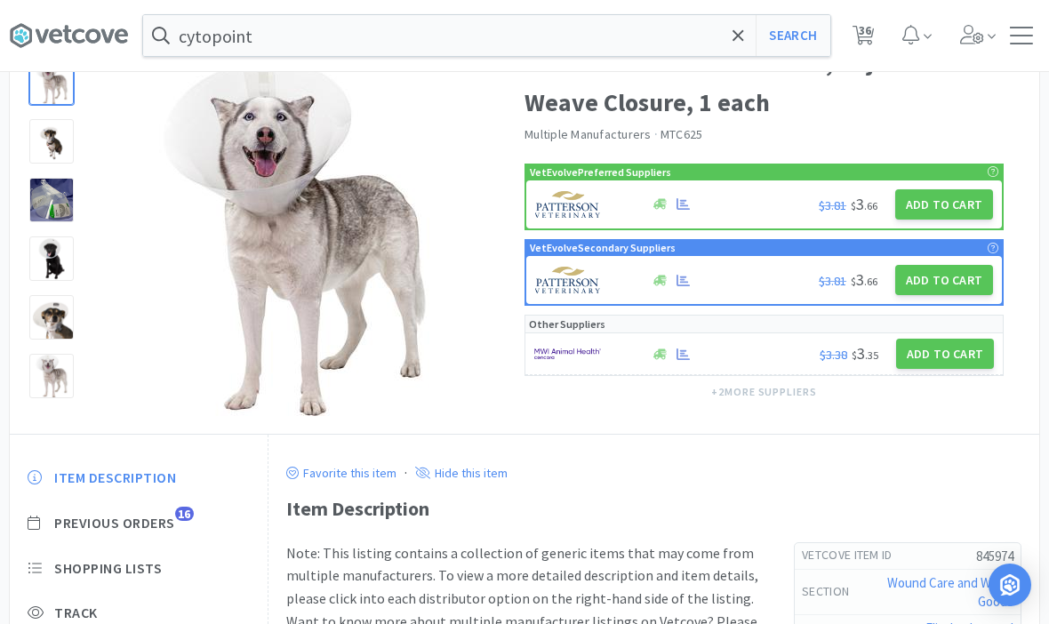
click at [86, 563] on span "Shopping Lists" at bounding box center [108, 568] width 108 height 19
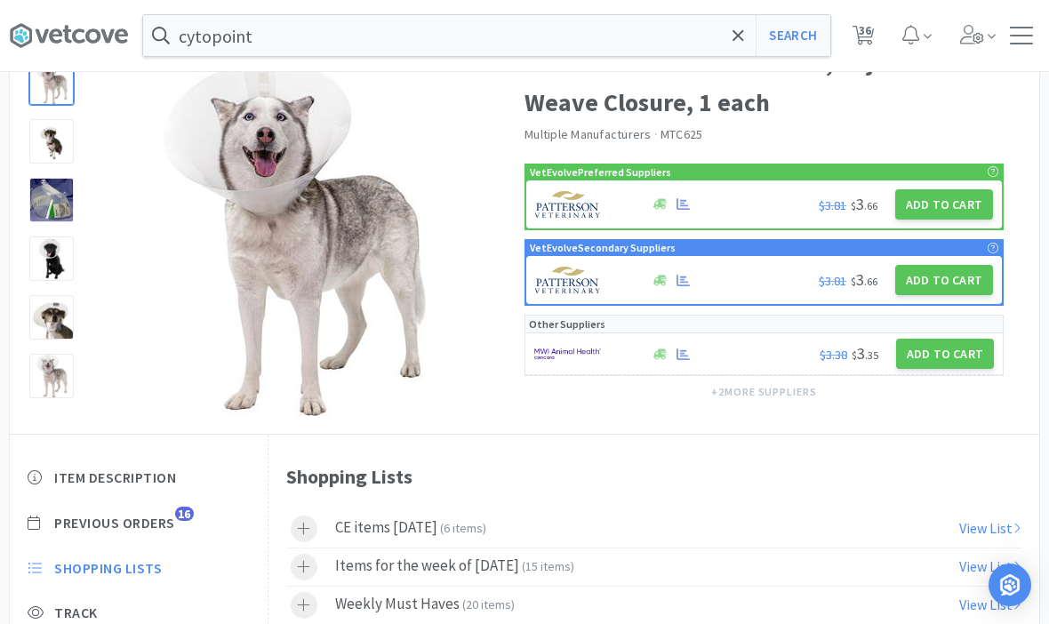
click at [309, 573] on icon at bounding box center [303, 566] width 13 height 15
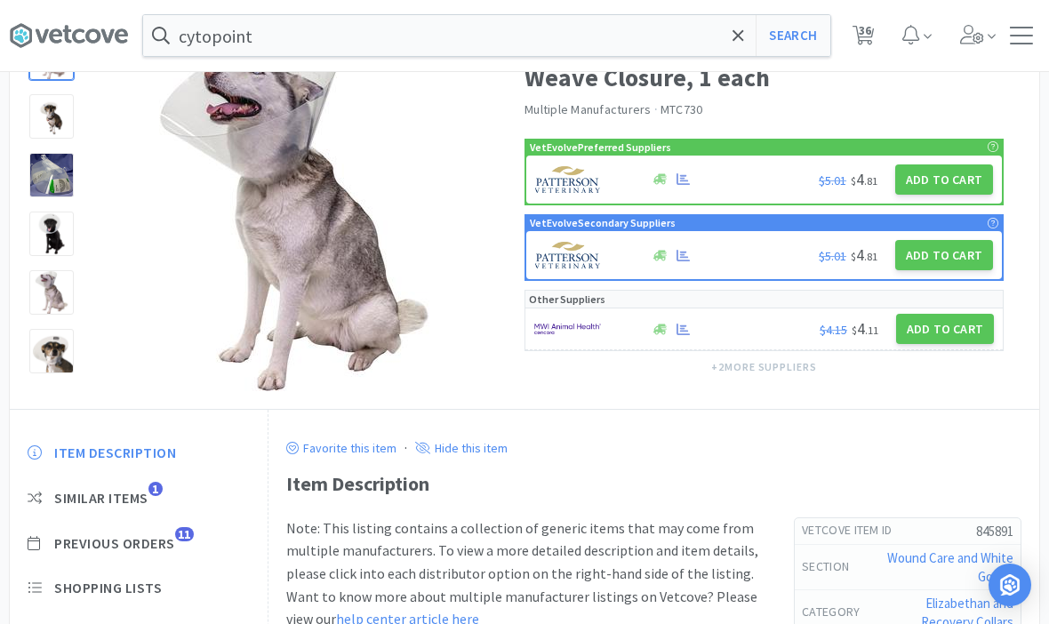
click at [92, 592] on span "Shopping Lists" at bounding box center [108, 588] width 108 height 19
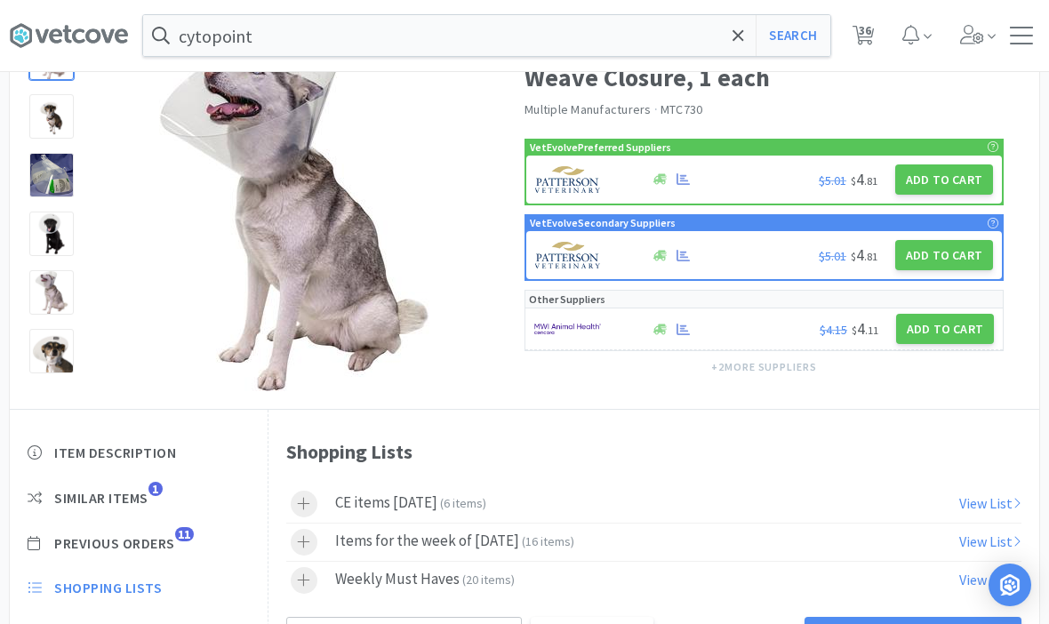
click at [307, 539] on icon at bounding box center [303, 541] width 13 height 15
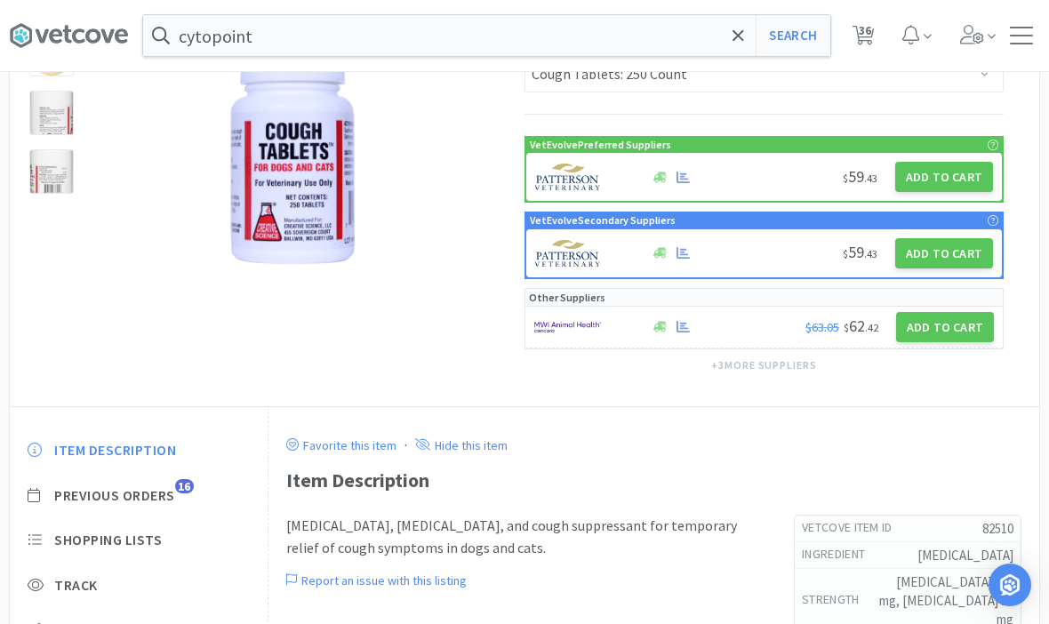
click at [83, 536] on span "Shopping Lists" at bounding box center [108, 540] width 108 height 19
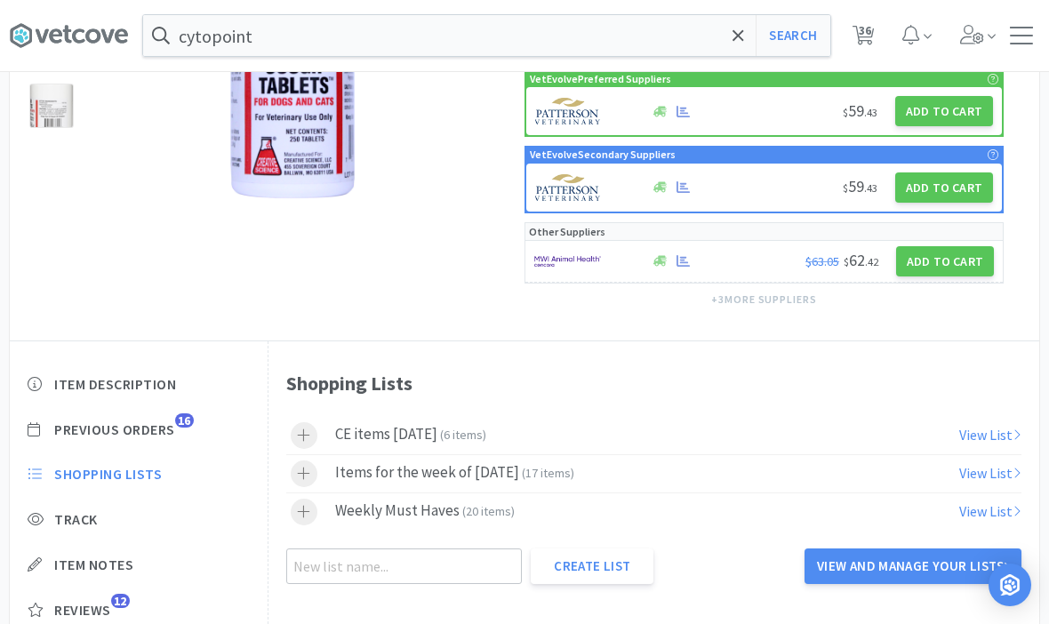
click at [301, 473] on icon at bounding box center [303, 473] width 13 height 15
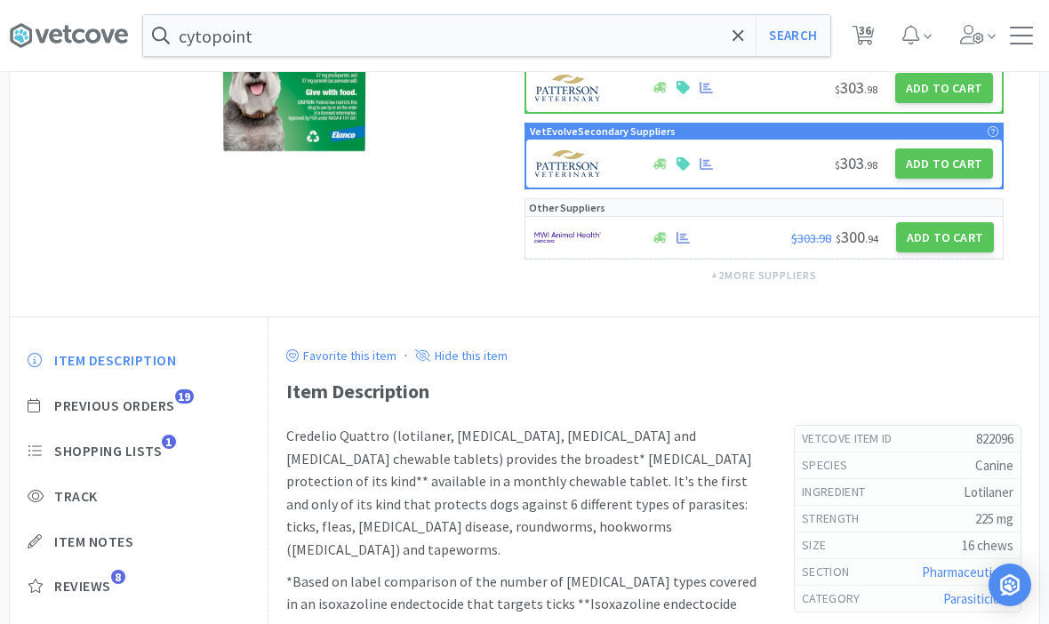
click at [93, 447] on span "Shopping Lists" at bounding box center [108, 451] width 108 height 19
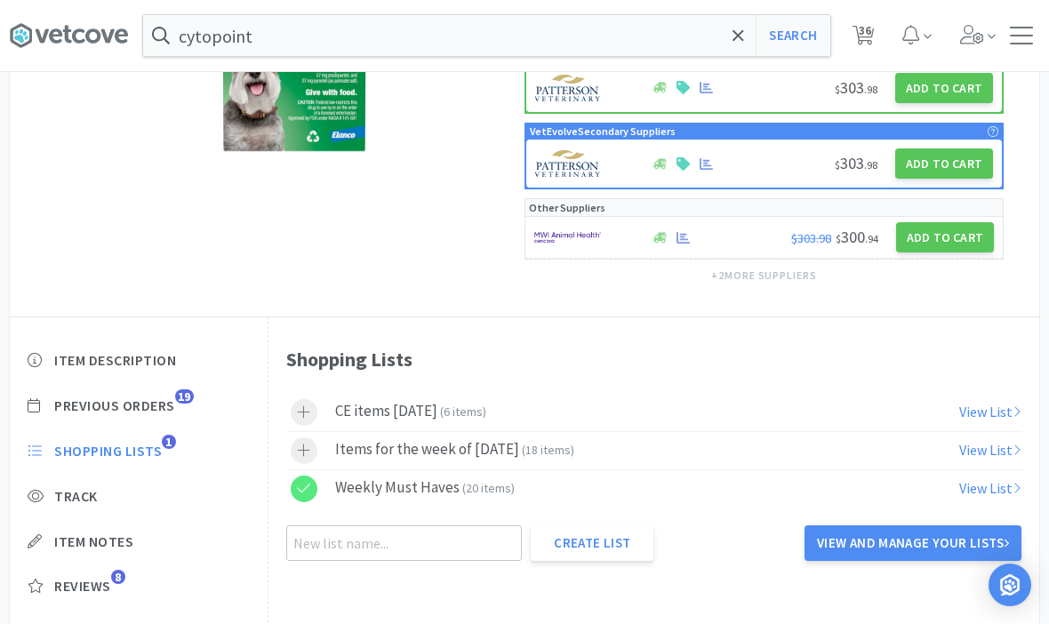
click at [313, 456] on div at bounding box center [304, 451] width 27 height 27
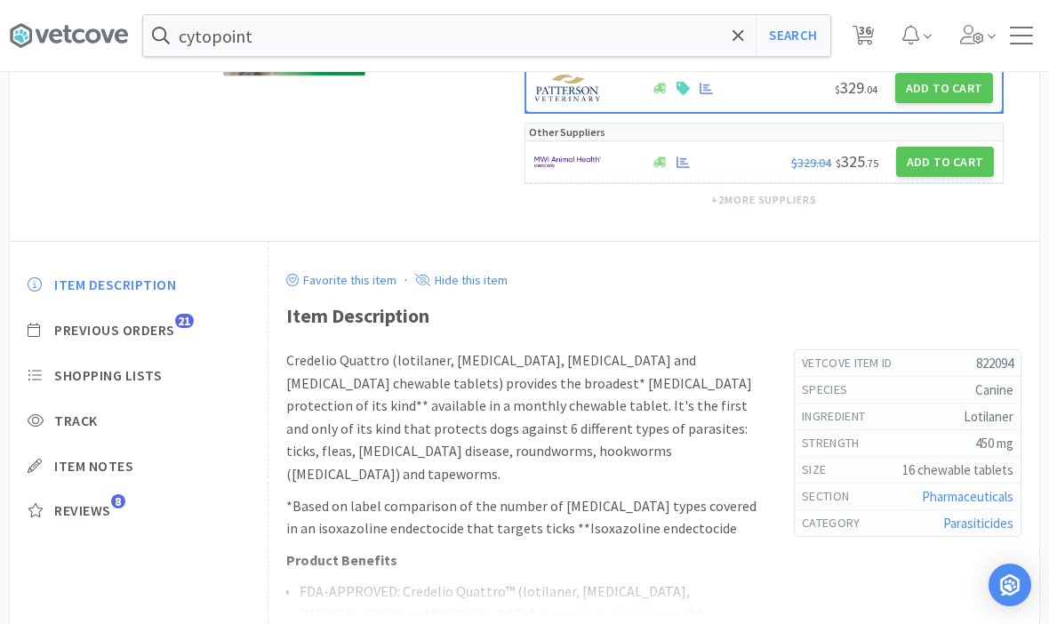
click at [79, 376] on span "Shopping Lists" at bounding box center [108, 375] width 108 height 19
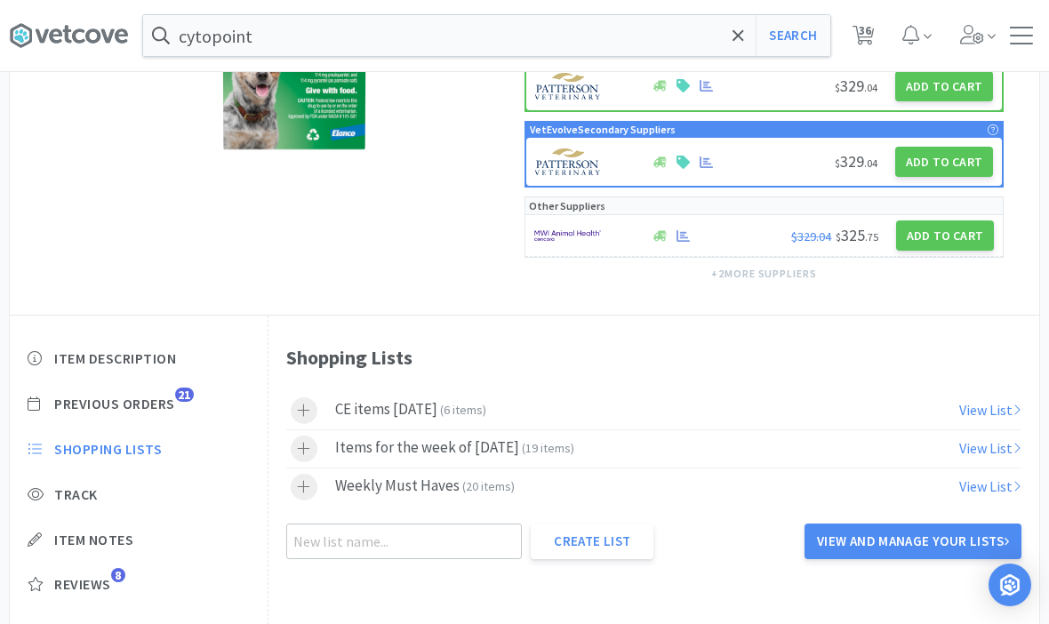
click at [308, 446] on icon at bounding box center [303, 448] width 13 height 15
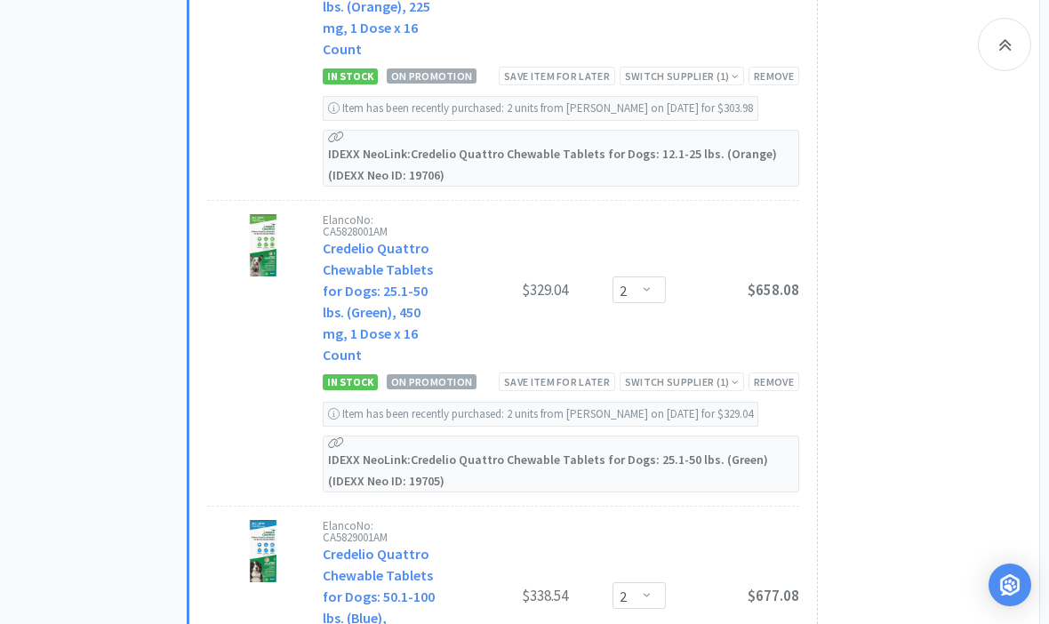
click at [364, 545] on link "Credelio Quattro Chewable Tablets for Dogs: 50.1-100 lbs. (Blue), 900mg, 1 Dose…" at bounding box center [379, 607] width 112 height 124
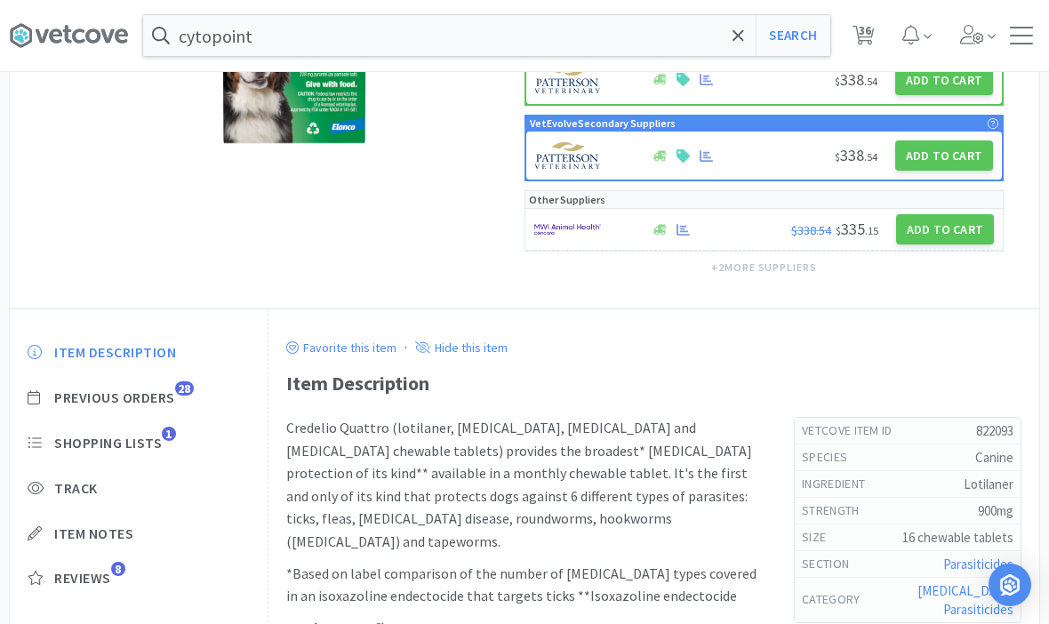
click at [91, 441] on span "Shopping Lists" at bounding box center [108, 443] width 108 height 19
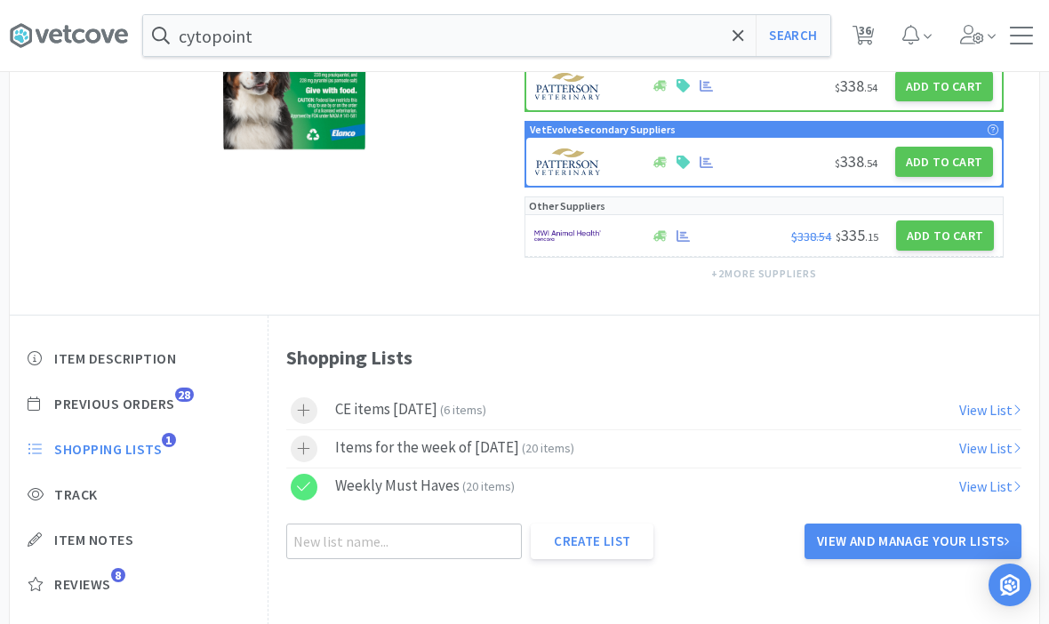
click at [307, 453] on icon at bounding box center [303, 448] width 13 height 15
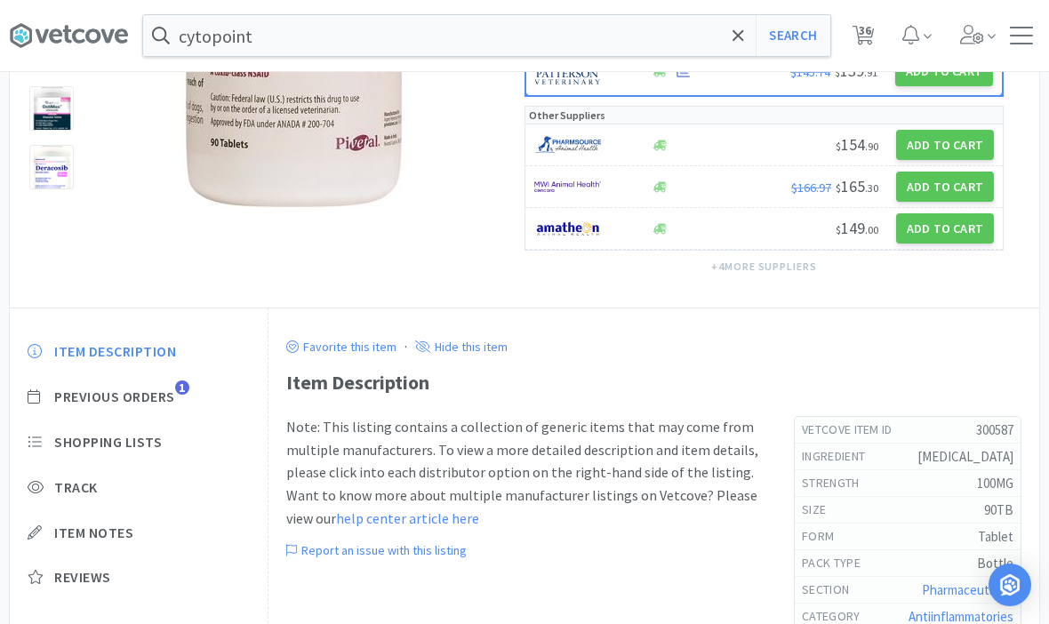
click at [94, 445] on span "Shopping Lists" at bounding box center [108, 442] width 108 height 19
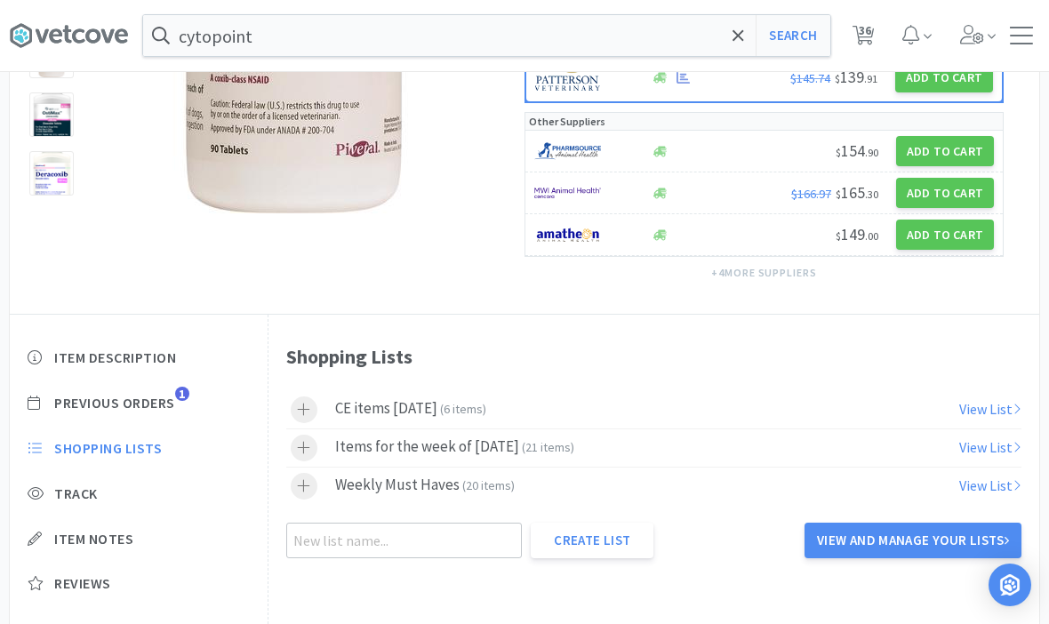
click at [298, 446] on icon at bounding box center [303, 447] width 13 height 15
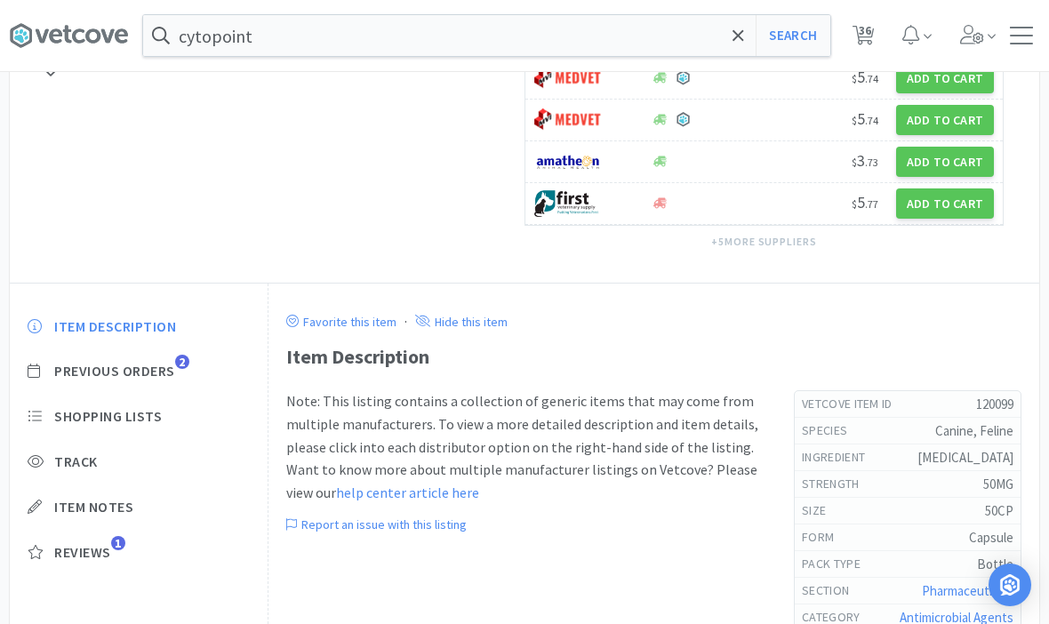
click at [88, 426] on span "Shopping Lists" at bounding box center [108, 416] width 108 height 19
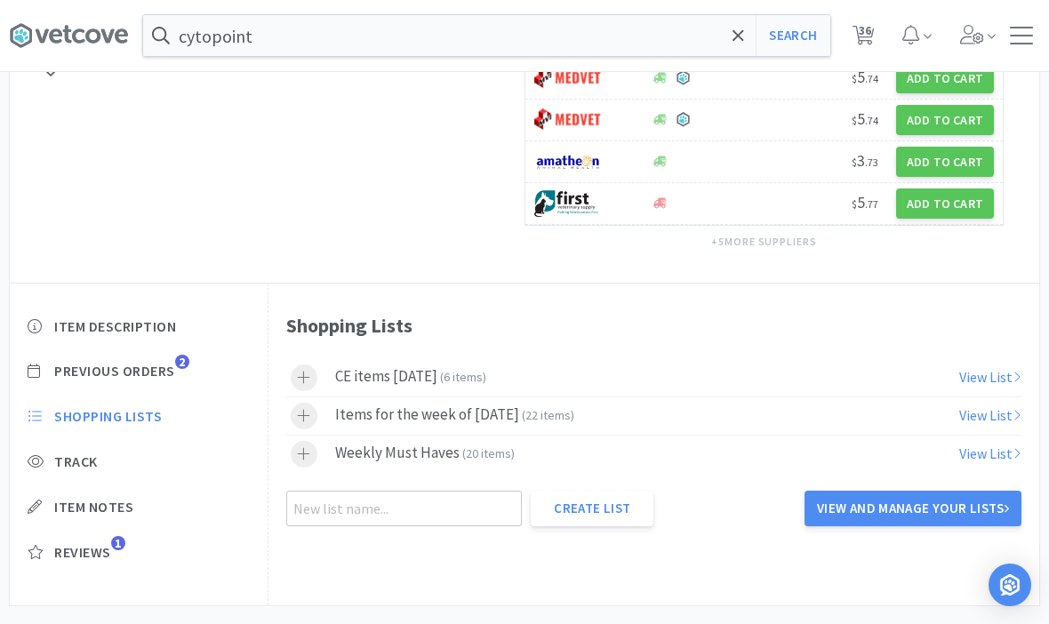
click at [309, 423] on icon at bounding box center [303, 415] width 13 height 15
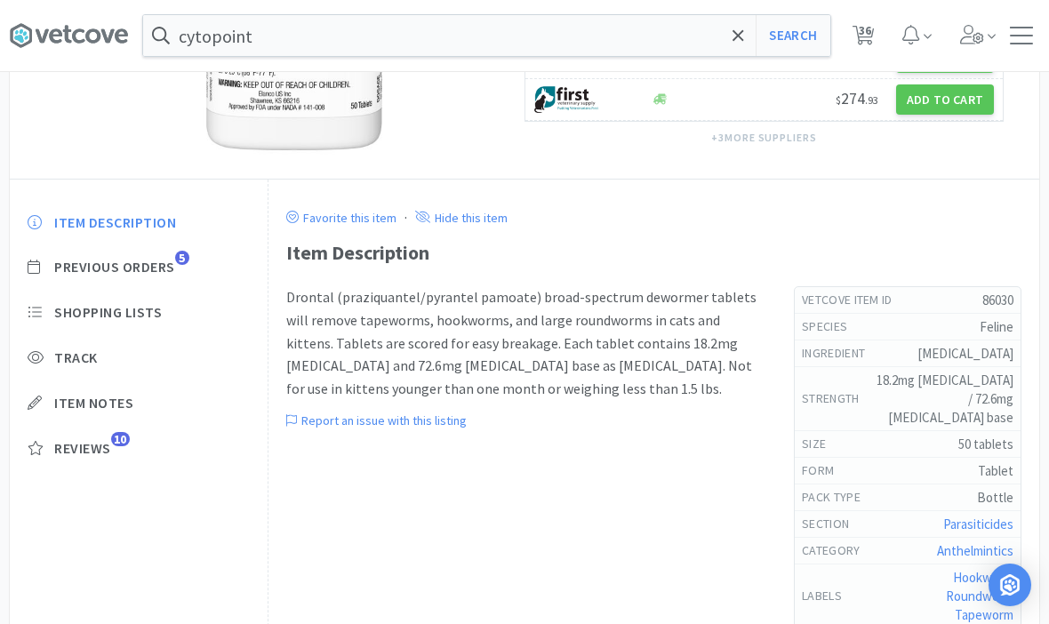
click at [83, 312] on span "Shopping Lists" at bounding box center [108, 312] width 108 height 19
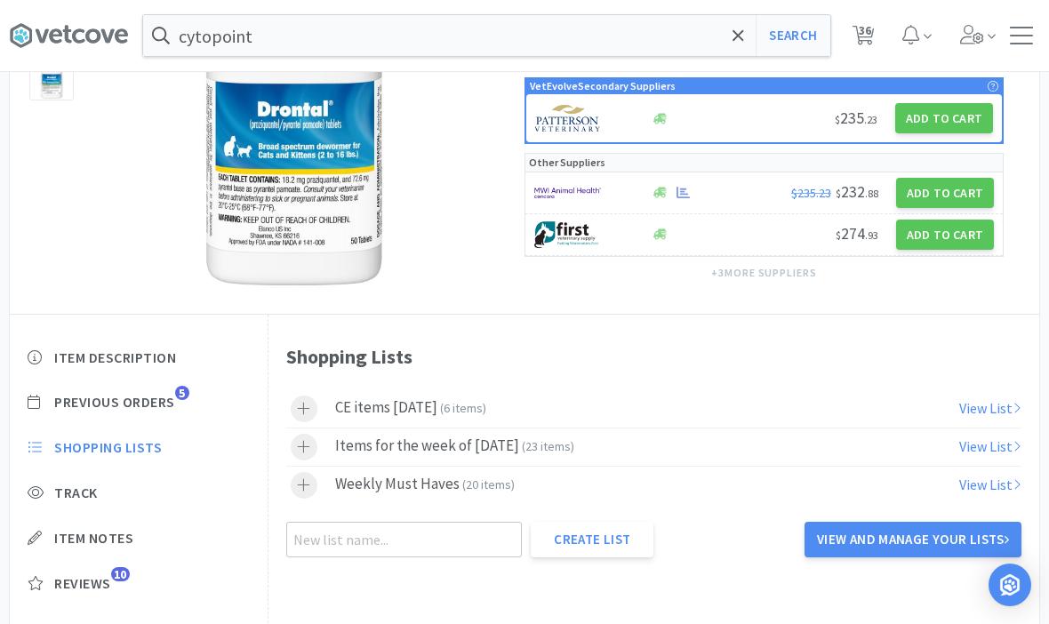
click at [309, 446] on icon at bounding box center [303, 446] width 13 height 15
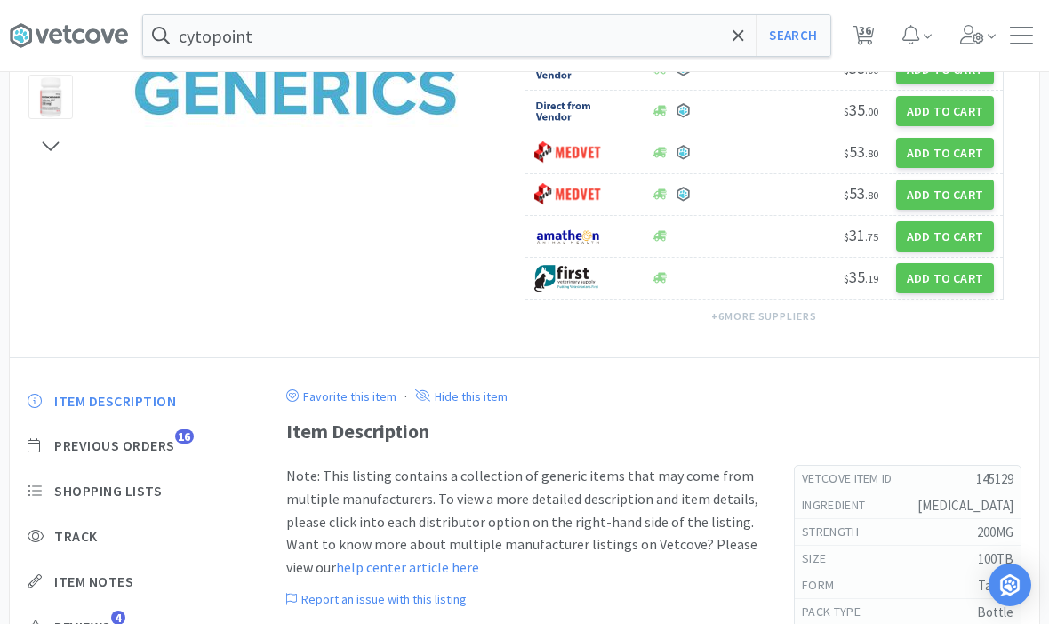
click at [82, 489] on span "Shopping Lists" at bounding box center [108, 491] width 108 height 19
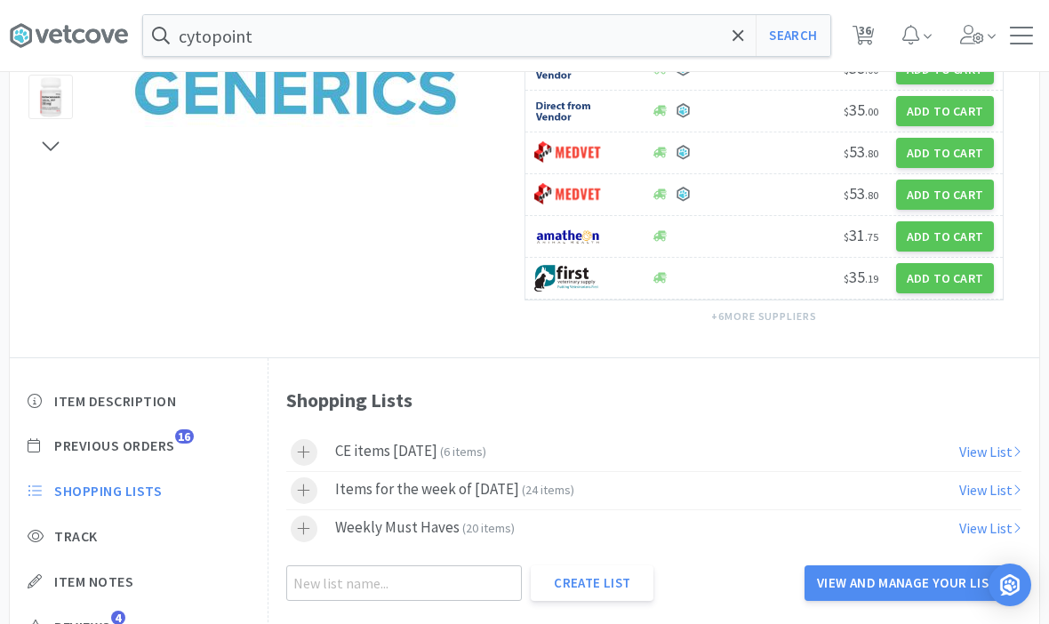
click at [301, 489] on icon at bounding box center [304, 490] width 12 height 12
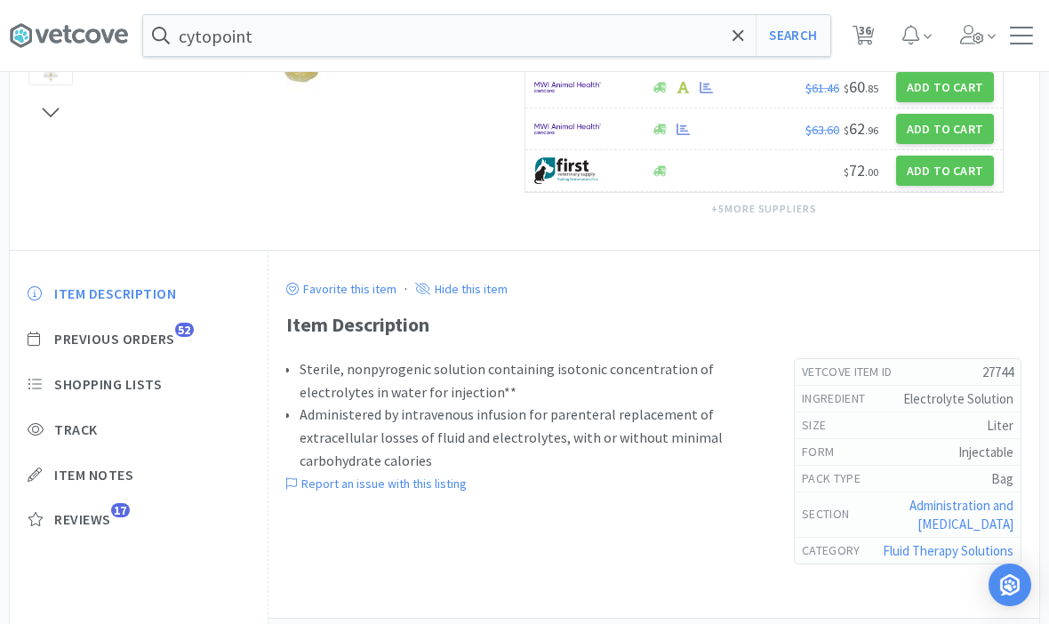
click at [96, 388] on span "Shopping Lists" at bounding box center [108, 384] width 108 height 19
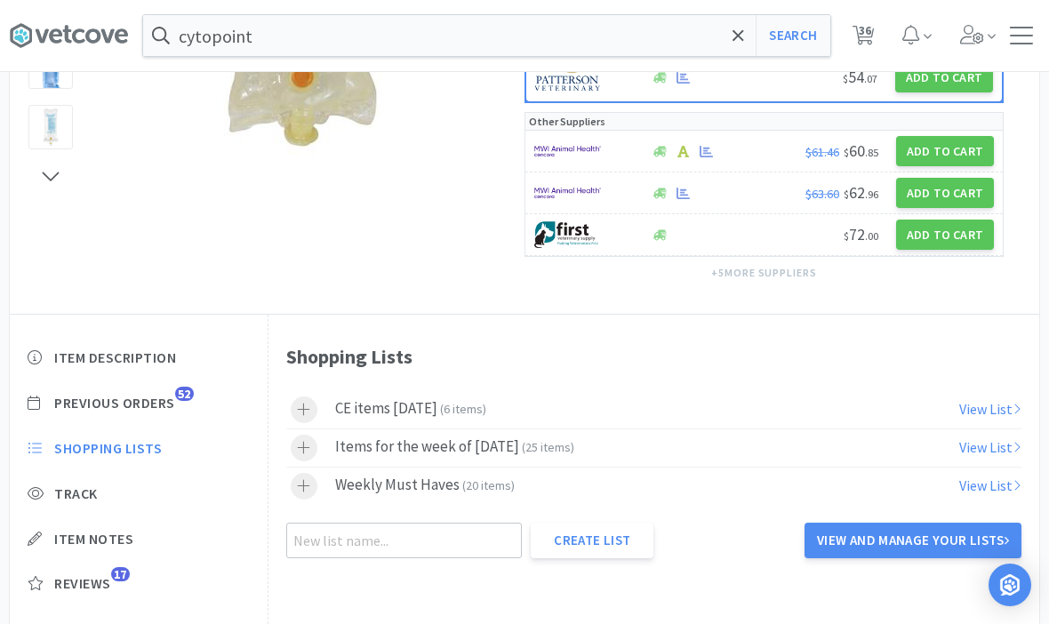
click at [311, 453] on div at bounding box center [304, 448] width 27 height 27
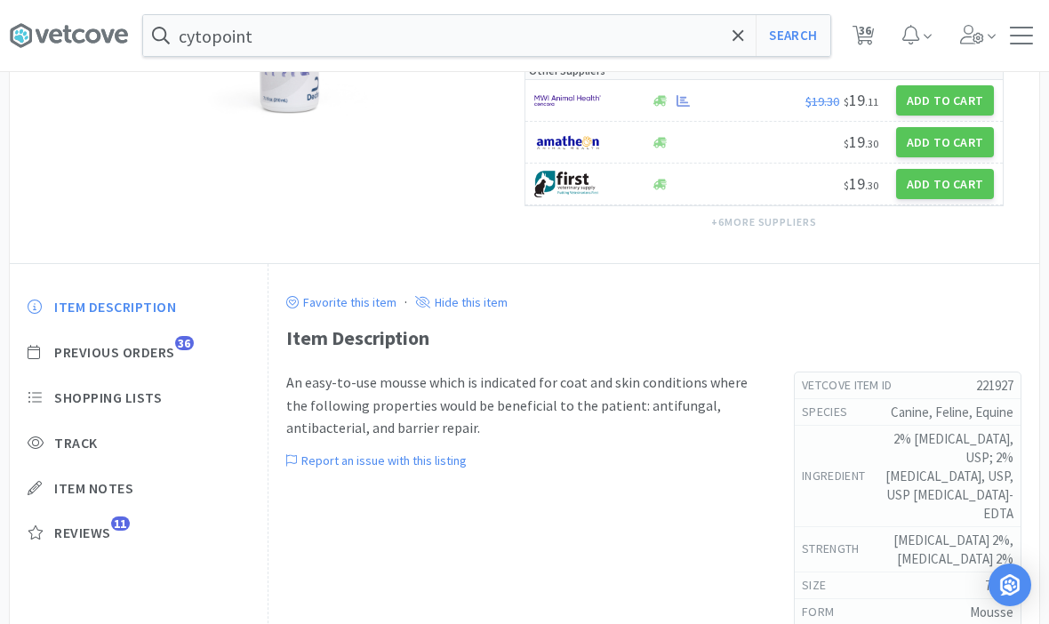
click at [66, 401] on span "Shopping Lists" at bounding box center [108, 398] width 108 height 19
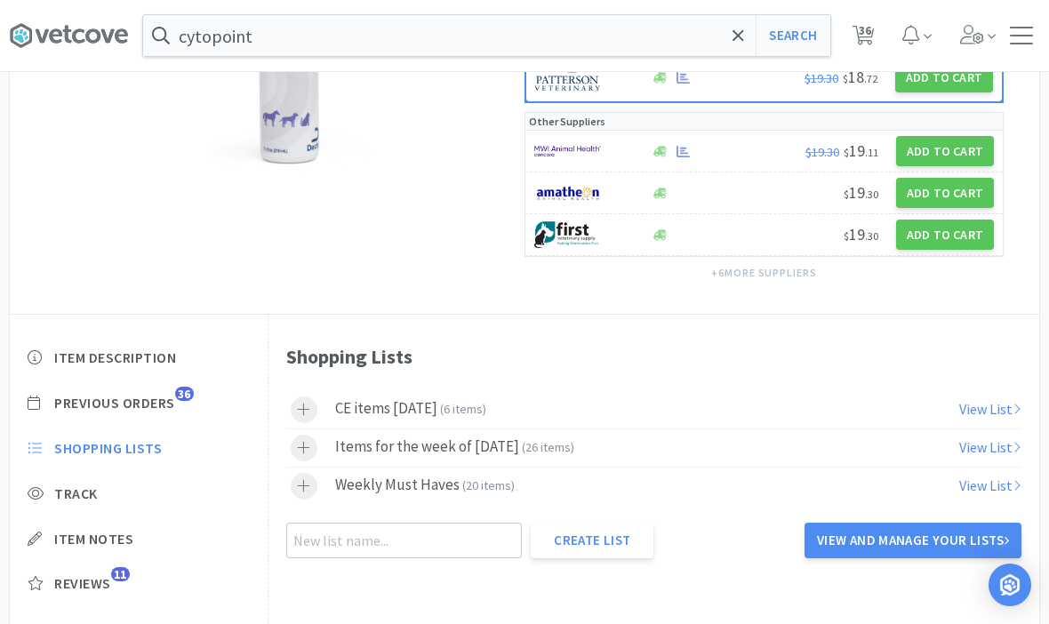
click at [302, 454] on div at bounding box center [304, 448] width 27 height 27
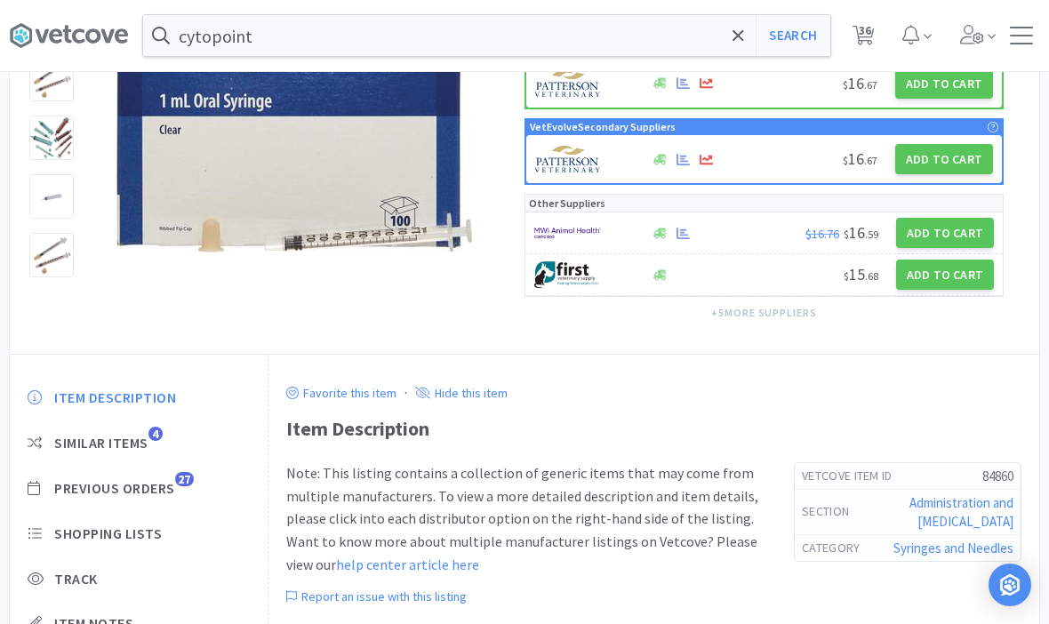
click at [102, 487] on span "Previous Orders" at bounding box center [114, 488] width 121 height 19
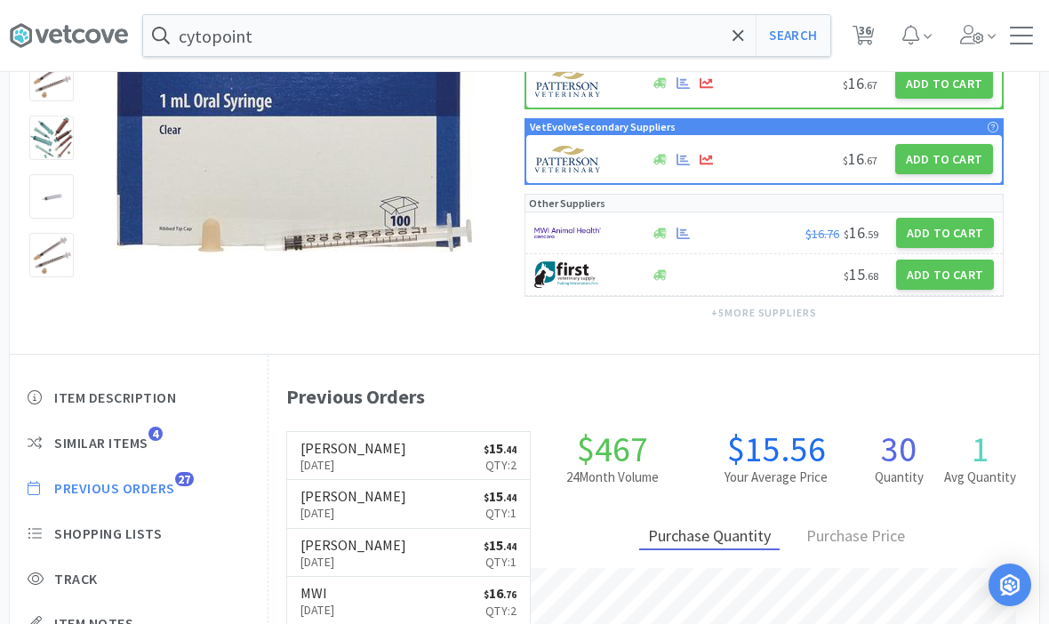
click at [94, 537] on span "Shopping Lists" at bounding box center [108, 534] width 108 height 19
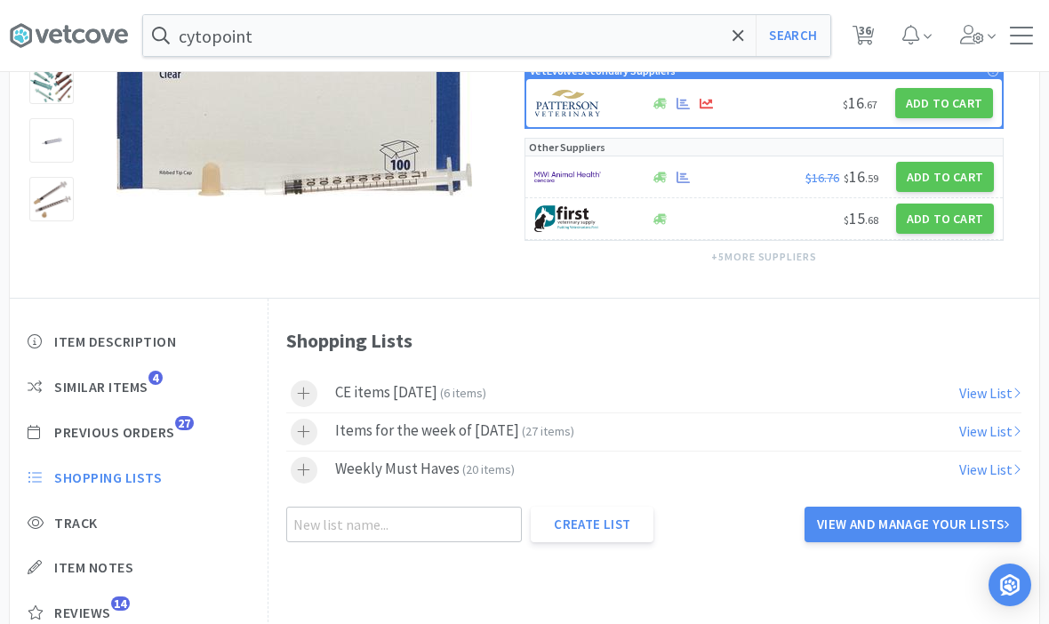
click at [308, 431] on icon at bounding box center [303, 431] width 13 height 15
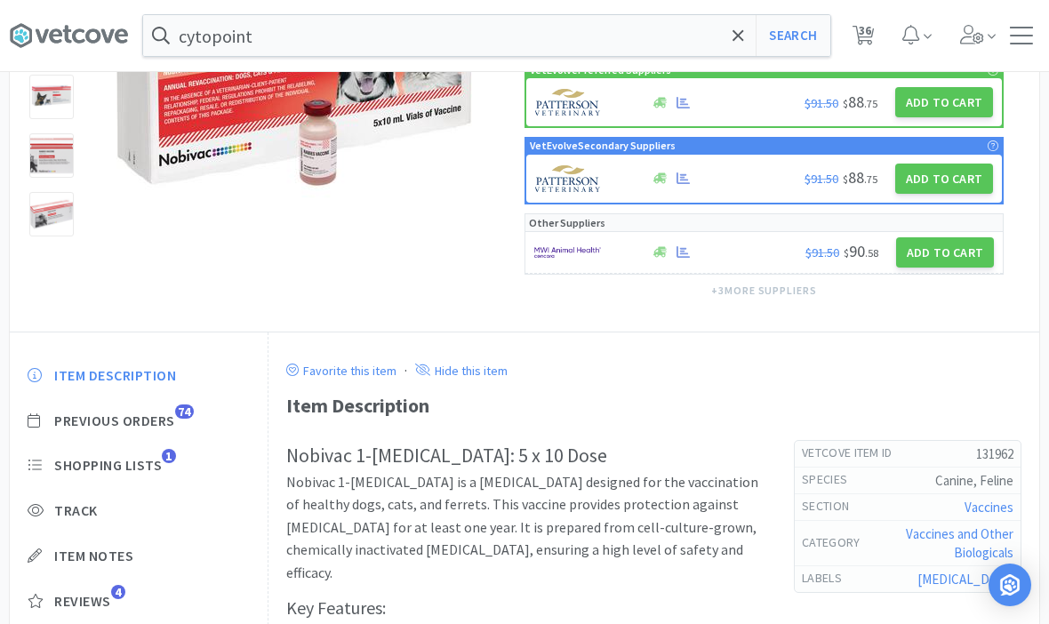
click at [100, 468] on span "Shopping Lists" at bounding box center [108, 465] width 108 height 19
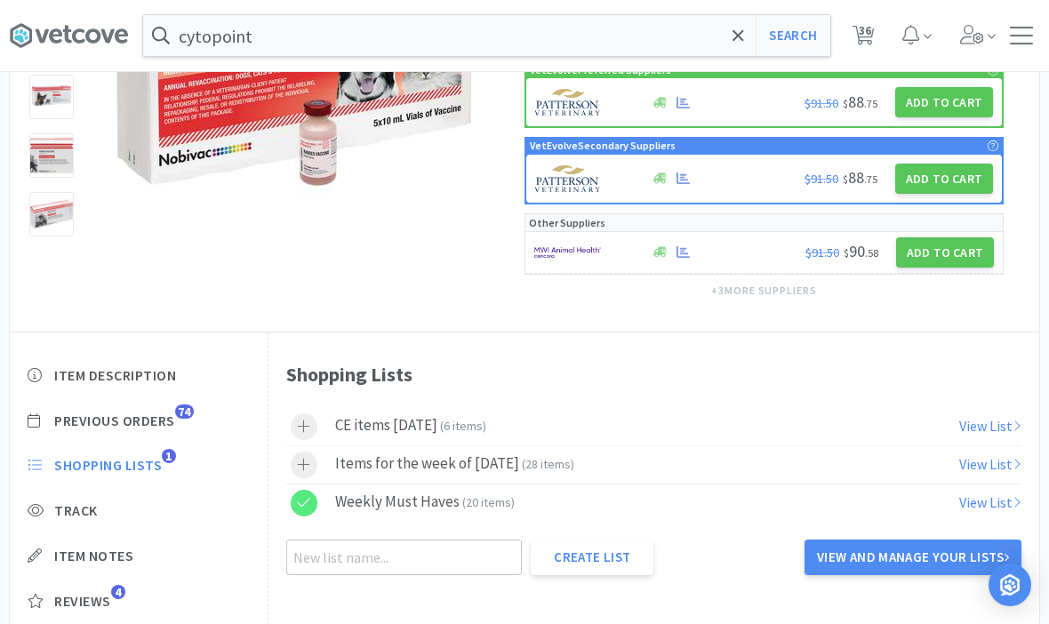
click at [296, 475] on div at bounding box center [313, 465] width 44 height 27
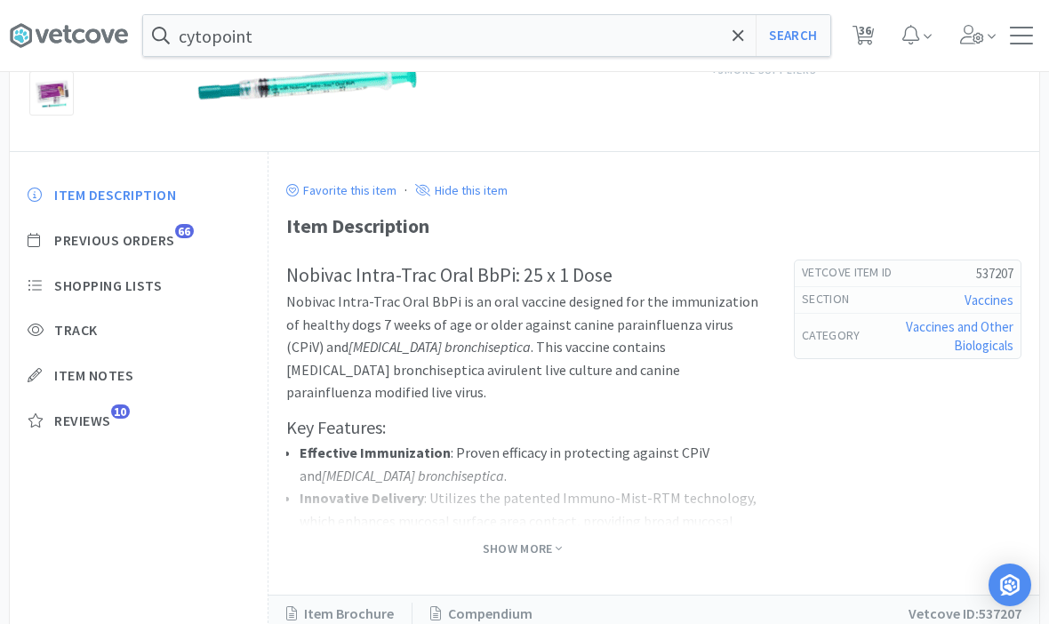
click at [92, 288] on span "Shopping Lists" at bounding box center [108, 286] width 108 height 19
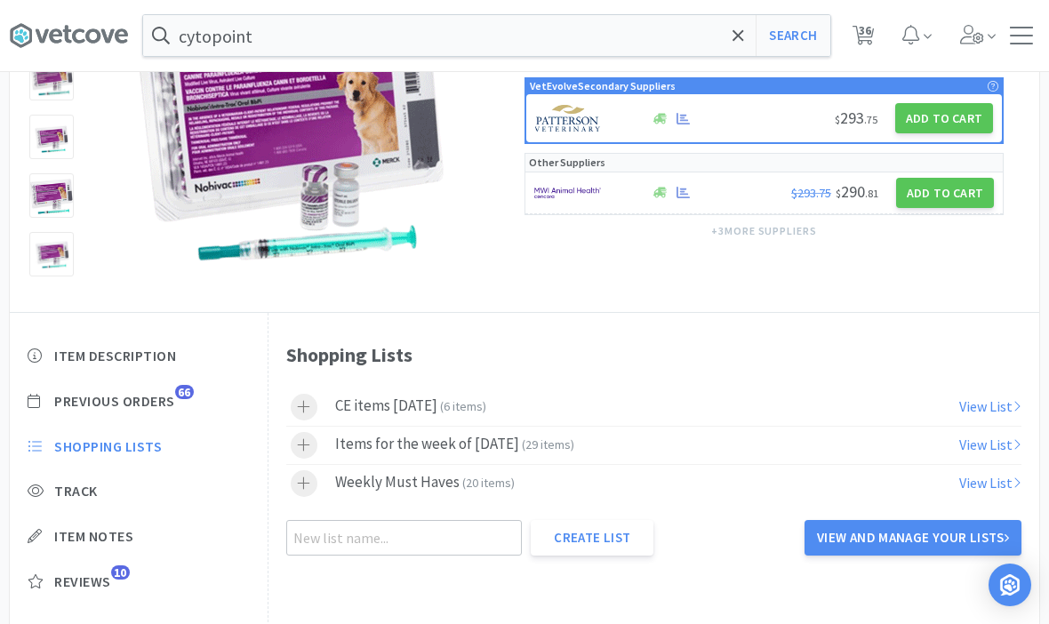
click at [311, 455] on div at bounding box center [304, 445] width 27 height 27
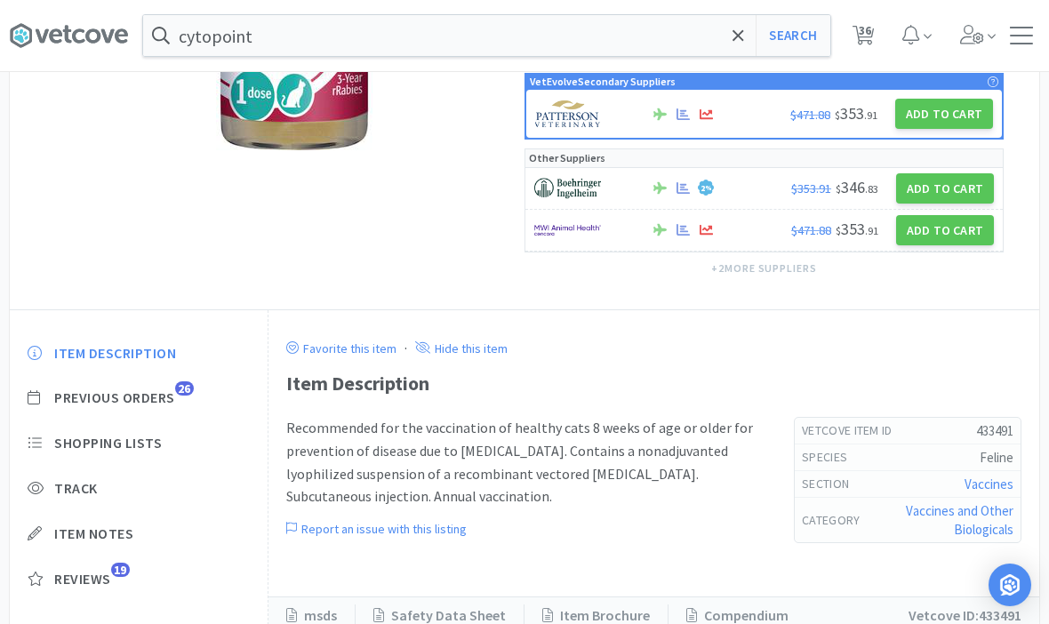
click at [114, 440] on span "Shopping Lists" at bounding box center [108, 443] width 108 height 19
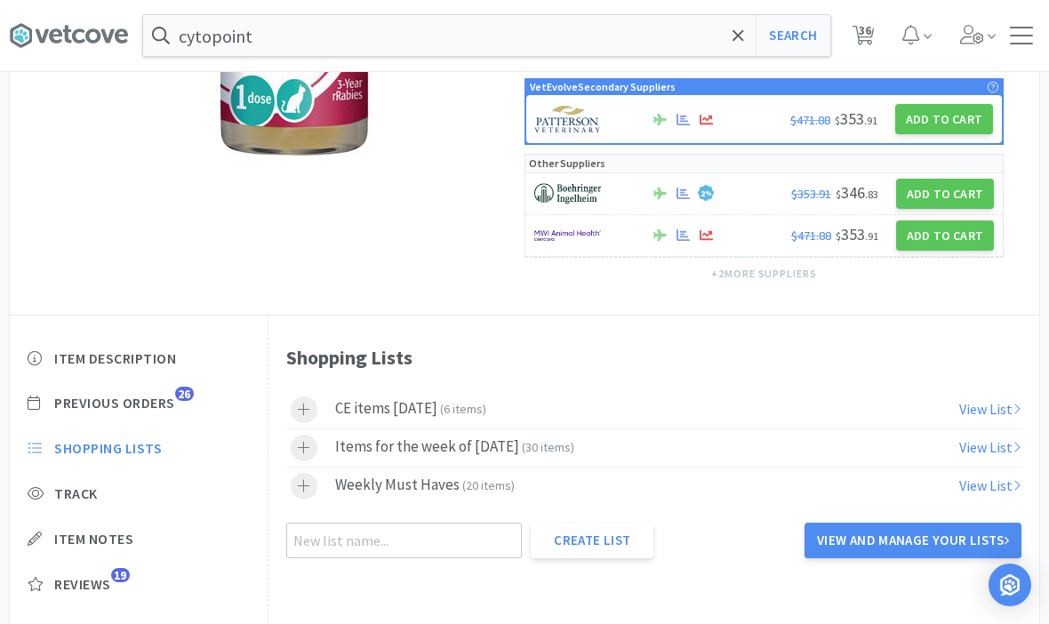
click at [301, 453] on icon at bounding box center [303, 447] width 13 height 15
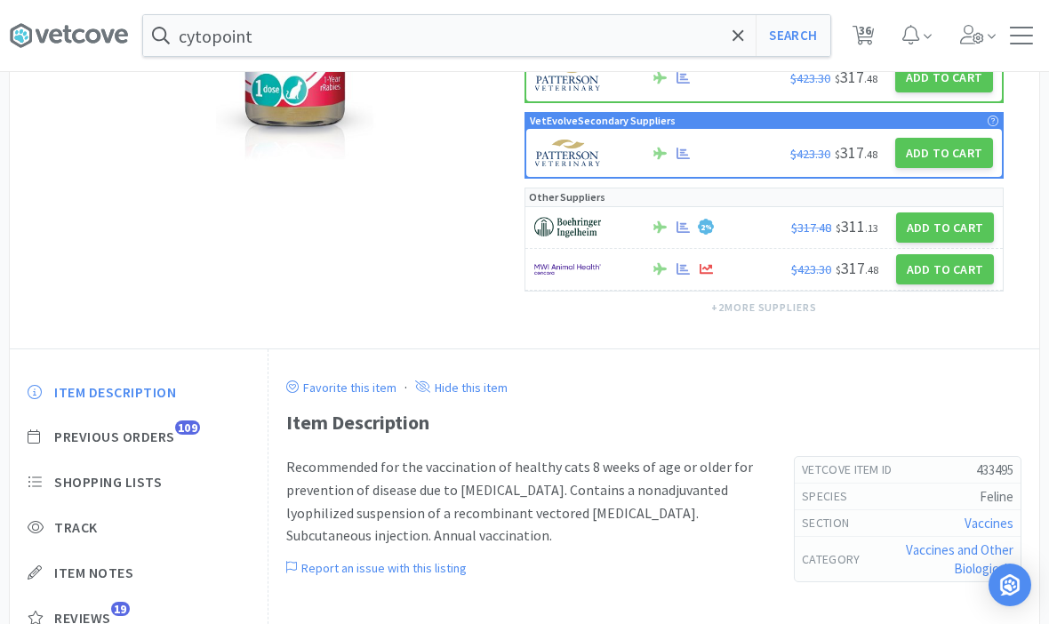
click at [92, 473] on span "Shopping Lists" at bounding box center [108, 482] width 108 height 19
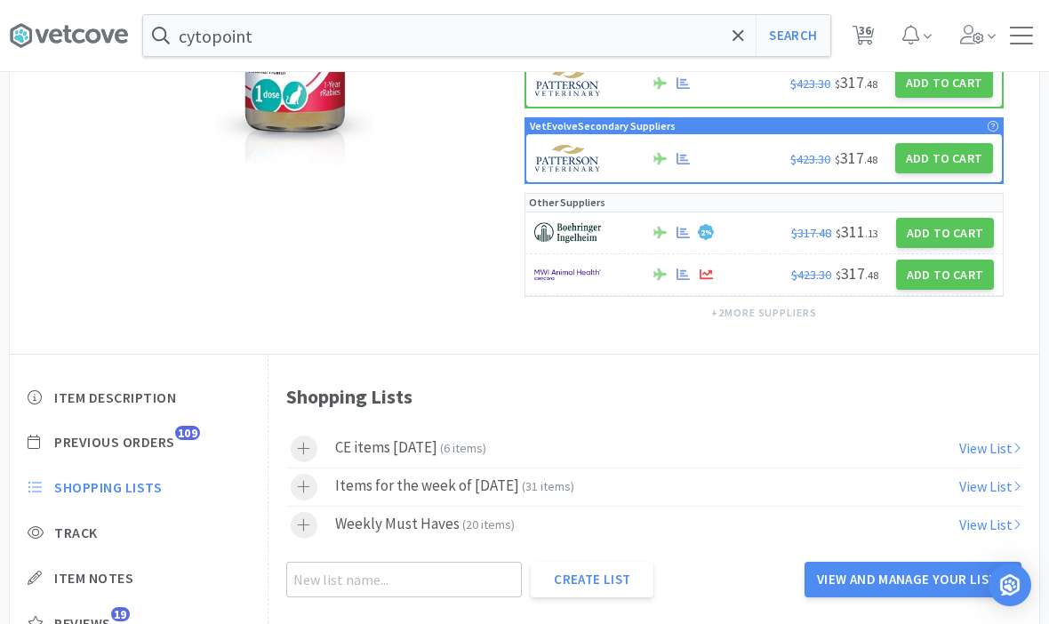
click at [304, 469] on label "Items for the week of [DATE] ( 31 items )" at bounding box center [654, 487] width 736 height 37
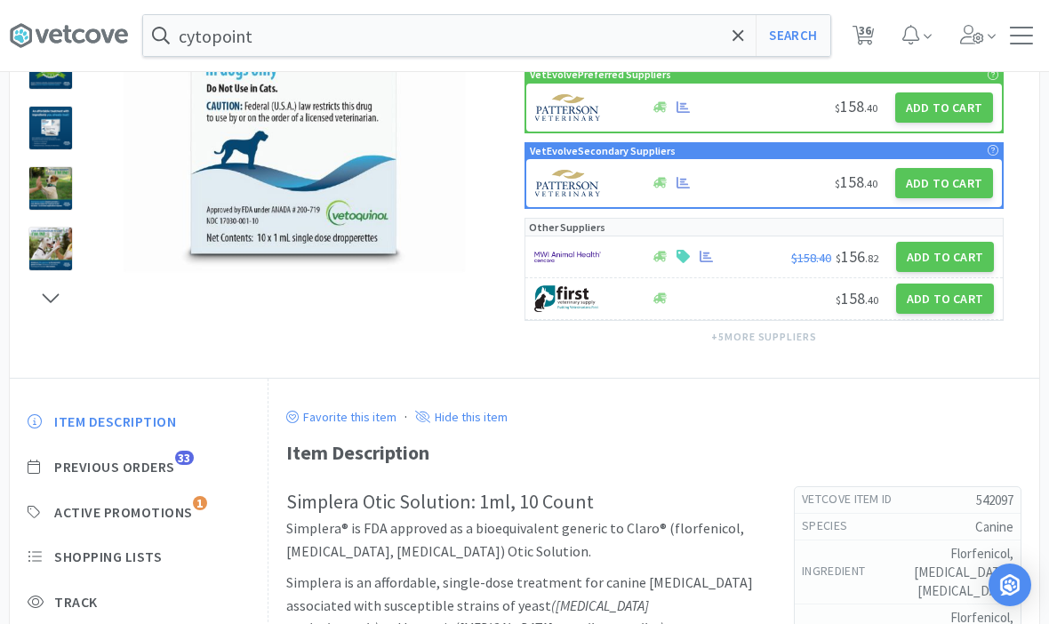
click at [84, 503] on span "Active Promotions" at bounding box center [123, 512] width 139 height 19
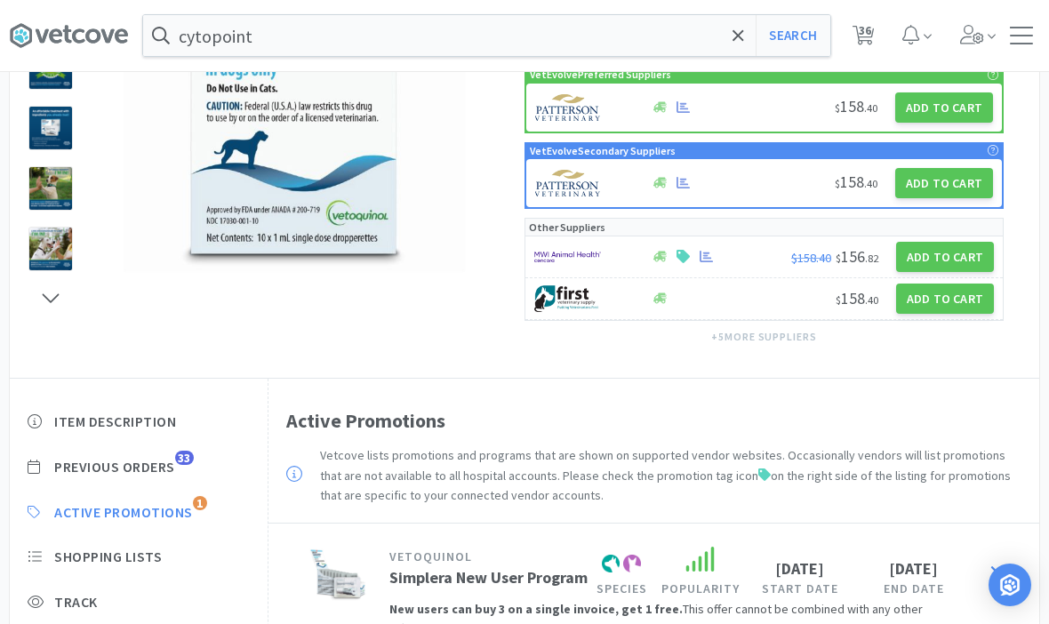
click at [93, 548] on span "Shopping Lists" at bounding box center [108, 557] width 108 height 19
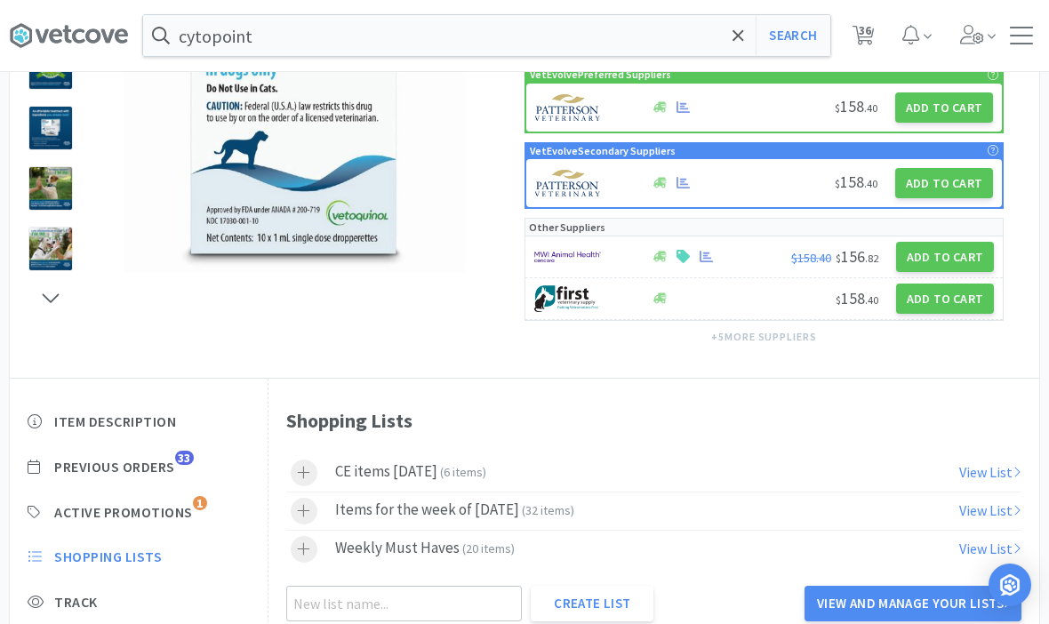
click at [305, 498] on div at bounding box center [304, 511] width 27 height 27
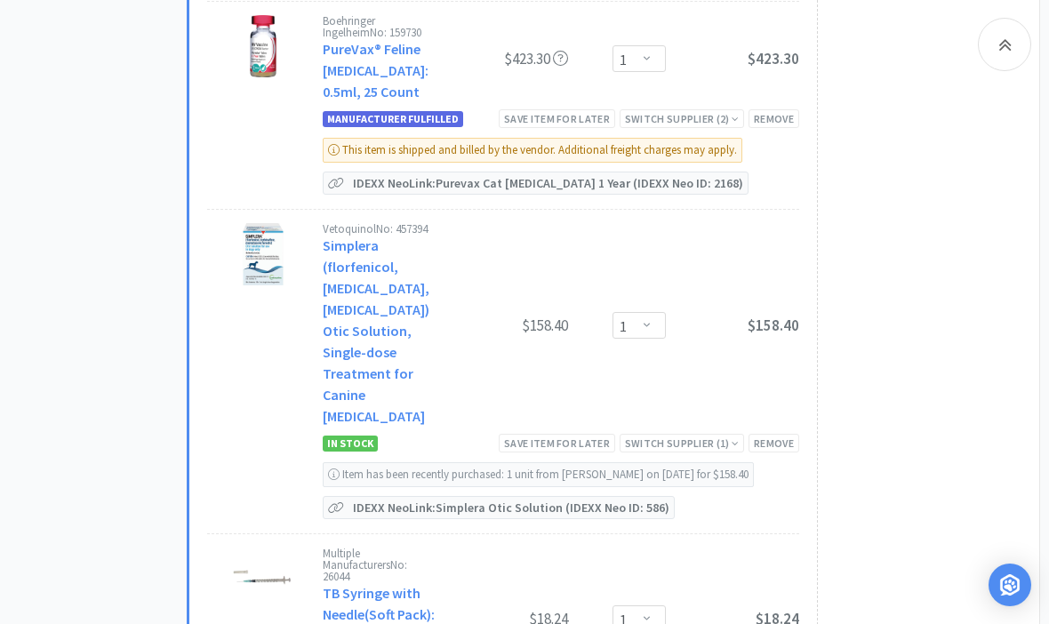
click at [355, 584] on link "TB Syringe with Needle(Soft Pack): Sterile, 1ml, Luer Slip, 25g x 5/8", 100 Cou…" at bounding box center [379, 635] width 112 height 103
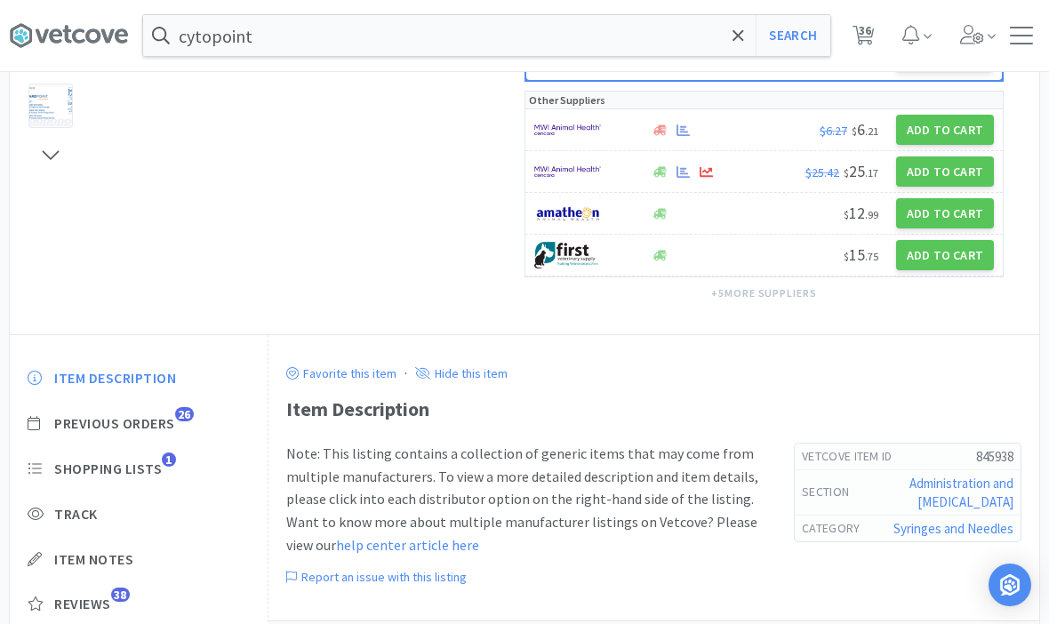
click at [91, 467] on span "Shopping Lists" at bounding box center [108, 469] width 108 height 19
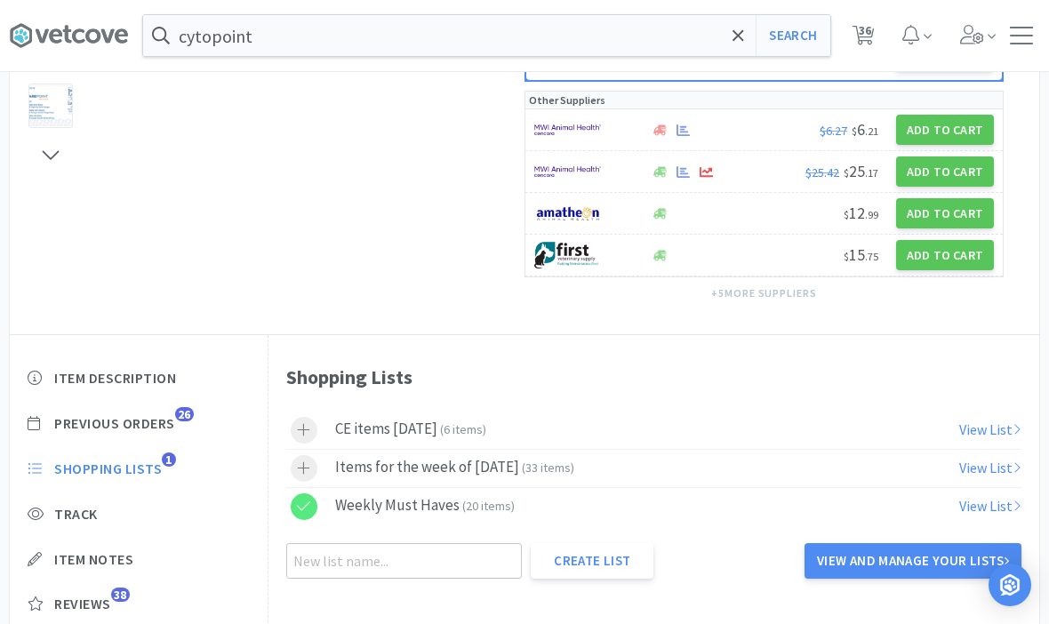
click at [305, 472] on icon at bounding box center [303, 468] width 13 height 15
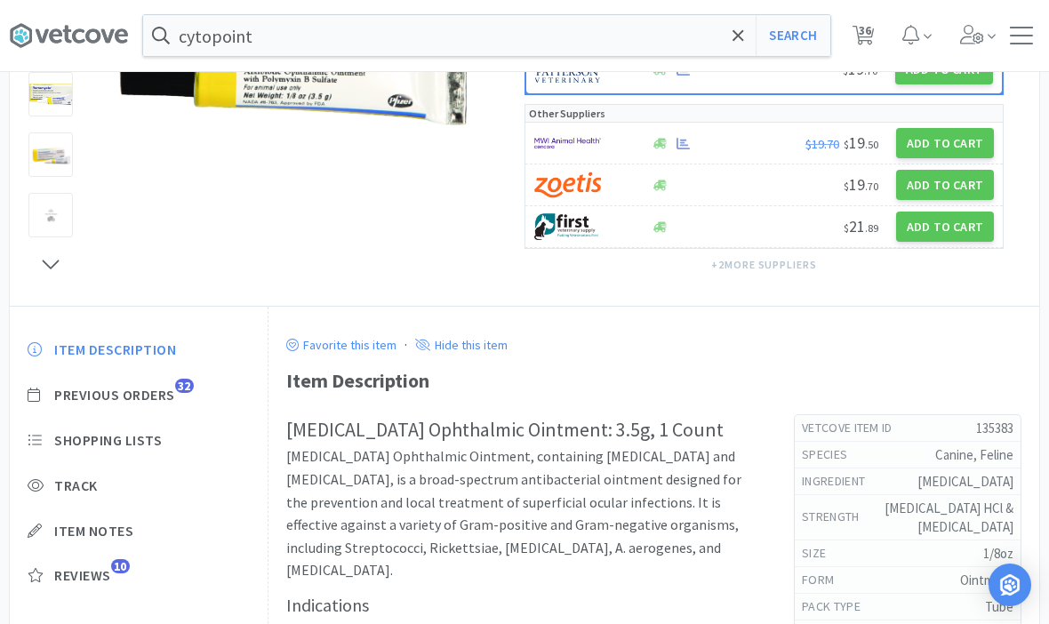
click at [82, 440] on span "Shopping Lists" at bounding box center [108, 440] width 108 height 19
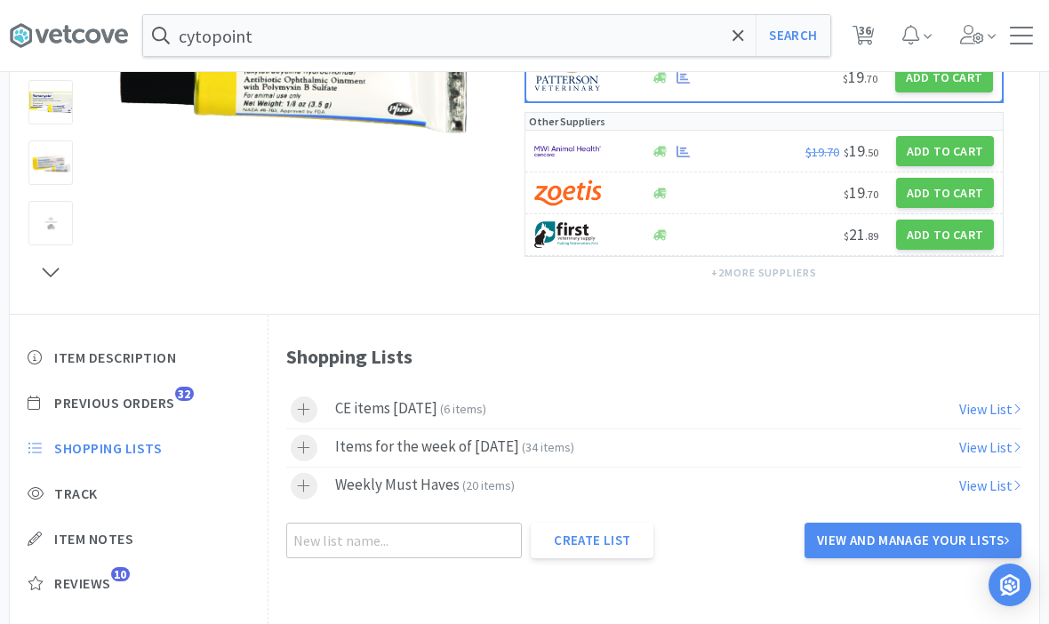
click at [307, 453] on icon at bounding box center [303, 447] width 13 height 15
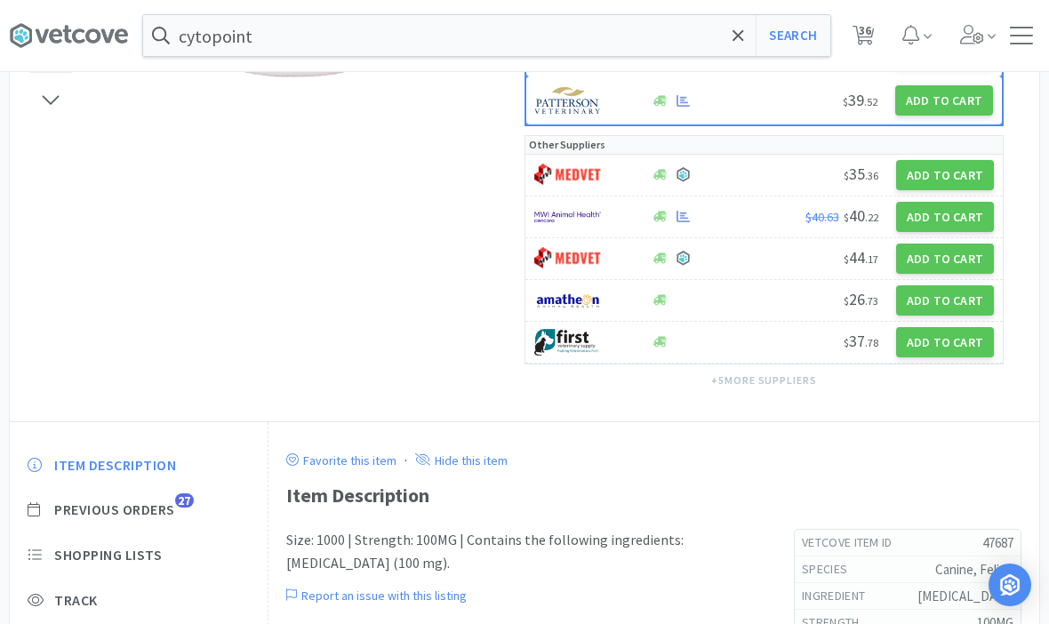
click at [79, 546] on span "Shopping Lists" at bounding box center [108, 555] width 108 height 19
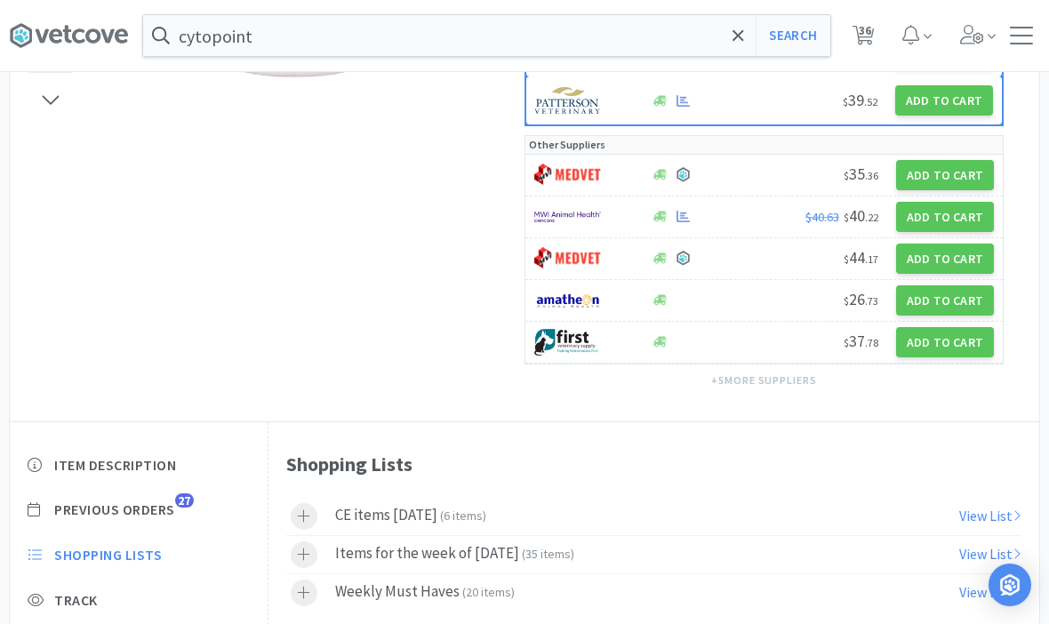
click at [302, 547] on icon at bounding box center [303, 554] width 13 height 15
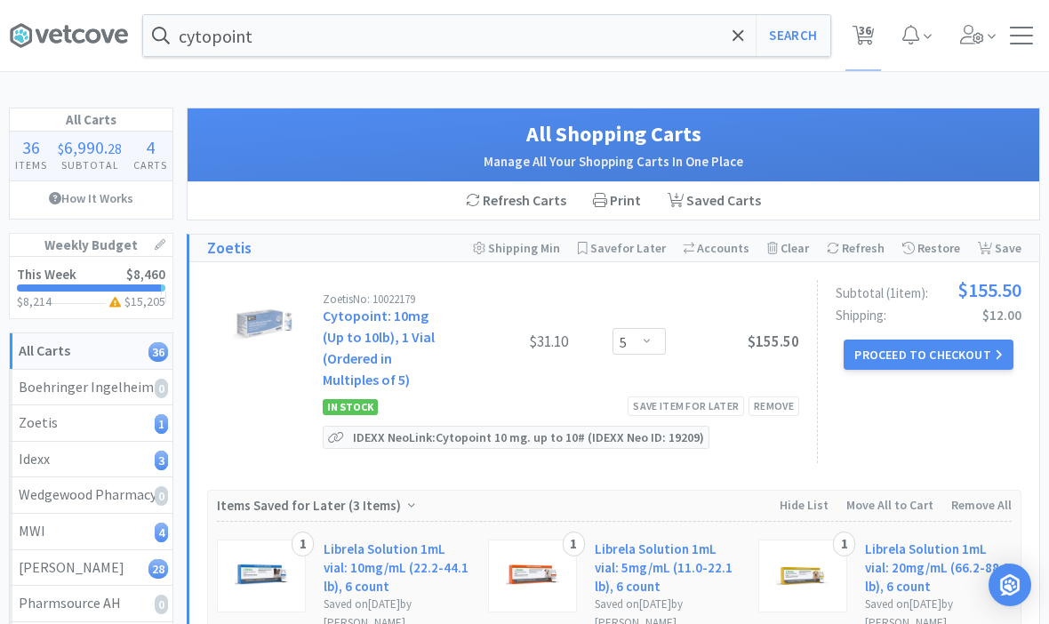
click at [630, 243] on span "Save All for Later" at bounding box center [628, 248] width 76 height 16
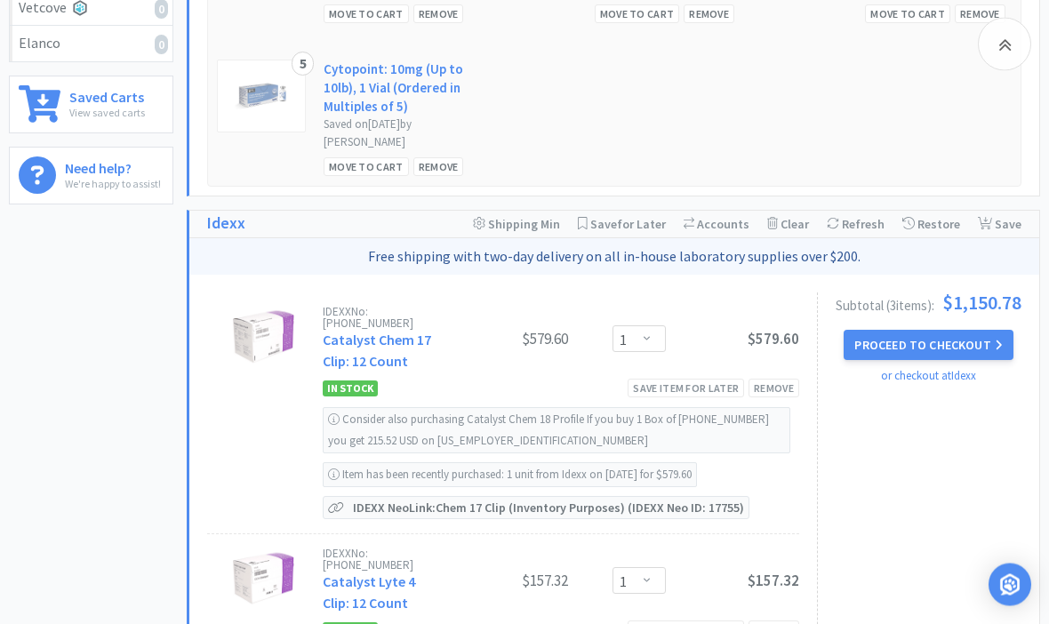
scroll to position [632, 0]
click at [631, 220] on span "Save All for Later" at bounding box center [628, 224] width 76 height 16
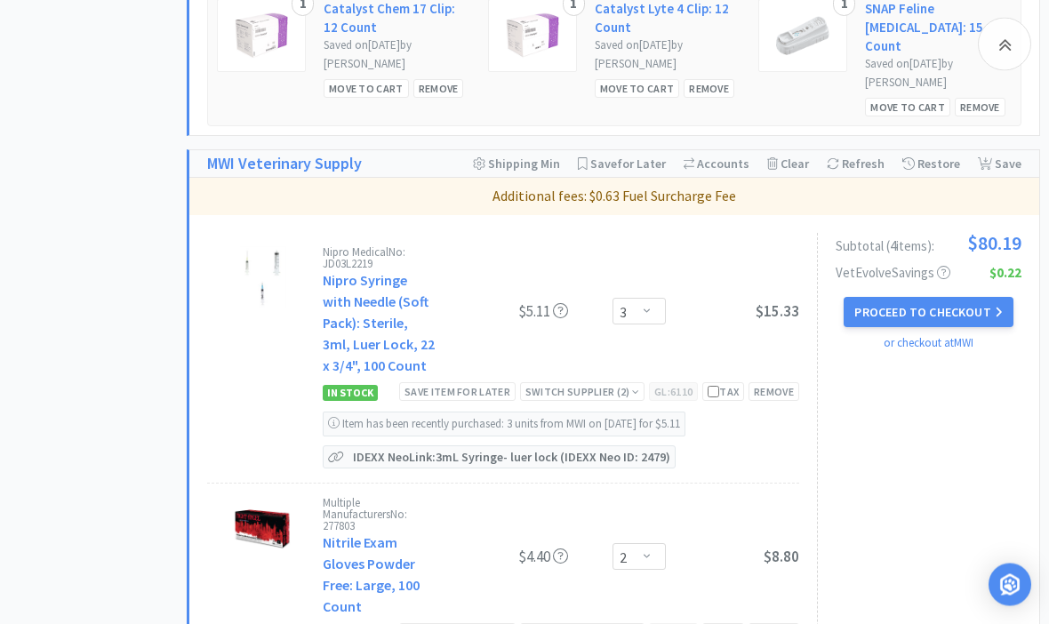
click at [636, 157] on span "Save All for Later" at bounding box center [628, 165] width 76 height 16
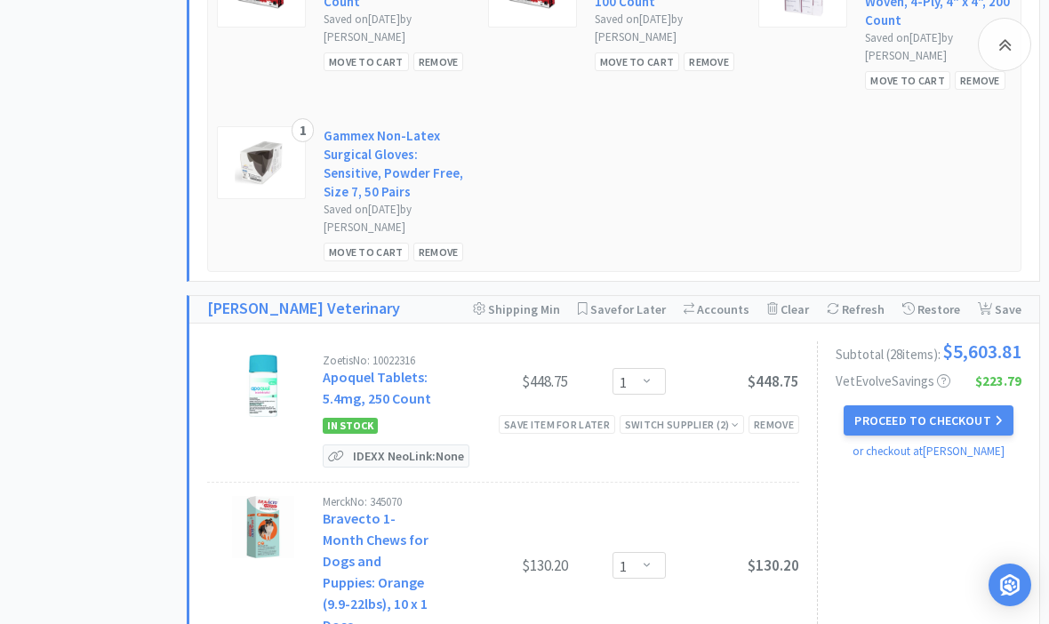
scroll to position [2036, 0]
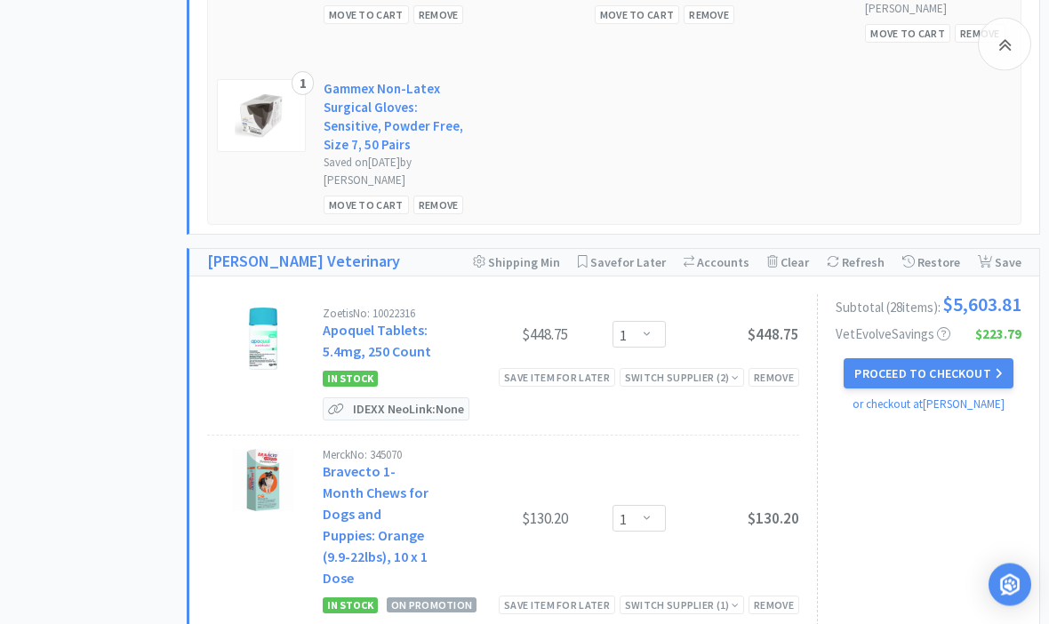
click at [651, 255] on span "Save All for Later" at bounding box center [628, 263] width 76 height 16
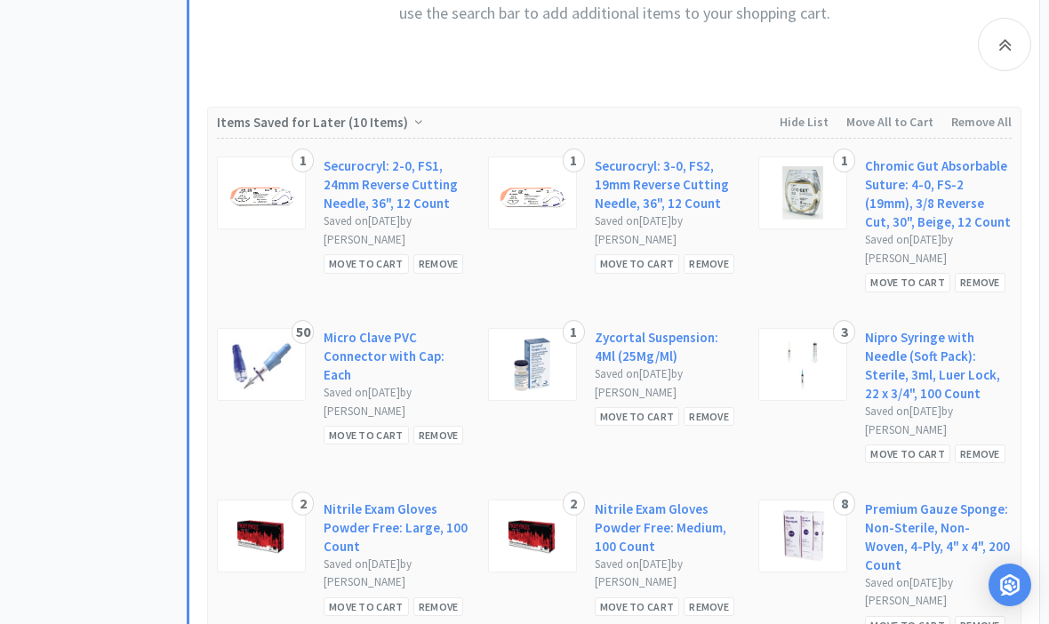
scroll to position [1555, 0]
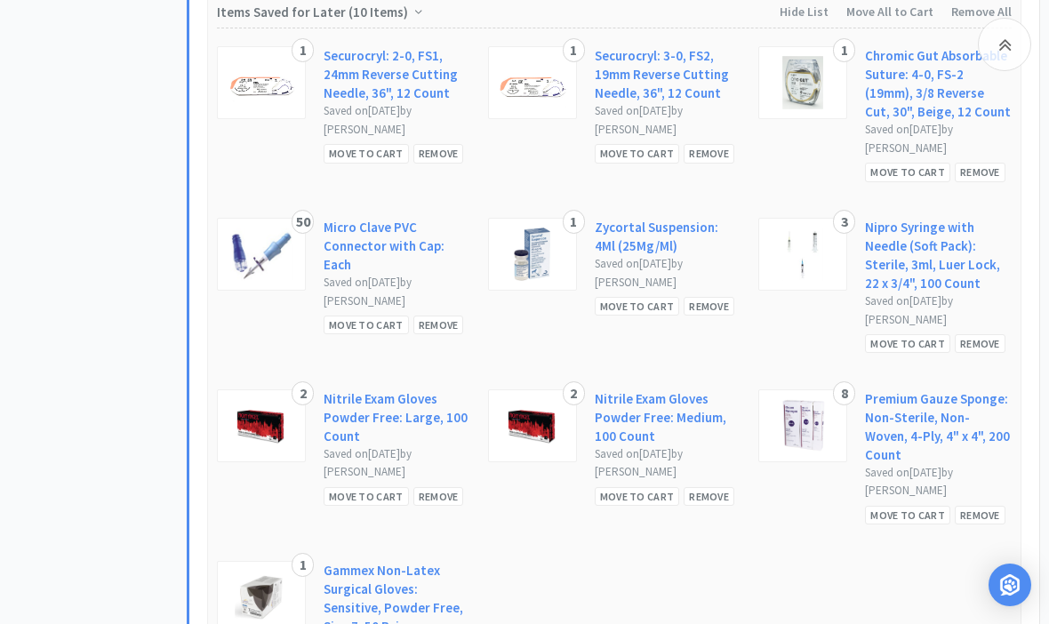
click at [917, 506] on div "Move to Cart" at bounding box center [907, 515] width 85 height 19
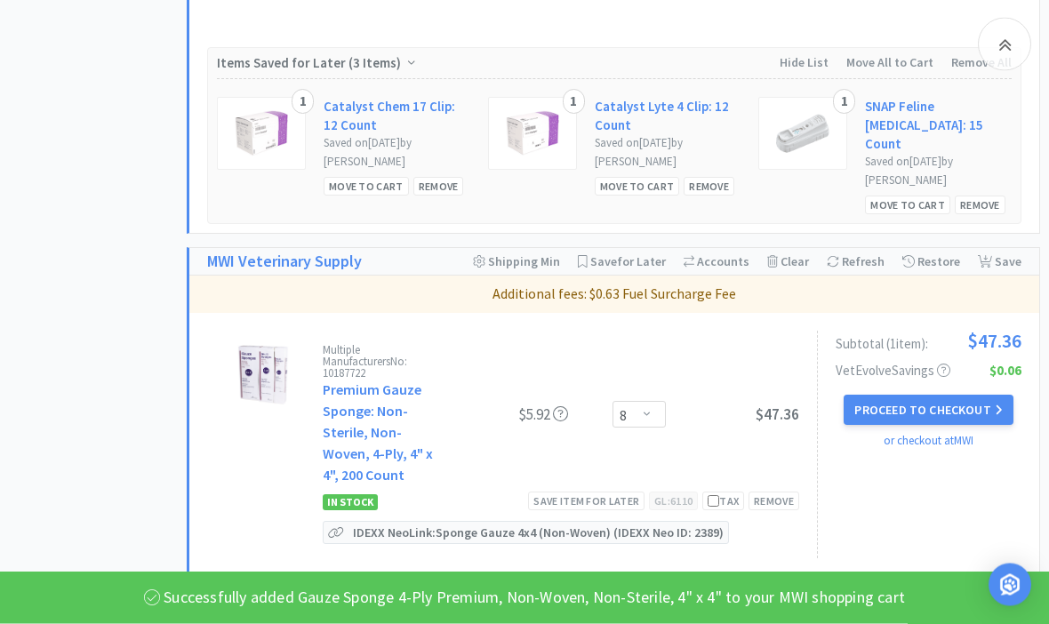
scroll to position [1049, 0]
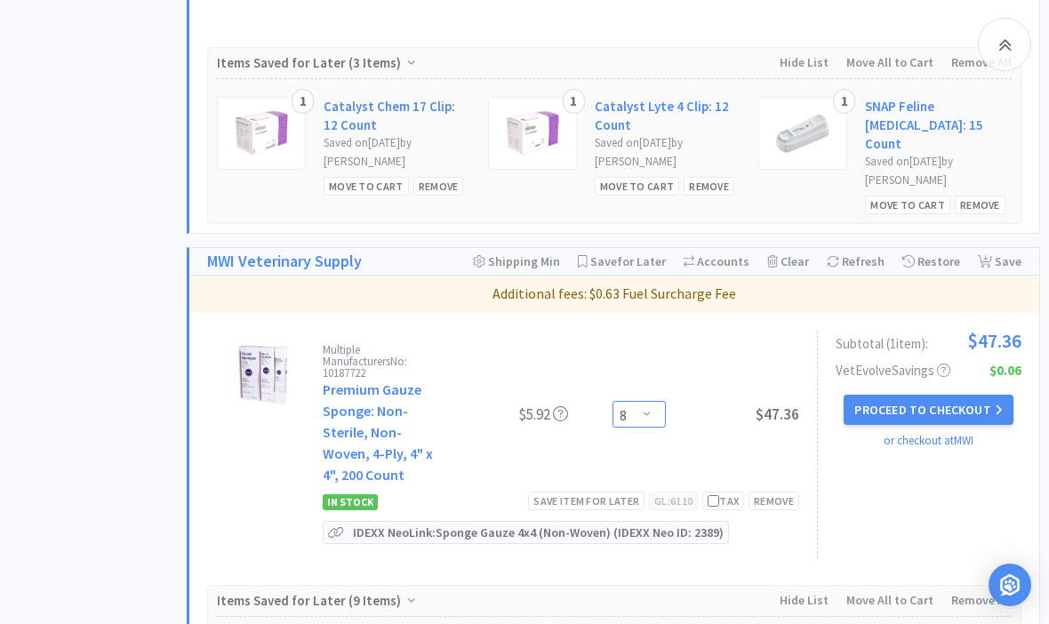
click at [630, 401] on select "Enter Quantity 1 2 3 4 5 6 7 8 9 10 11 12 13 14 15 16 17 18 19 20 Enter Quantity" at bounding box center [639, 414] width 53 height 27
click at [972, 395] on button "Proceed to Checkout" at bounding box center [928, 410] width 169 height 30
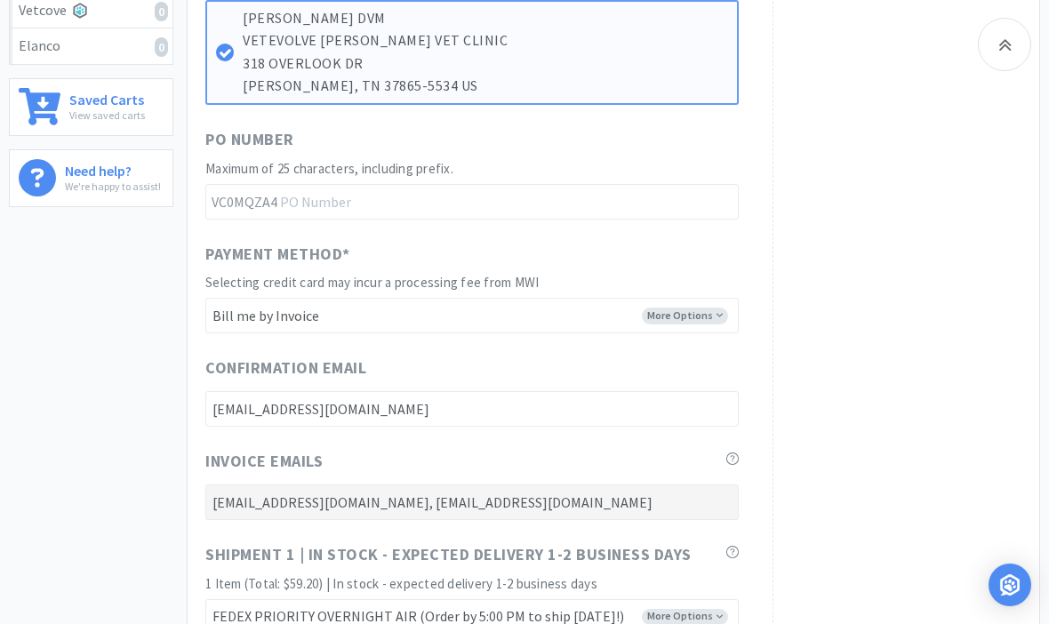
scroll to position [993, 0]
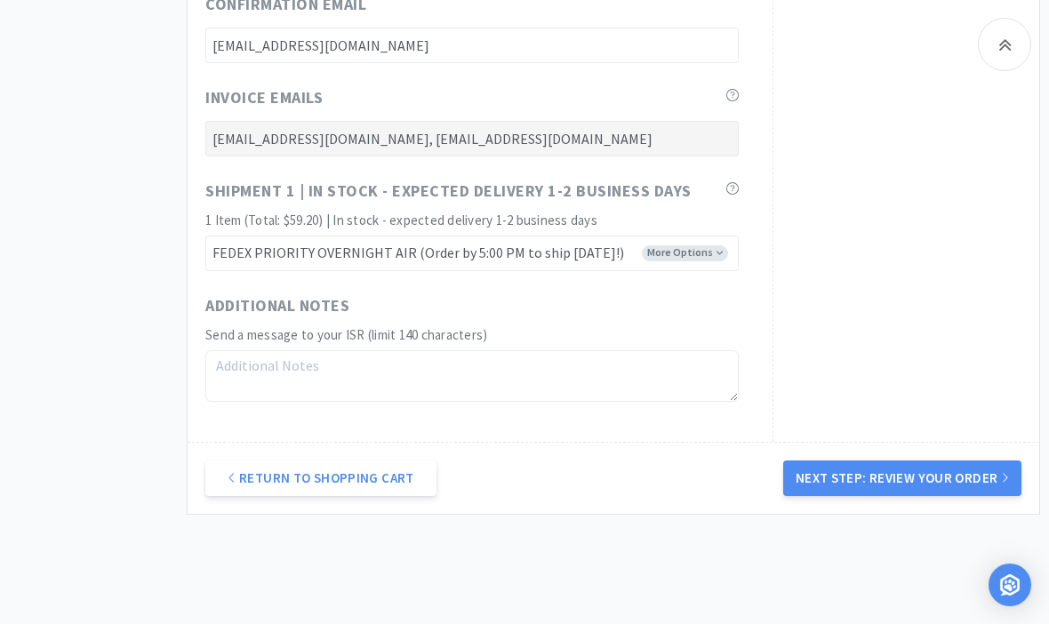
click at [948, 470] on button "Next Step: Review Your Order" at bounding box center [902, 479] width 238 height 36
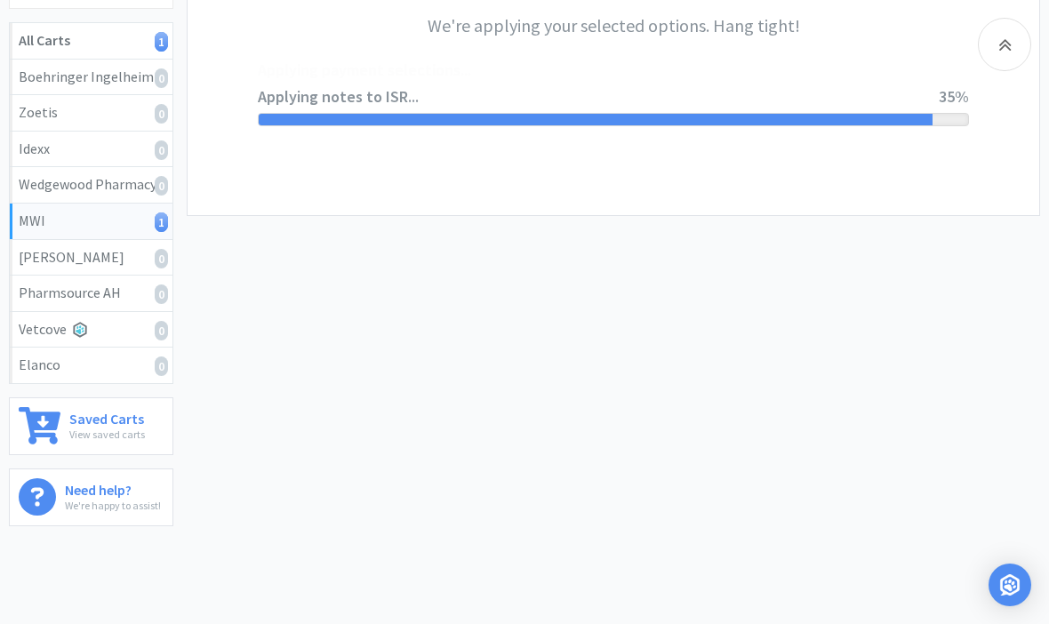
scroll to position [0, 0]
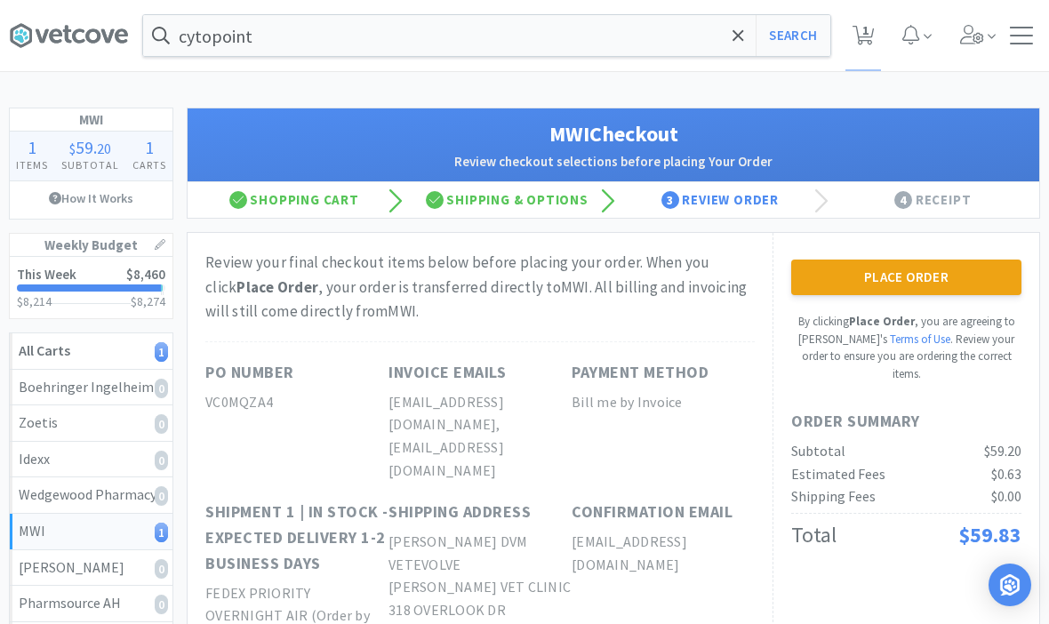
click at [967, 289] on button "Place Order" at bounding box center [906, 278] width 230 height 36
